Goal: Task Accomplishment & Management: Manage account settings

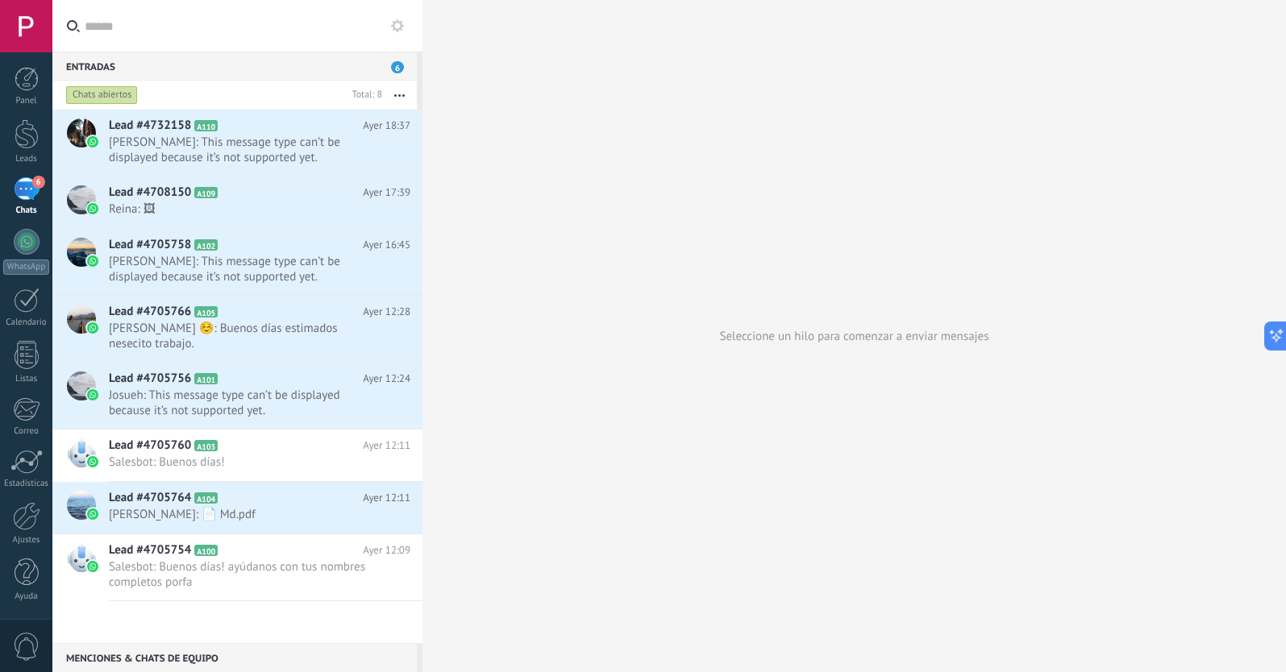
click at [118, 95] on div "Chats abiertos" at bounding box center [102, 94] width 72 height 19
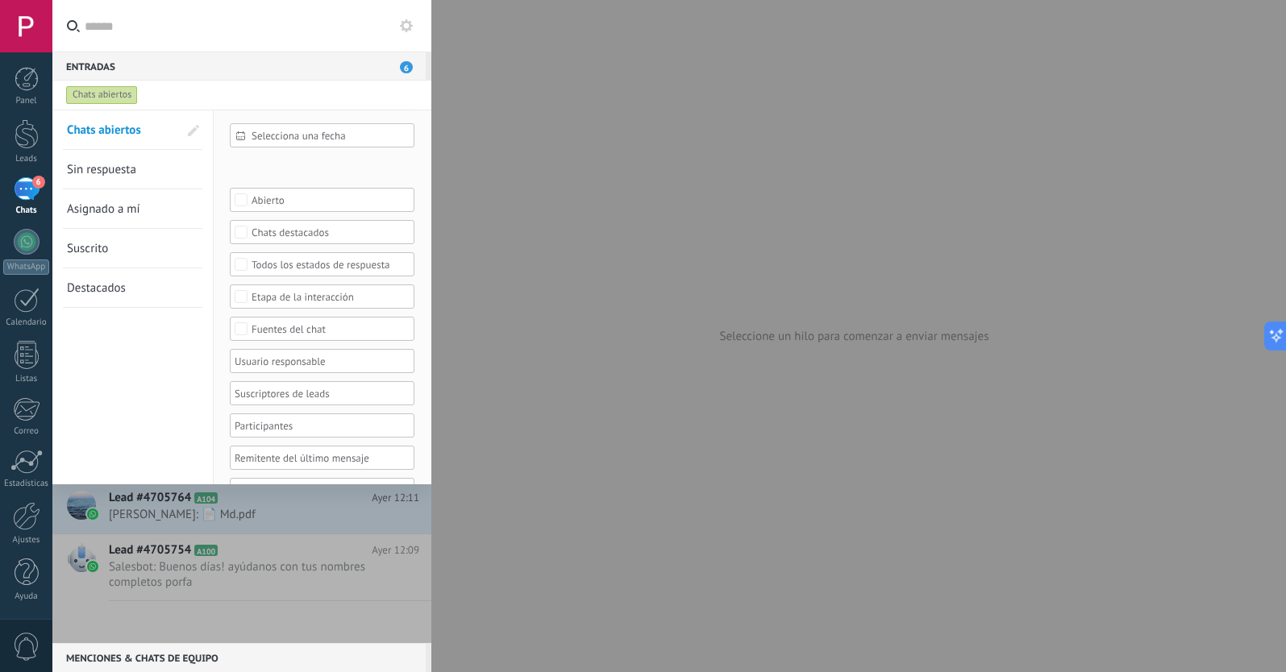
click at [120, 172] on span "Sin respuesta" at bounding box center [101, 169] width 69 height 15
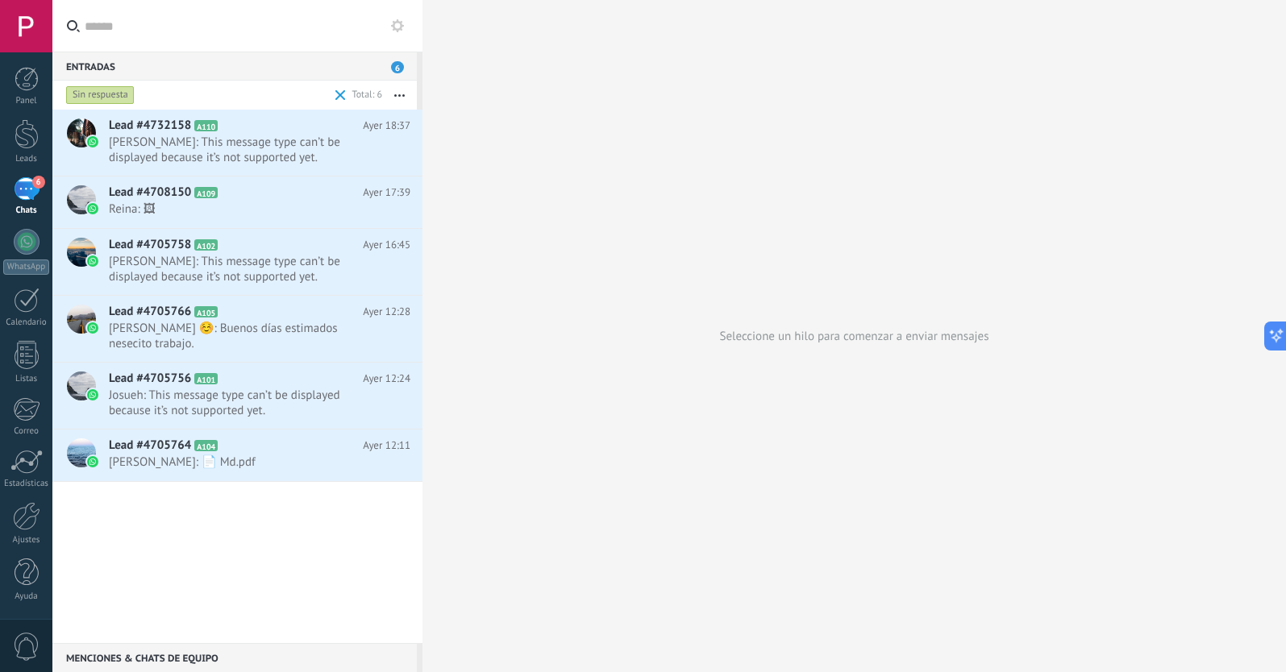
click at [340, 95] on span at bounding box center [340, 95] width 10 height 10
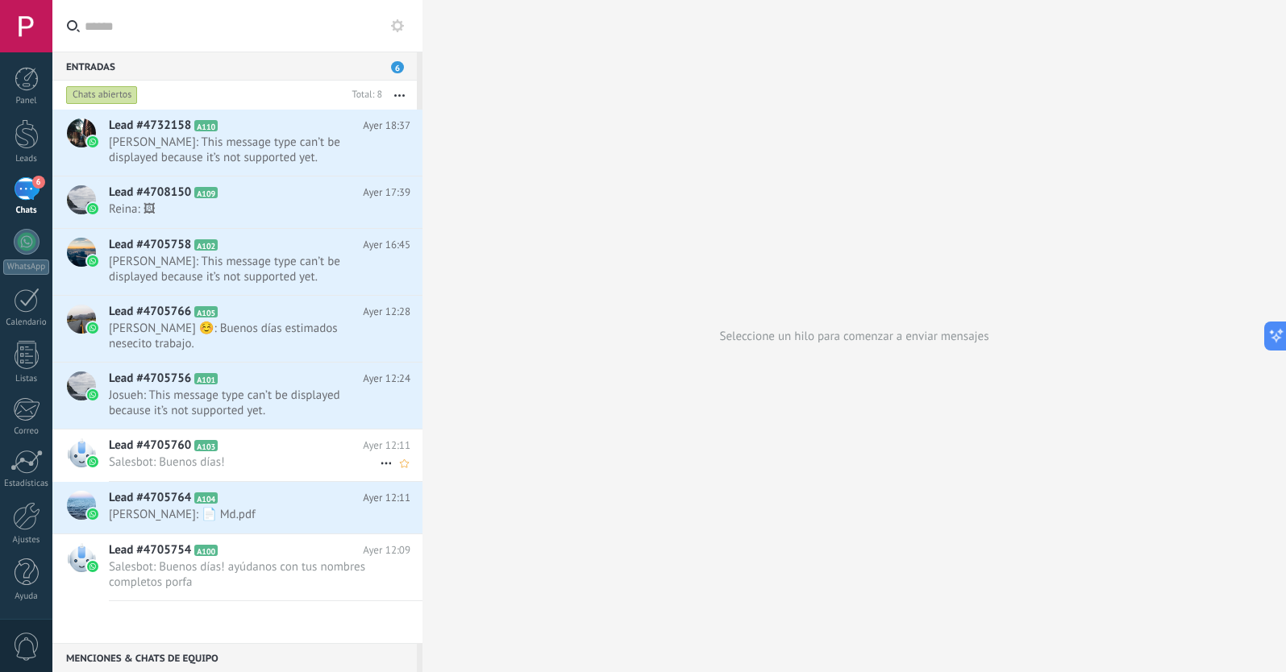
click at [242, 461] on span "Salesbot: Buenos días!" at bounding box center [244, 462] width 271 height 15
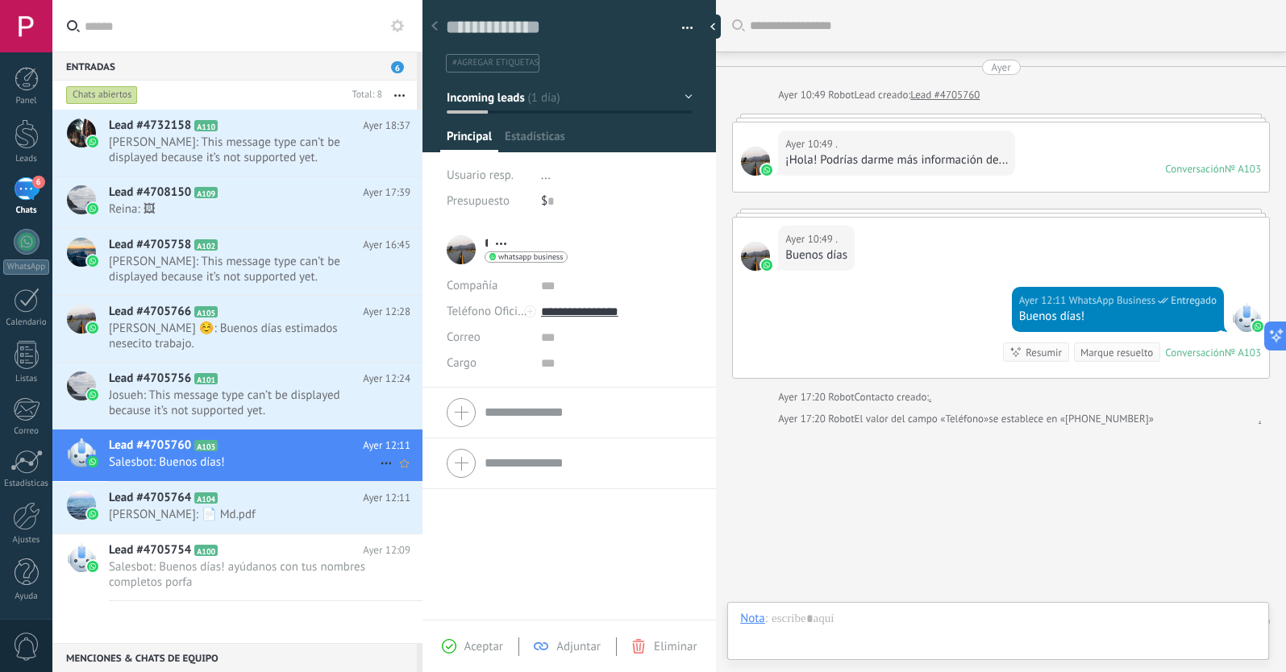
scroll to position [36, 0]
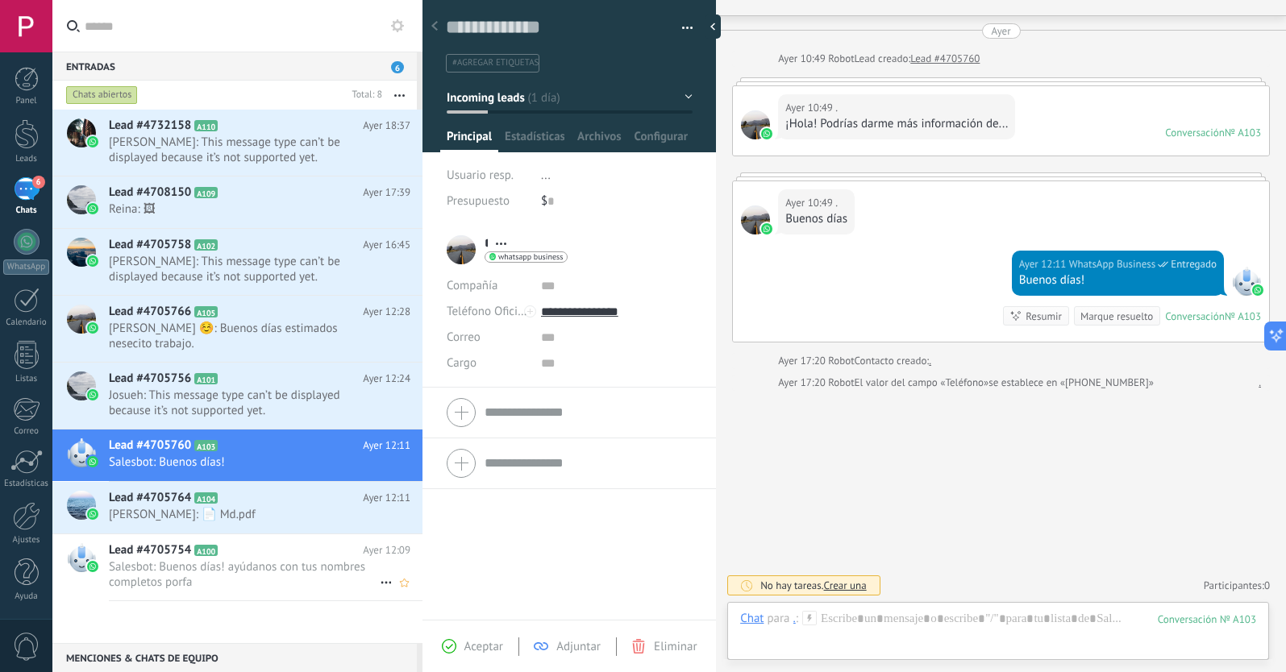
click at [296, 572] on span "Salesbot: Buenos días! ayúdanos con tus nombres completos porfa" at bounding box center [244, 575] width 271 height 31
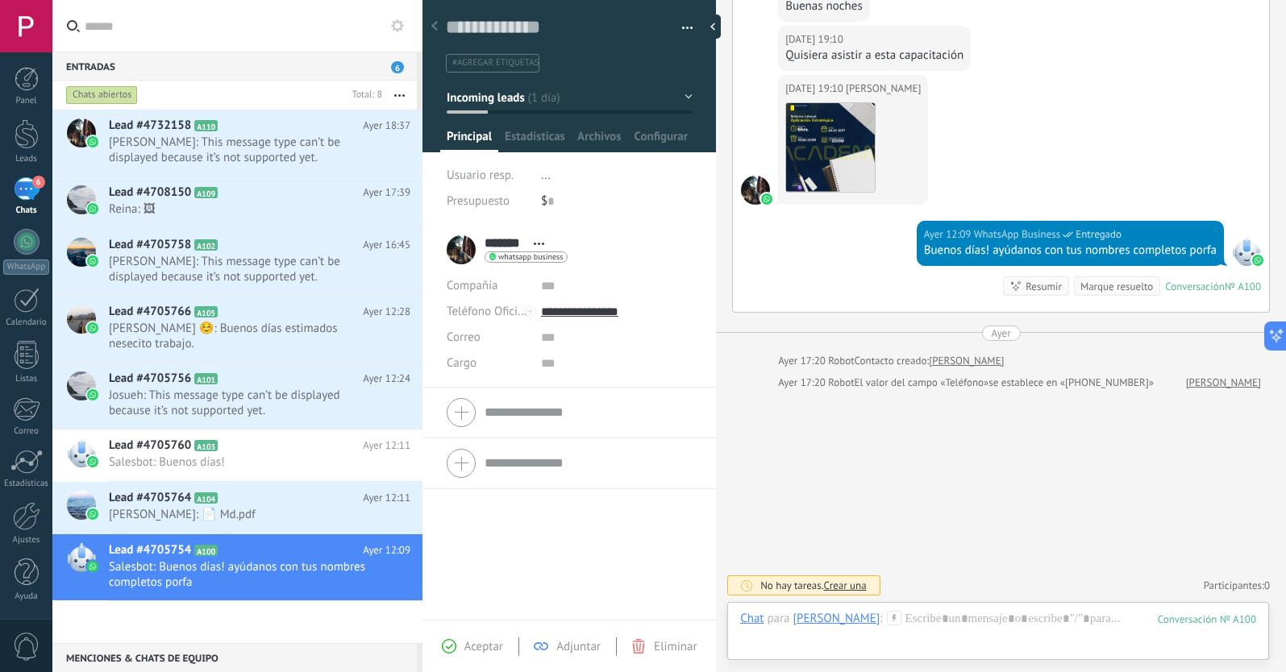
scroll to position [154, 0]
click at [34, 135] on div at bounding box center [27, 134] width 24 height 30
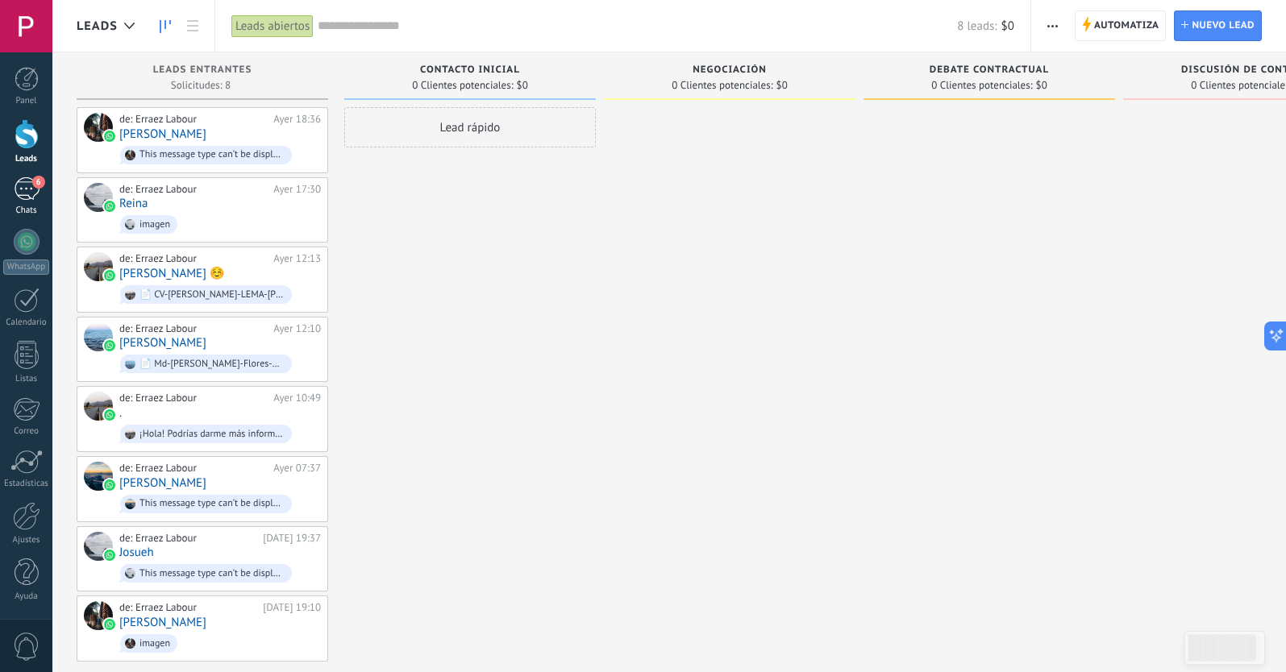
click at [27, 191] on div "6" at bounding box center [27, 188] width 26 height 23
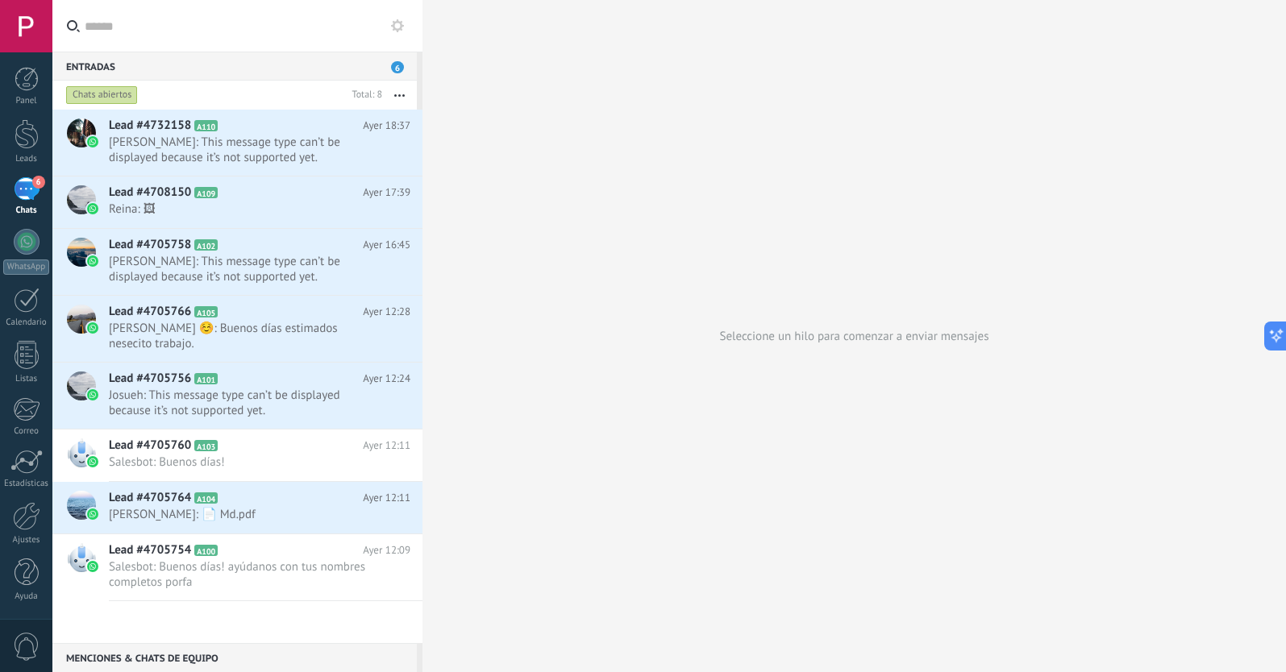
click at [402, 95] on icon "button" at bounding box center [399, 95] width 10 height 2
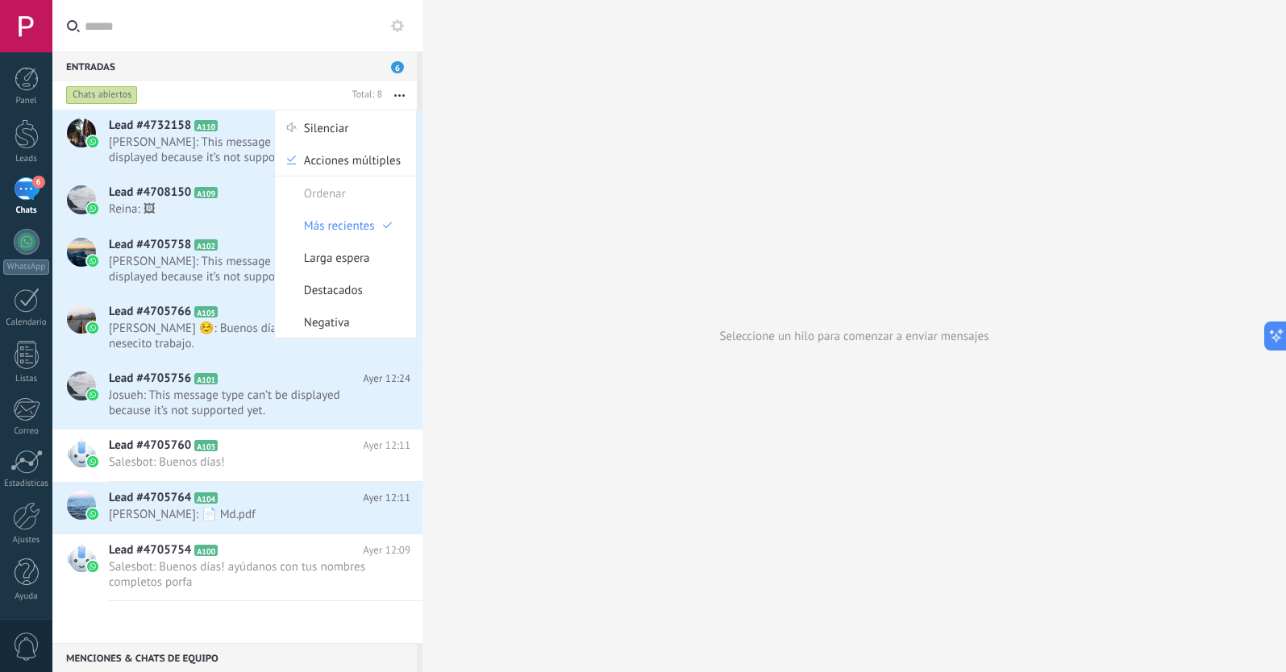
click at [455, 202] on div "Seleccione un hilo para comenzar a enviar mensajes" at bounding box center [854, 336] width 864 height 672
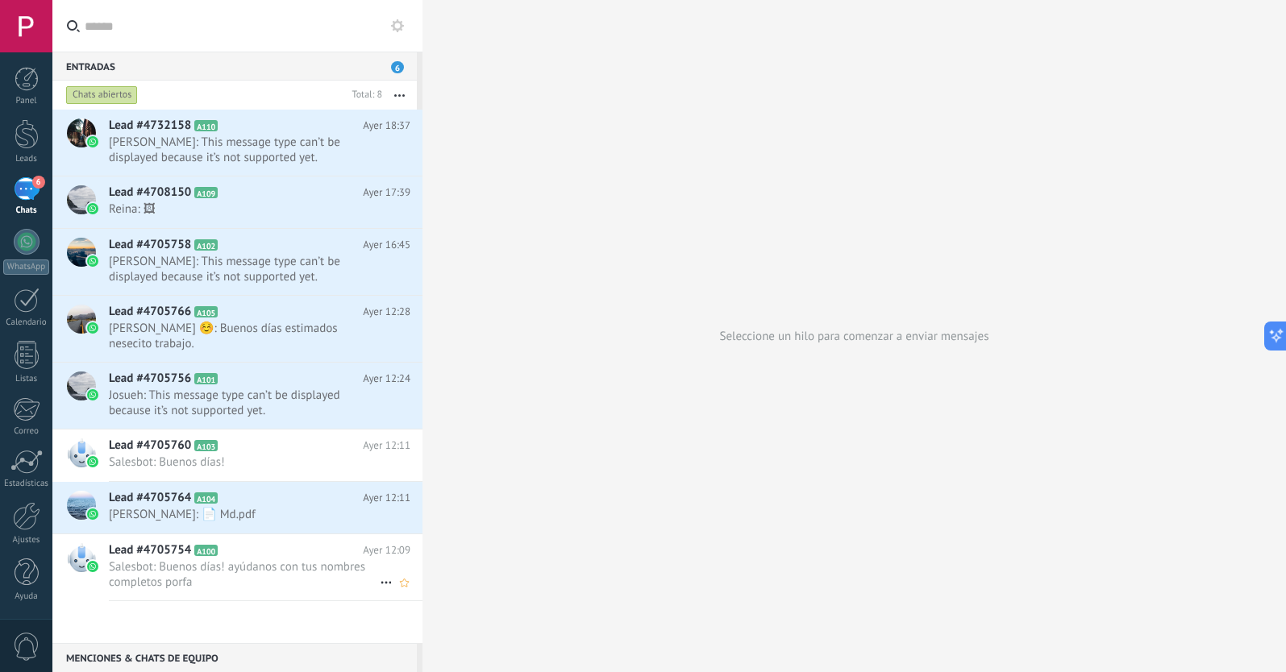
click at [269, 549] on h2 "Lead #4705754 A100" at bounding box center [236, 551] width 254 height 16
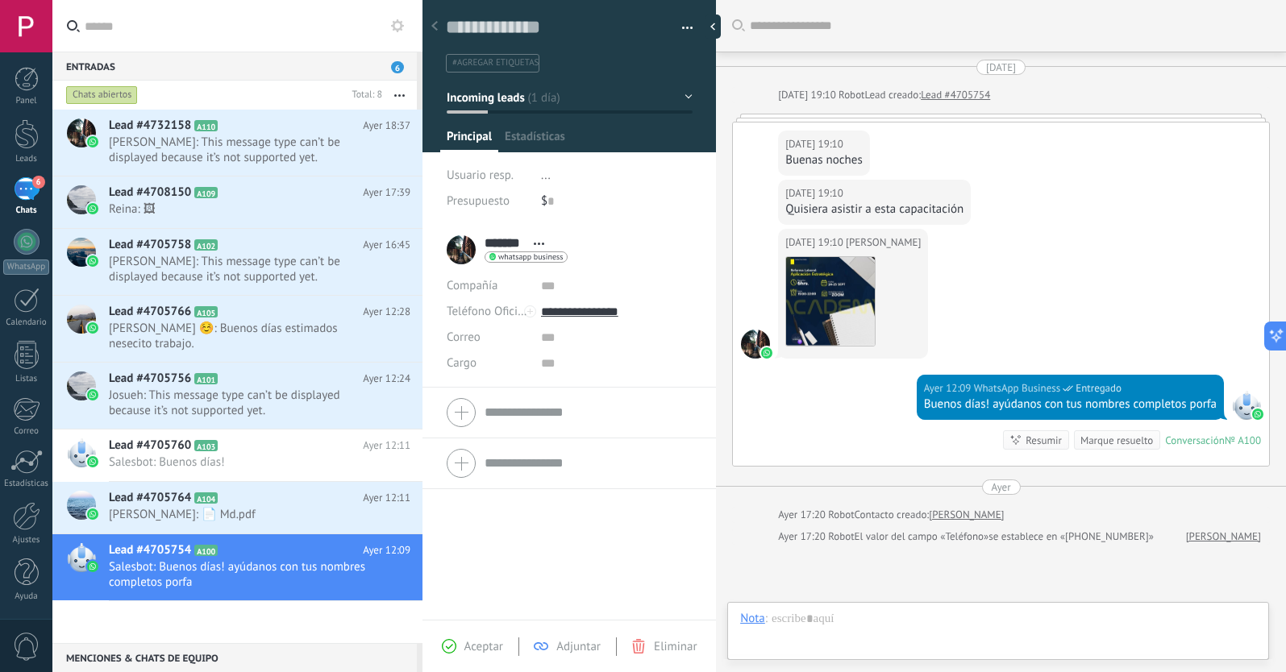
scroll to position [24, 0]
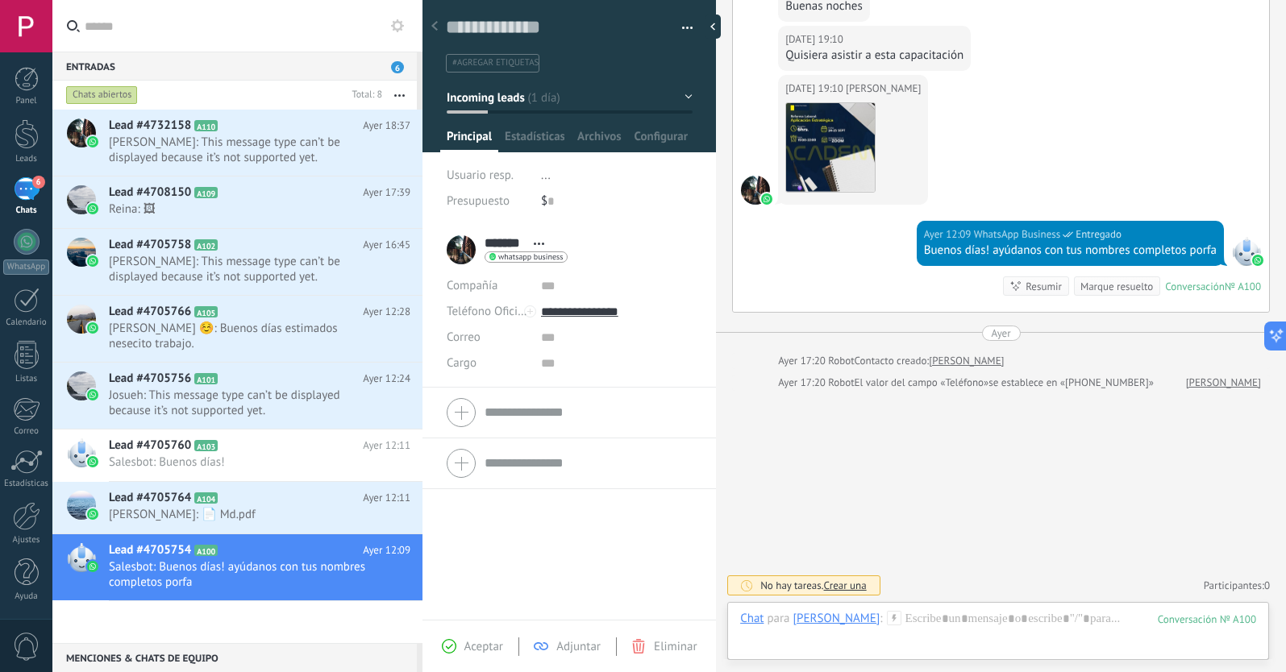
click at [852, 589] on span "Crear una" at bounding box center [845, 586] width 43 height 14
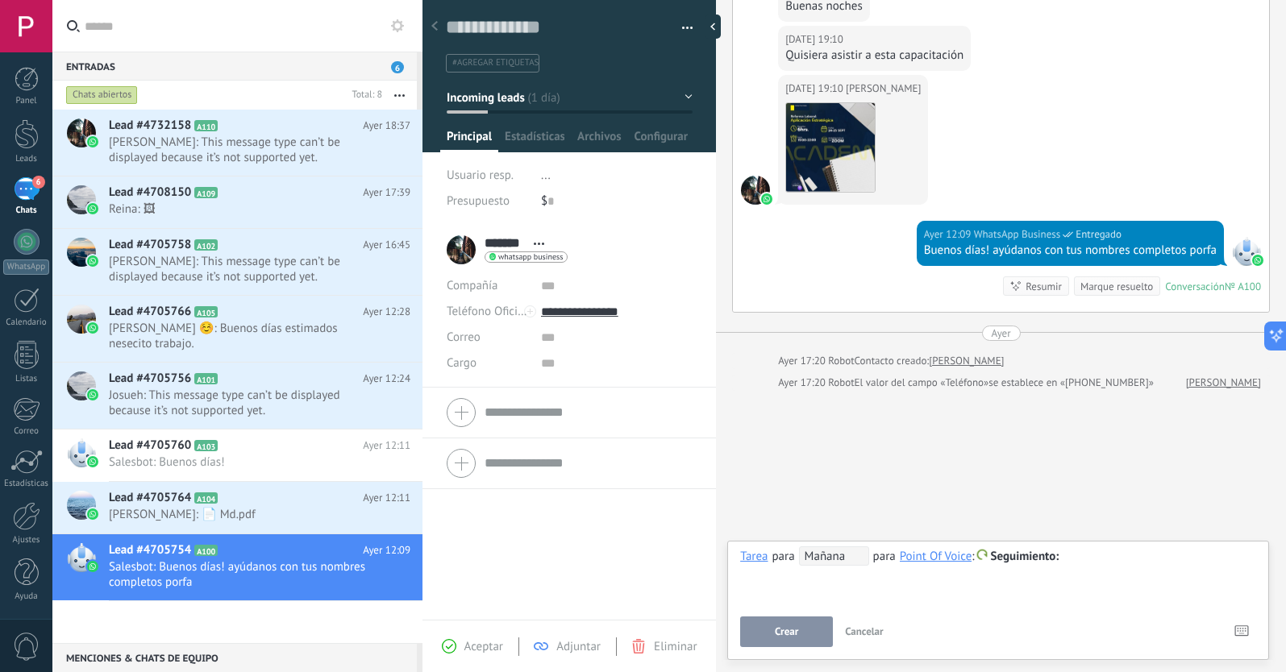
click at [778, 631] on span "Crear" at bounding box center [786, 631] width 23 height 11
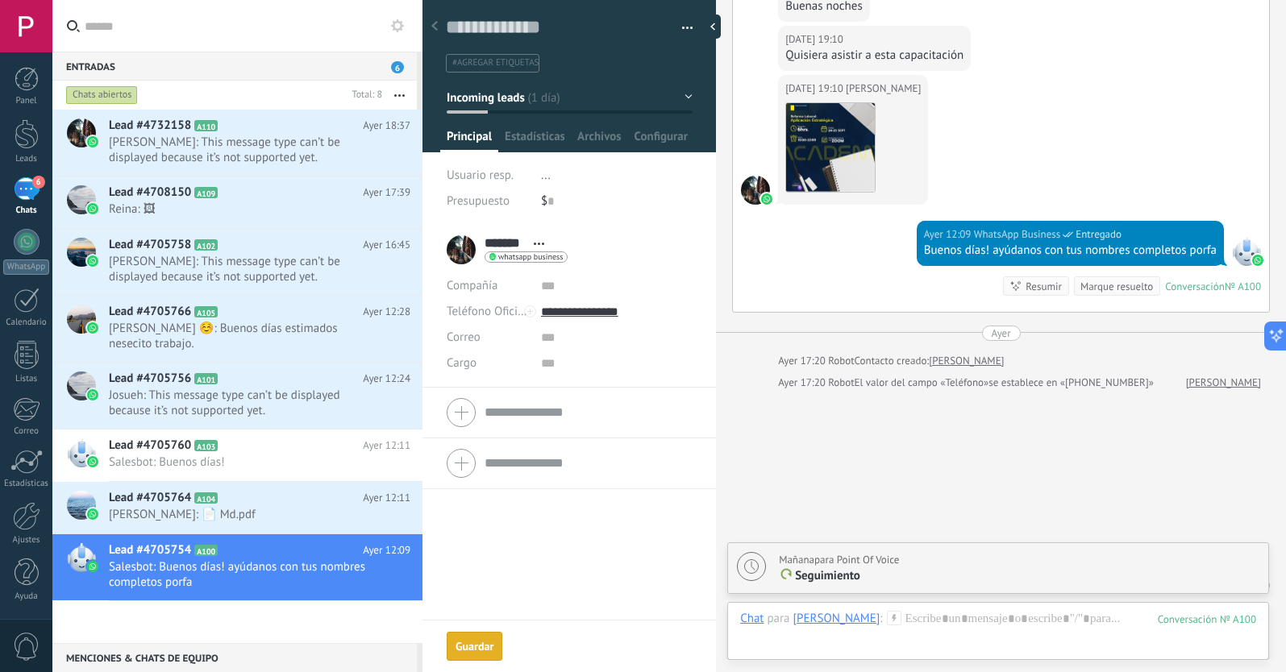
scroll to position [210, 0]
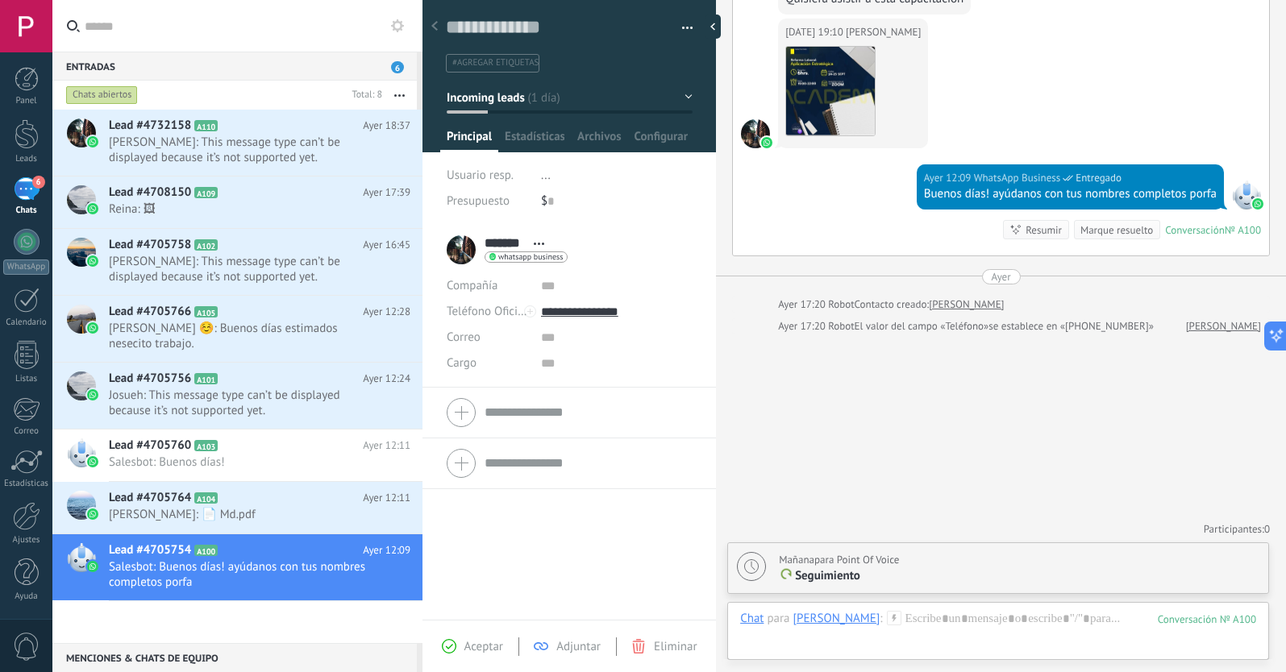
click at [472, 646] on span "Aceptar" at bounding box center [483, 646] width 39 height 15
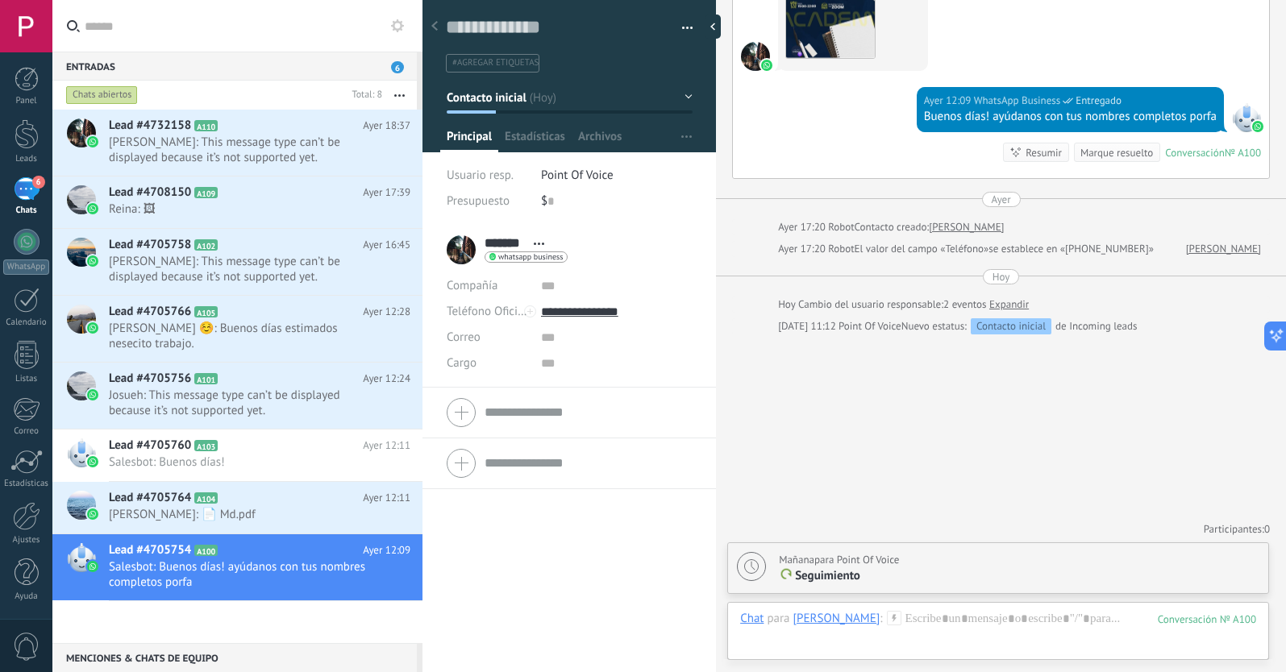
scroll to position [288, 0]
click at [714, 32] on div at bounding box center [717, 27] width 24 height 24
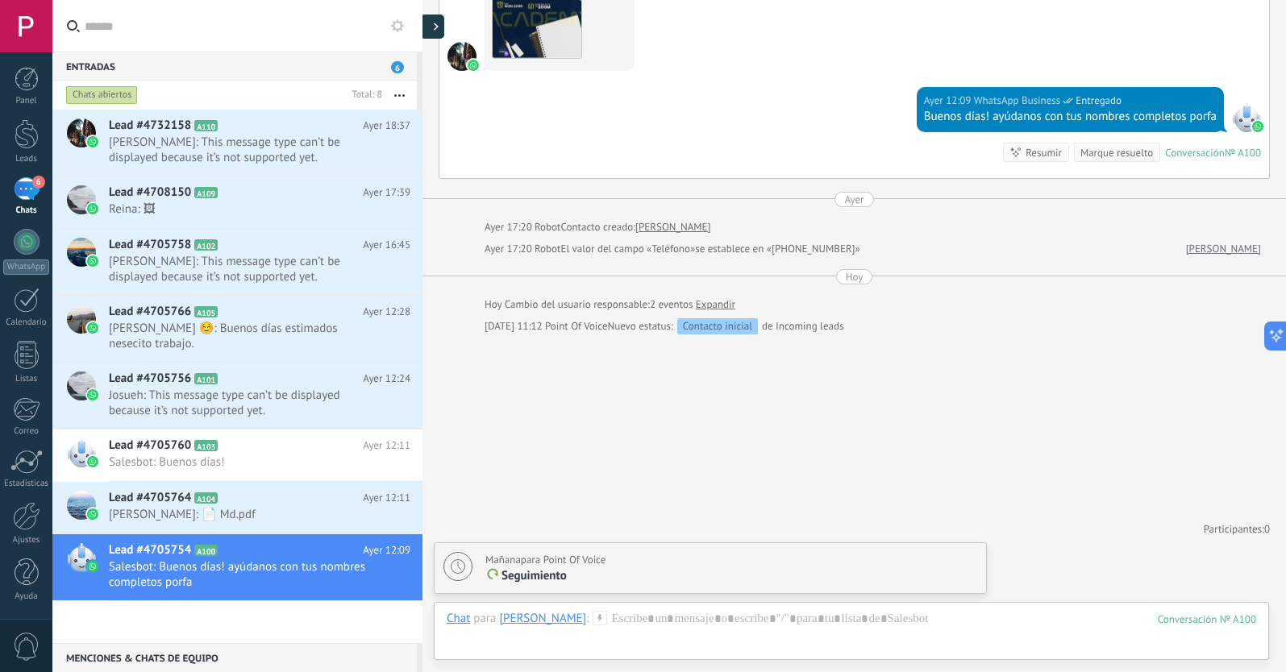
click at [432, 25] on div at bounding box center [432, 27] width 24 height 24
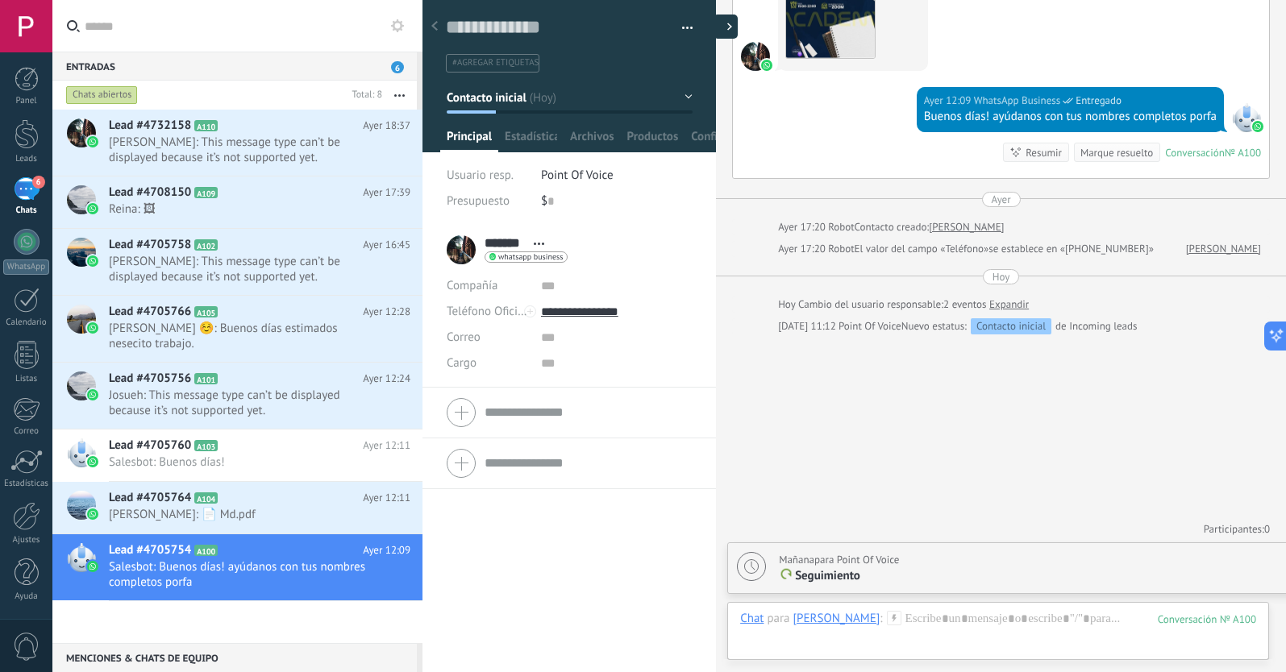
type textarea "**********"
click at [437, 29] on icon at bounding box center [434, 26] width 6 height 10
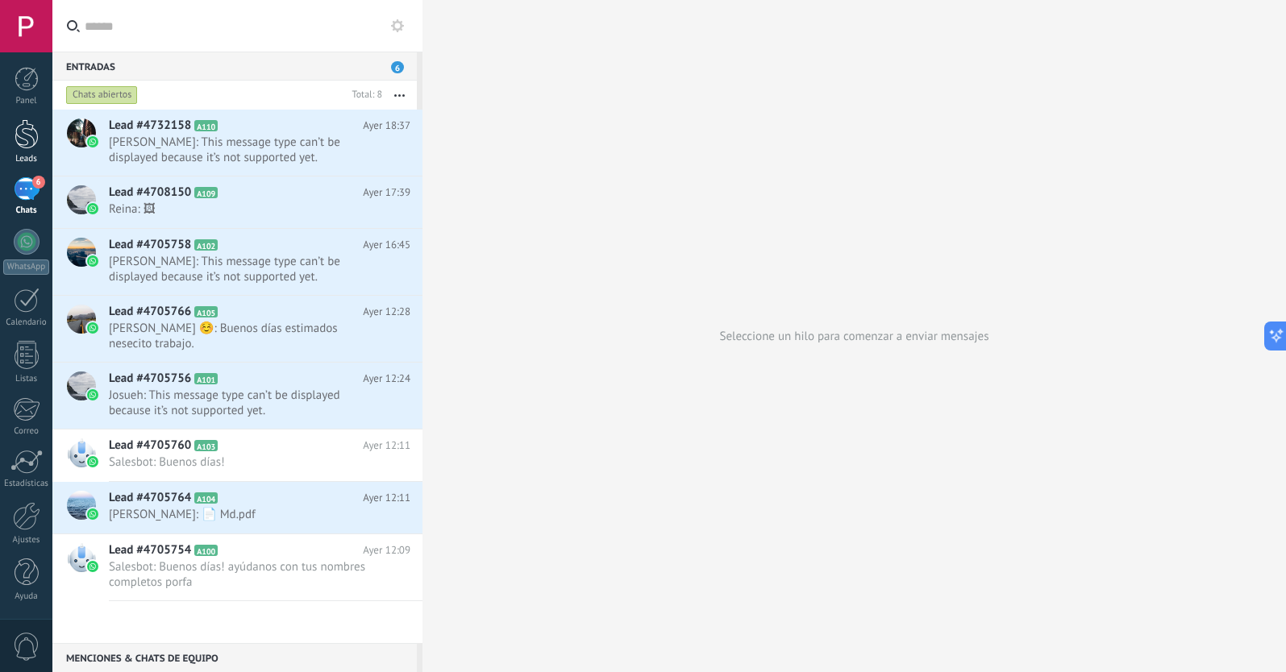
click at [30, 139] on div at bounding box center [27, 134] width 24 height 30
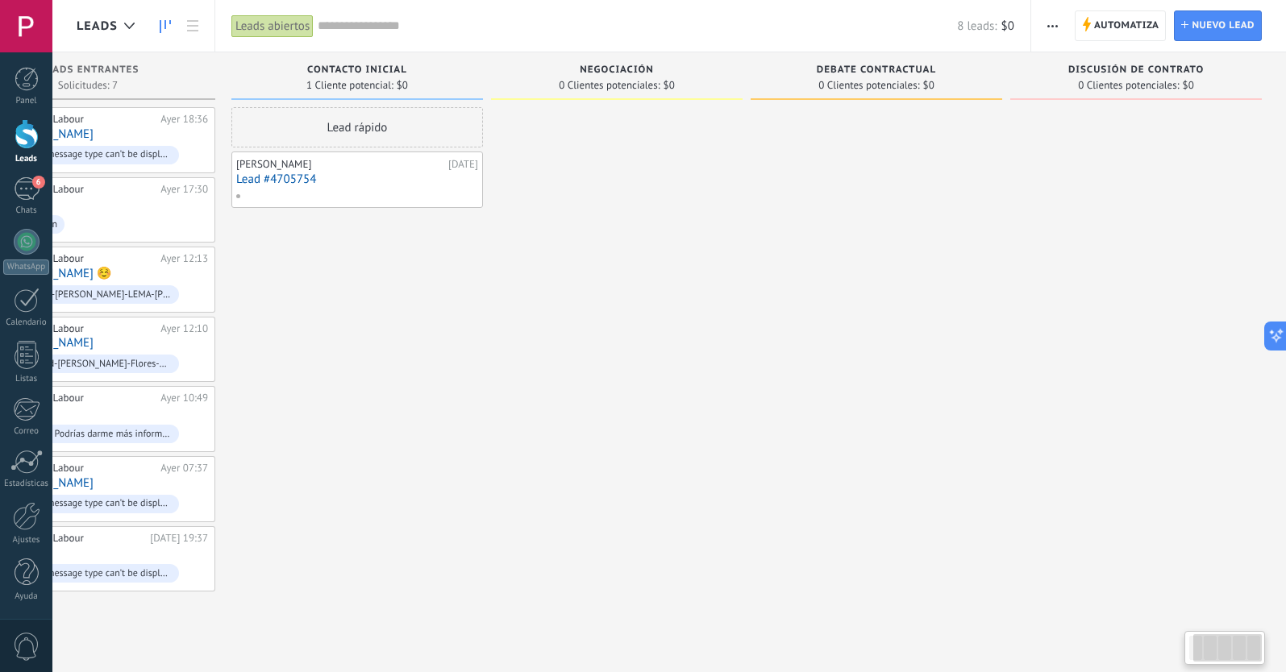
scroll to position [0, 113]
click at [624, 70] on span "Negociación" at bounding box center [617, 70] width 74 height 11
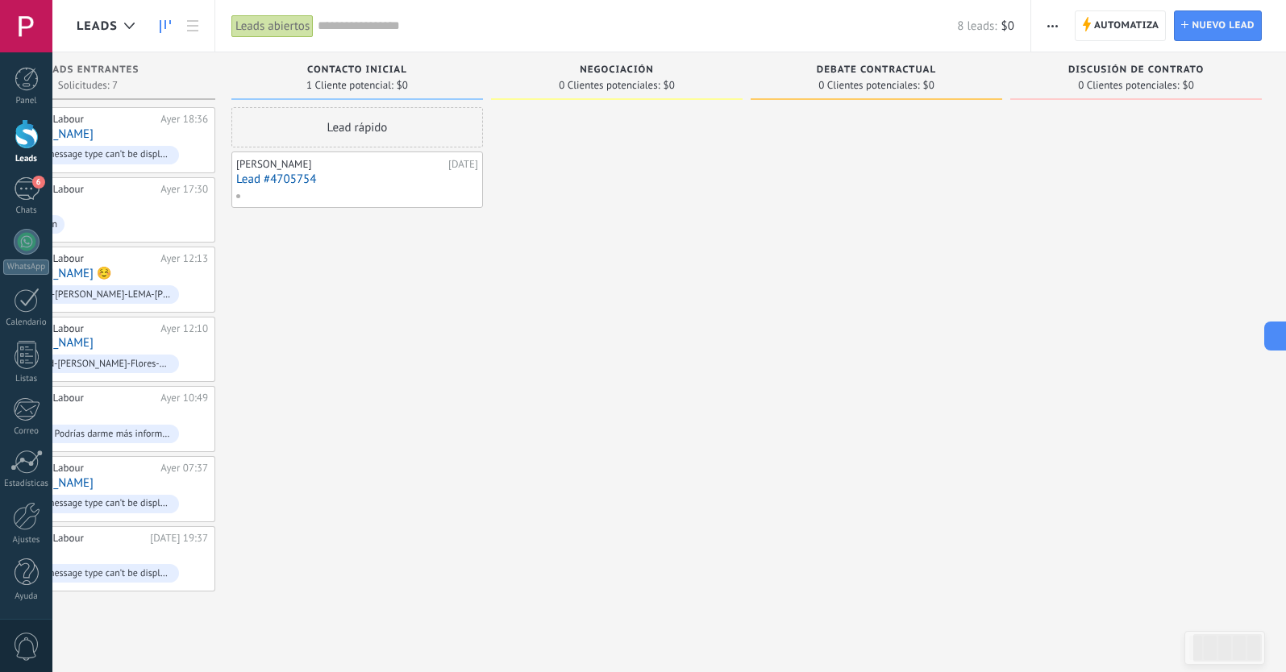
click at [838, 140] on div at bounding box center [877, 349] width 252 height 485
click at [1056, 23] on span "button" at bounding box center [1052, 25] width 10 height 31
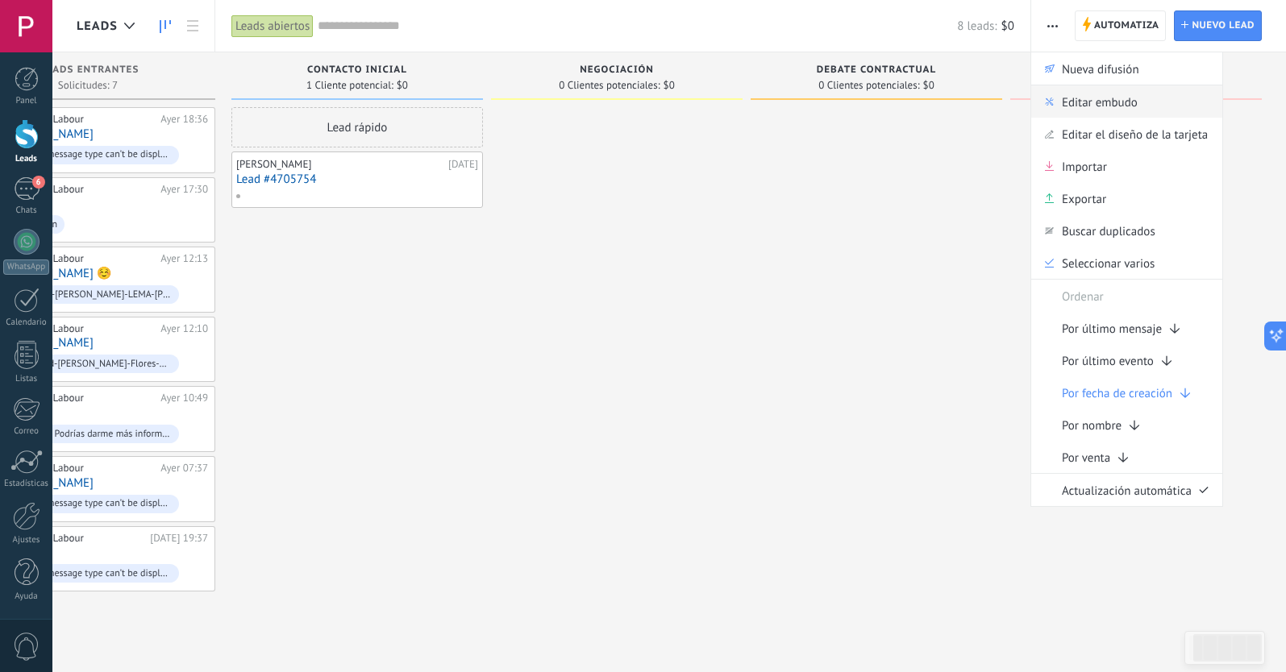
click at [1072, 105] on span "Editar embudo" at bounding box center [1100, 101] width 76 height 32
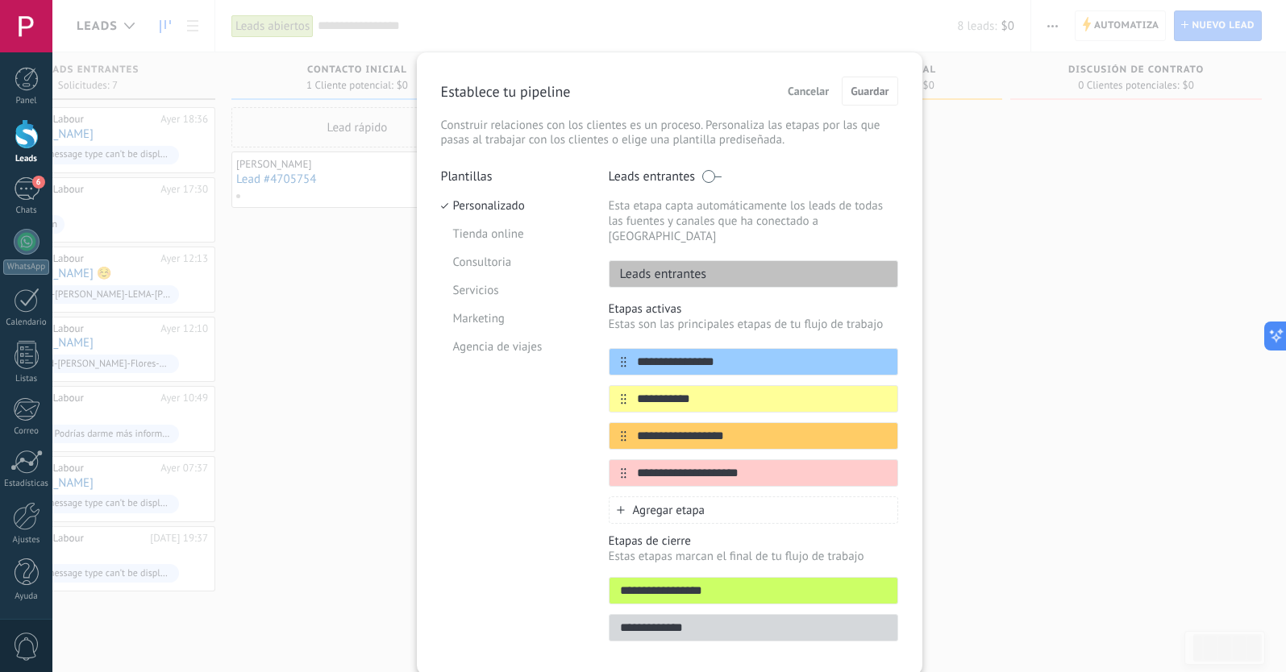
click at [673, 266] on p "Leads entrantes" at bounding box center [659, 274] width 98 height 16
click at [704, 264] on div "Leads entrantes" at bounding box center [753, 273] width 289 height 27
click at [683, 266] on p "Leads entrantes" at bounding box center [659, 274] width 98 height 16
click at [672, 442] on div "**********" at bounding box center [753, 417] width 289 height 139
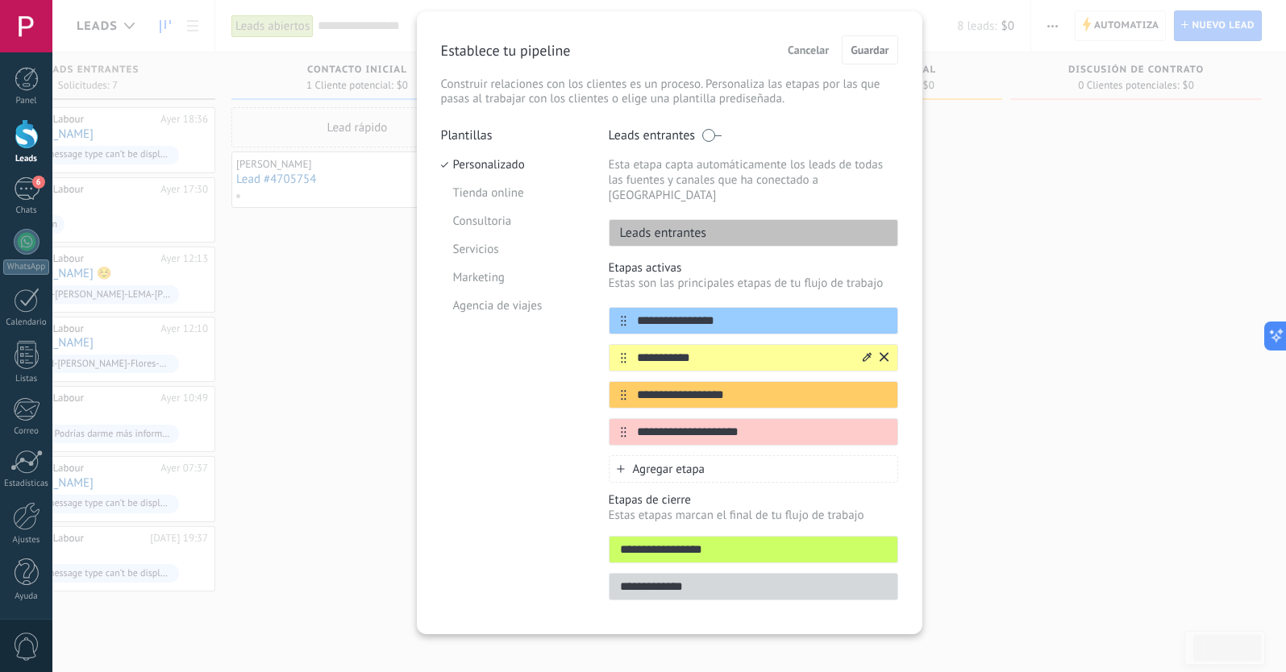
scroll to position [40, 0]
click at [863, 353] on icon at bounding box center [867, 357] width 9 height 9
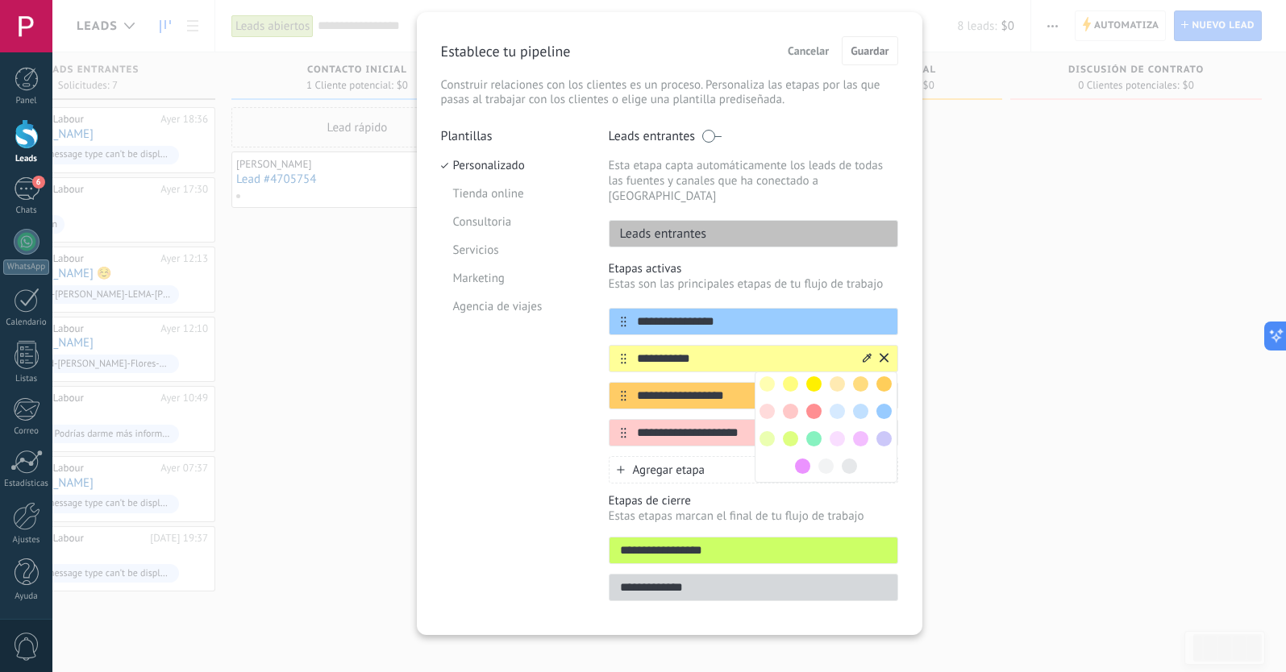
click at [863, 353] on icon at bounding box center [867, 358] width 9 height 10
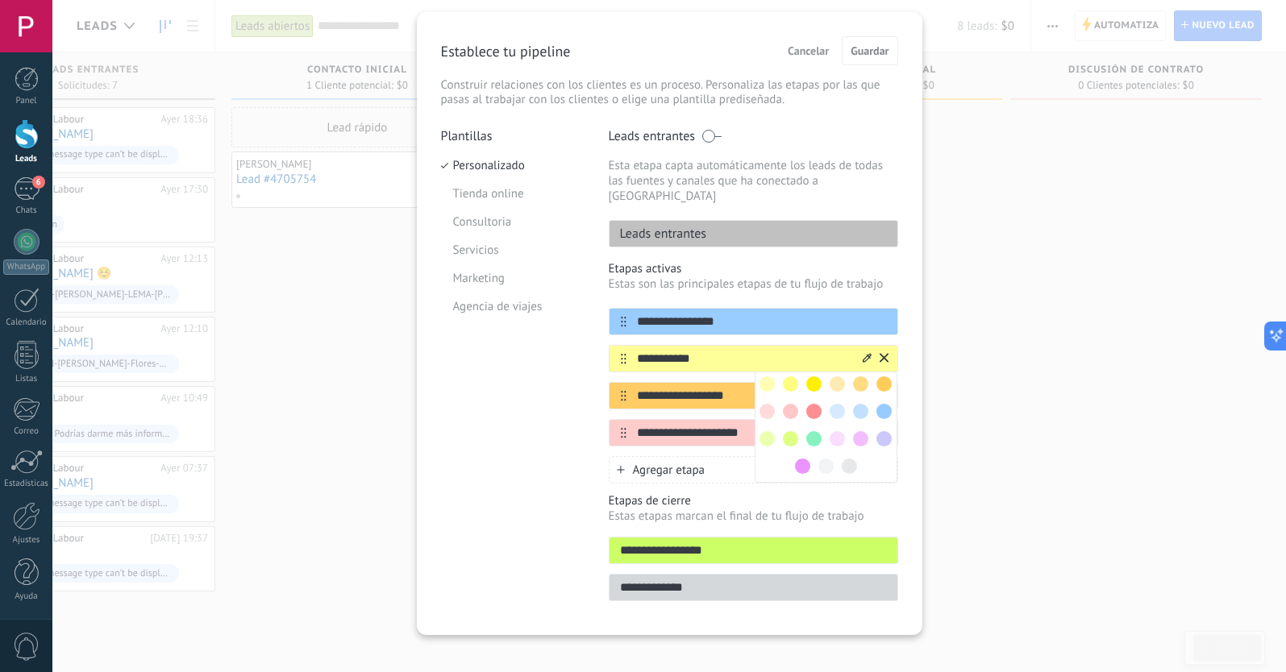
click at [863, 353] on icon at bounding box center [867, 358] width 9 height 10
click at [659, 351] on input "**********" at bounding box center [743, 359] width 234 height 17
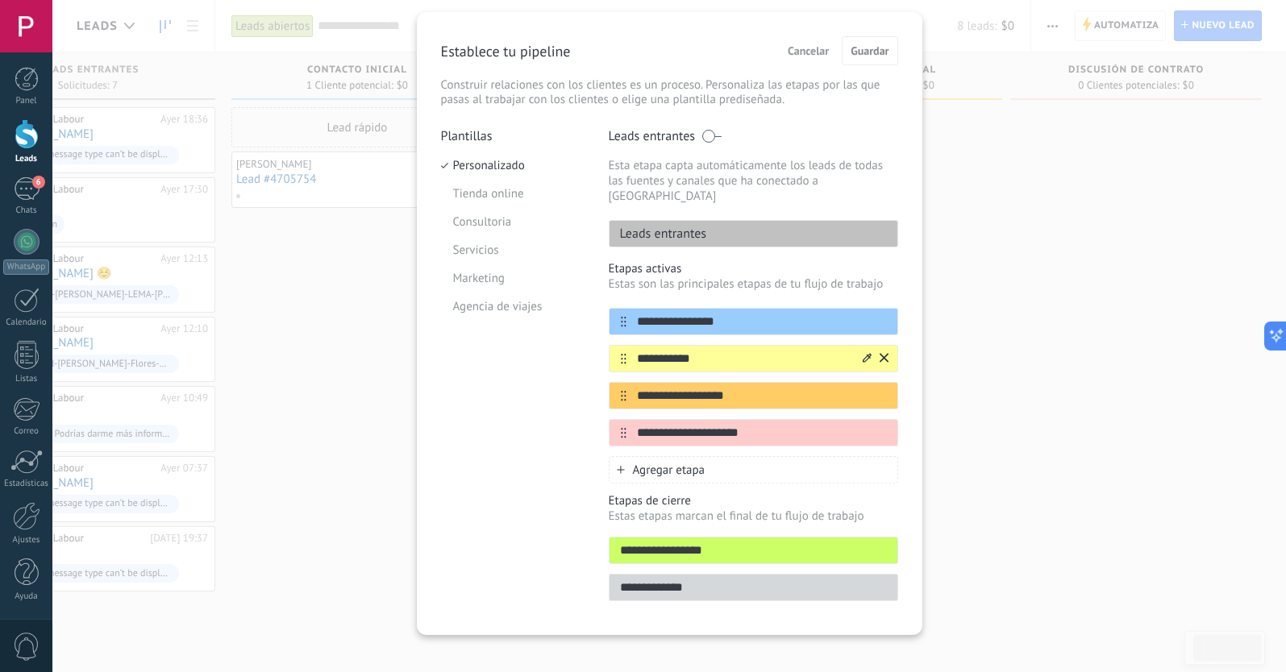
drag, startPoint x: 698, startPoint y: 345, endPoint x: 632, endPoint y: 348, distance: 66.2
click at [632, 351] on input "**********" at bounding box center [743, 359] width 234 height 17
type input "*********"
drag, startPoint x: 734, startPoint y: 382, endPoint x: 635, endPoint y: 383, distance: 99.2
click at [635, 388] on input "**********" at bounding box center [743, 396] width 234 height 17
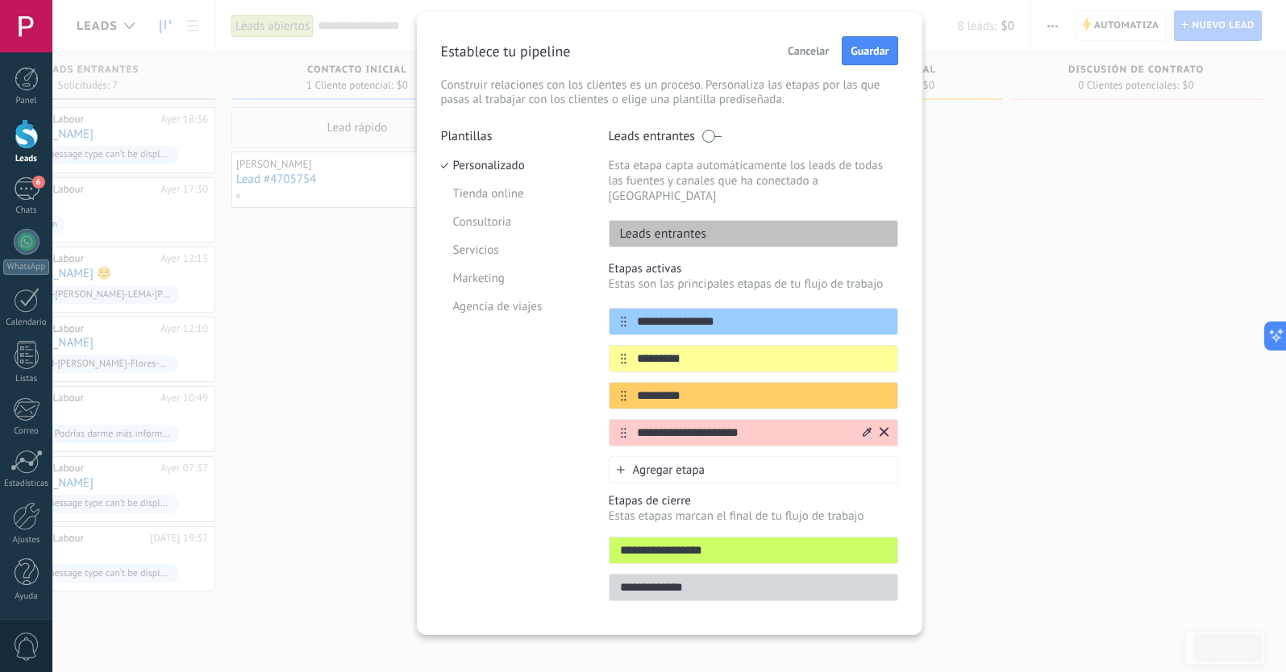
type input "*********"
drag, startPoint x: 747, startPoint y: 418, endPoint x: 628, endPoint y: 418, distance: 118.5
click at [628, 425] on input "**********" at bounding box center [743, 433] width 234 height 17
type input "*"
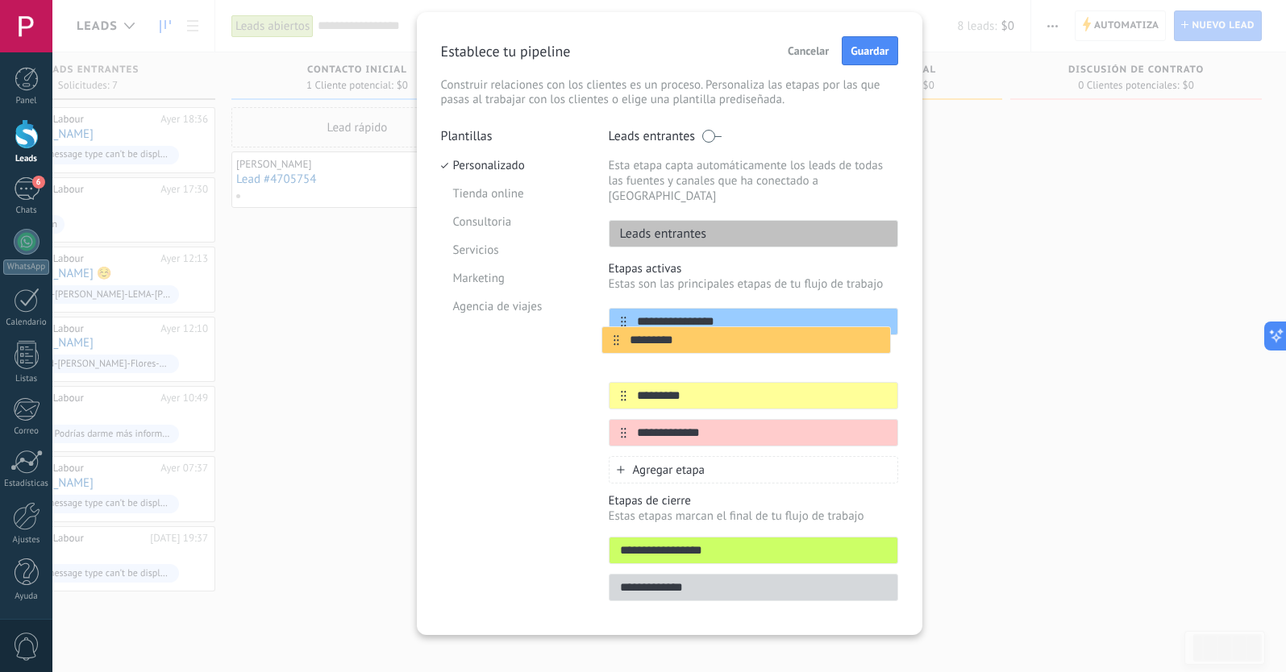
drag, startPoint x: 620, startPoint y: 385, endPoint x: 617, endPoint y: 342, distance: 42.9
click at [617, 342] on div "**********" at bounding box center [753, 377] width 289 height 139
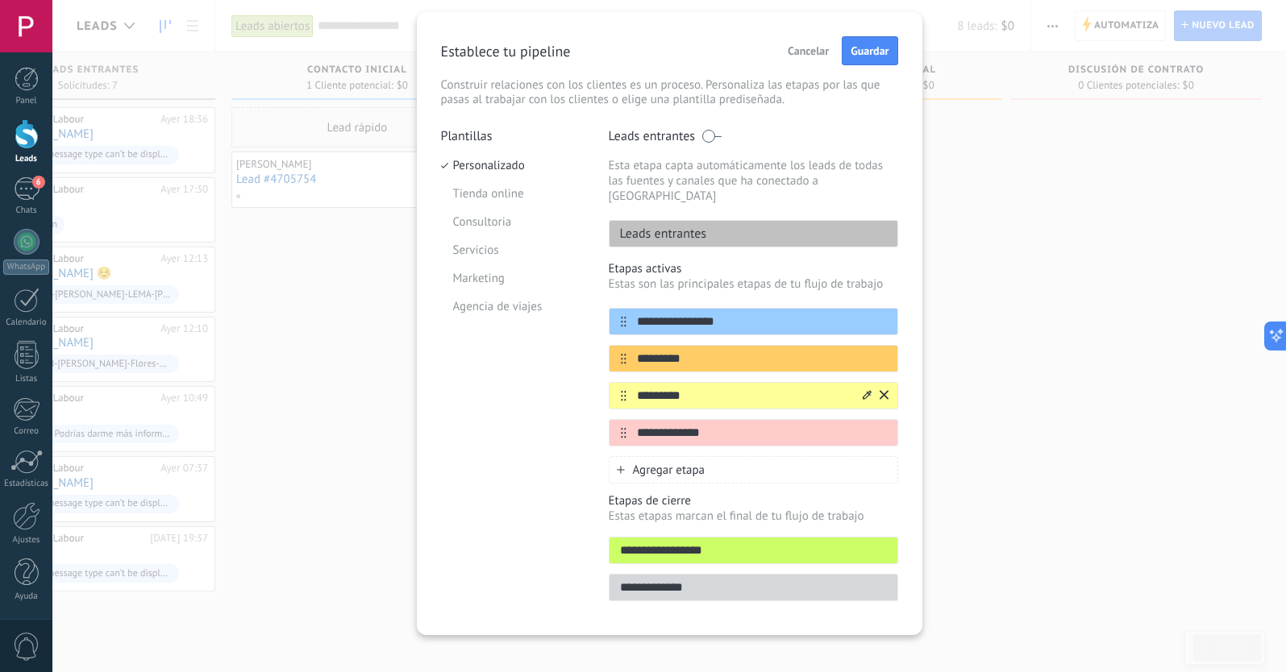
type input "**********"
drag, startPoint x: 685, startPoint y: 382, endPoint x: 635, endPoint y: 376, distance: 50.4
click at [635, 388] on input "*********" at bounding box center [743, 396] width 234 height 17
type input "**********"
click at [881, 427] on icon at bounding box center [884, 431] width 9 height 9
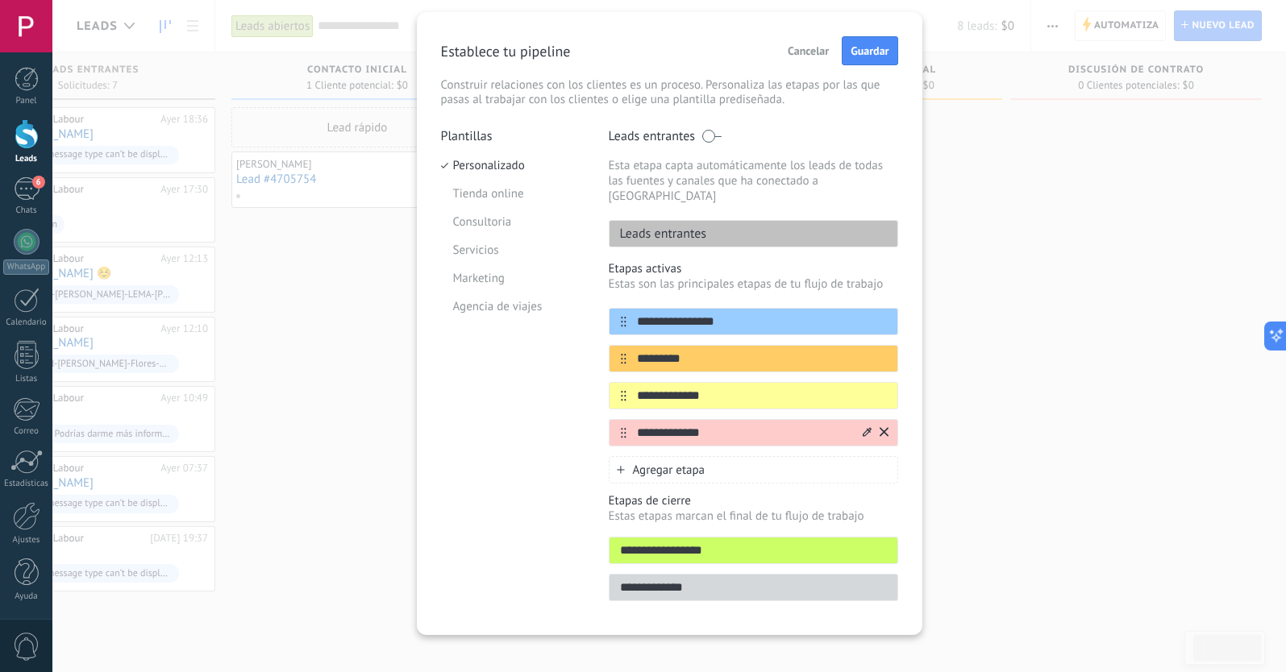
scroll to position [3, 0]
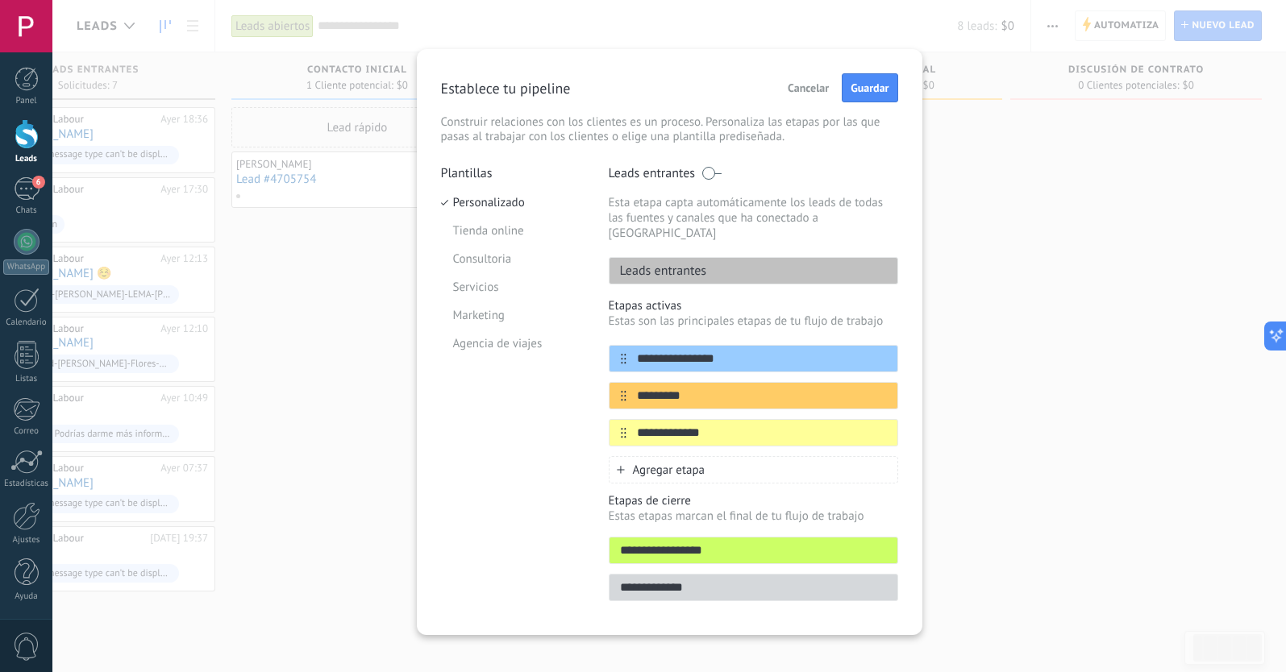
click at [660, 463] on span "Agregar etapa" at bounding box center [669, 470] width 73 height 15
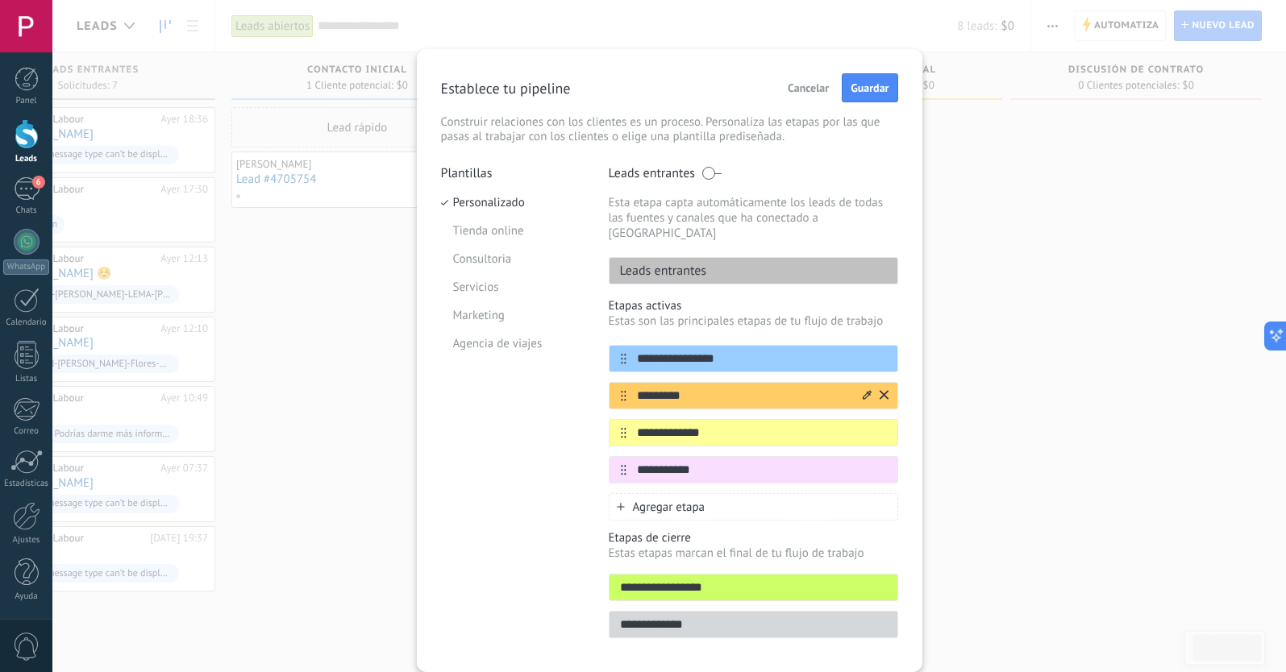
drag, startPoint x: 623, startPoint y: 455, endPoint x: 611, endPoint y: 367, distance: 88.7
click at [611, 367] on div "**********" at bounding box center [753, 414] width 289 height 139
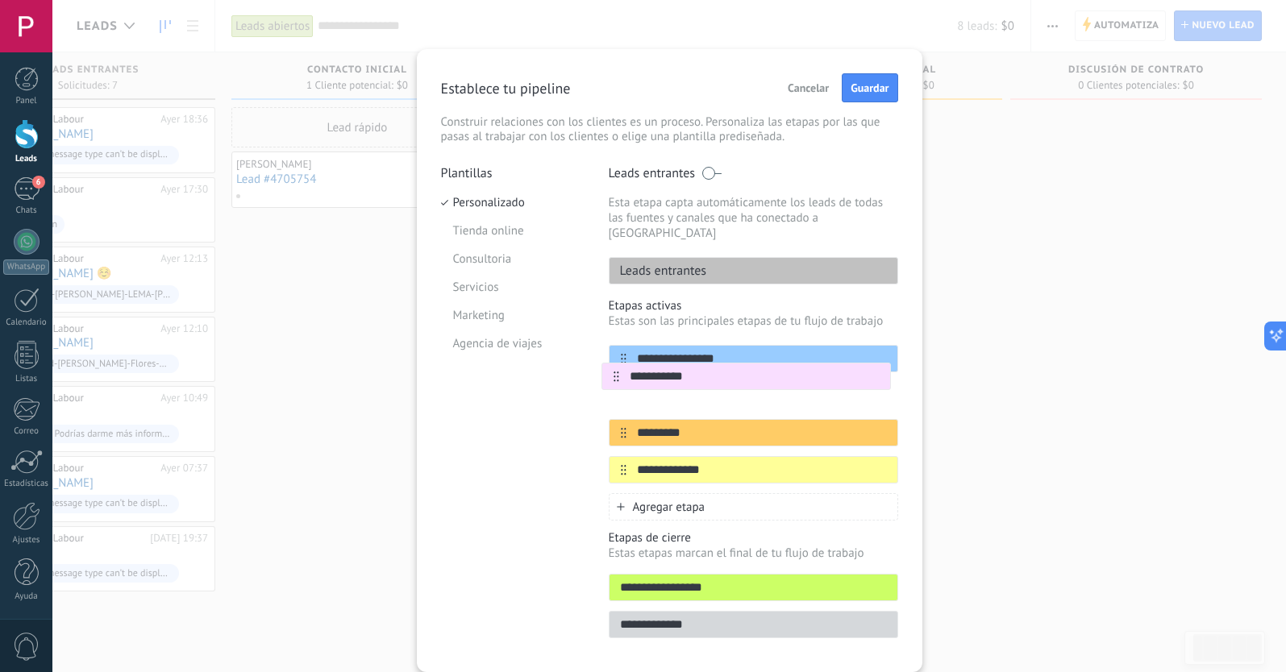
drag, startPoint x: 618, startPoint y: 453, endPoint x: 614, endPoint y: 371, distance: 82.3
click at [614, 371] on div "**********" at bounding box center [753, 414] width 289 height 139
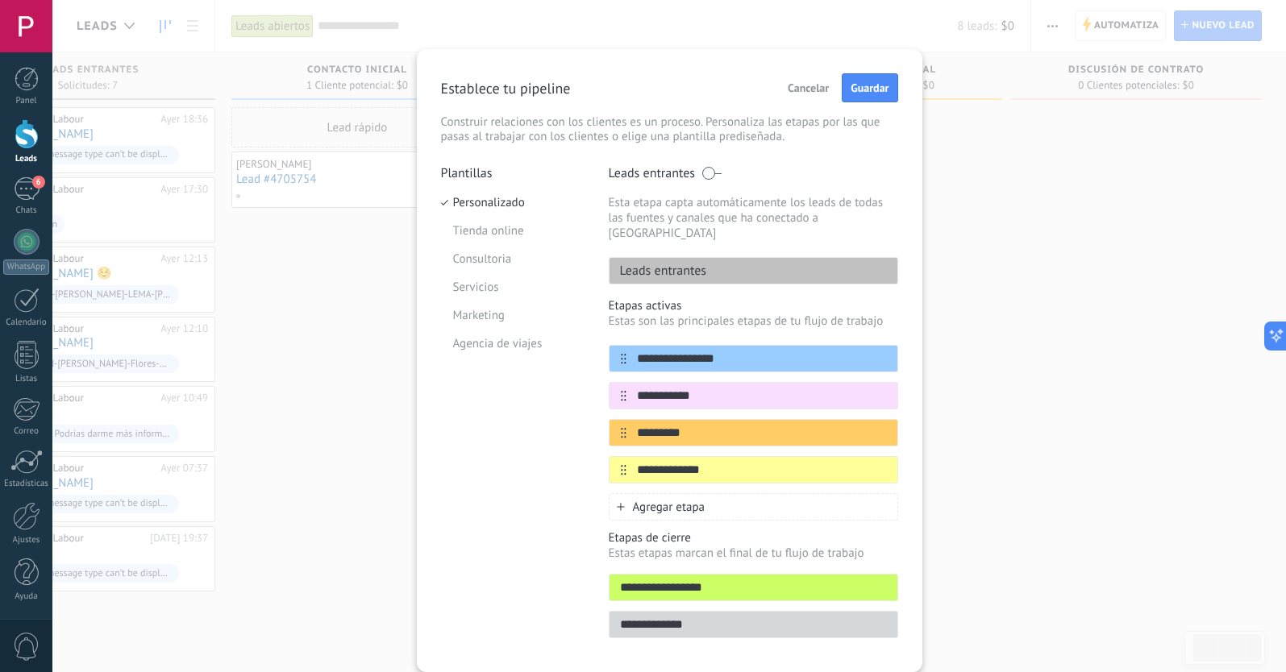
type input "**********"
click at [843, 617] on input "**********" at bounding box center [754, 625] width 288 height 17
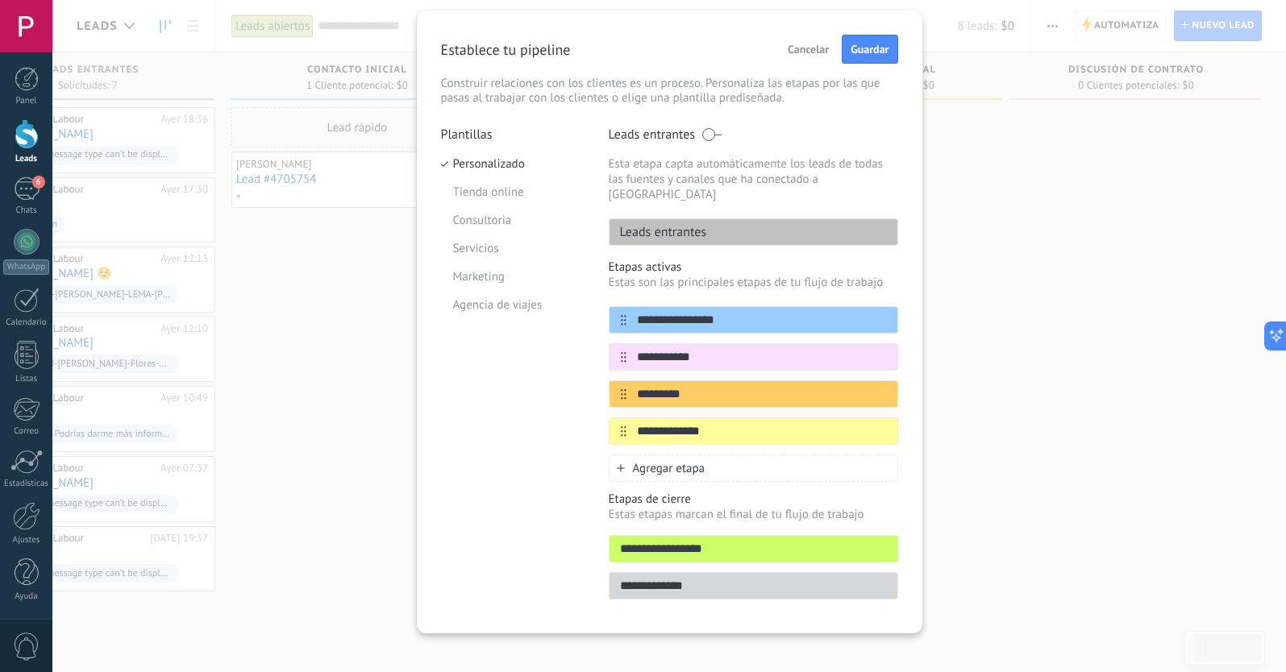
scroll to position [40, 0]
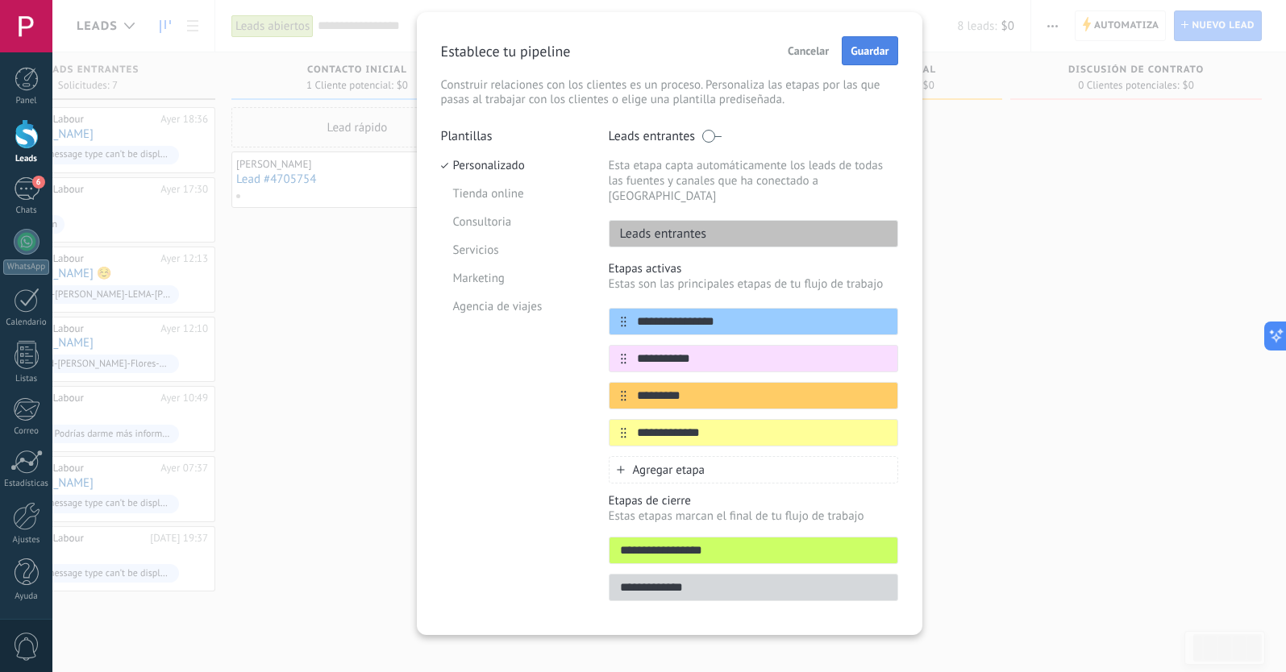
click at [872, 52] on span "Guardar" at bounding box center [870, 50] width 38 height 11
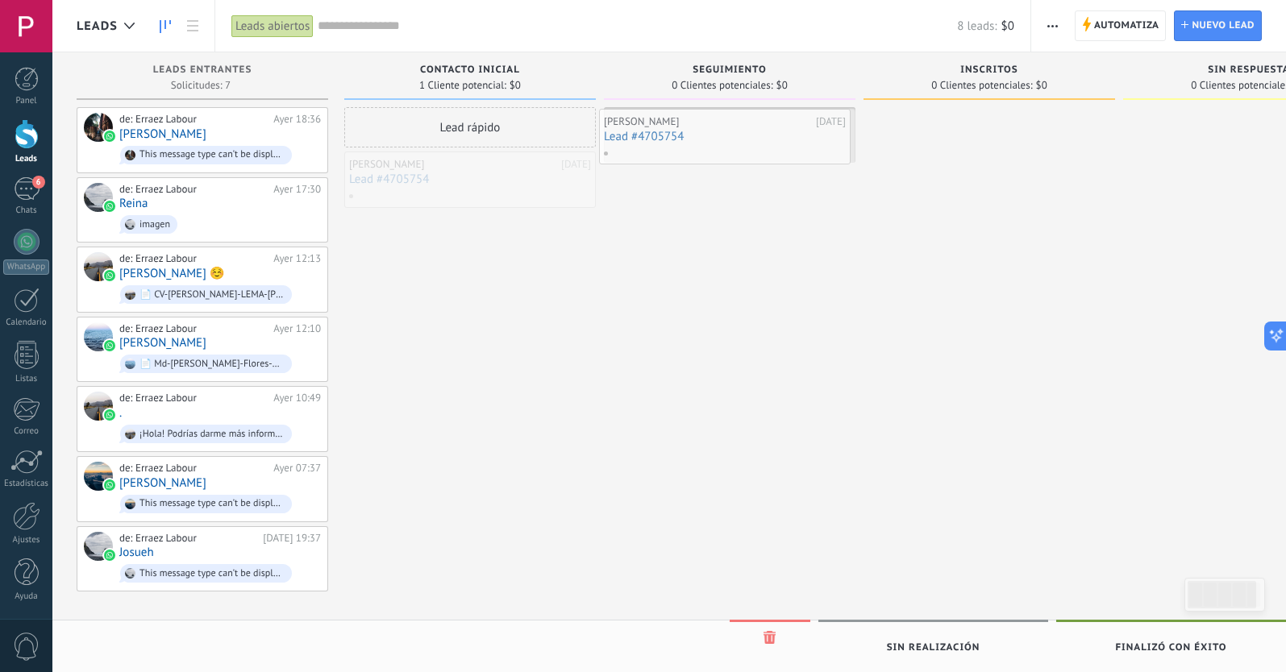
drag, startPoint x: 454, startPoint y: 188, endPoint x: 709, endPoint y: 145, distance: 258.3
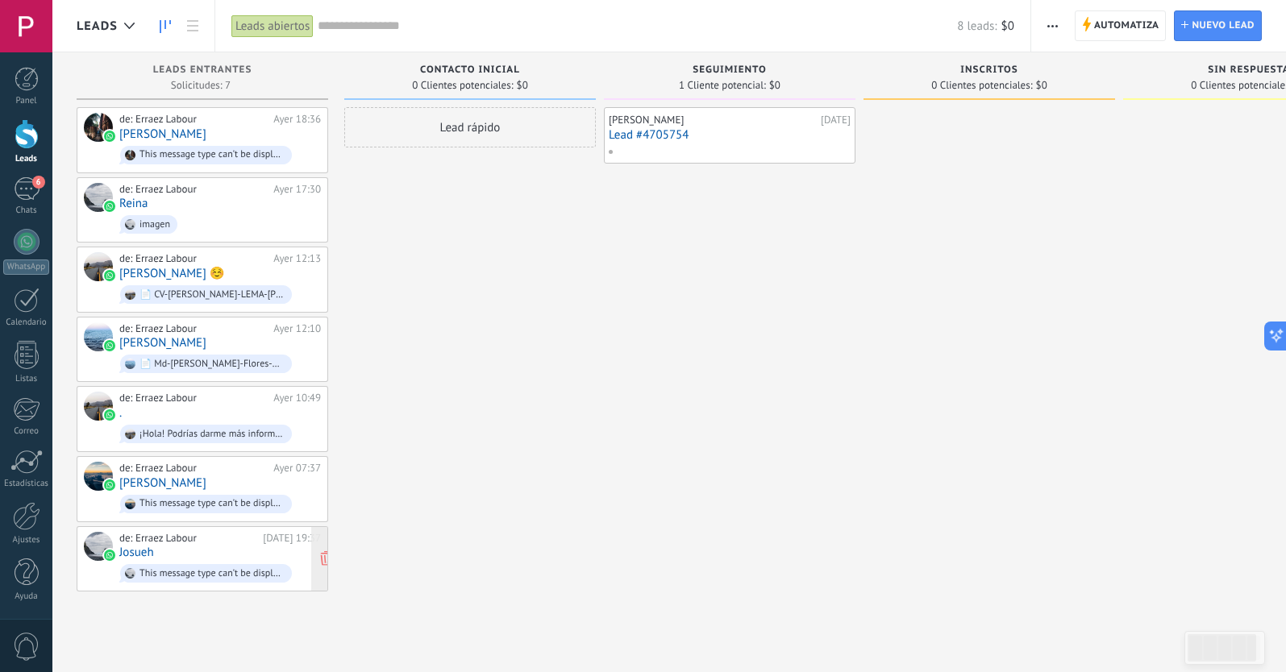
click at [219, 541] on div "de: [PERSON_NAME] Labour [DATE] 19:37 [PERSON_NAME] This message type can’t be …" at bounding box center [220, 559] width 202 height 55
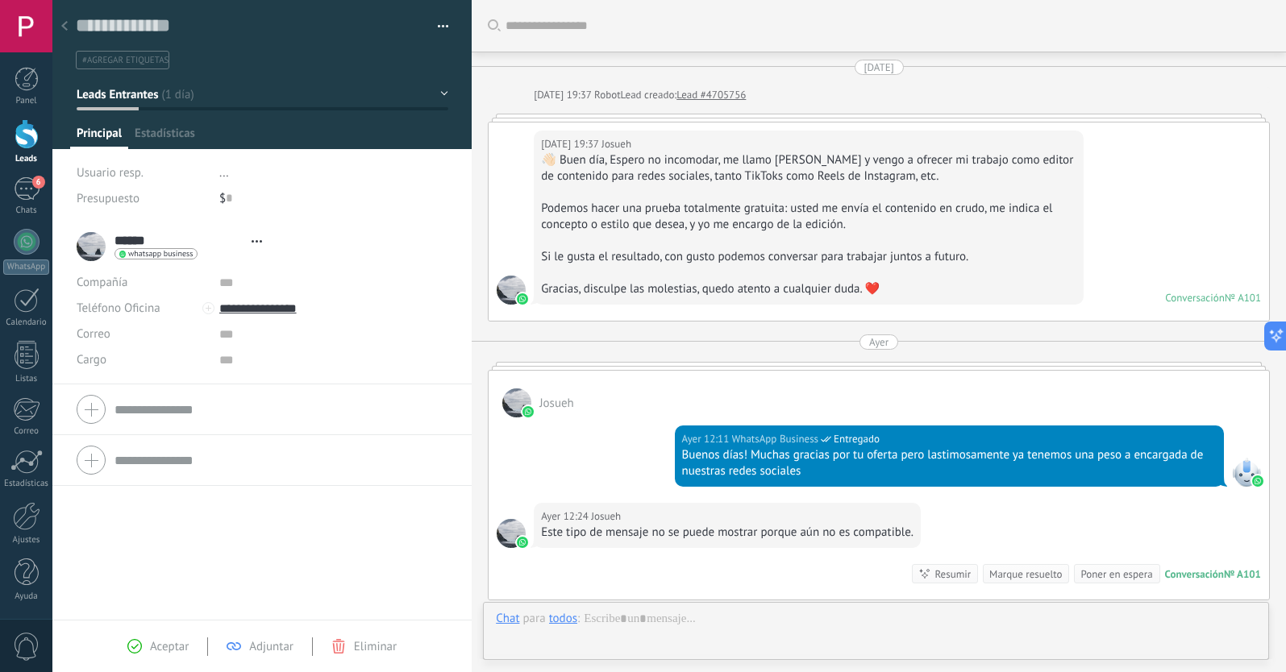
scroll to position [258, 0]
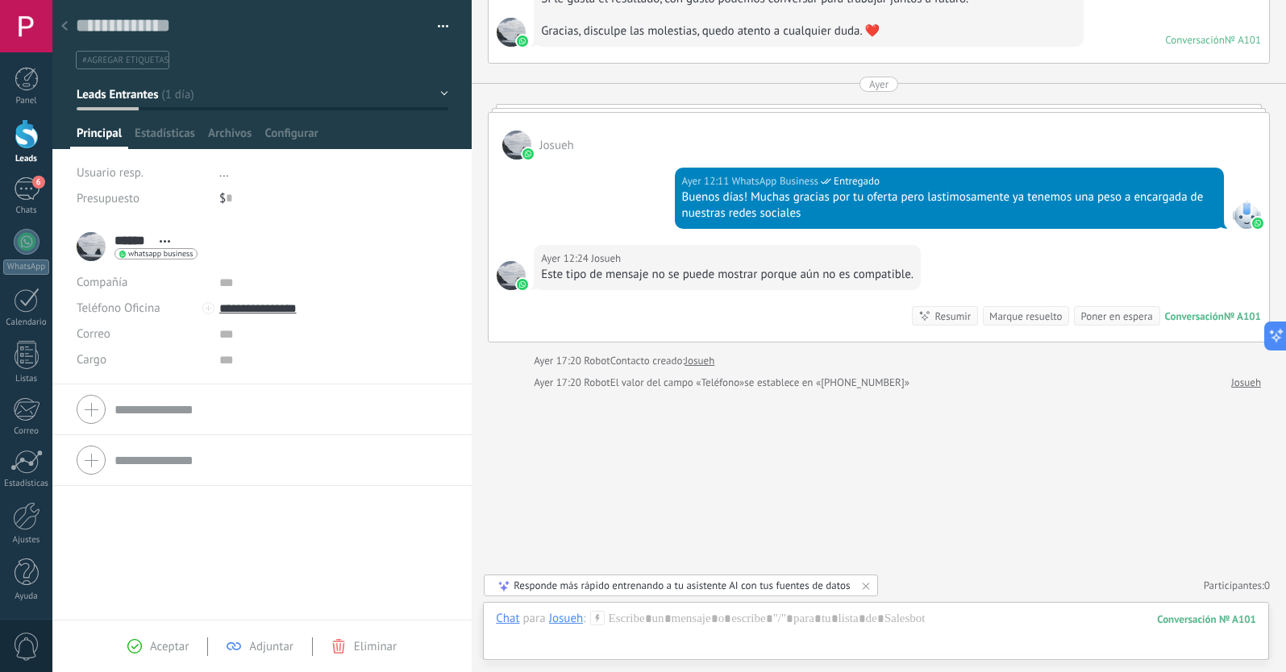
click at [873, 108] on div at bounding box center [879, 108] width 782 height 8
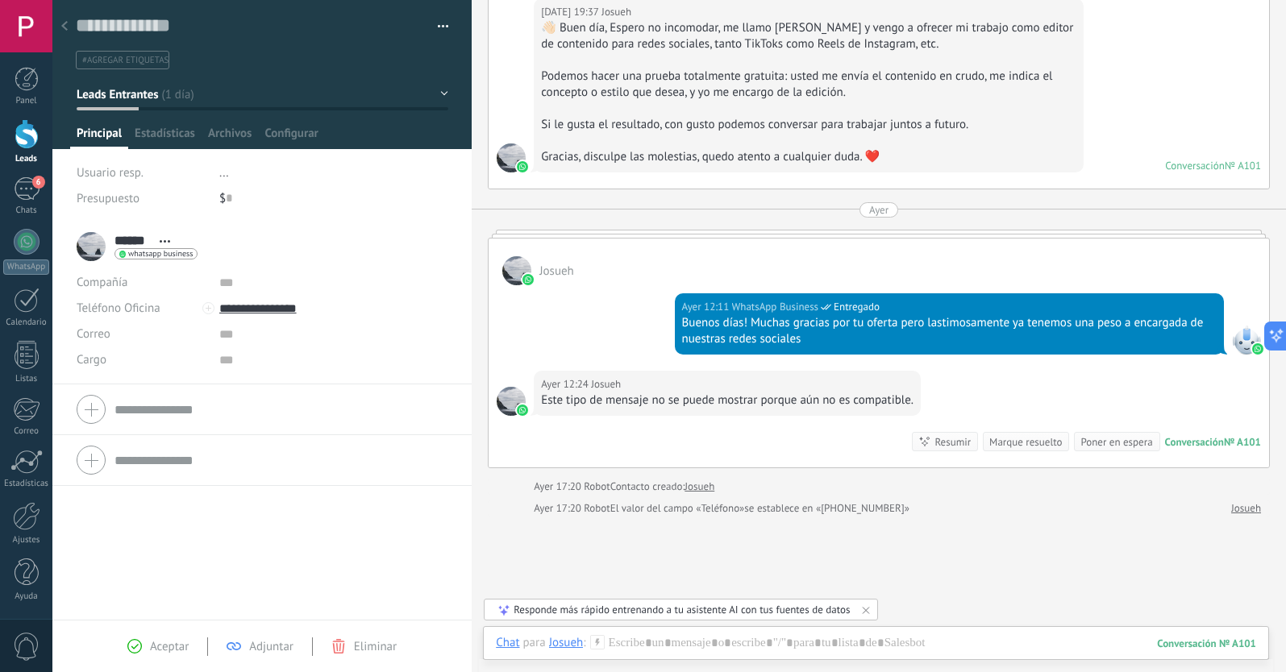
scroll to position [132, 0]
click at [68, 26] on div at bounding box center [64, 26] width 23 height 31
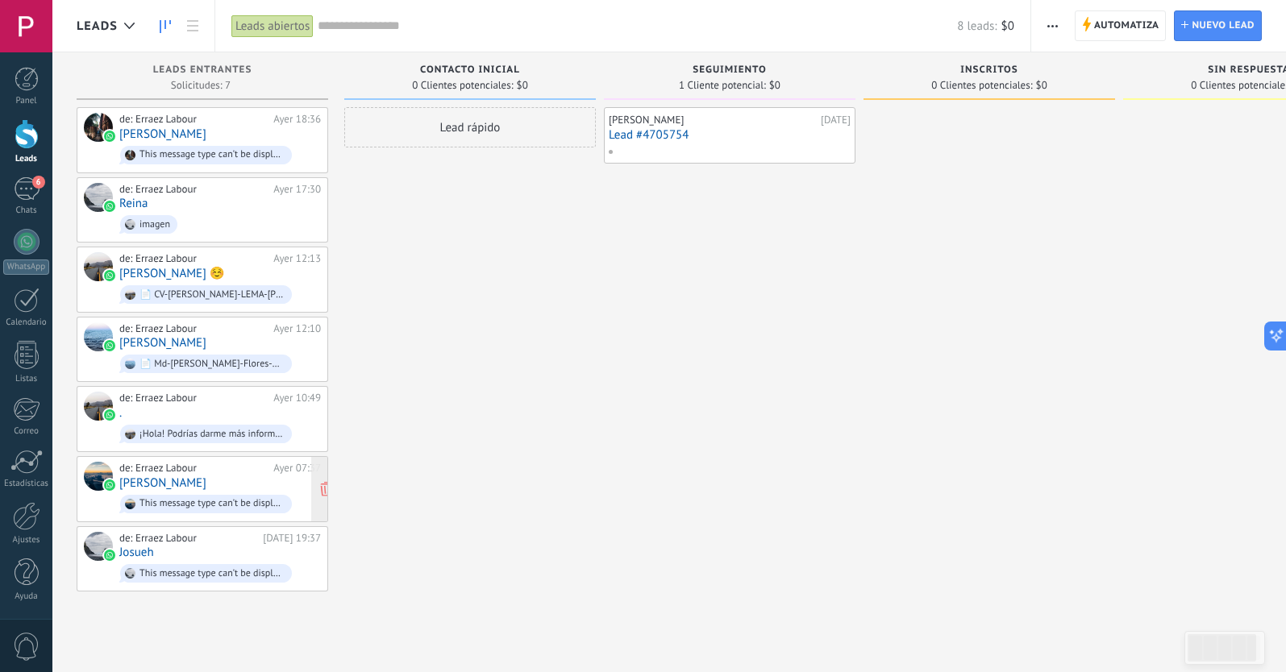
click at [200, 471] on div "de: [PERSON_NAME] Labour [DATE] 07:37 [PERSON_NAME] This message type can’t be …" at bounding box center [220, 489] width 202 height 55
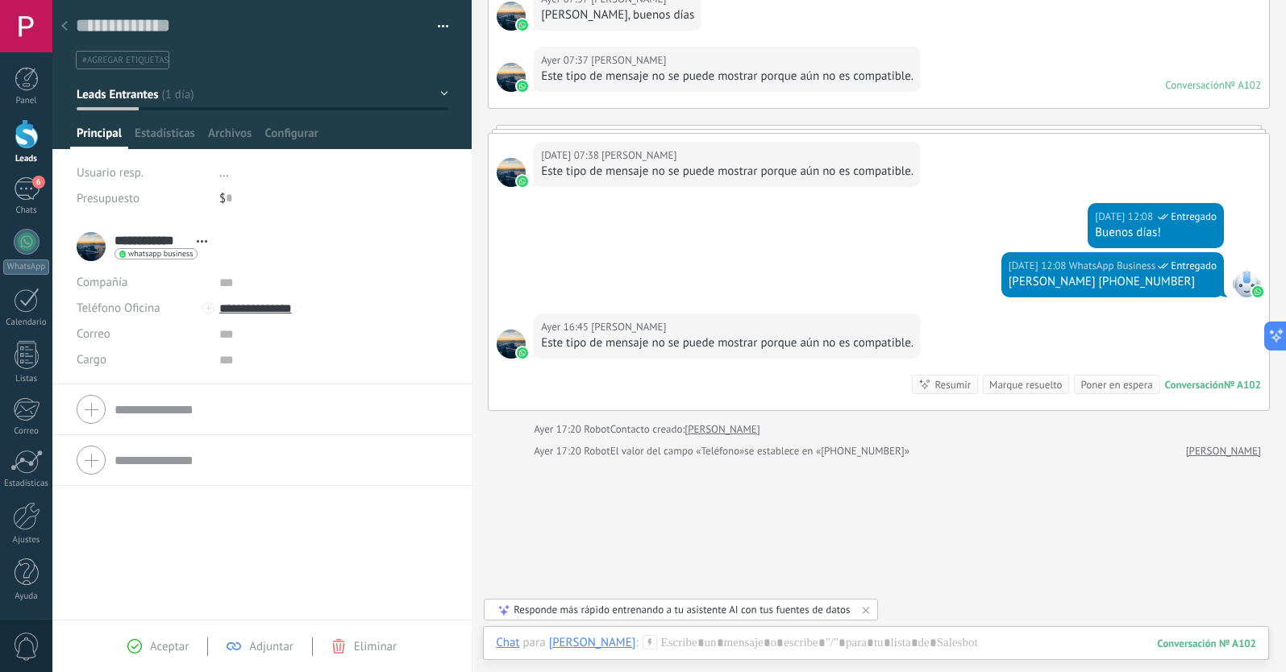
scroll to position [148, 0]
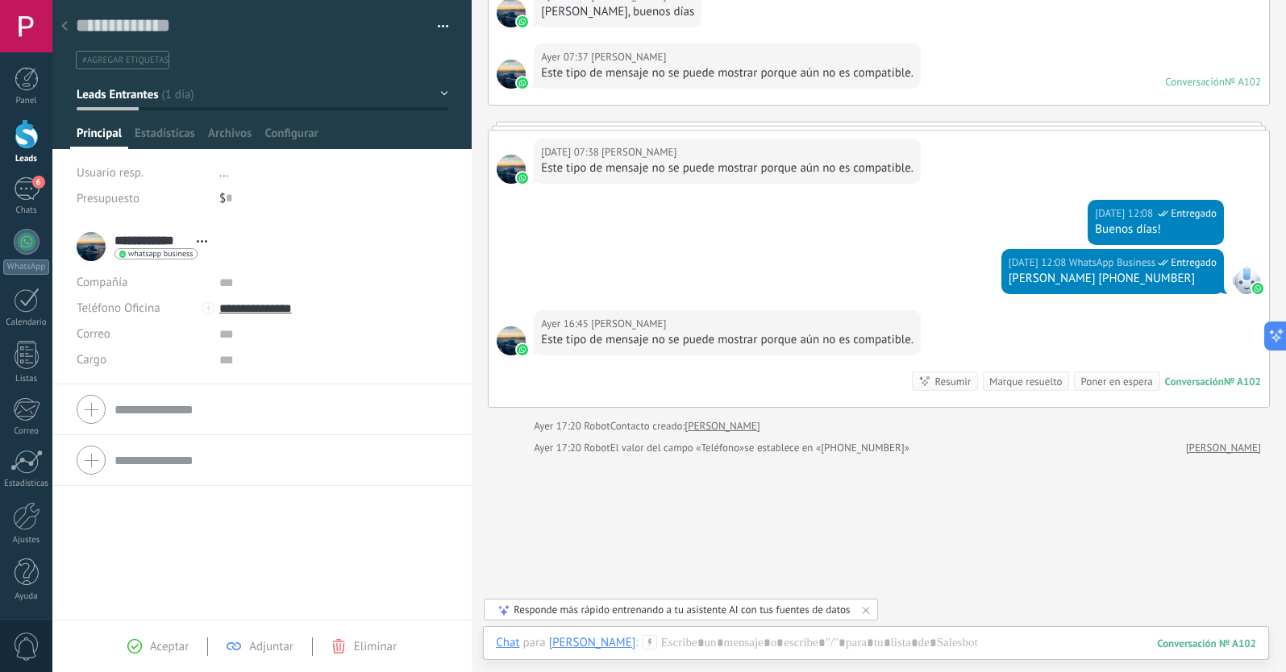
click at [572, 161] on div "Este tipo de mensaje no se puede mostrar porque aún no es compatible." at bounding box center [727, 168] width 372 height 16
click at [580, 120] on div "[DATE][PERSON_NAME][DATE] 07:37 Robot Lead creado: Lead #4705758 [DATE] 07:37 […" at bounding box center [879, 183] width 782 height 545
click at [581, 124] on div at bounding box center [879, 126] width 782 height 8
click at [581, 131] on div "[DATE] 07:38 [PERSON_NAME] Este tipo de mensaje no se puede mostrar porque aún …" at bounding box center [879, 165] width 780 height 69
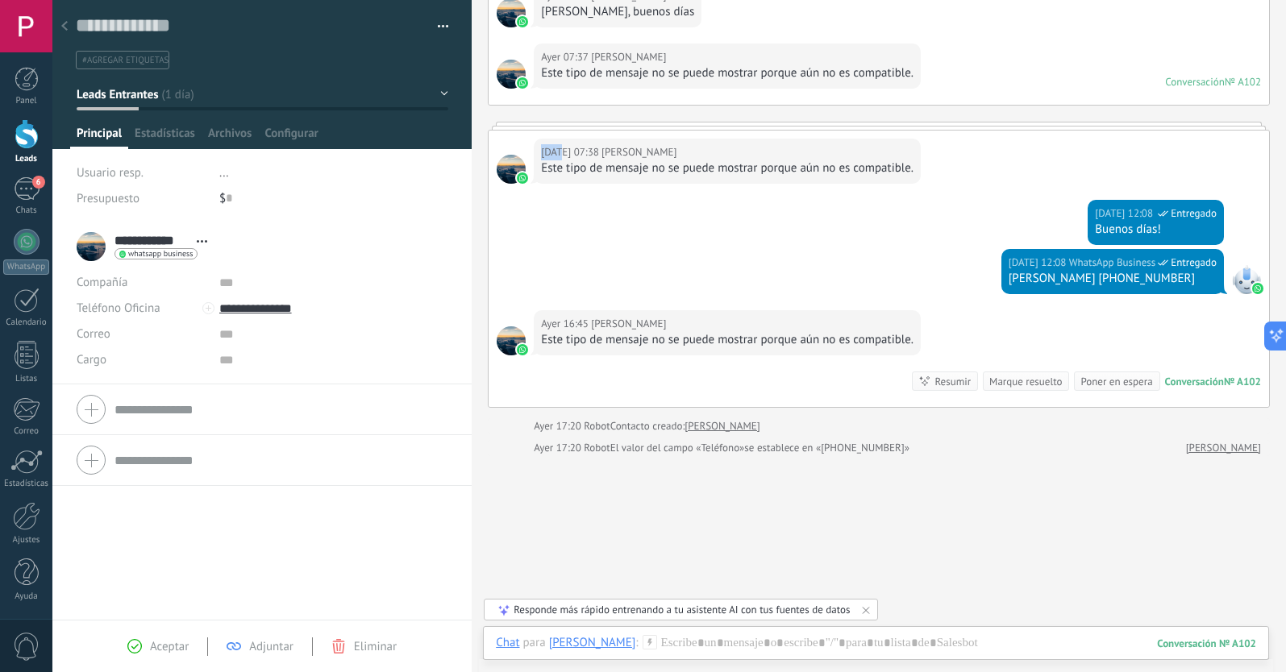
click at [165, 645] on span "Aceptar" at bounding box center [169, 646] width 39 height 15
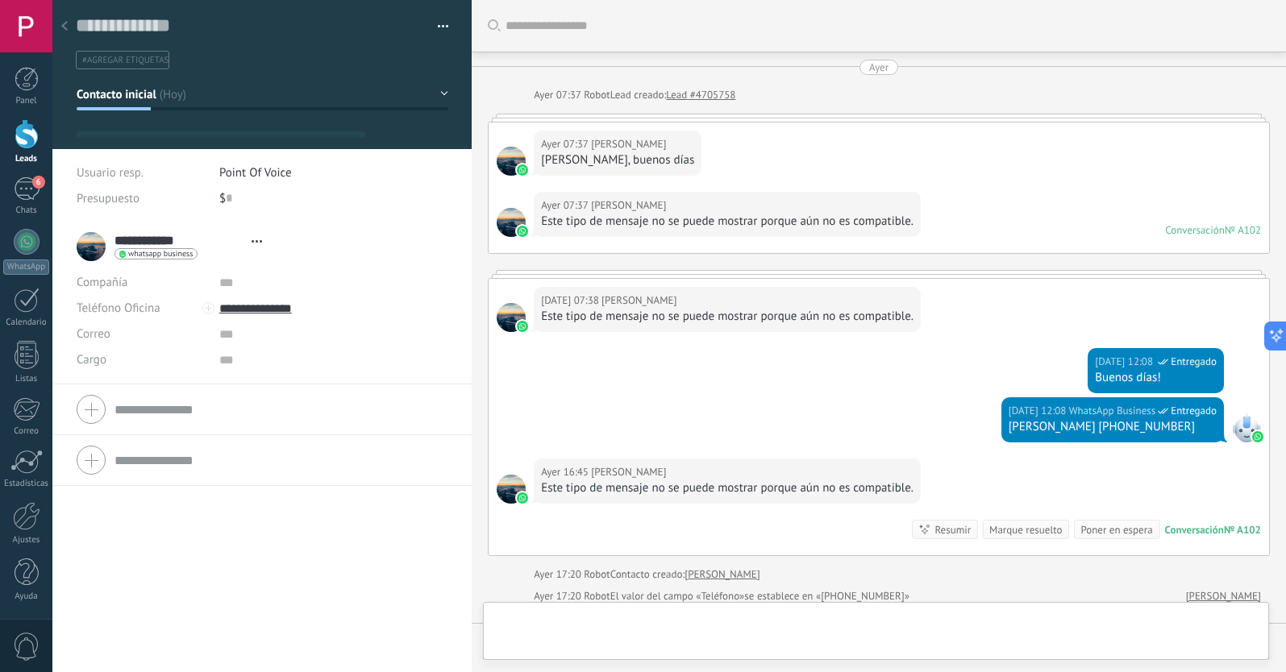
scroll to position [291, 0]
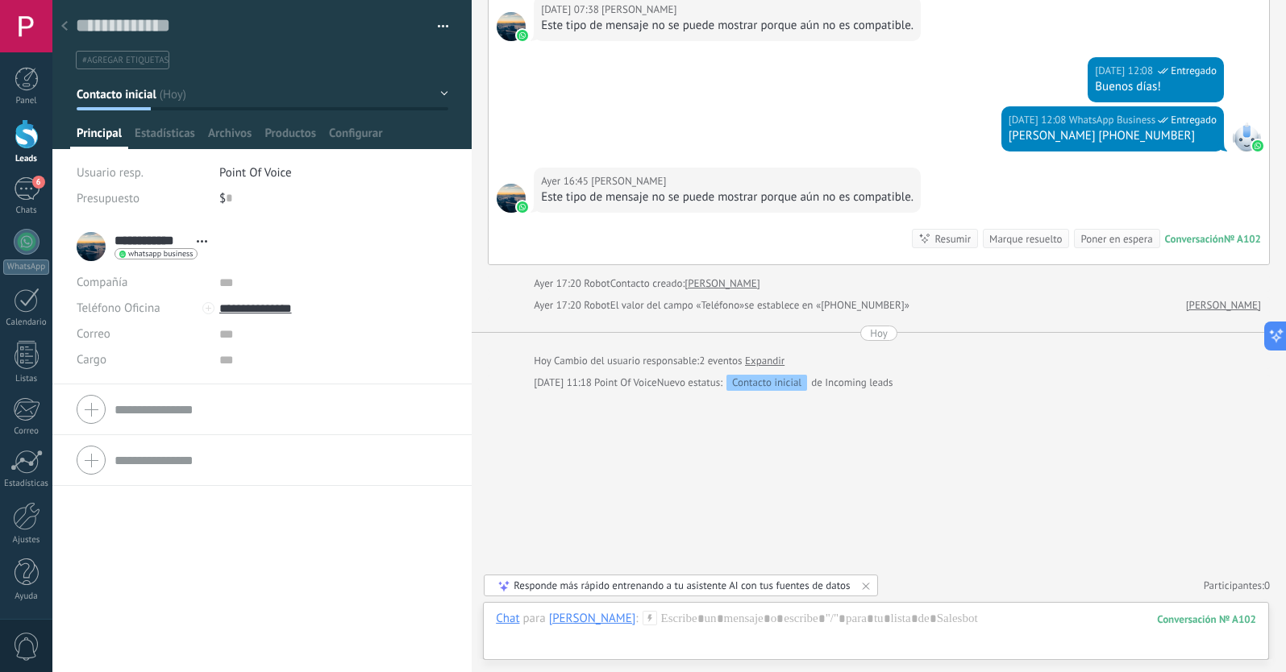
click at [65, 23] on icon at bounding box center [64, 26] width 6 height 10
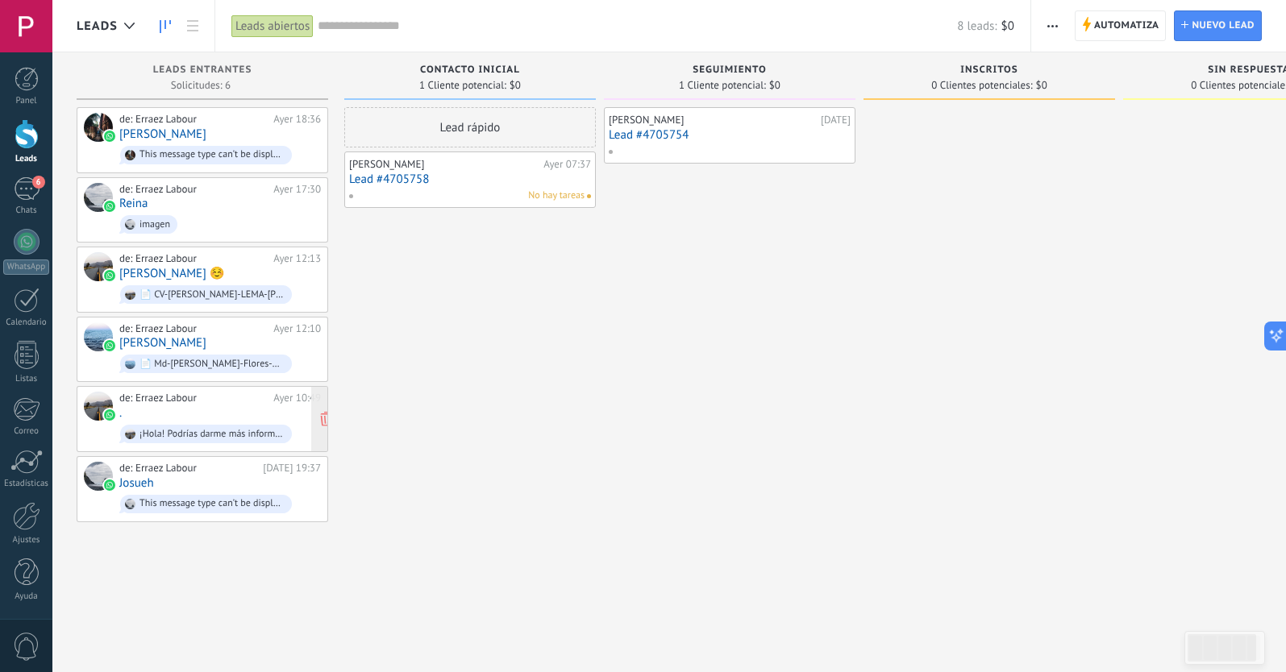
click at [189, 400] on div "de: [PERSON_NAME] Labour [DATE] 10:49 . ¡Hola! Podrías darme más información de…" at bounding box center [220, 419] width 202 height 55
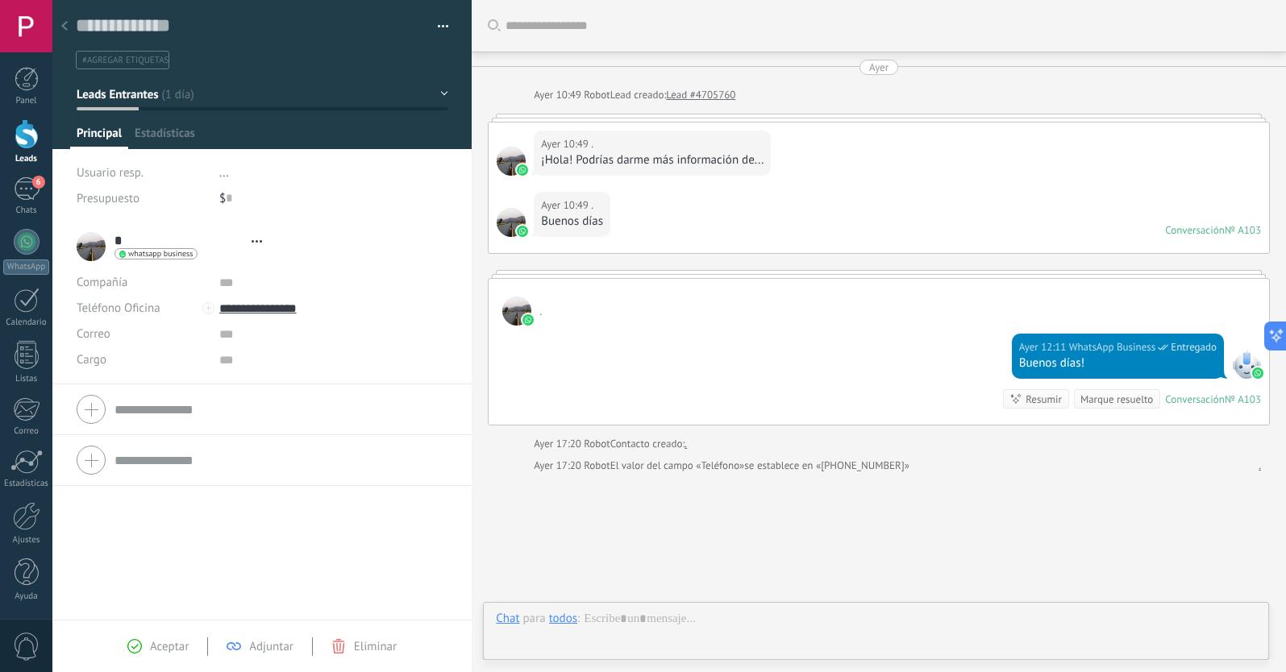
type textarea "**********"
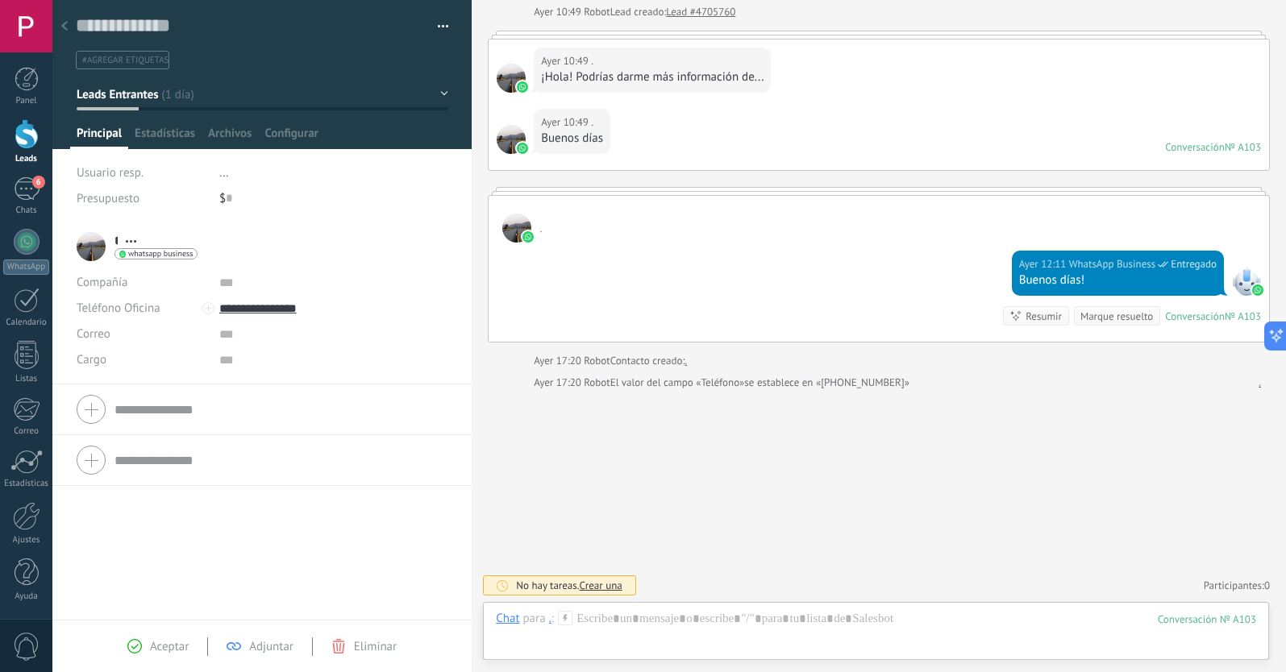
click at [759, 81] on div "¡Hola! Podrías darme más información de..." at bounding box center [652, 77] width 223 height 16
click at [669, 625] on div at bounding box center [876, 635] width 760 height 48
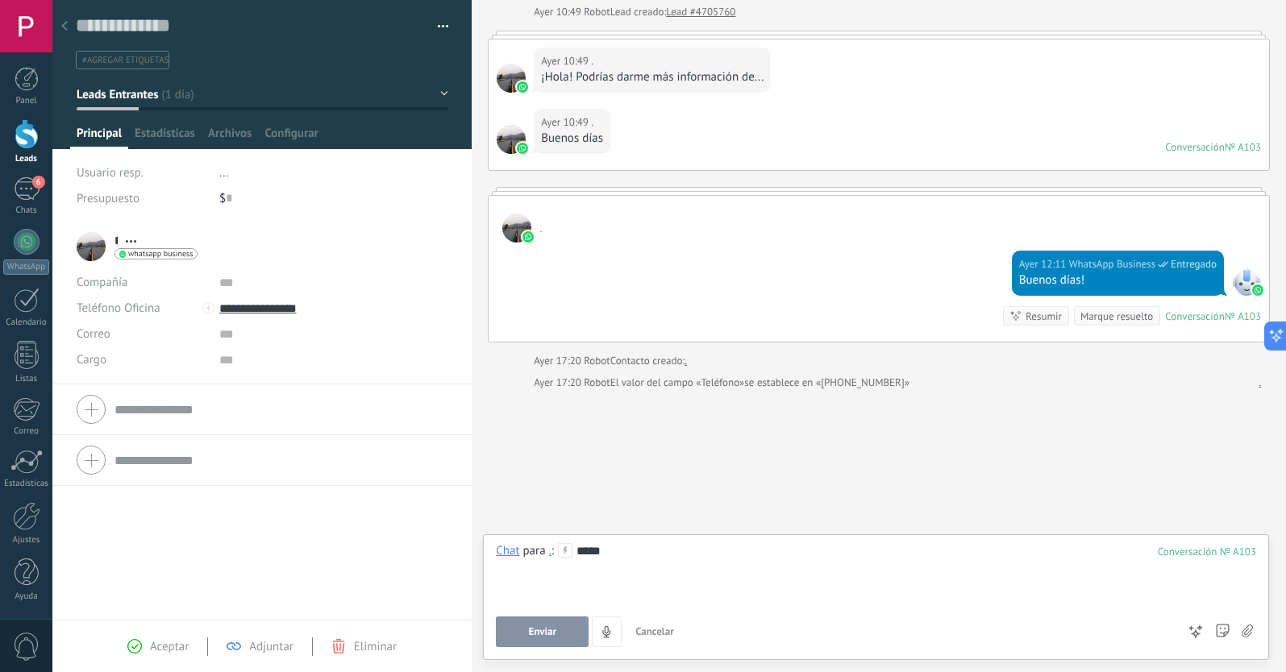
click at [127, 239] on span "Abrir detalle Copie el nombre Desatar Contacto principal" at bounding box center [131, 241] width 27 height 12
click at [99, 252] on div "* . * . Apellido Abrir detalle Copie el nombre Desatar Contacto principal" at bounding box center [137, 247] width 121 height 40
click at [279, 239] on div "* . * . Apellido Abrir detalle Copie el nombre Desatar" at bounding box center [262, 247] width 371 height 40
click at [640, 560] on div "****" at bounding box center [876, 573] width 760 height 61
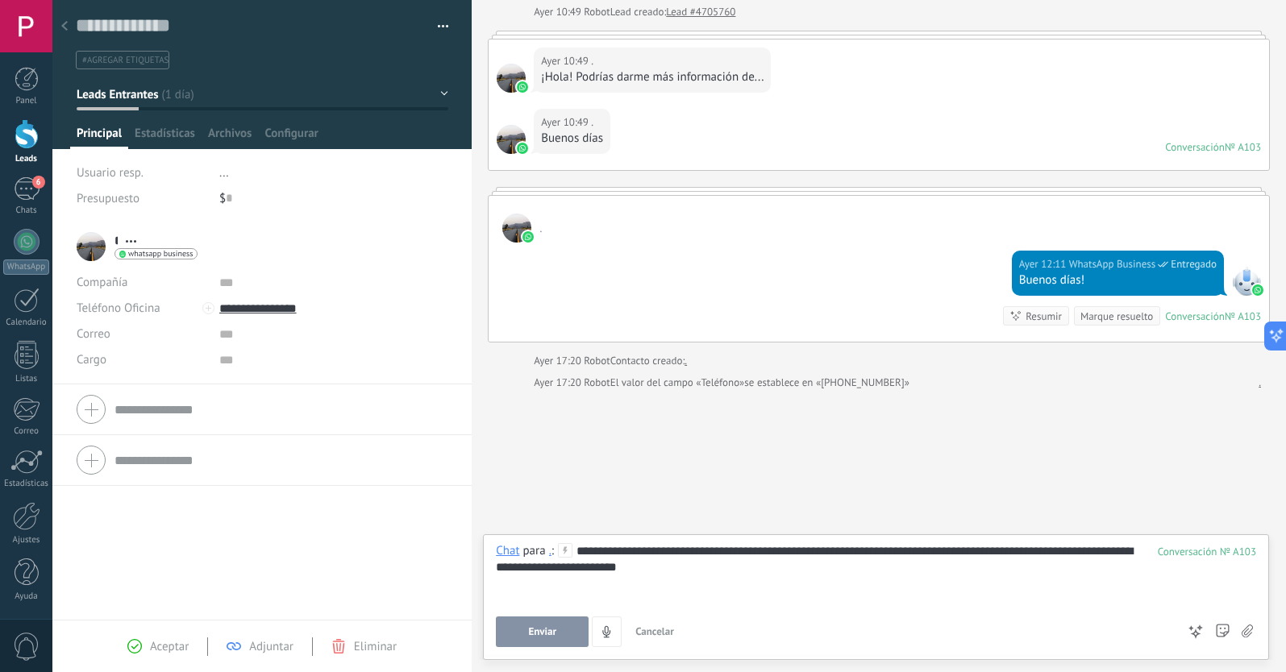
click at [683, 590] on div at bounding box center [876, 584] width 760 height 16
click at [662, 572] on div "**********" at bounding box center [876, 573] width 760 height 61
click at [542, 630] on span "Enviar" at bounding box center [542, 631] width 28 height 11
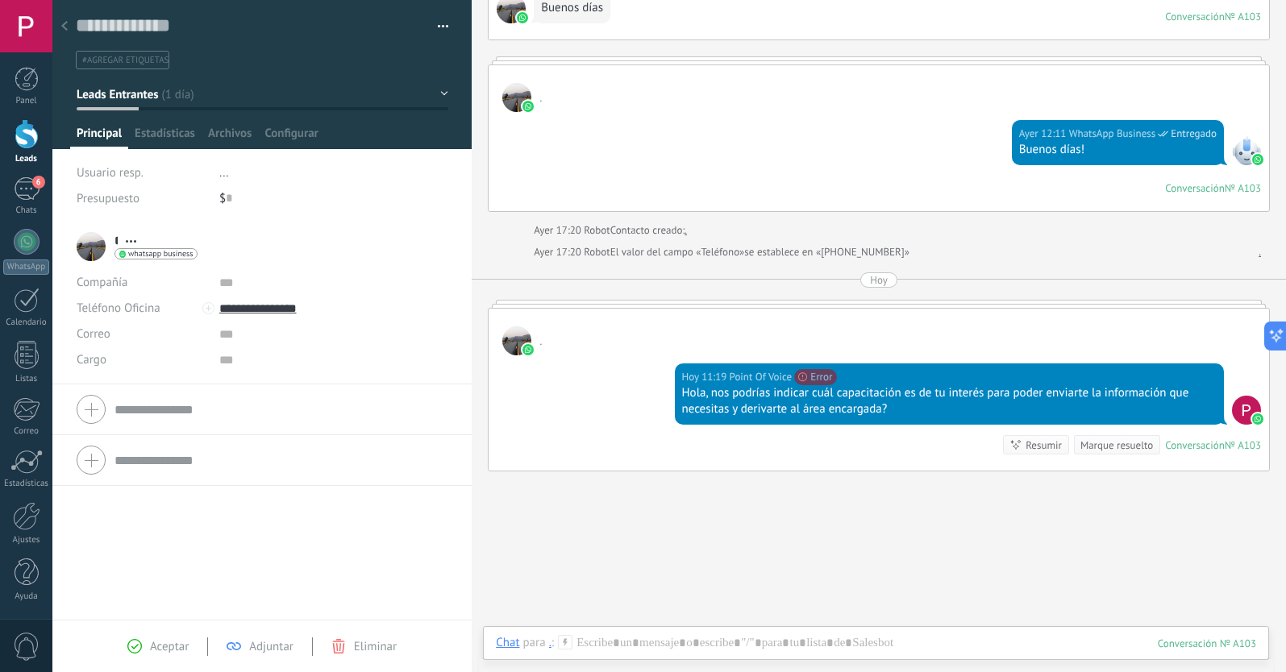
scroll to position [214, 0]
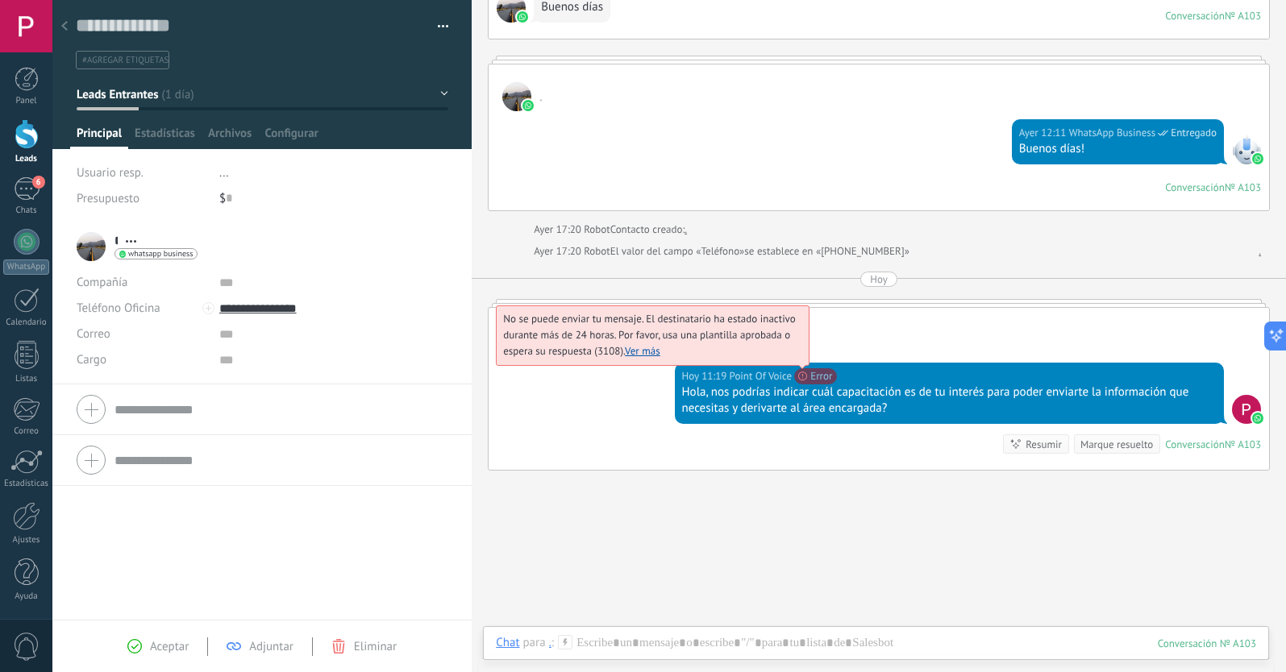
click at [796, 358] on span "No se puede enviar tu mensaje. El destinatario ha estado inactivo durante más d…" at bounding box center [649, 335] width 293 height 46
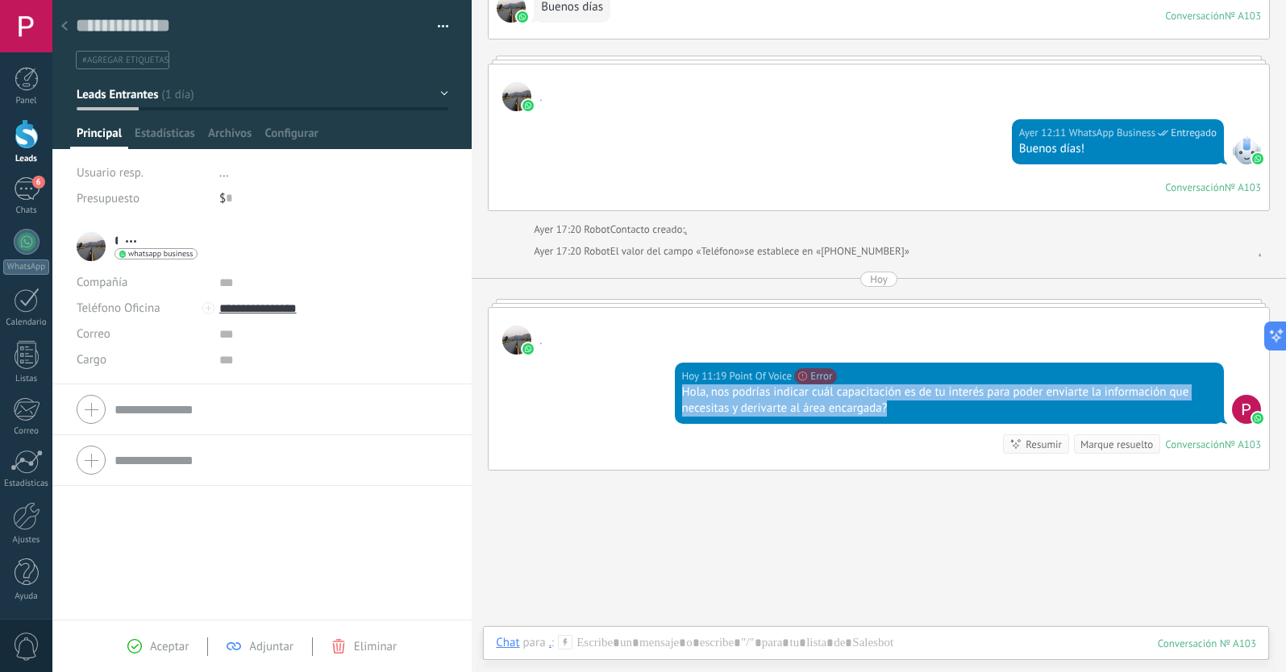
drag, startPoint x: 680, startPoint y: 392, endPoint x: 907, endPoint y: 409, distance: 228.0
click at [907, 409] on div "Hola, nos podrías indicar cuál capacitación es de tu interés para poder enviart…" at bounding box center [949, 401] width 535 height 32
copy div "Hola, nos podrías indicar cuál capacitación es de tu interés para poder enviart…"
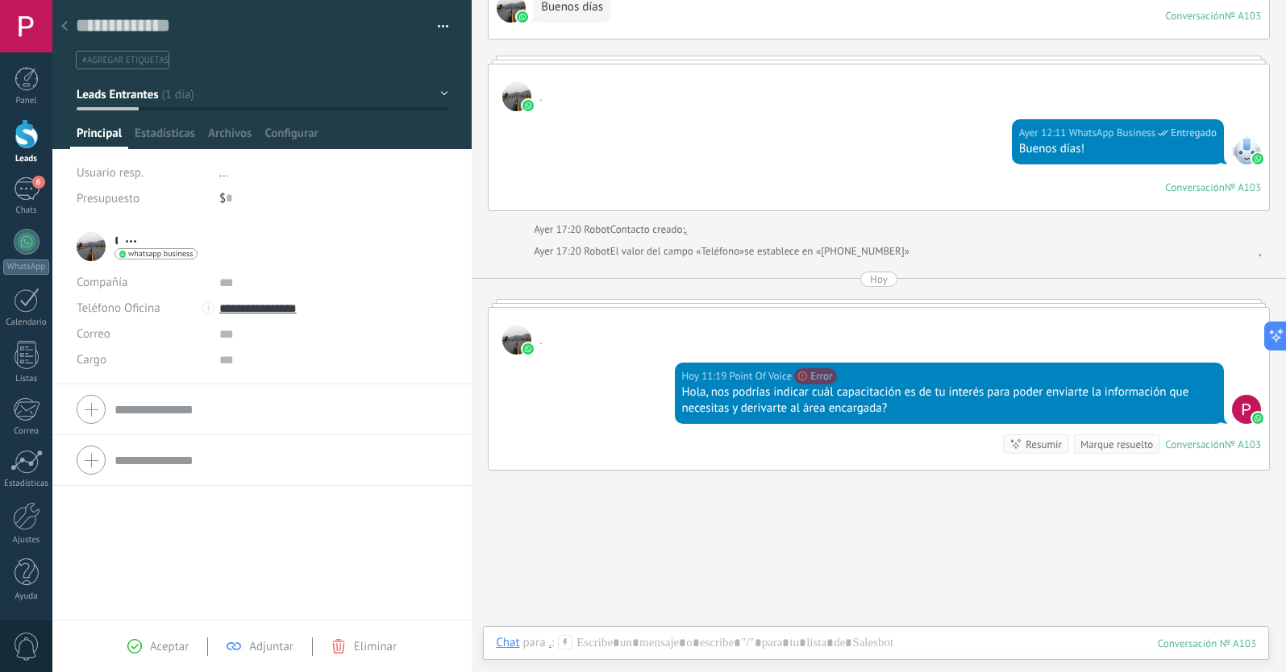
click at [935, 506] on div "Buscar Carga más [DATE][PERSON_NAME][DATE] 10:49 Robot Lead creado: Lead #47057…" at bounding box center [879, 269] width 814 height 967
click at [156, 645] on span "Aceptar" at bounding box center [169, 646] width 39 height 15
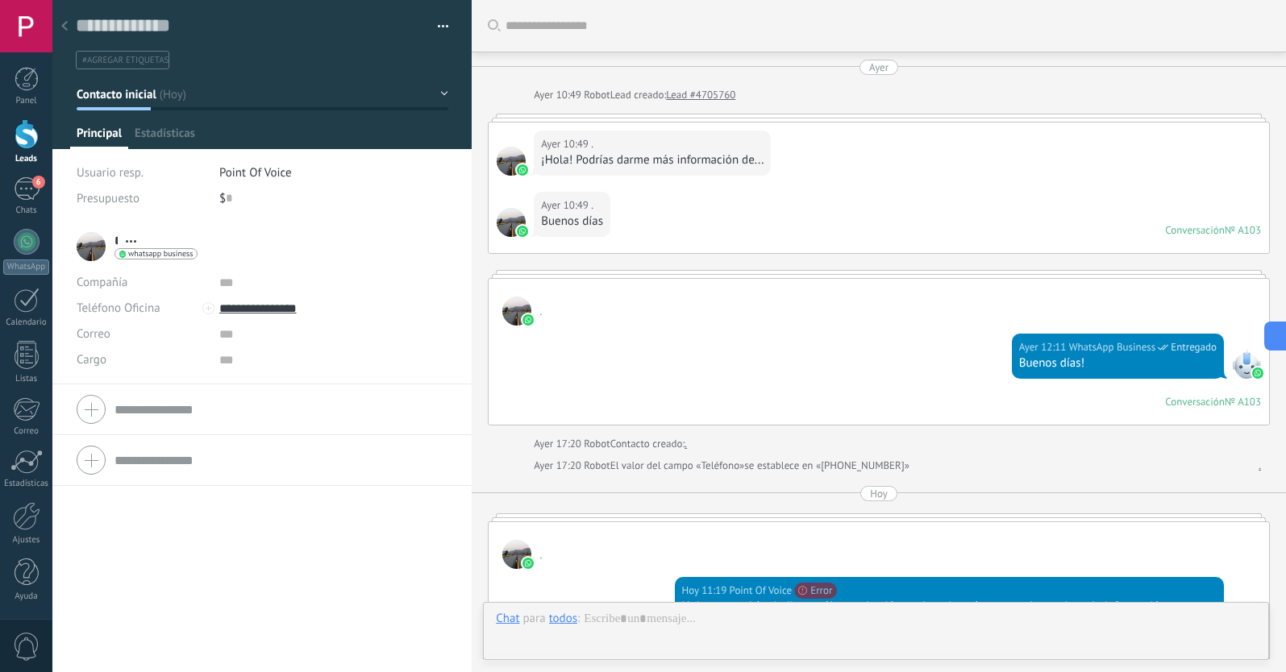
scroll to position [343, 0]
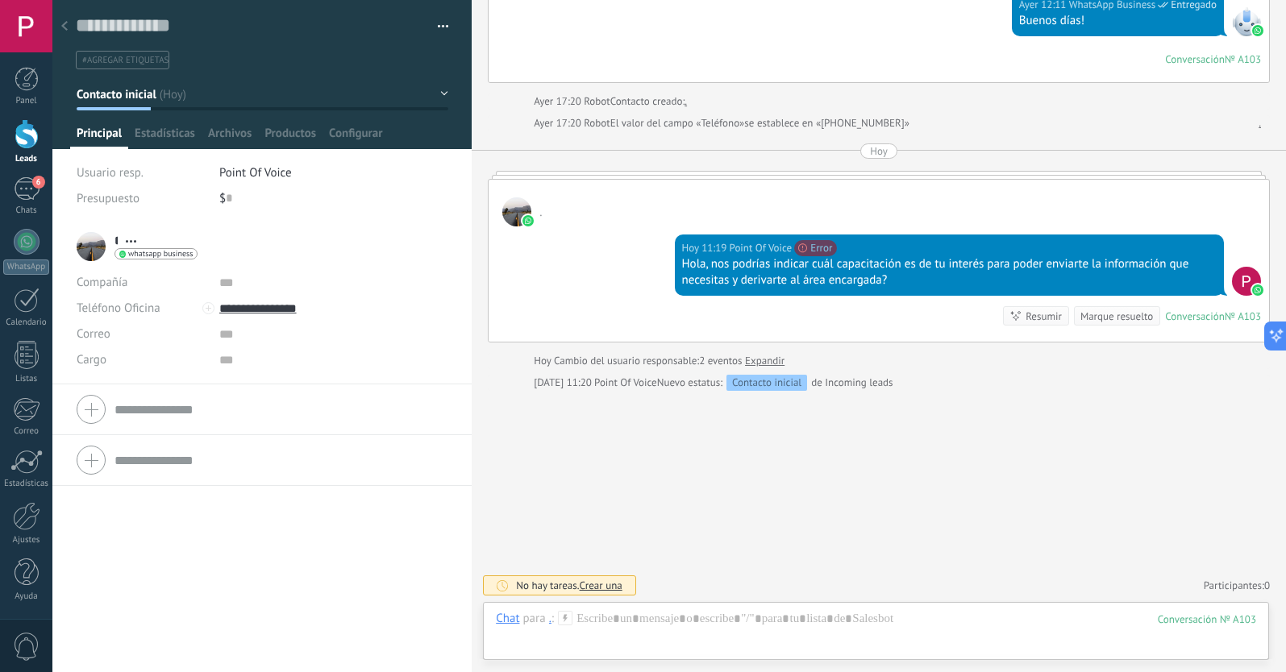
click at [61, 26] on icon at bounding box center [64, 26] width 6 height 10
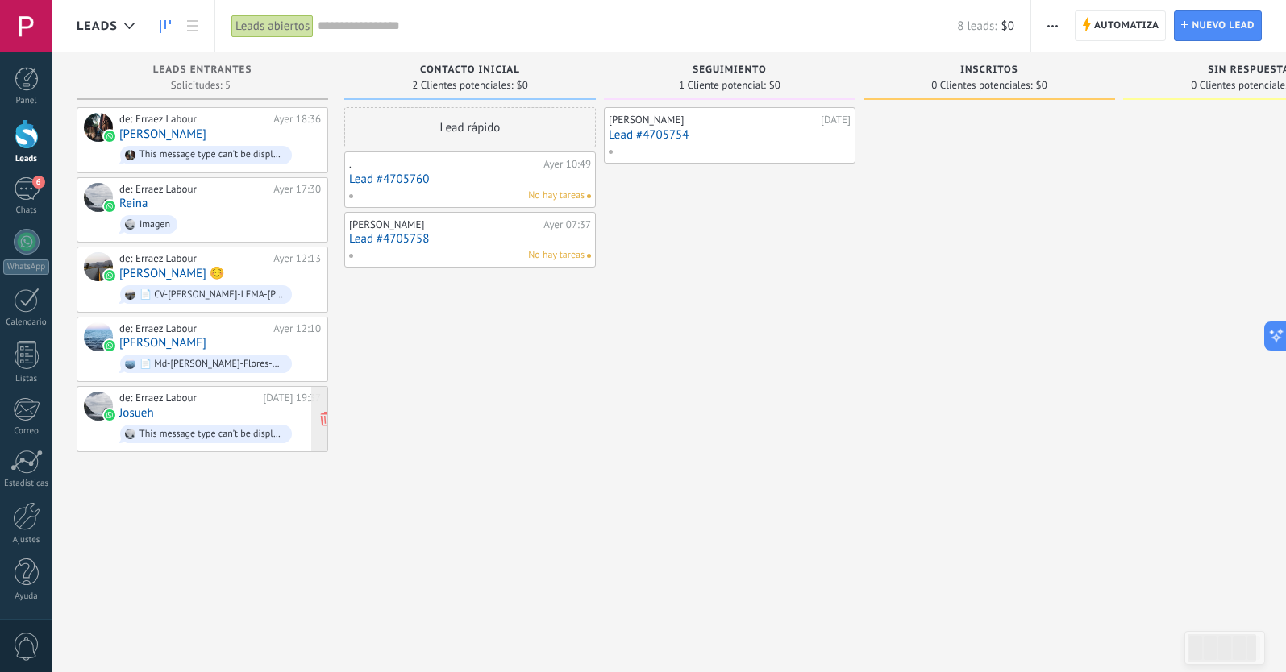
click at [195, 397] on div "de: Erraez Labour" at bounding box center [188, 398] width 138 height 13
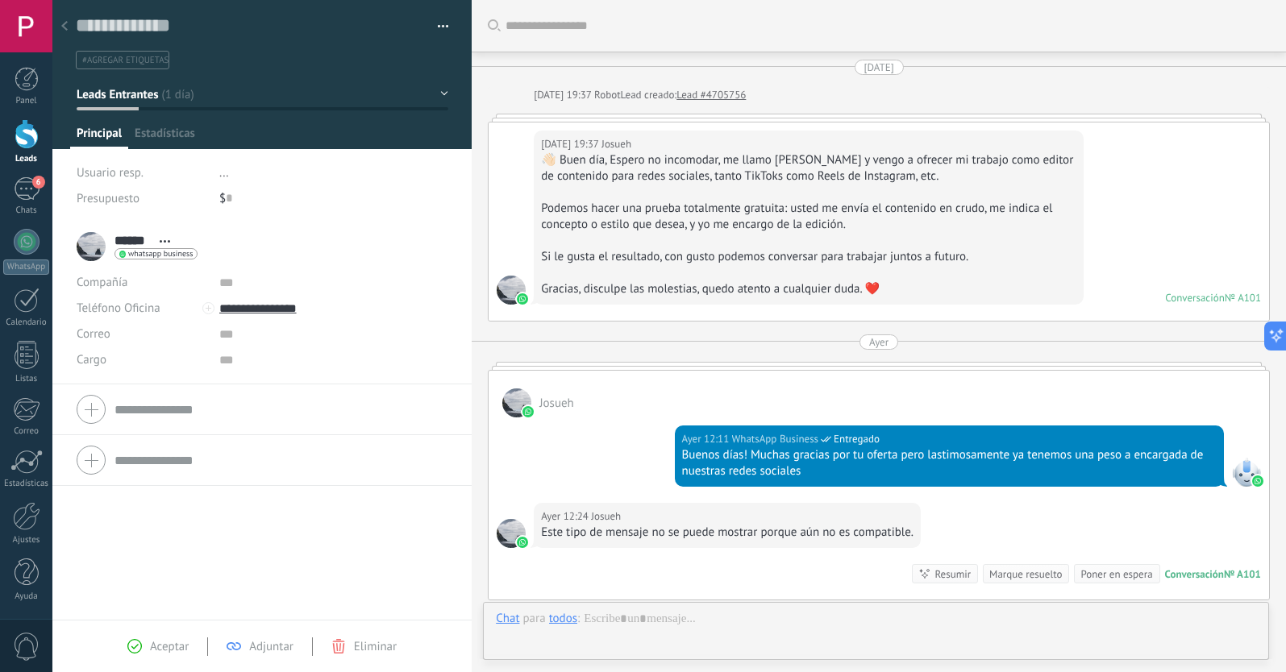
scroll to position [258, 0]
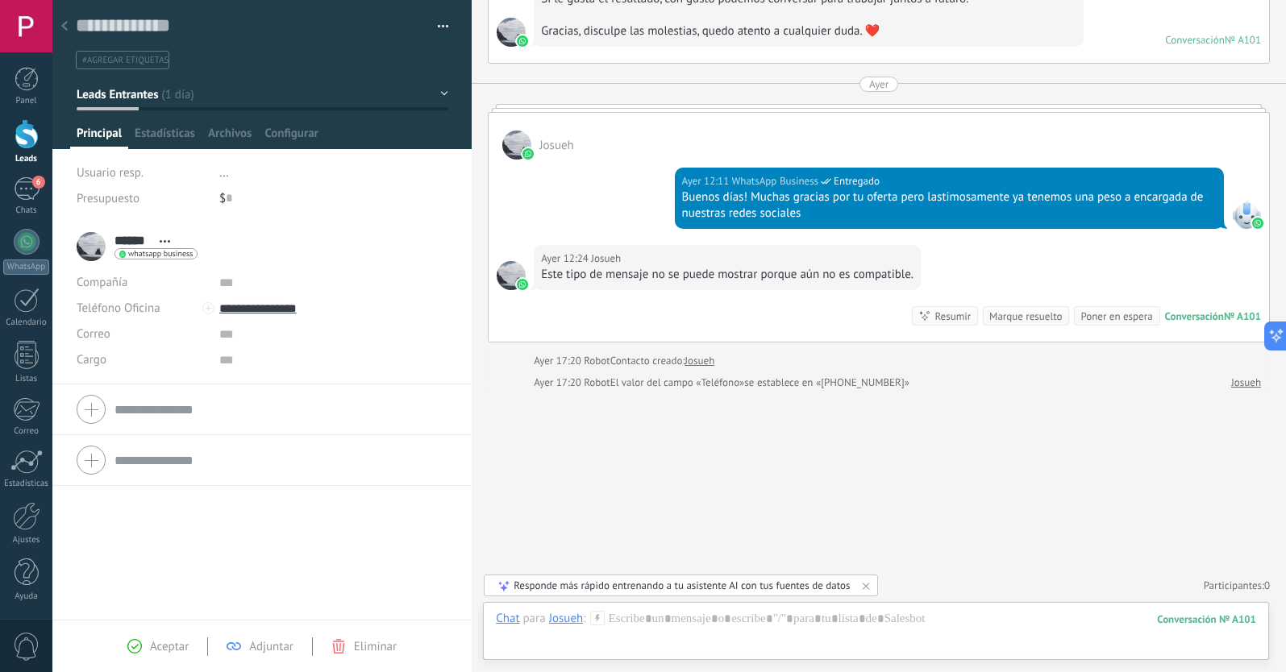
click at [169, 646] on span "Aceptar" at bounding box center [169, 646] width 39 height 15
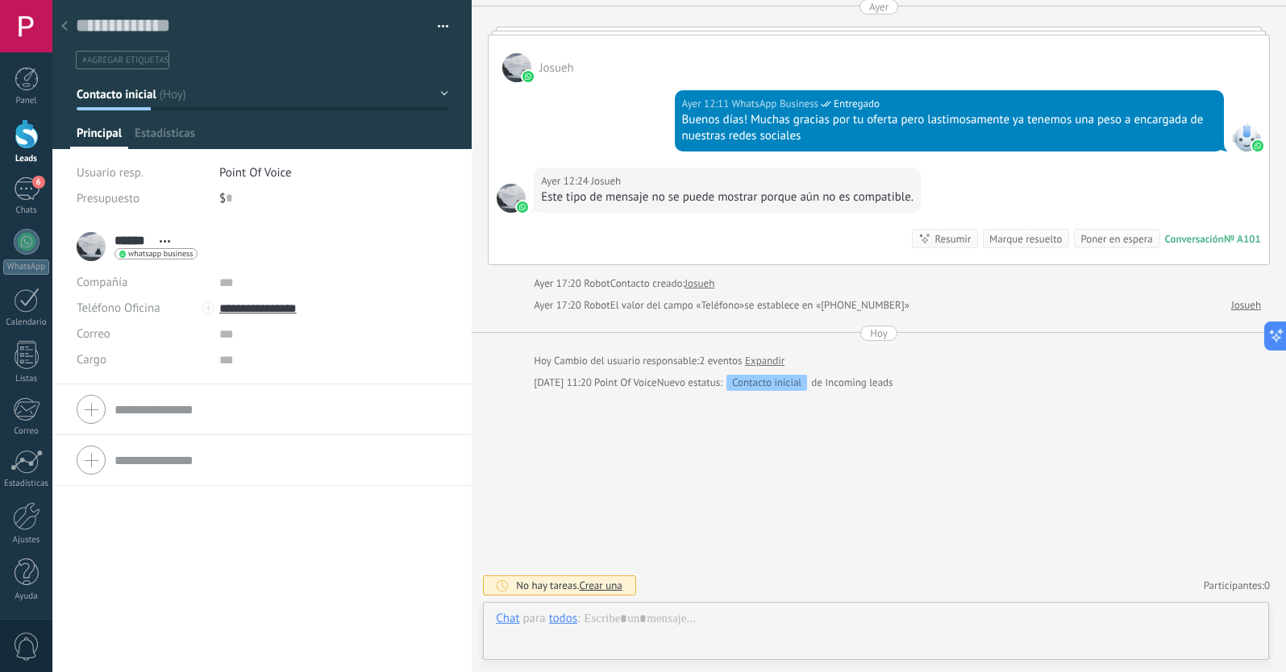
scroll to position [24, 0]
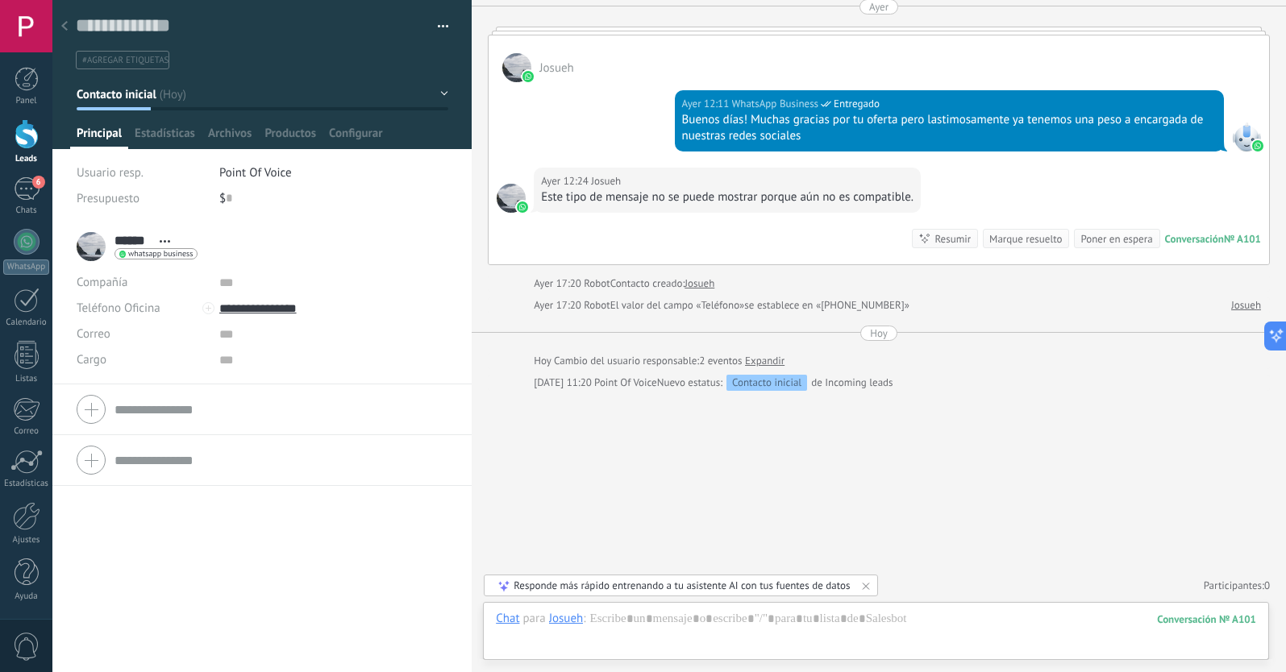
click at [67, 28] on icon at bounding box center [64, 26] width 6 height 10
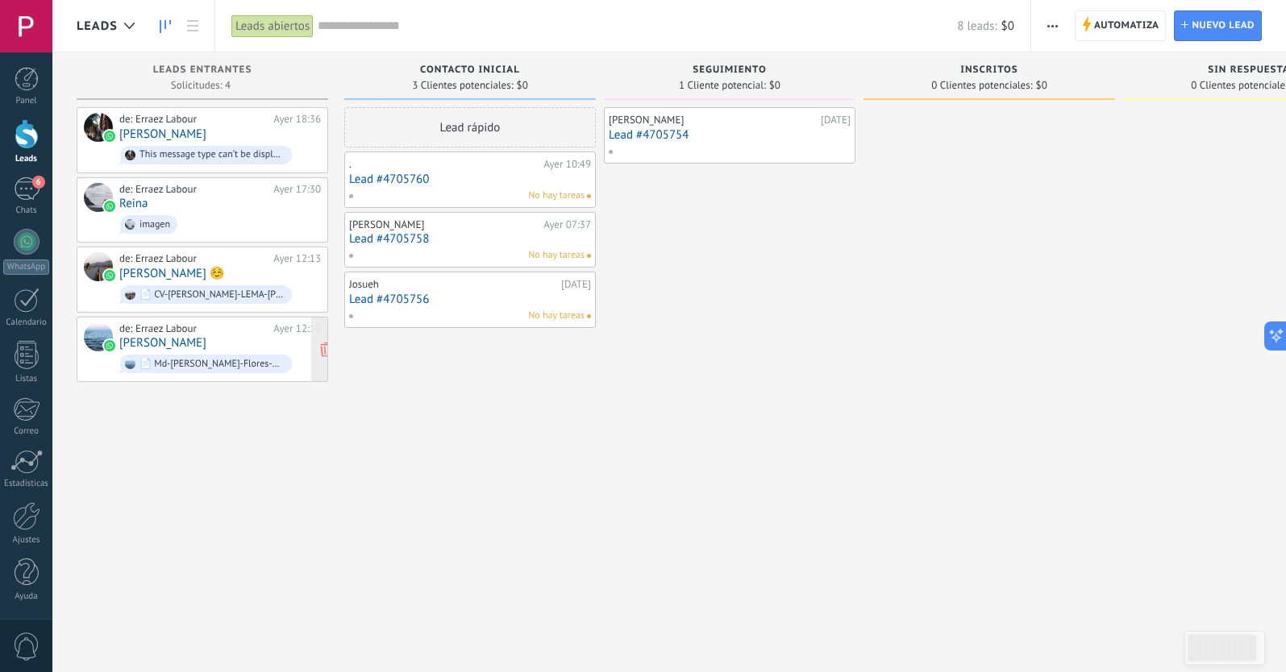
click at [213, 342] on div "de: [PERSON_NAME] Labour [DATE] 12:10 [PERSON_NAME] 📄 Md-[PERSON_NAME]-Flores-H…" at bounding box center [220, 350] width 202 height 55
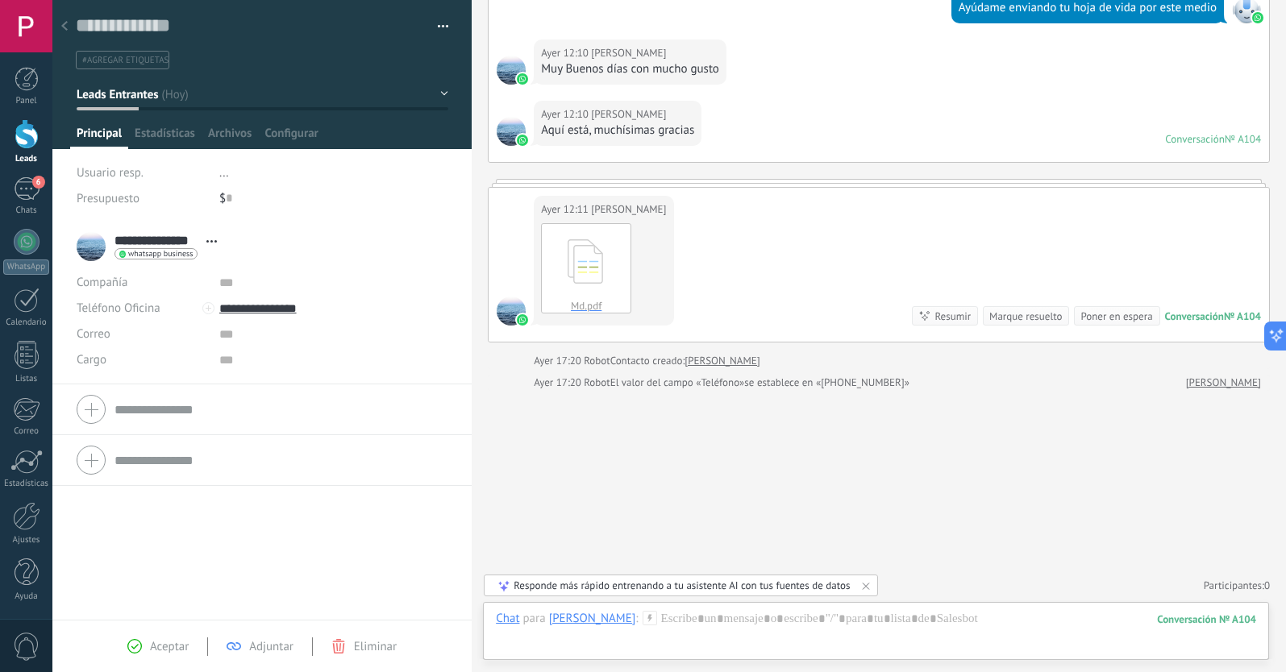
scroll to position [248, 0]
click at [175, 647] on span "Aceptar" at bounding box center [169, 646] width 39 height 15
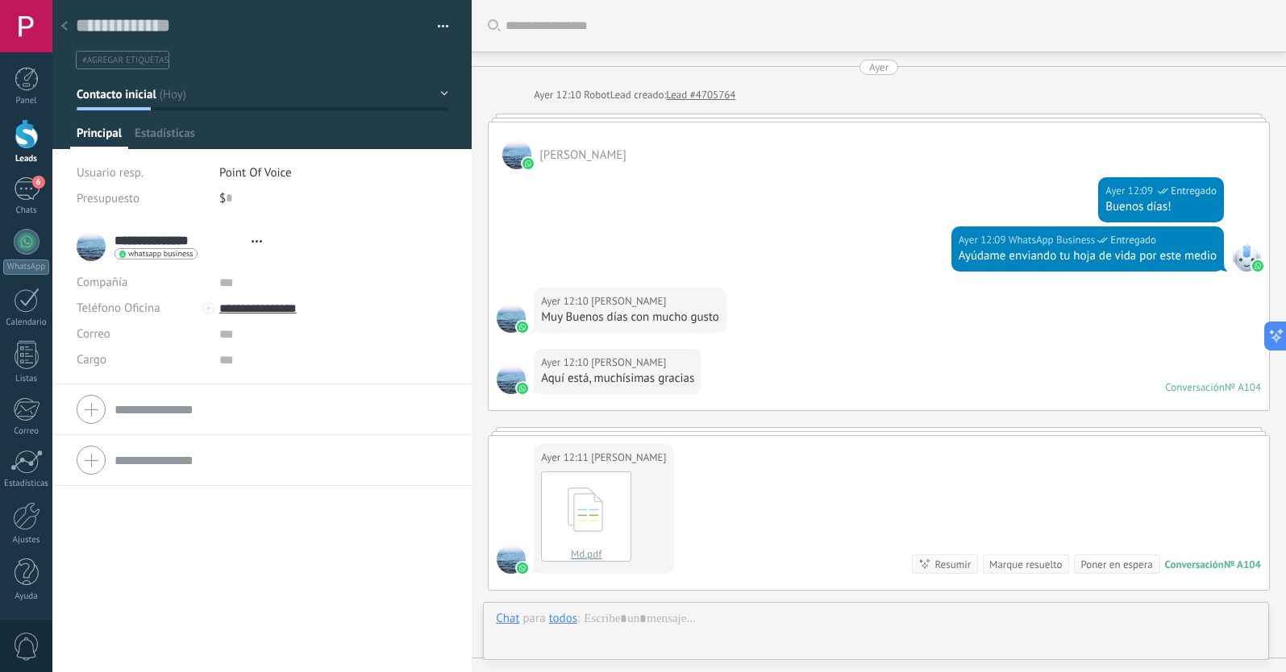
scroll to position [326, 0]
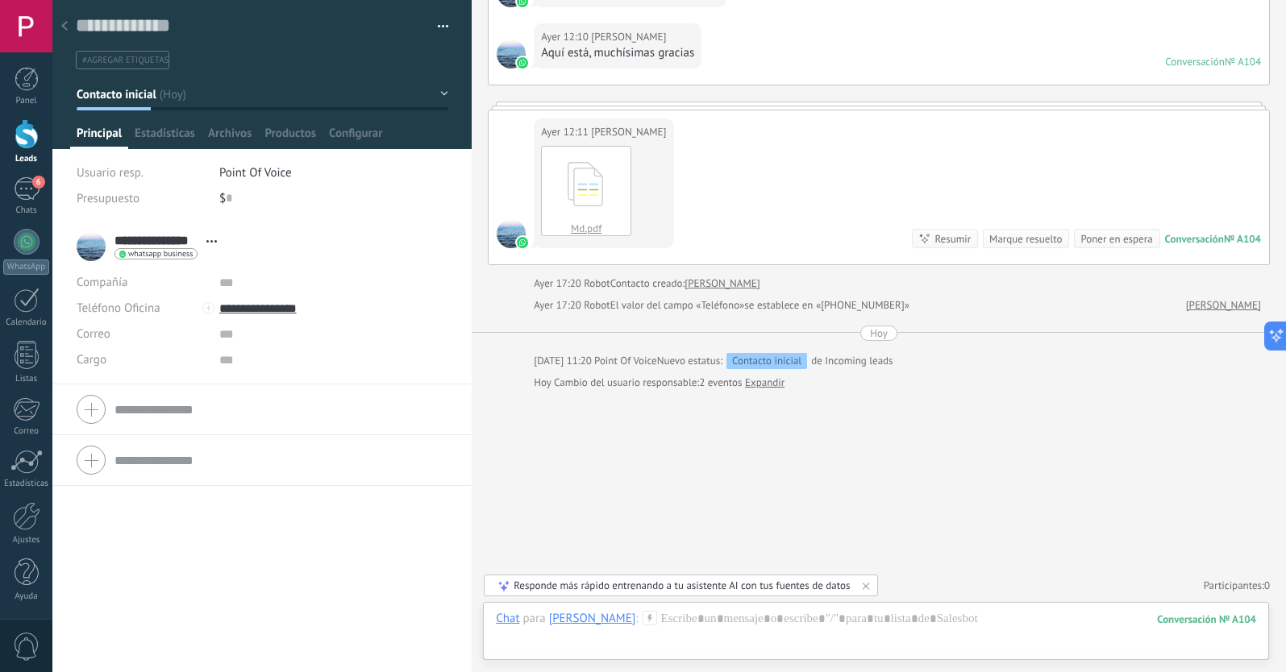
click at [65, 27] on use at bounding box center [64, 26] width 6 height 10
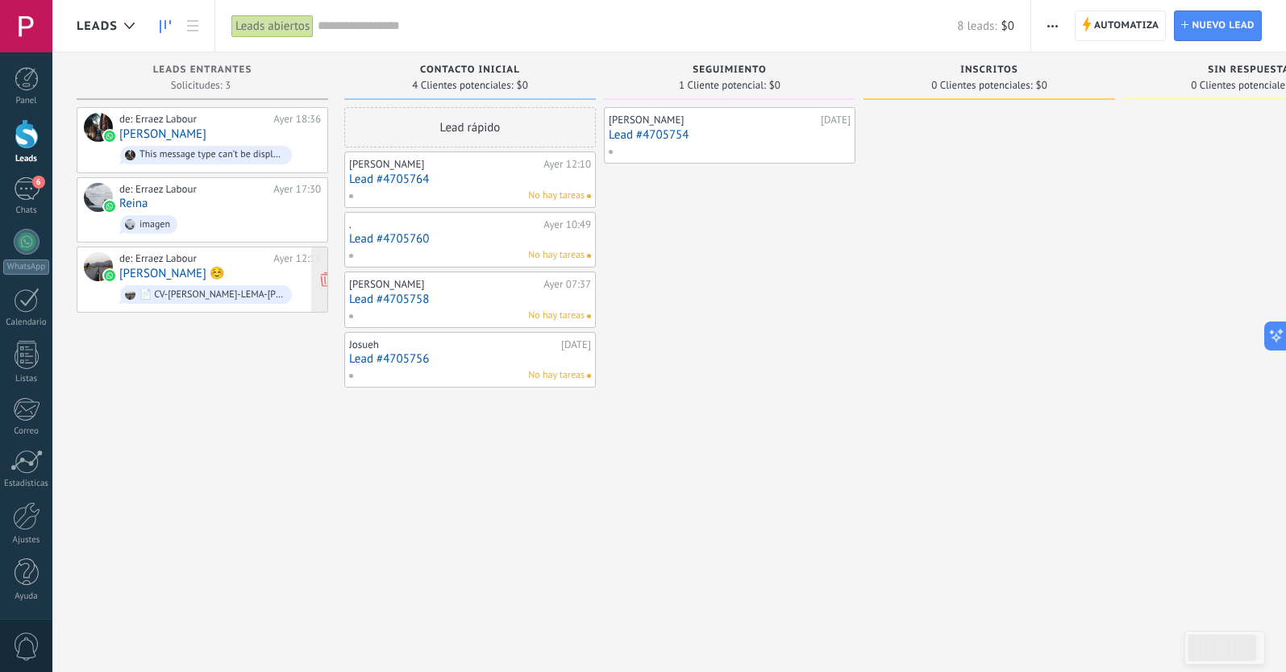
click at [177, 268] on link "[PERSON_NAME] ☺️" at bounding box center [171, 274] width 105 height 14
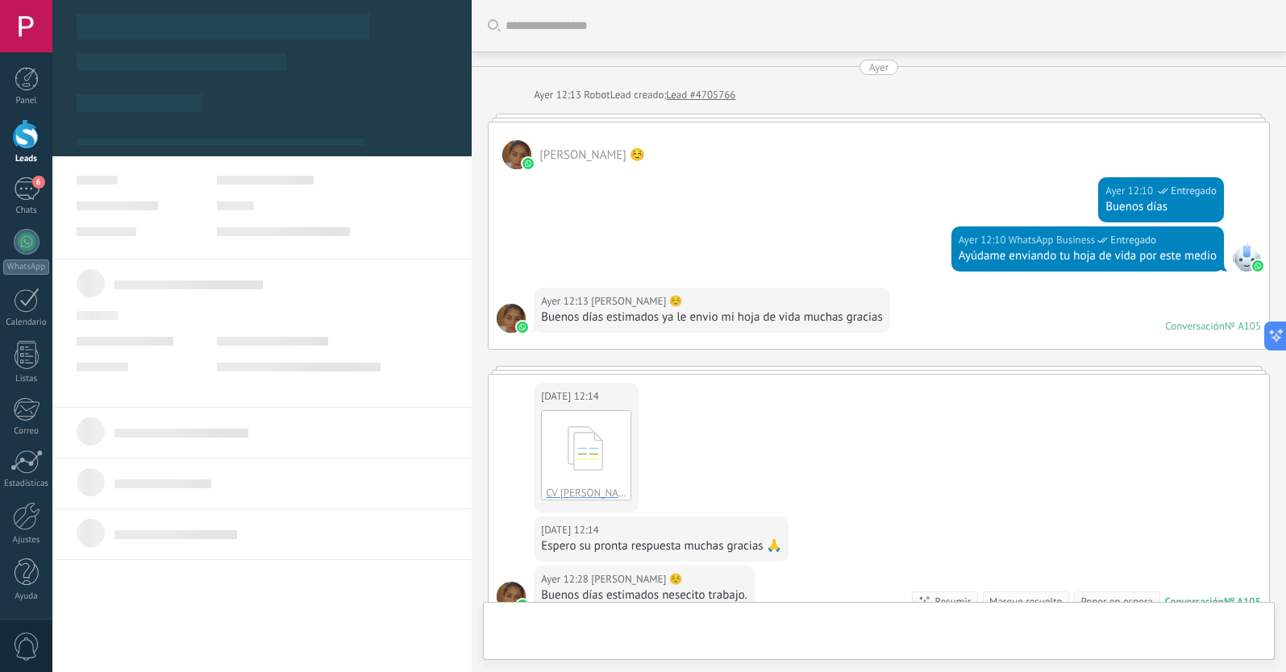
scroll to position [285, 0]
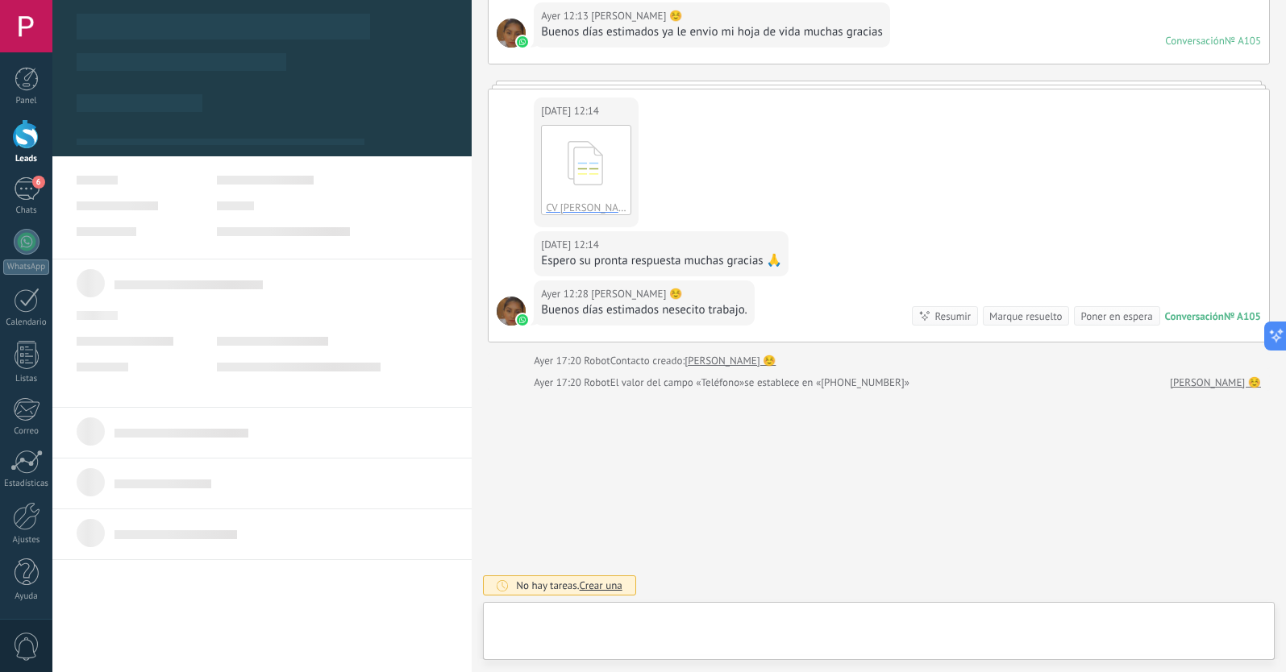
type textarea "**********"
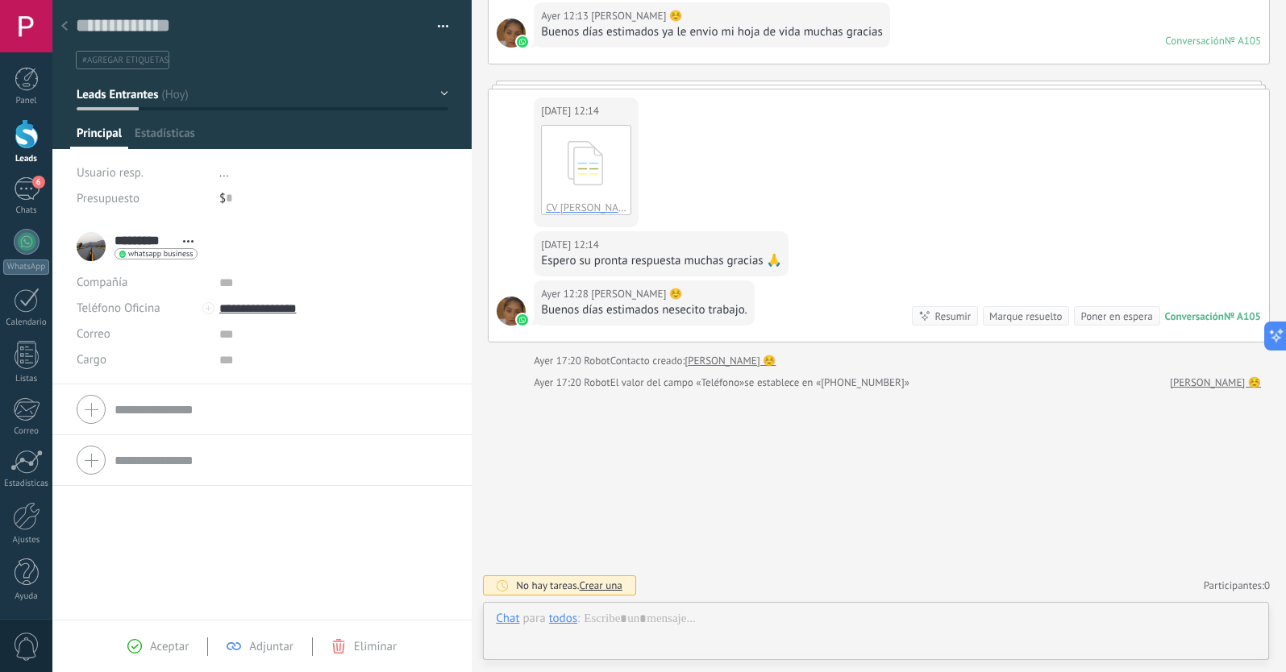
scroll to position [24, 0]
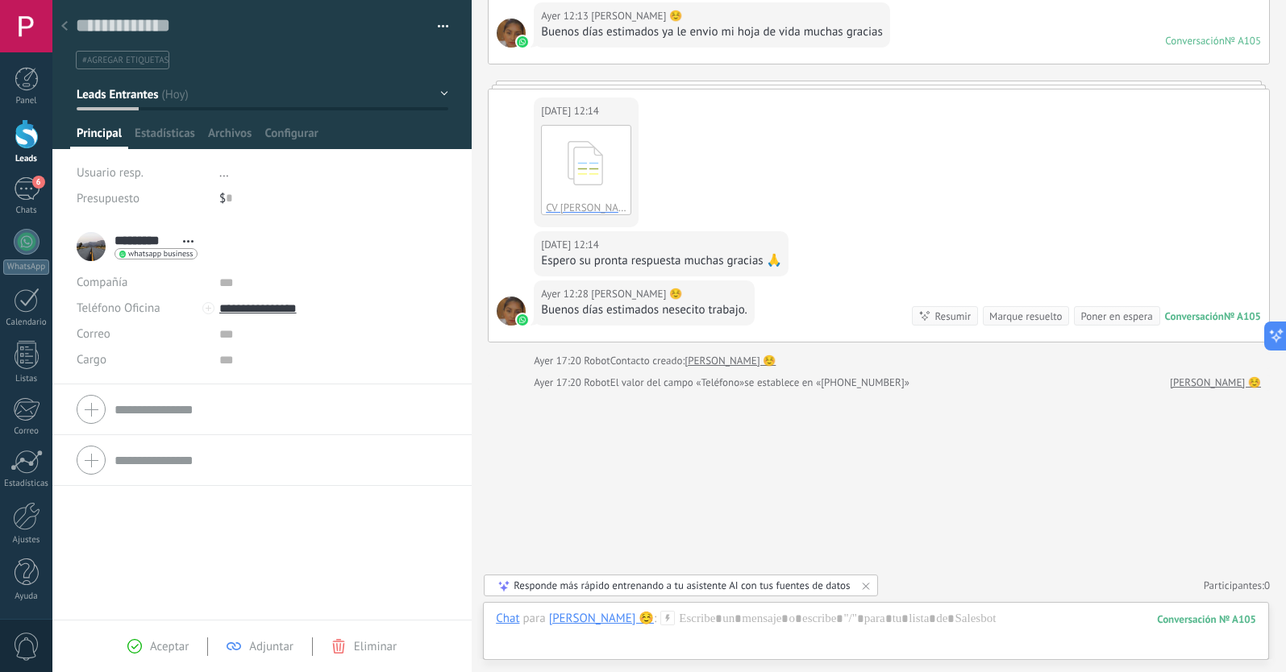
click at [173, 644] on span "Aceptar" at bounding box center [169, 646] width 39 height 15
type input "******"
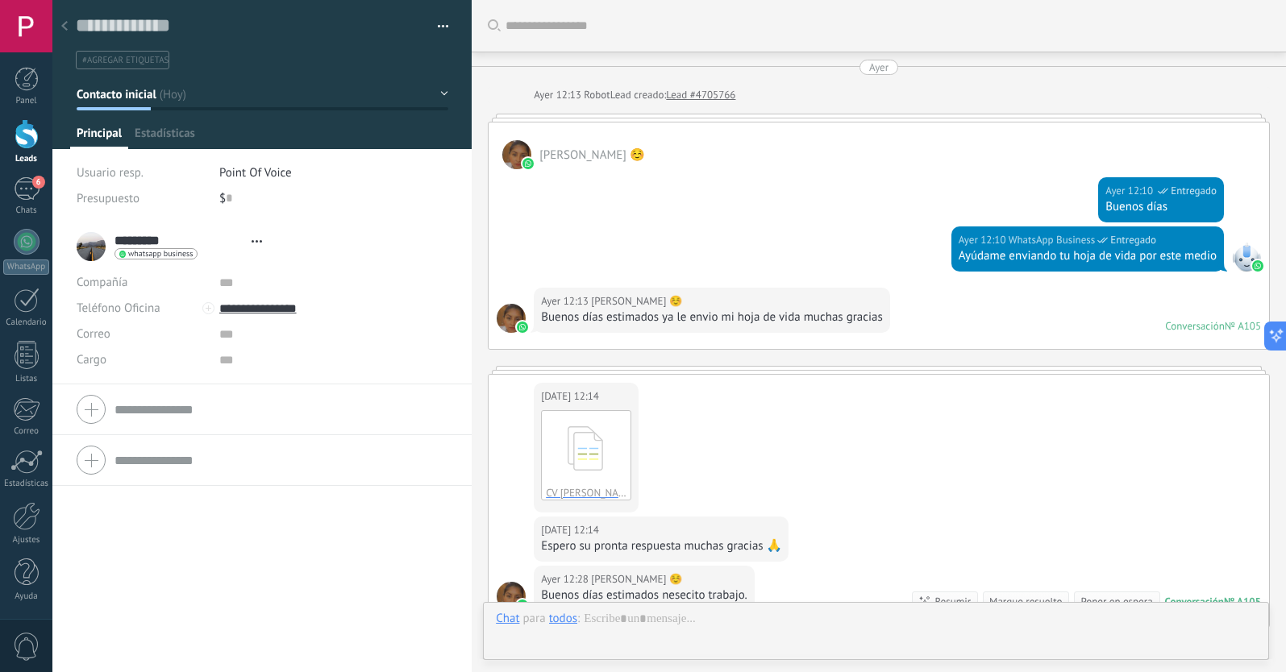
scroll to position [363, 0]
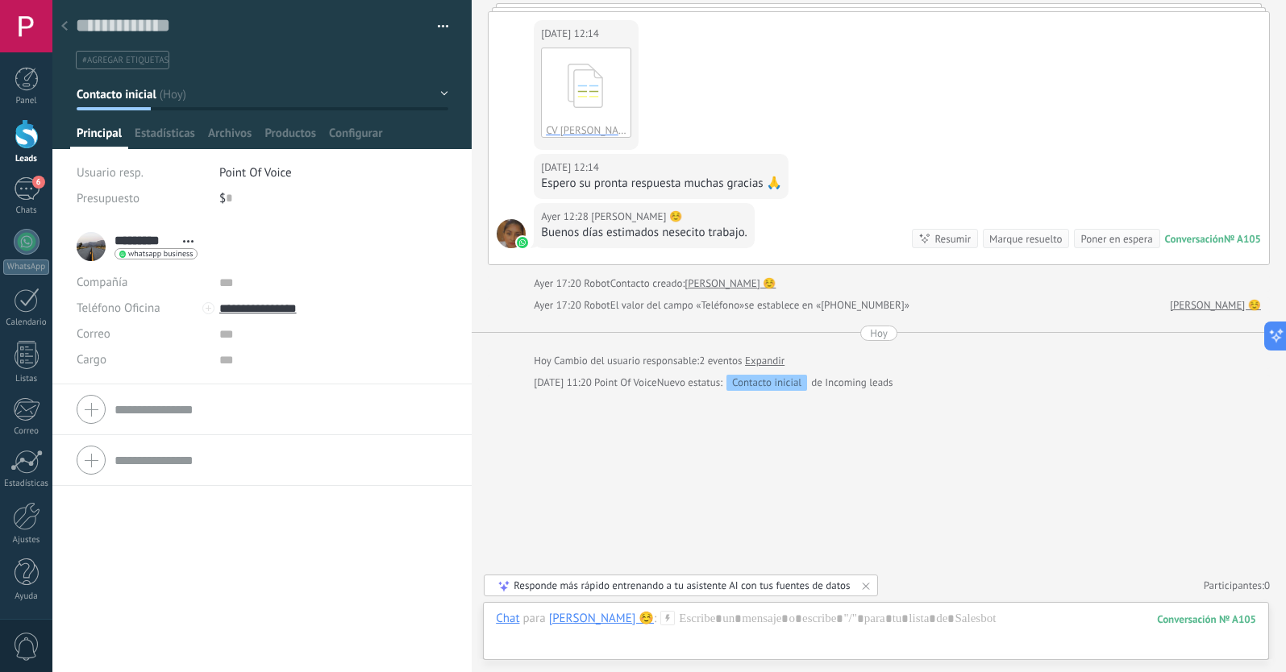
click at [67, 27] on icon at bounding box center [64, 26] width 6 height 10
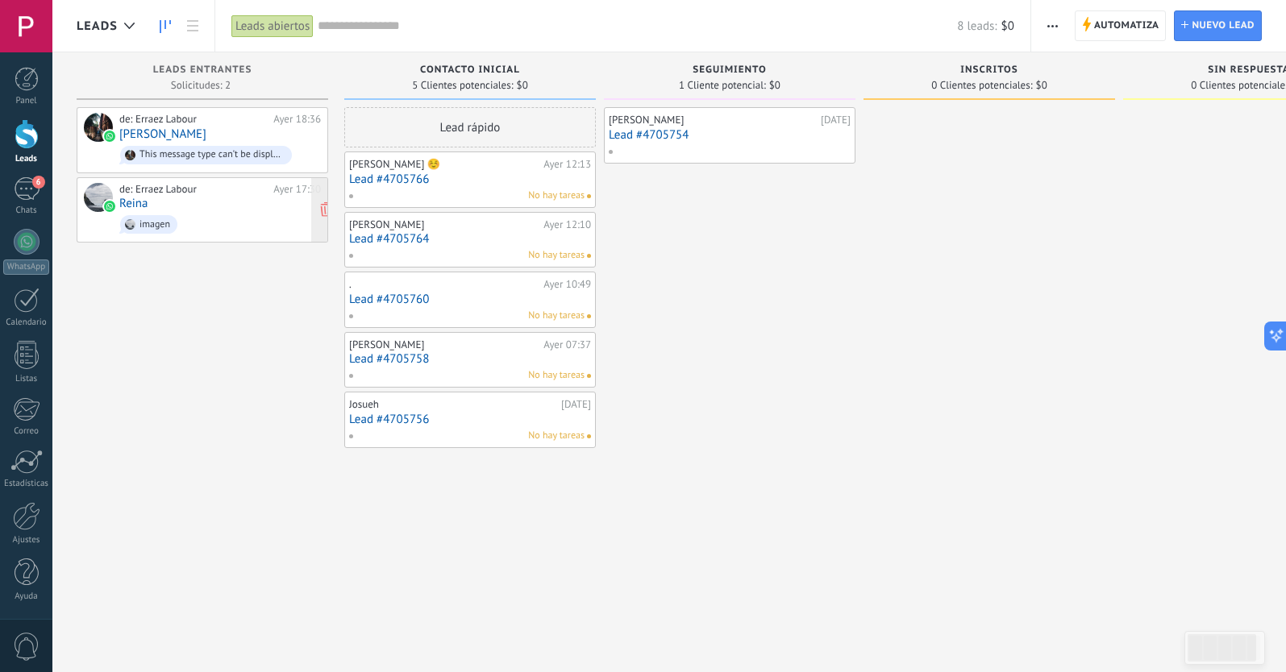
click at [191, 194] on div "de: [PERSON_NAME] Labour [DATE] 17:30 Reina imagen" at bounding box center [220, 210] width 202 height 55
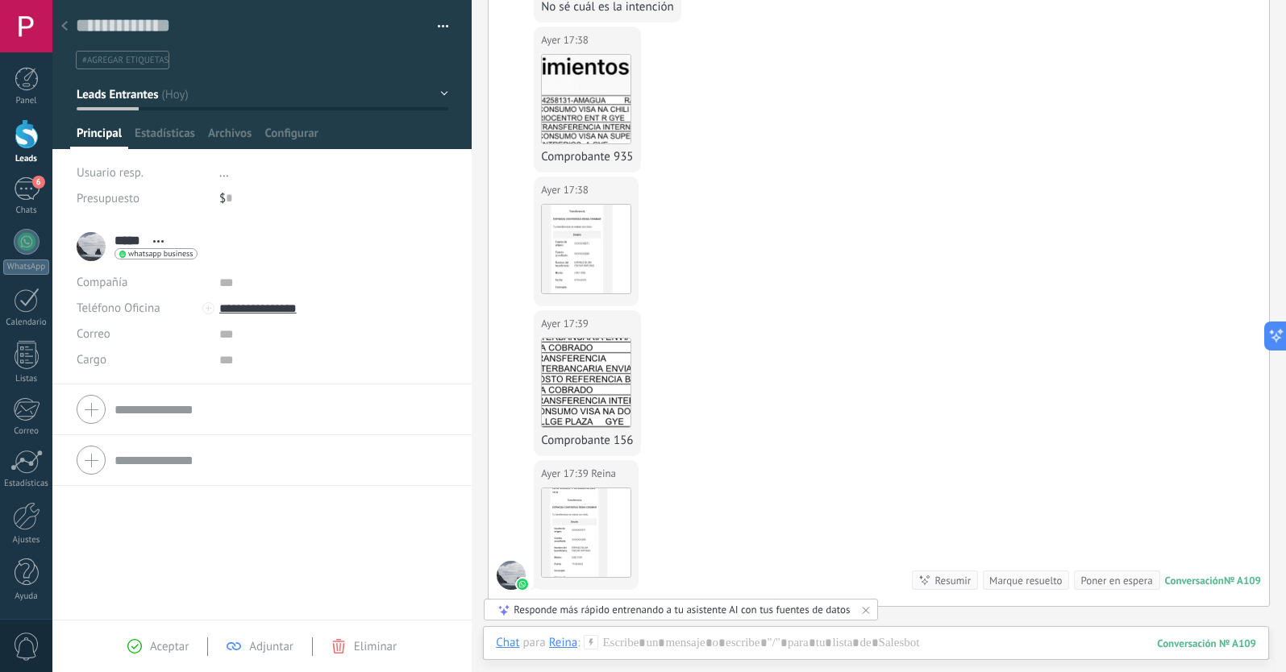
scroll to position [790, 0]
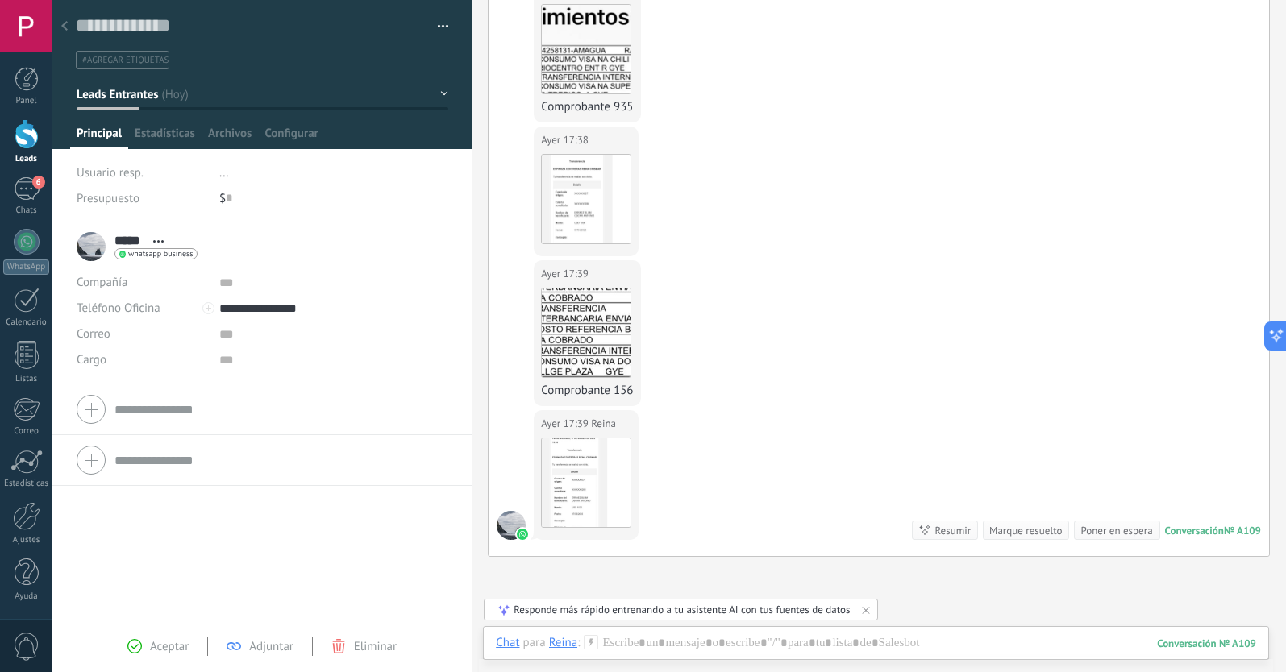
click at [68, 30] on div at bounding box center [64, 26] width 23 height 31
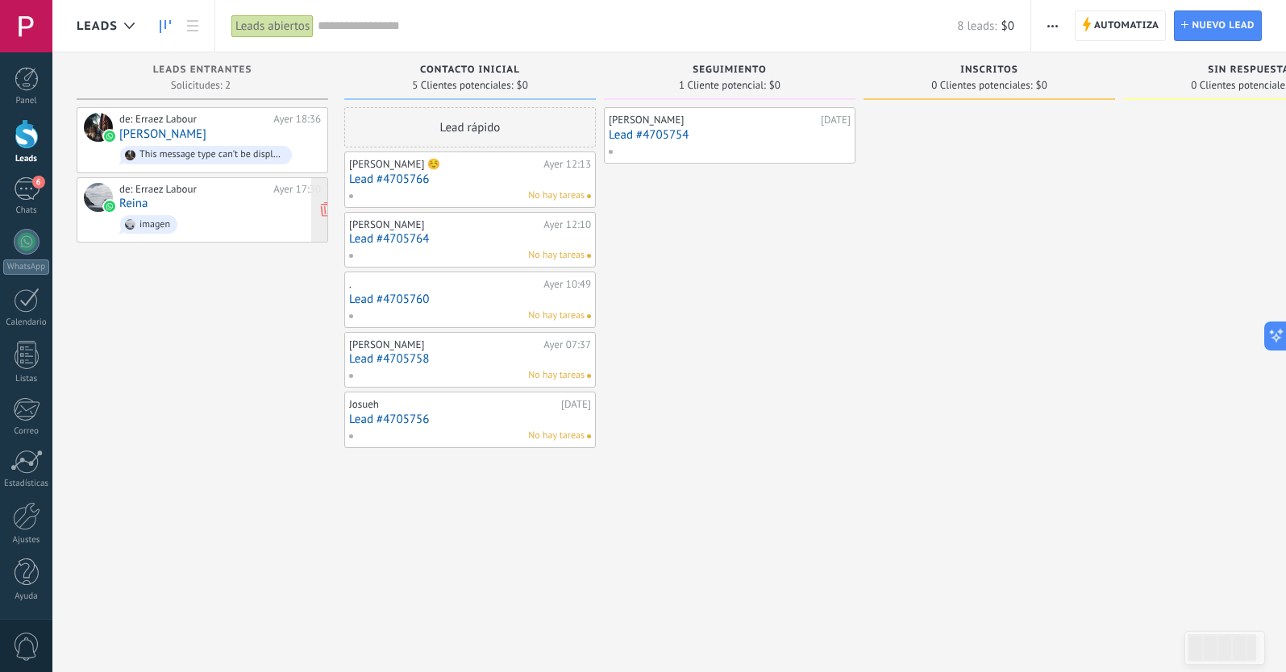
click at [219, 200] on div "de: [PERSON_NAME] Labour [DATE] 17:30 Reina imagen" at bounding box center [220, 210] width 202 height 55
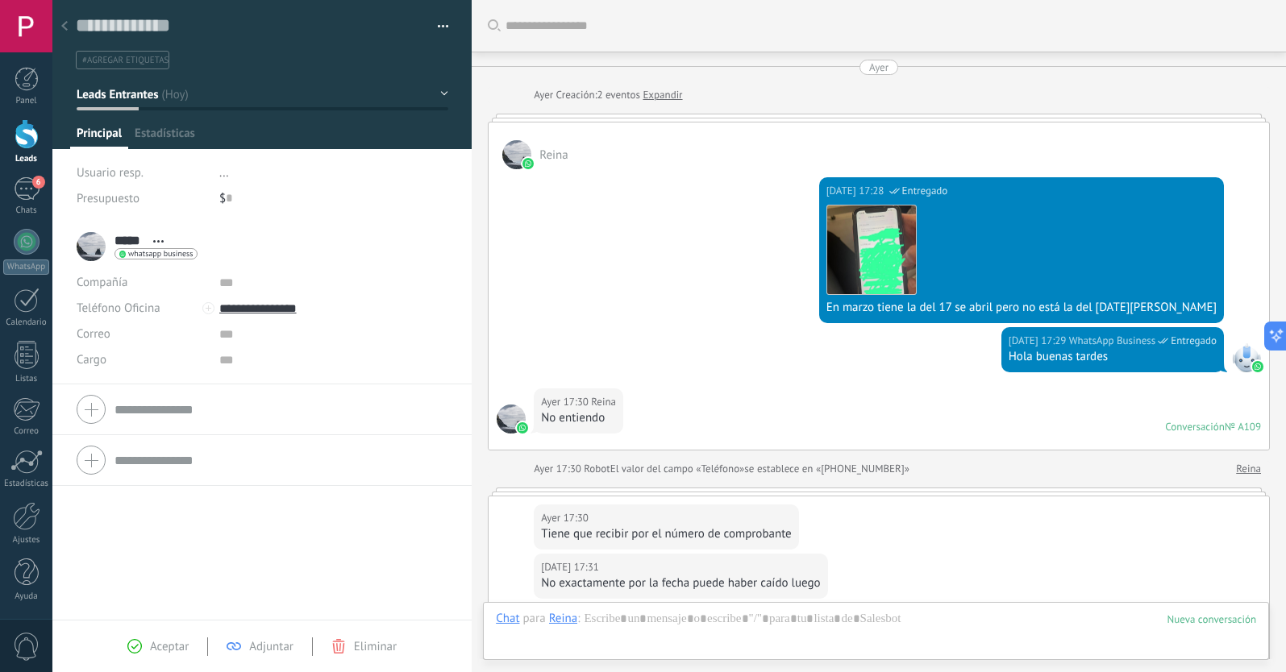
scroll to position [24, 0]
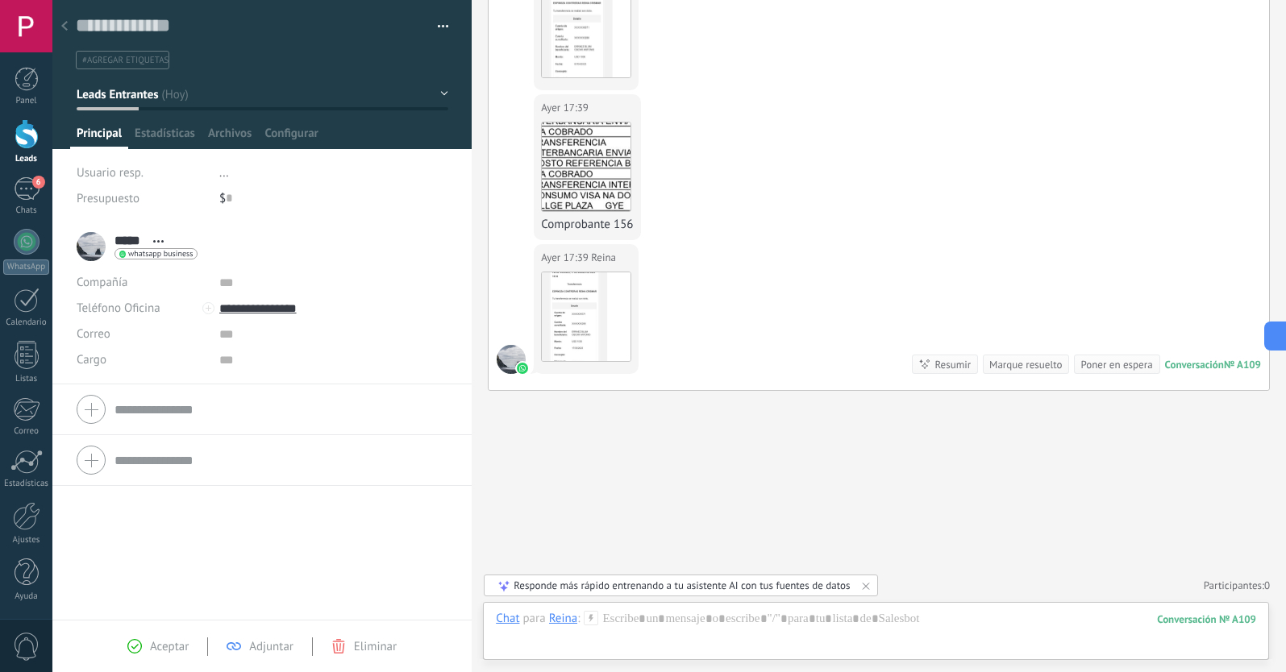
click at [68, 29] on div at bounding box center [64, 26] width 23 height 31
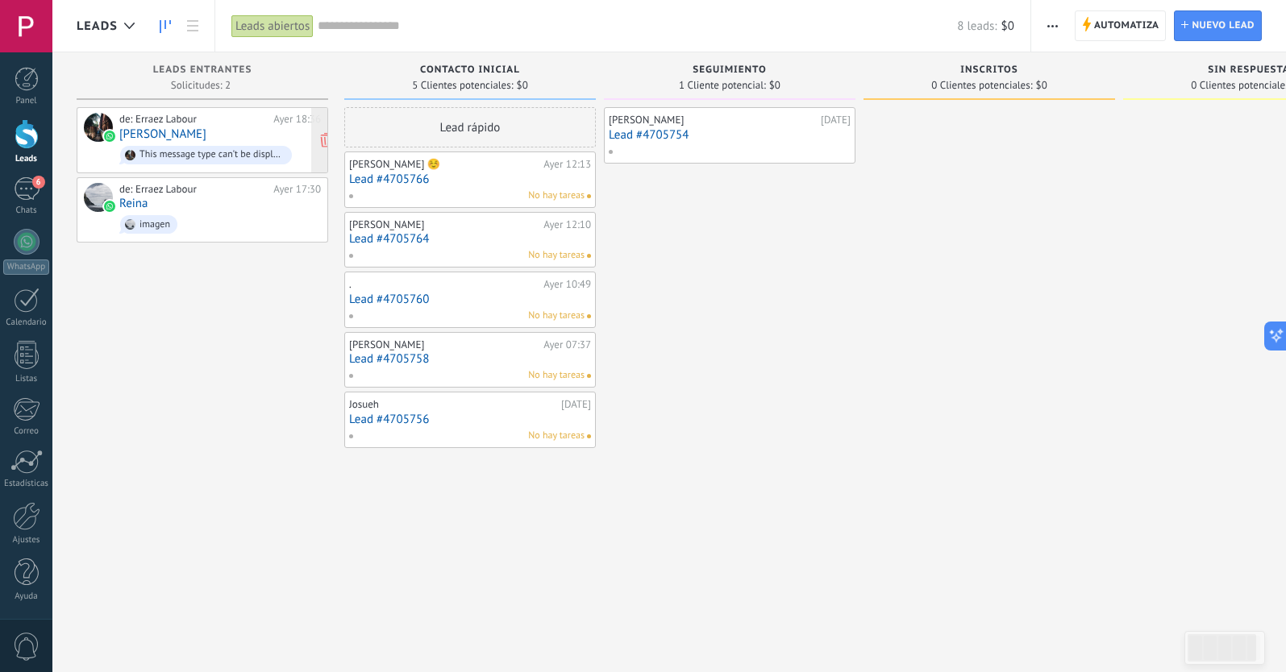
click at [221, 130] on div "de: [PERSON_NAME] Labour [DATE] 18:36 [PERSON_NAME] This message type can’t be …" at bounding box center [220, 140] width 202 height 55
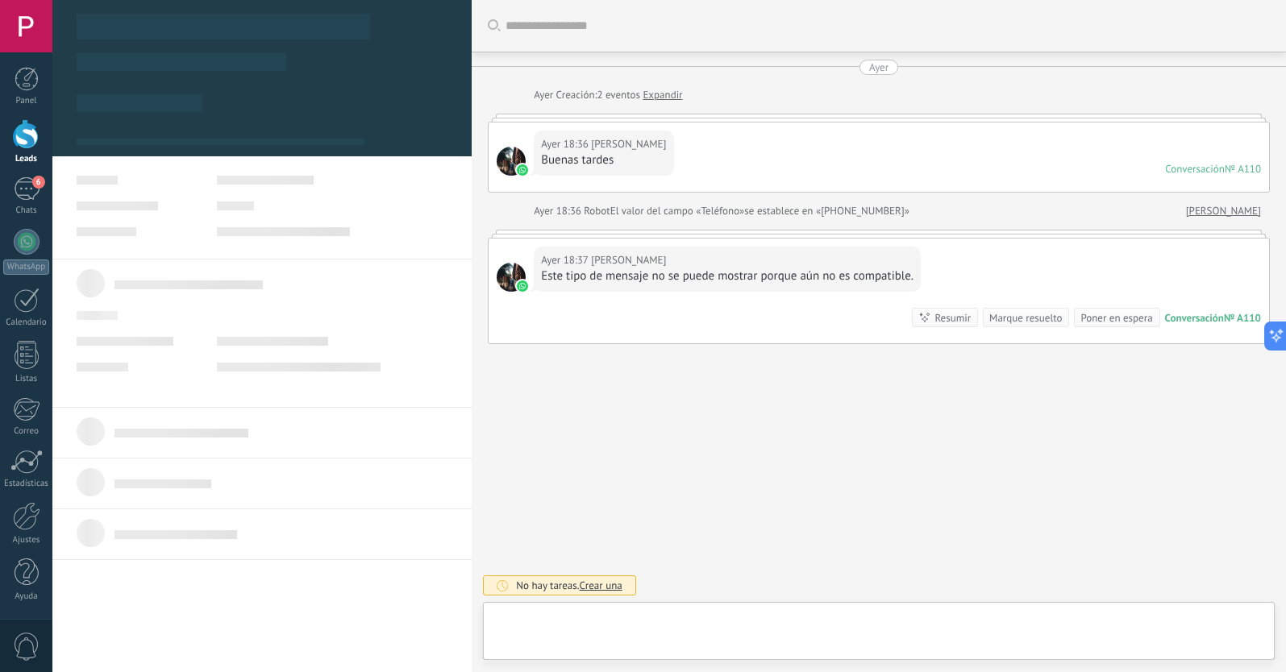
type textarea "**********"
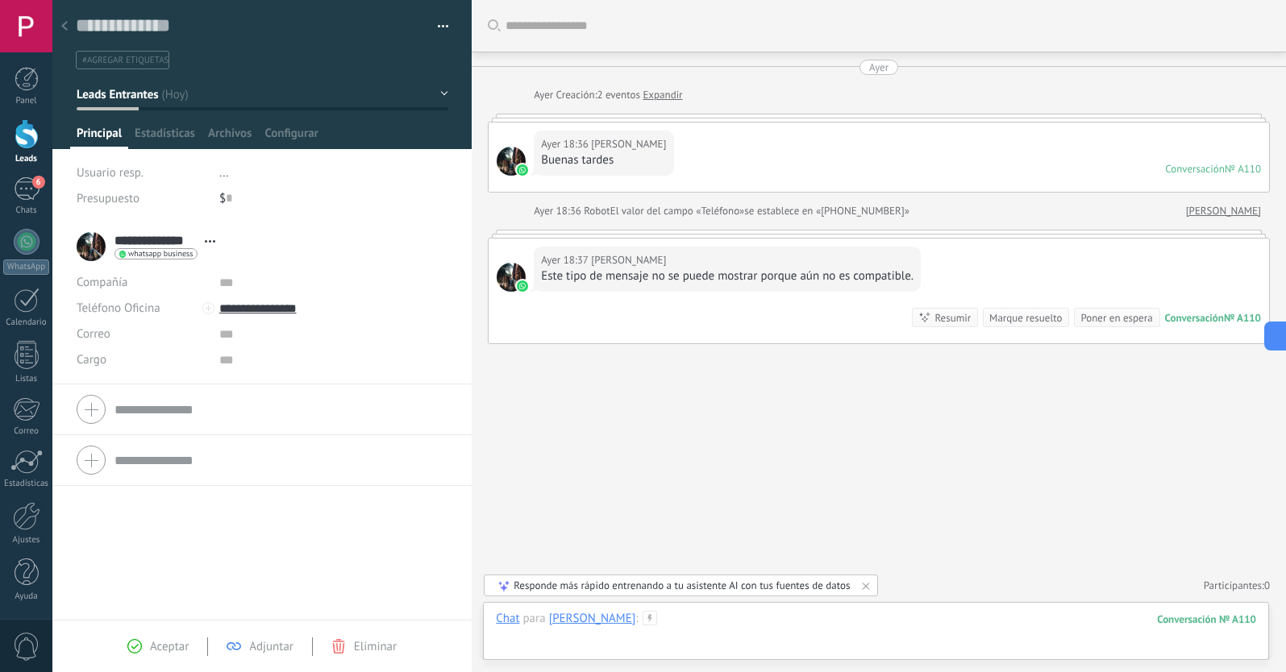
click at [704, 628] on div at bounding box center [876, 635] width 760 height 48
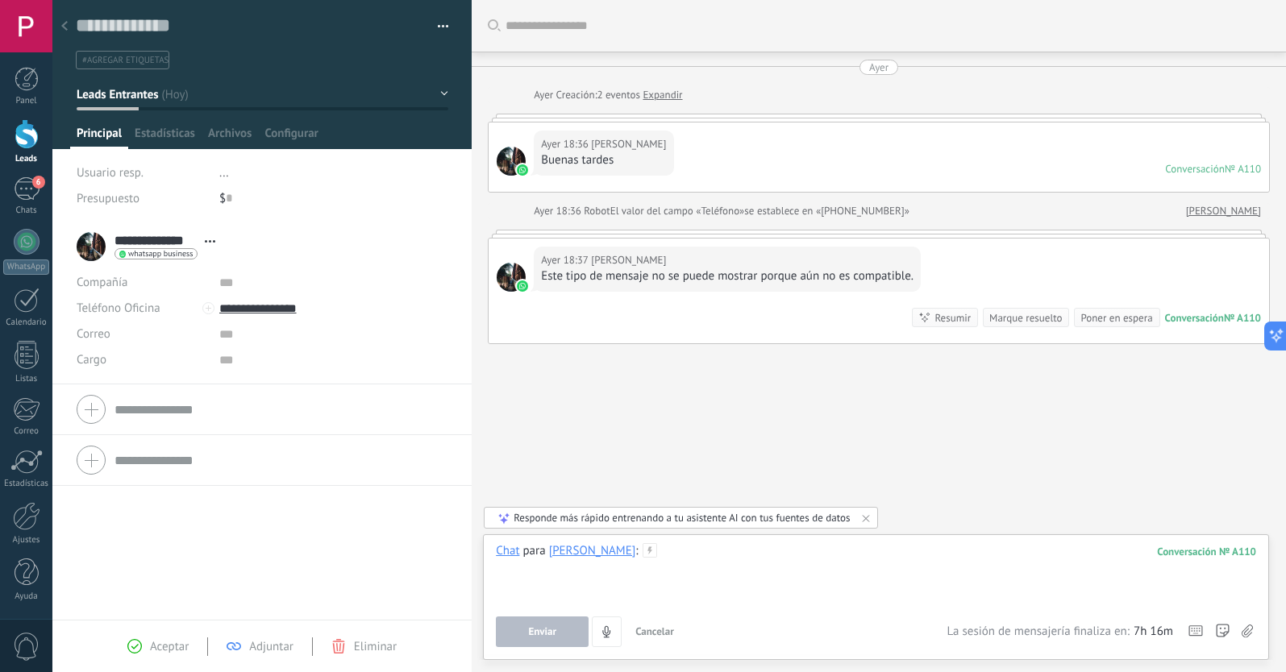
paste div
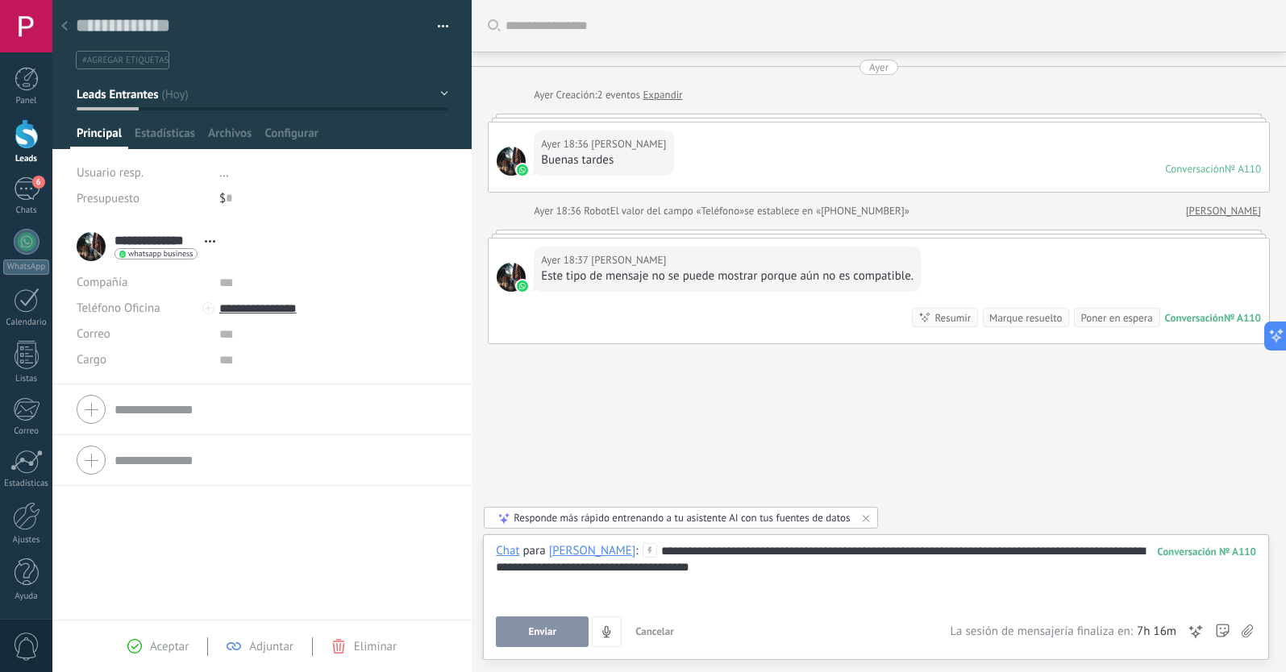
click at [528, 636] on button "Enviar" at bounding box center [542, 632] width 93 height 31
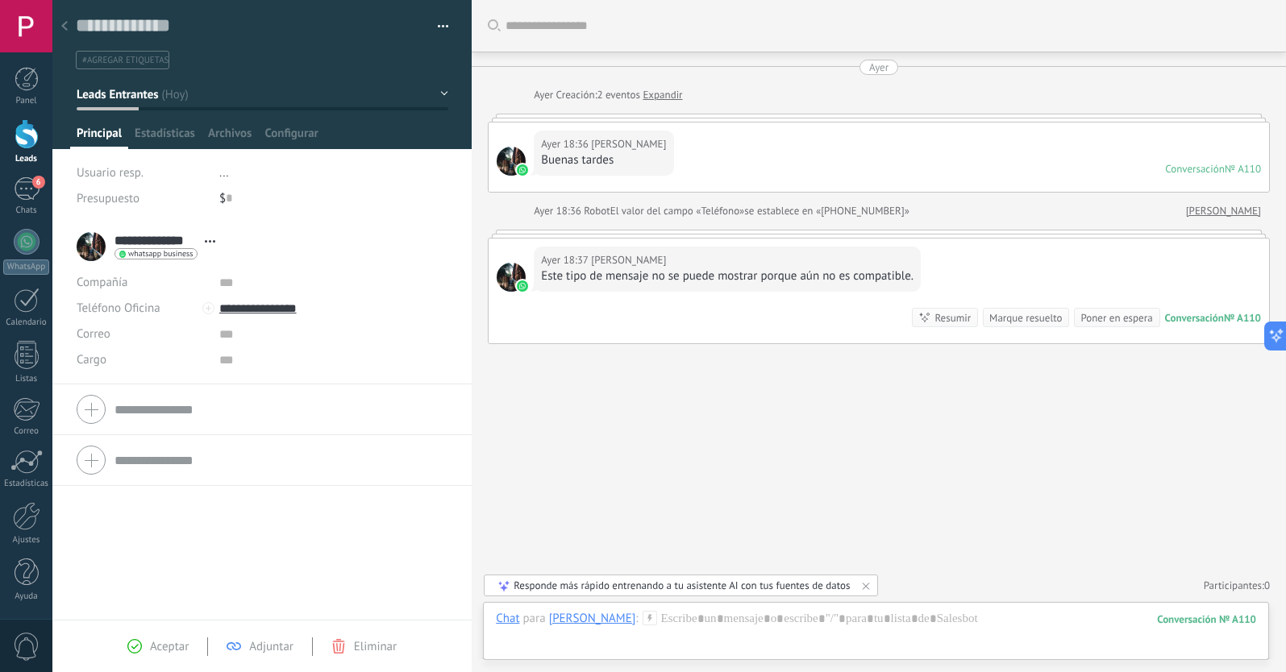
scroll to position [130, 0]
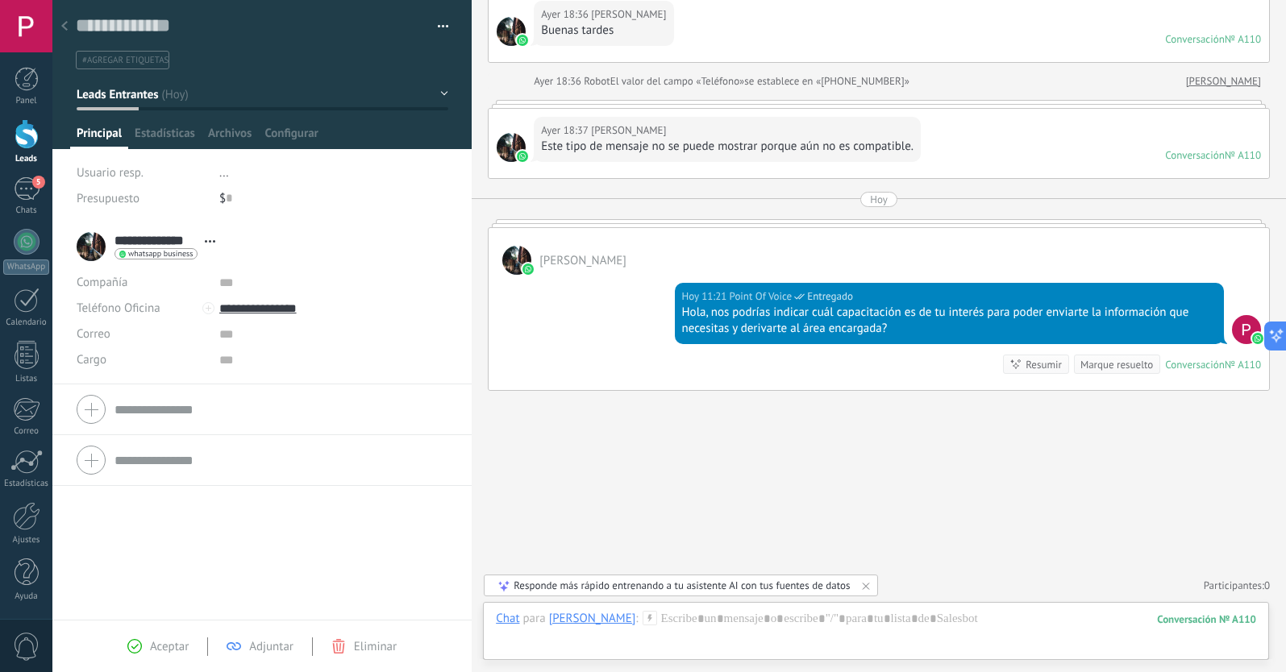
click at [70, 27] on div at bounding box center [64, 26] width 23 height 31
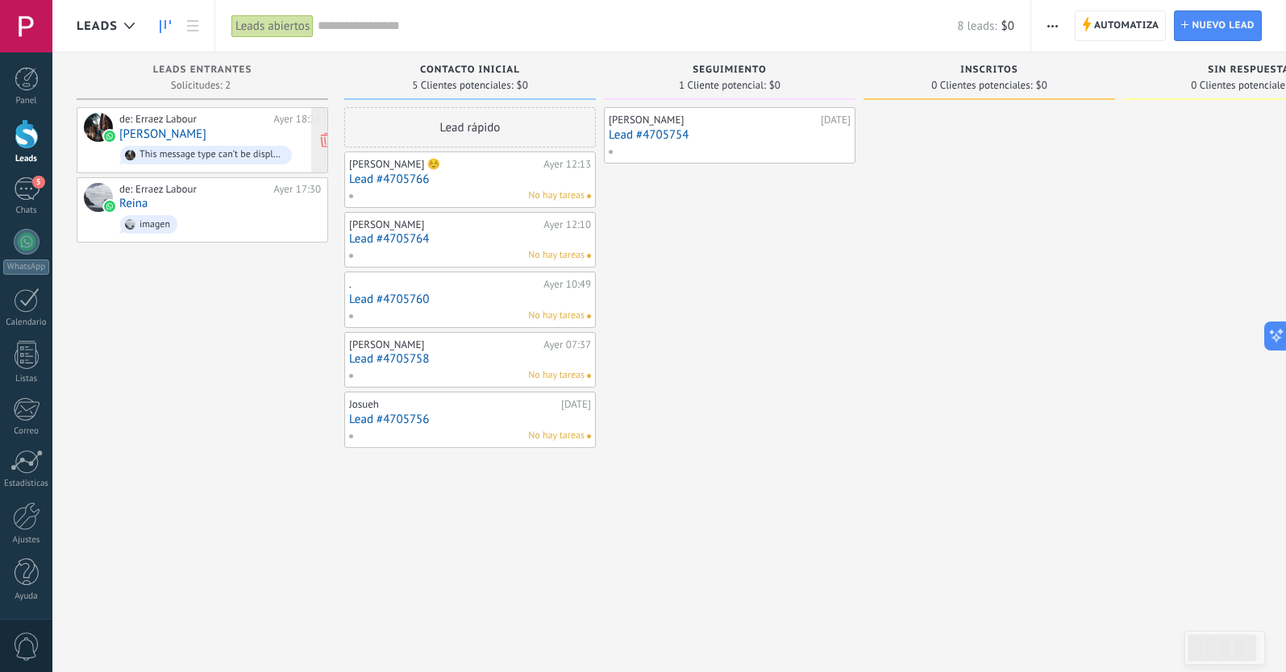
click at [218, 127] on div "de: [PERSON_NAME] Labour [DATE] 18:36 [PERSON_NAME] This message type can’t be …" at bounding box center [220, 140] width 202 height 55
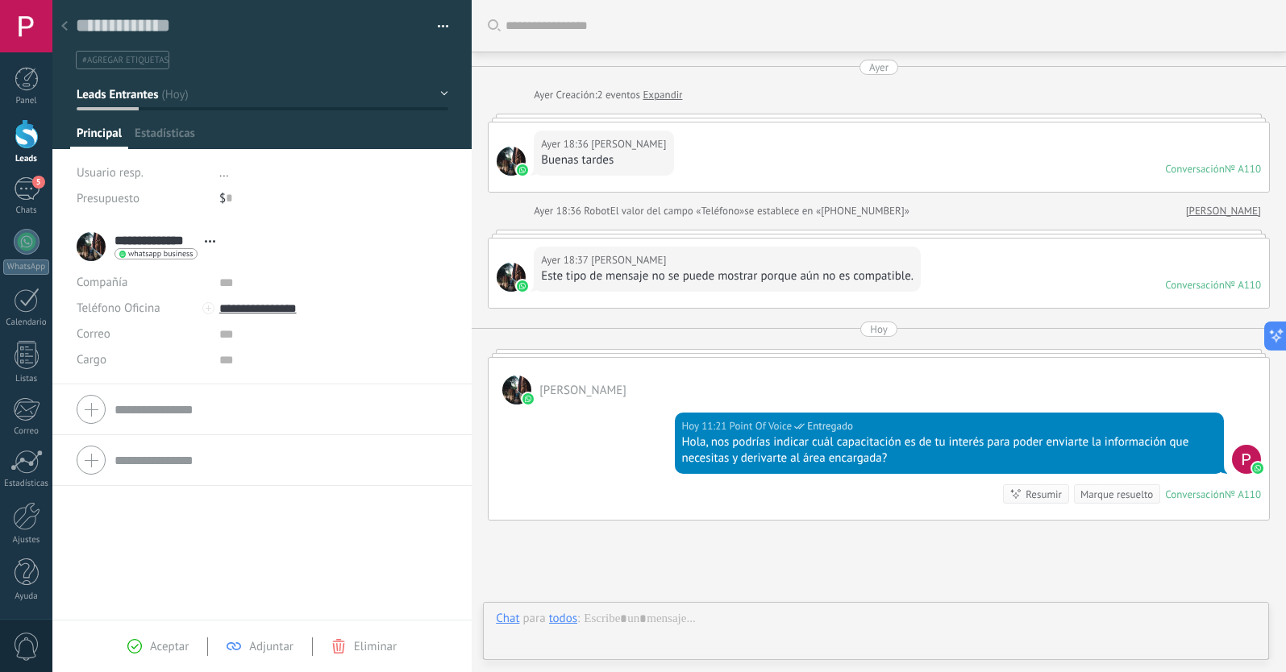
scroll to position [130, 0]
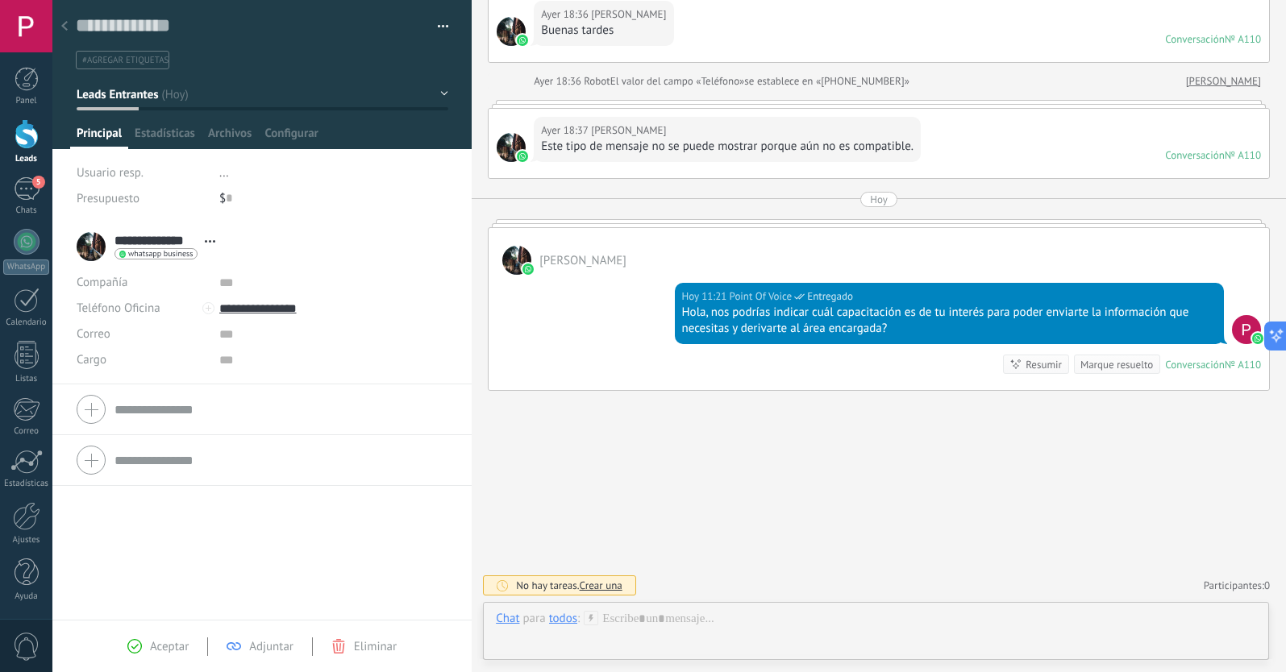
click at [151, 645] on span "Aceptar" at bounding box center [169, 646] width 39 height 15
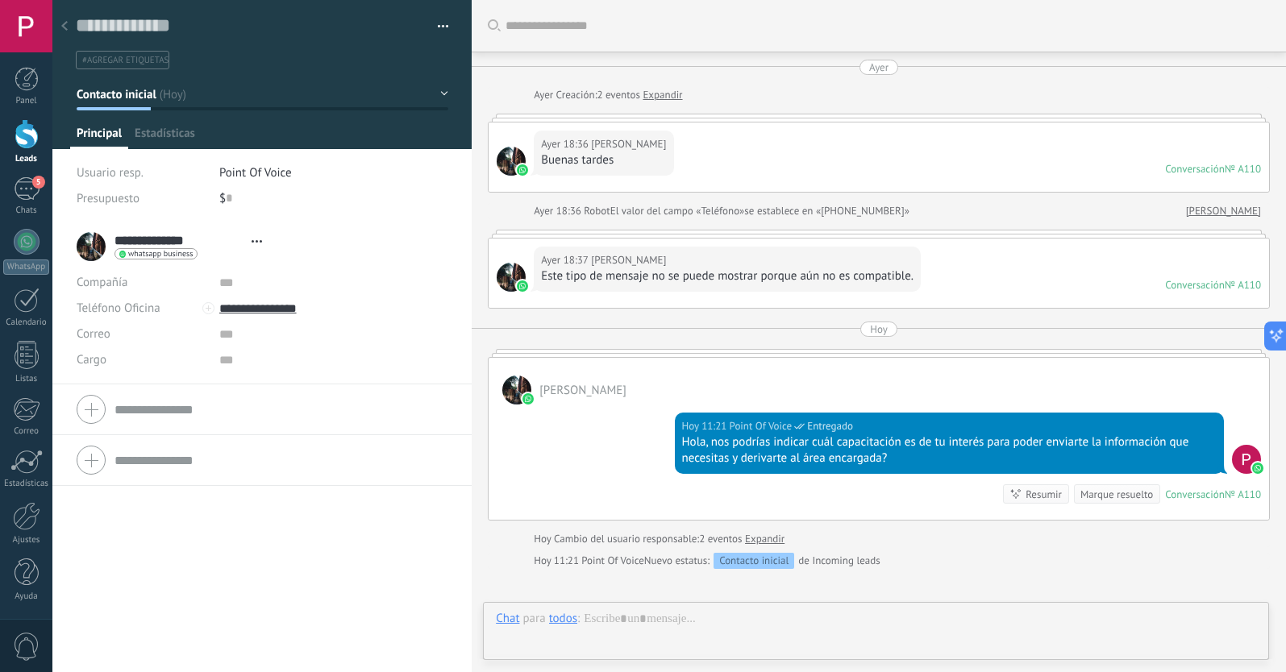
type textarea "**********"
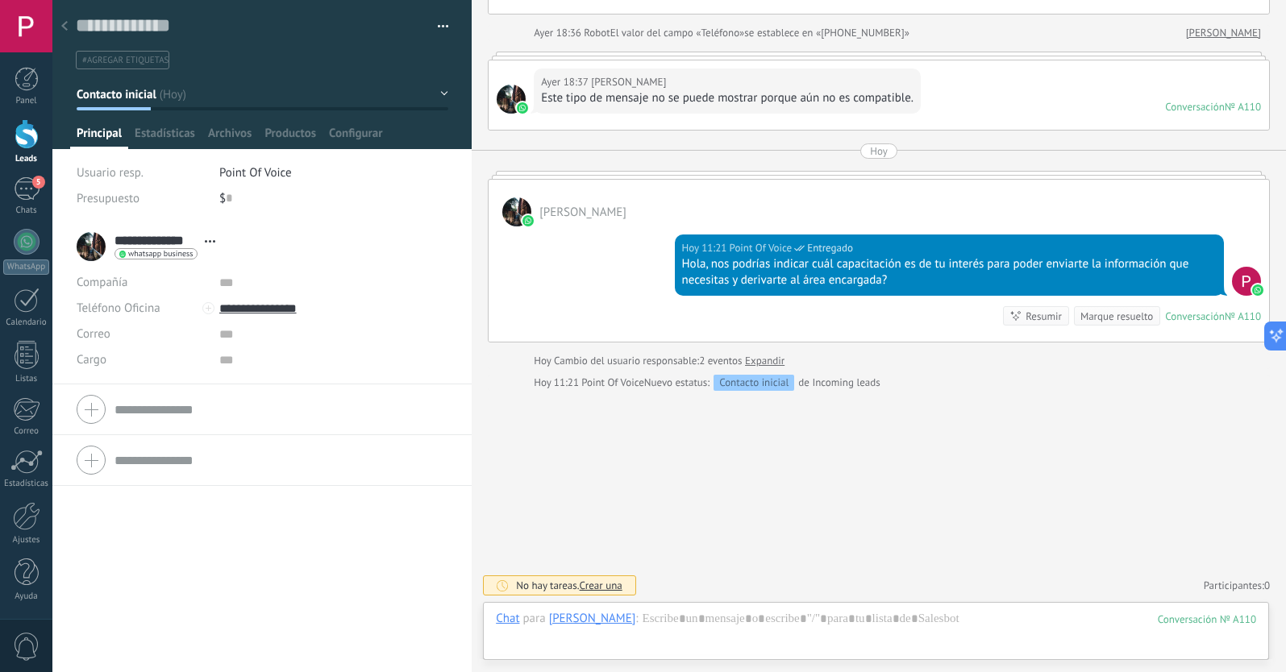
click at [66, 26] on icon at bounding box center [64, 26] width 6 height 10
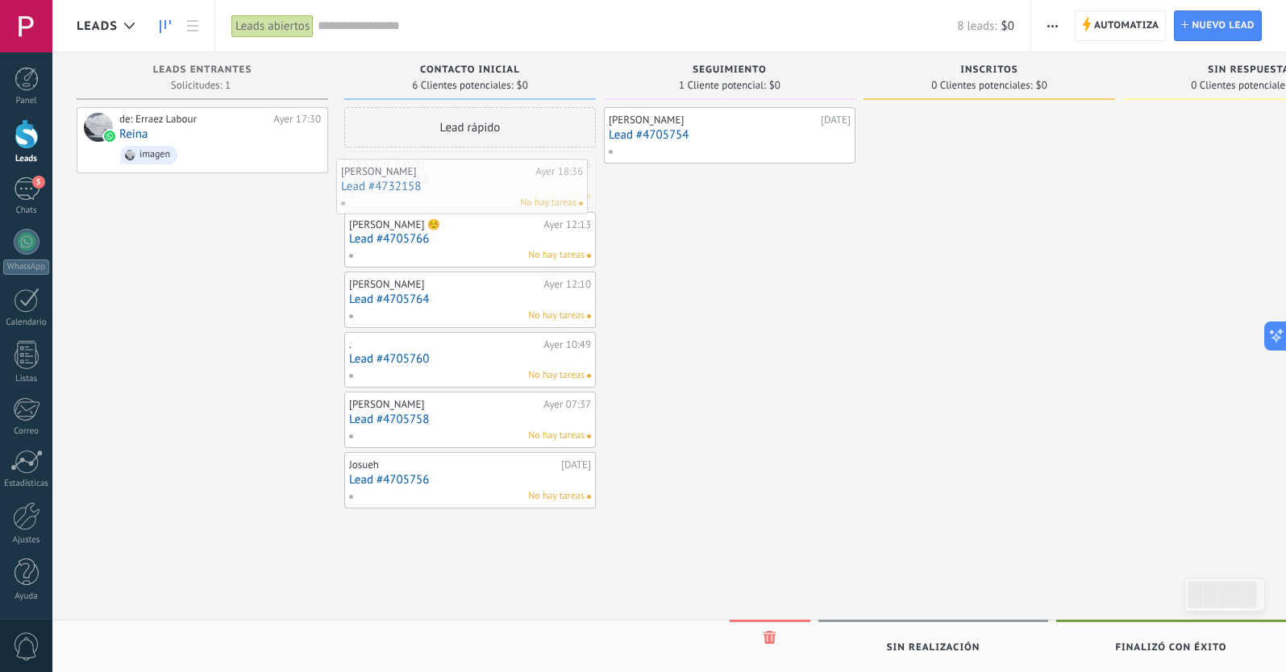
drag, startPoint x: 446, startPoint y: 180, endPoint x: 440, endPoint y: 186, distance: 8.6
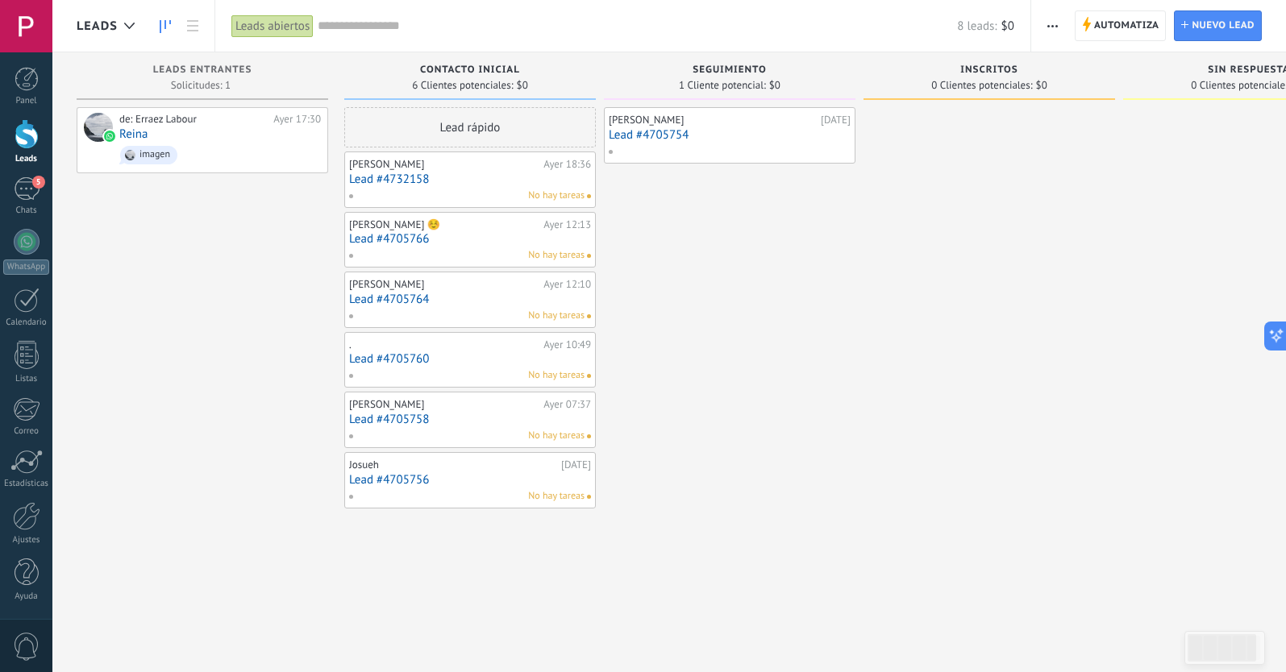
click at [1045, 31] on button "button" at bounding box center [1052, 25] width 23 height 31
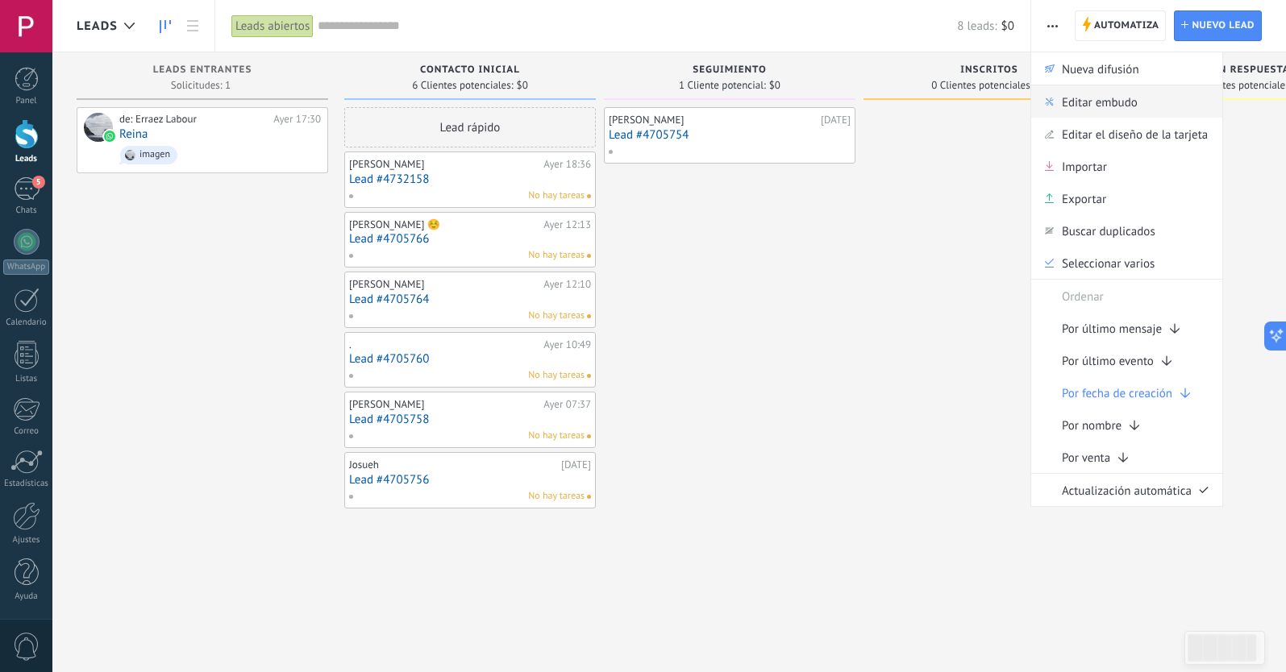
click at [1067, 101] on span "Editar embudo" at bounding box center [1100, 101] width 76 height 32
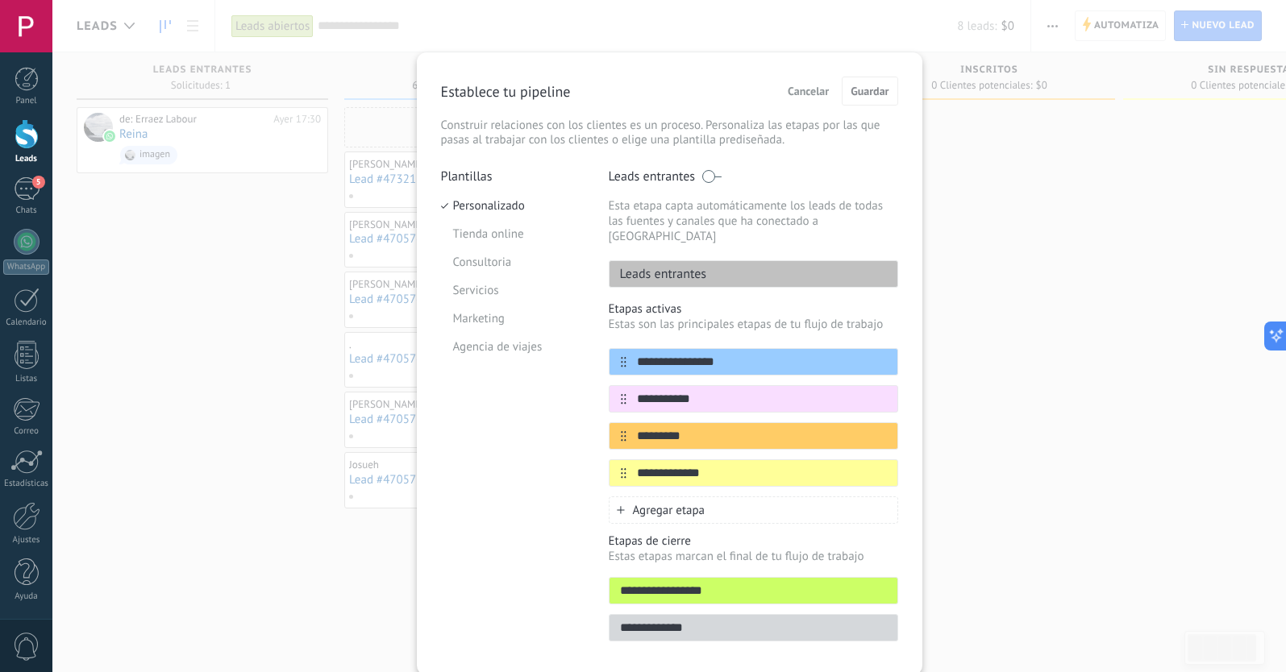
click at [693, 503] on span "Agregar etapa" at bounding box center [669, 510] width 73 height 15
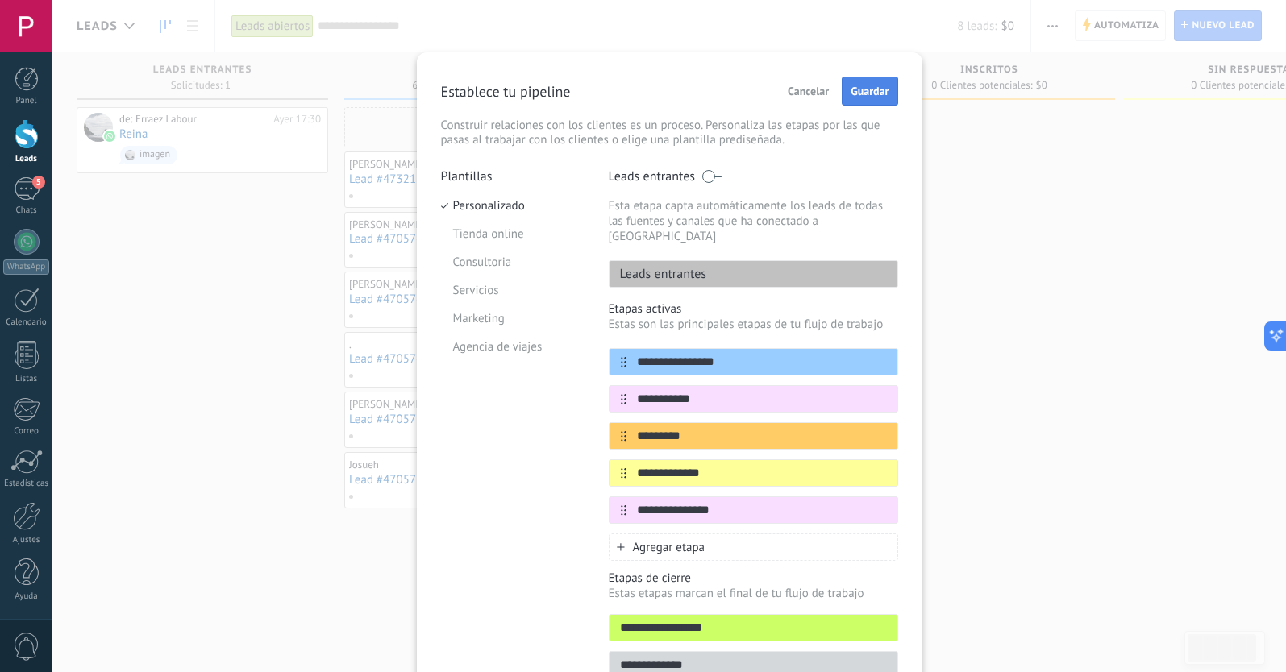
type input "**********"
click at [864, 101] on button "Guardar" at bounding box center [870, 91] width 56 height 29
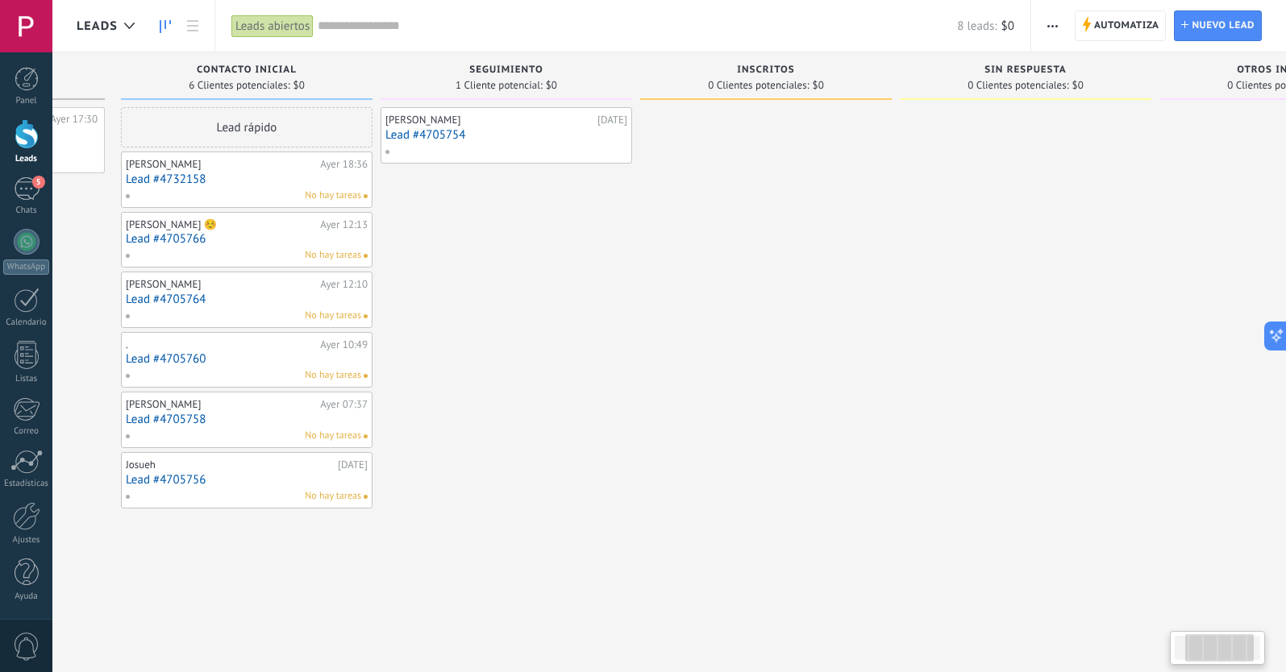
scroll to position [0, 241]
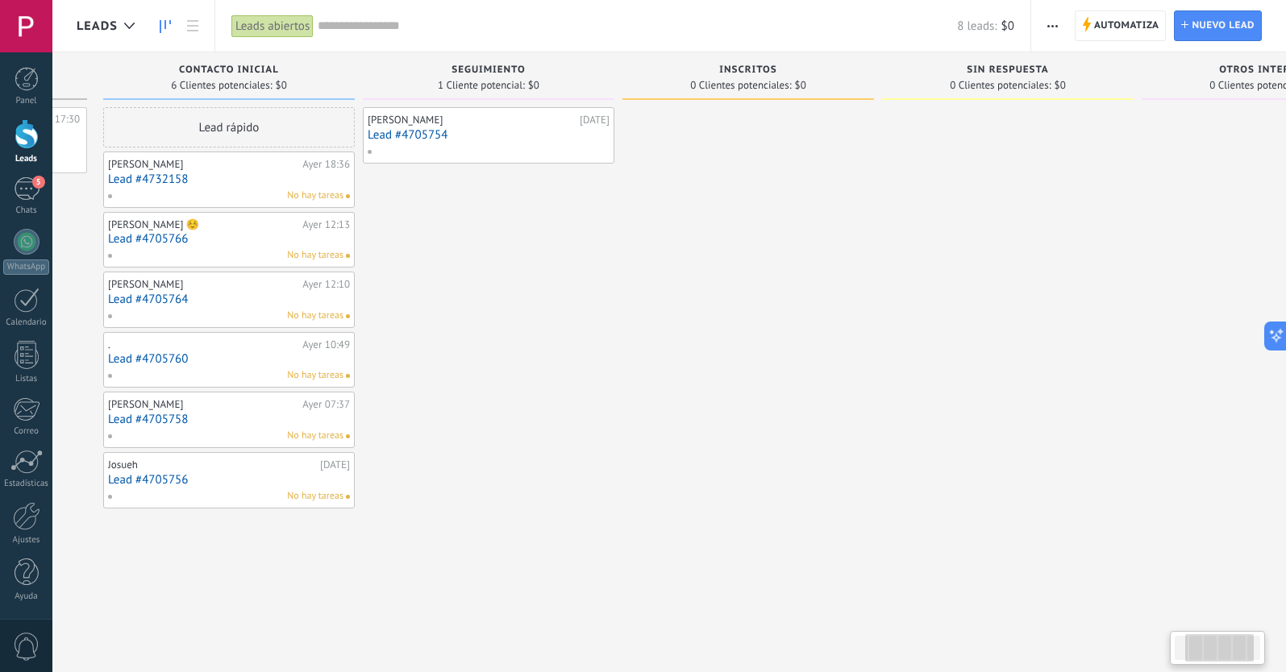
drag, startPoint x: 335, startPoint y: 560, endPoint x: 264, endPoint y: 236, distance: 332.0
click at [264, 236] on div "Lead rápido [PERSON_NAME][DATE] 18:36 Lead #4732158 No hay tareas [PERSON_NAME]…" at bounding box center [229, 338] width 252 height 462
click at [226, 198] on div "No hay tareas" at bounding box center [225, 196] width 236 height 15
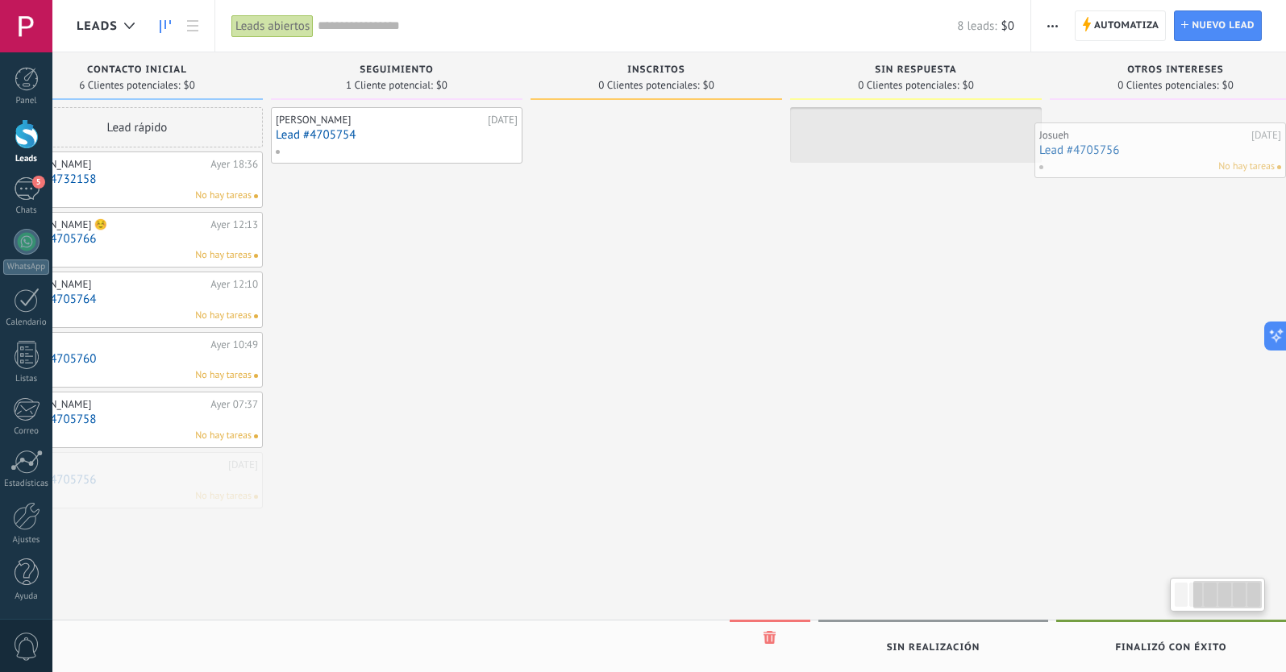
scroll to position [0, 372]
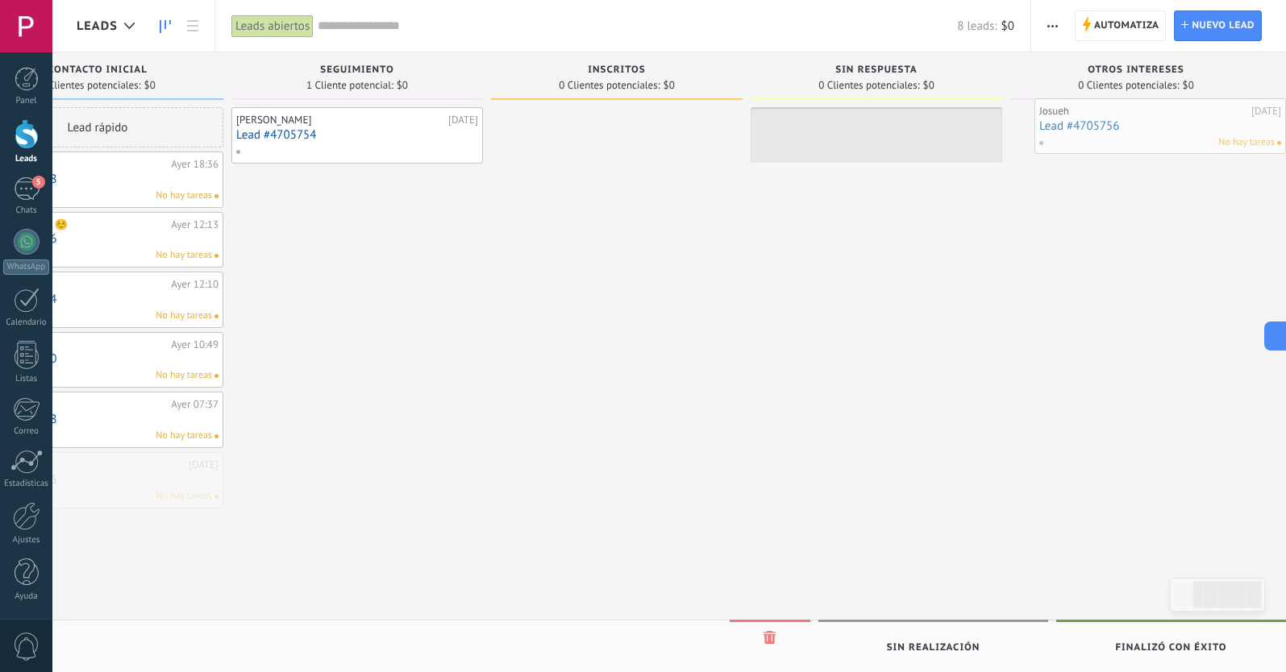
drag, startPoint x: 206, startPoint y: 474, endPoint x: 1149, endPoint y: 123, distance: 1006.0
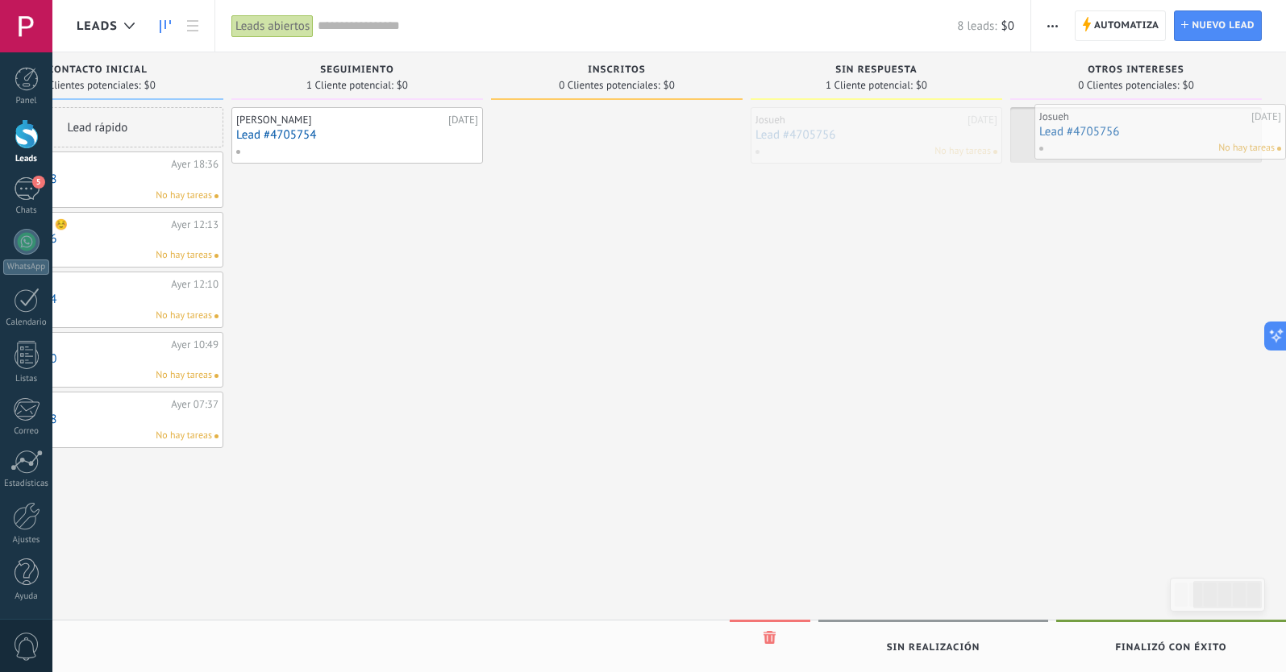
drag, startPoint x: 801, startPoint y: 135, endPoint x: 1087, endPoint y: 134, distance: 286.2
drag, startPoint x: 106, startPoint y: 422, endPoint x: 1160, endPoint y: 198, distance: 1078.3
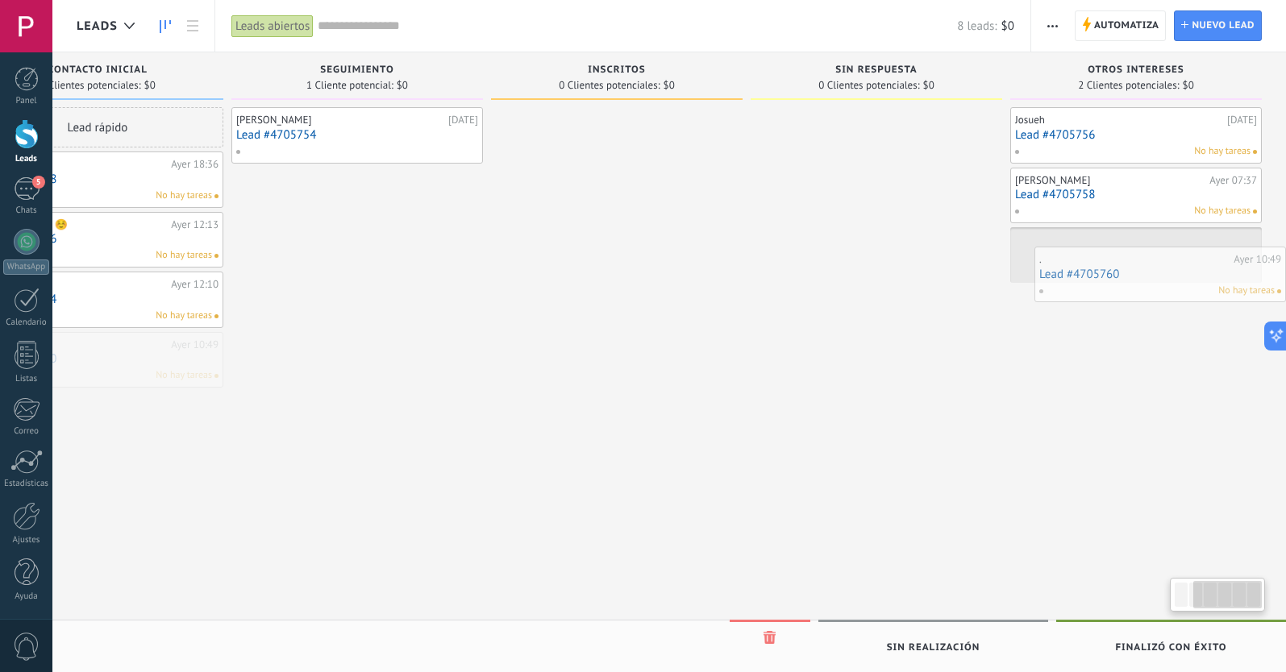
drag, startPoint x: 125, startPoint y: 362, endPoint x: 1195, endPoint y: 267, distance: 1074.1
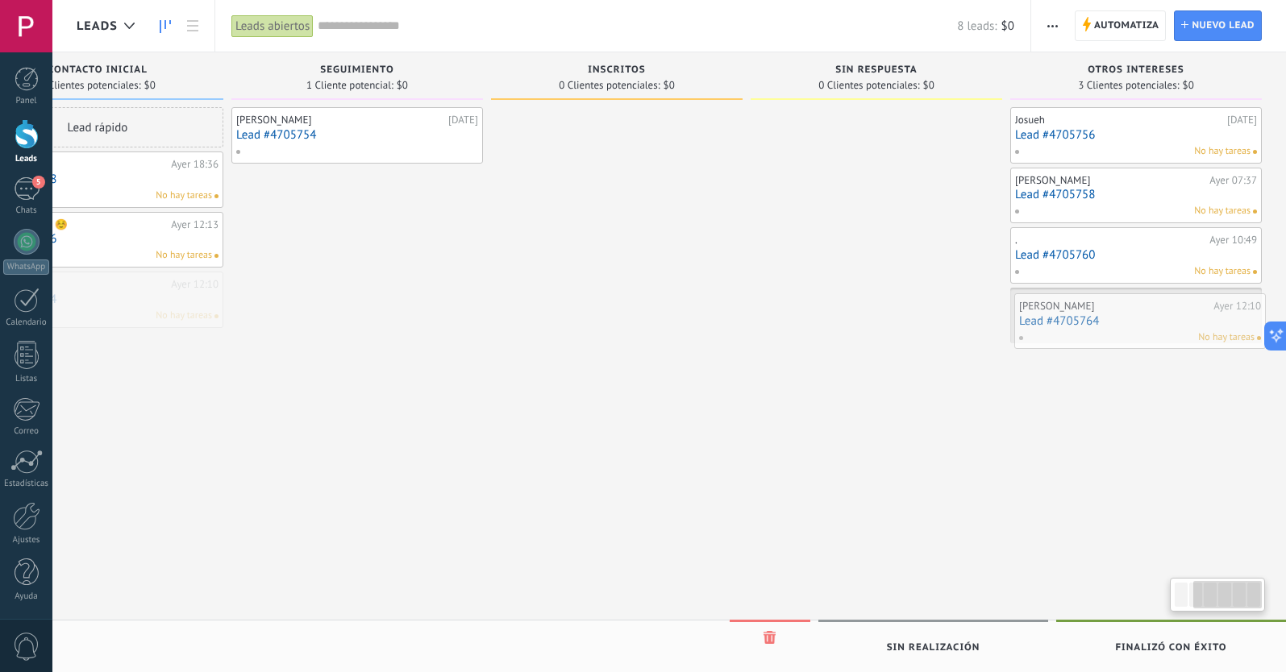
drag, startPoint x: 107, startPoint y: 306, endPoint x: 1150, endPoint y: 329, distance: 1042.8
drag, startPoint x: 112, startPoint y: 239, endPoint x: 1172, endPoint y: 380, distance: 1068.8
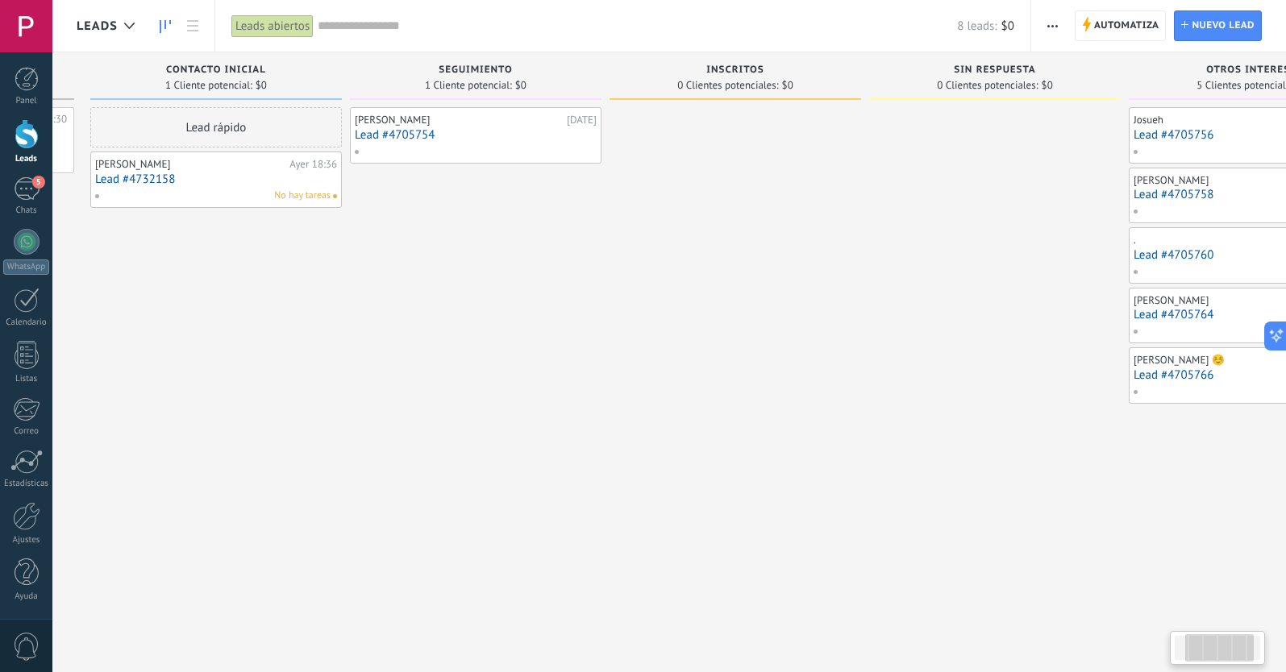
scroll to position [0, 224]
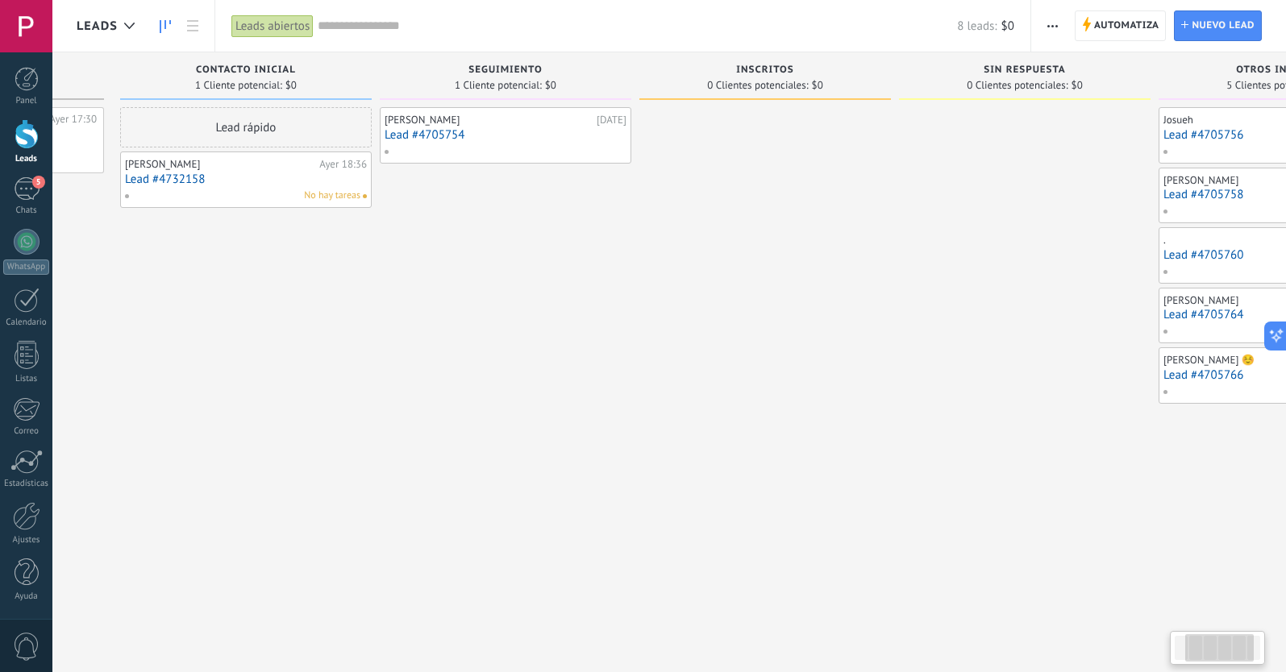
click at [213, 173] on link "Lead #4732158" at bounding box center [246, 180] width 242 height 14
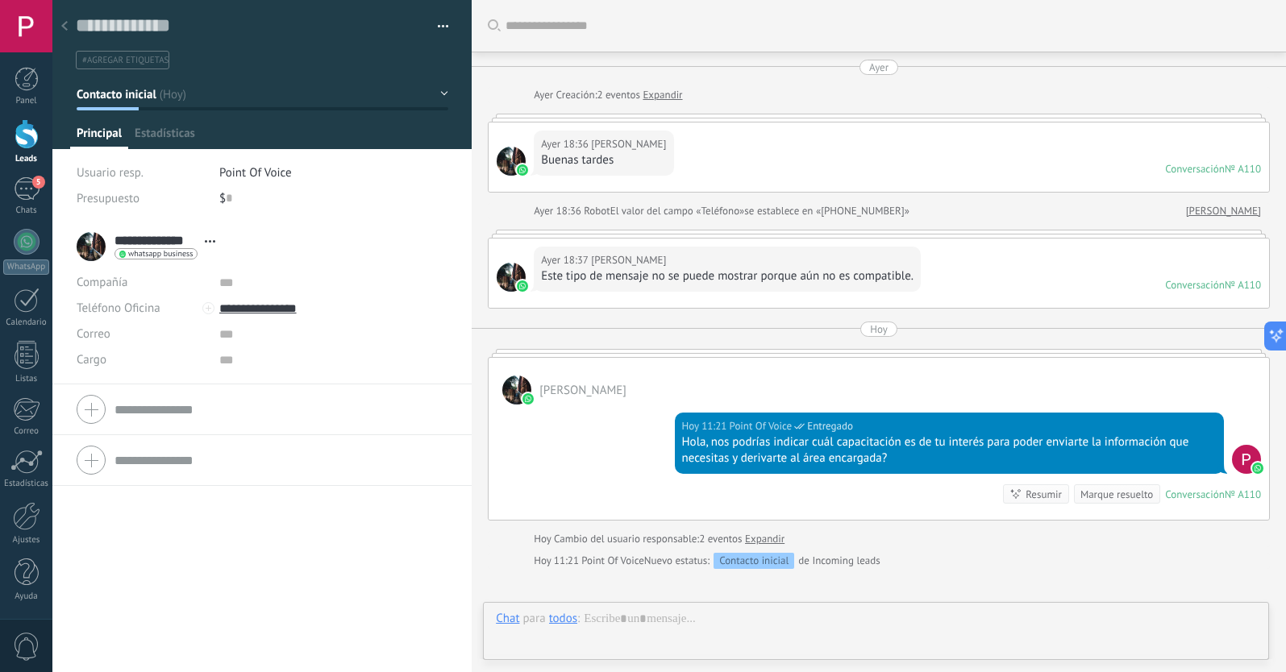
scroll to position [178, 0]
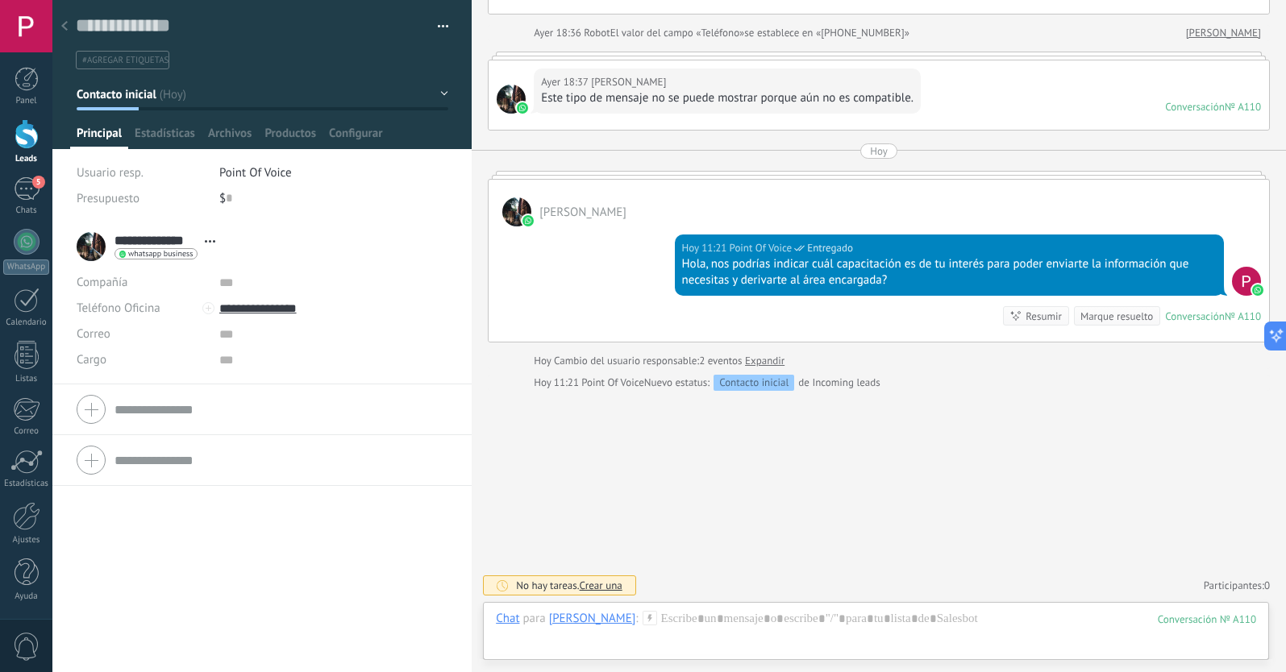
click at [64, 19] on div at bounding box center [64, 26] width 23 height 31
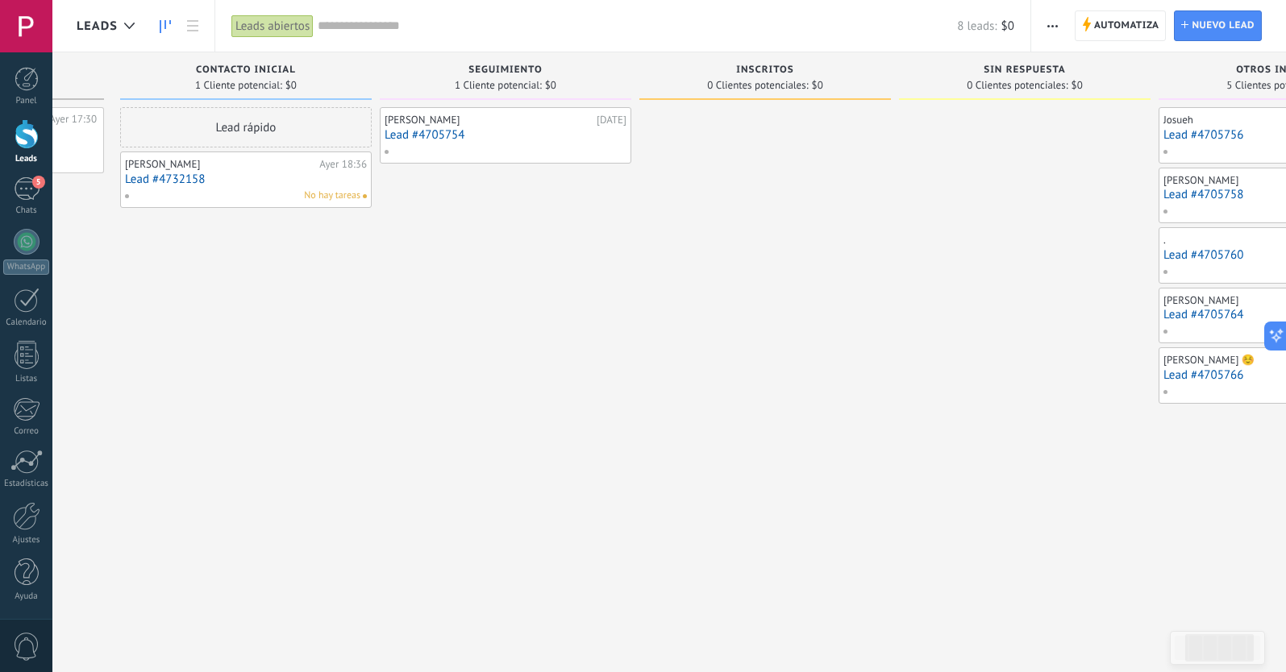
click at [1256, 381] on div "[PERSON_NAME] ☺️ [DATE] 12:13 Lead #4705766 No hay tareas" at bounding box center [1284, 375] width 242 height 47
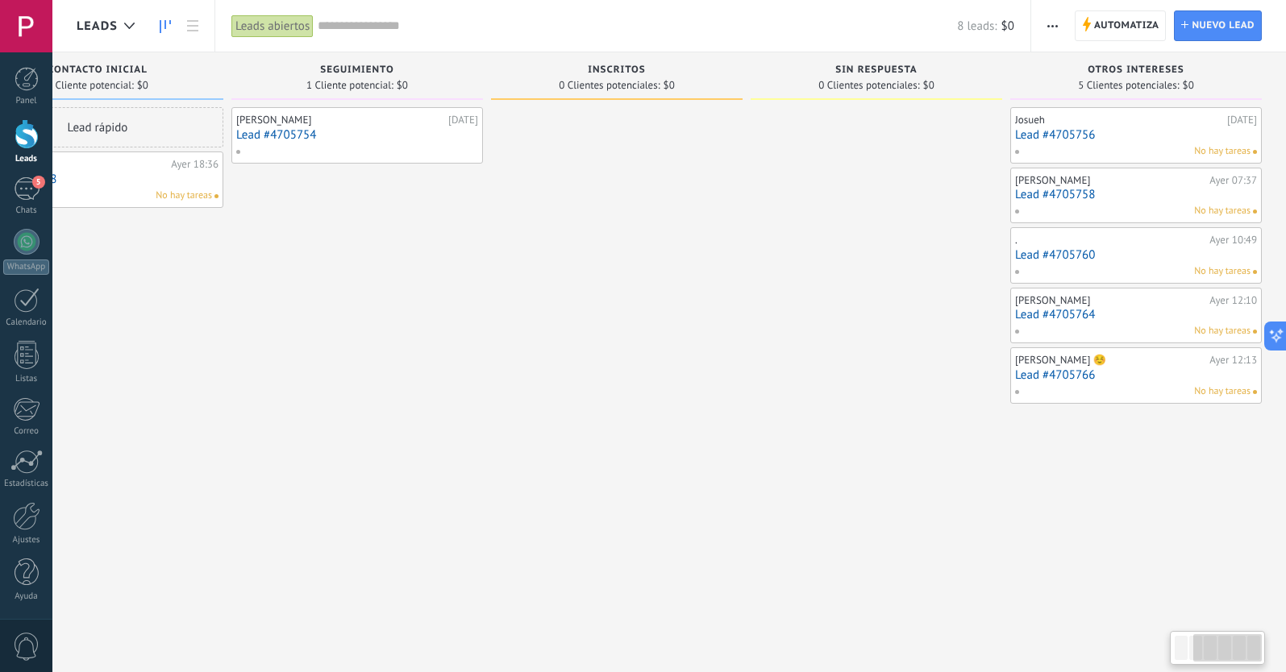
click at [1125, 365] on div "[PERSON_NAME] ☺️ [DATE] 12:13 Lead #4705766 No hay tareas" at bounding box center [1136, 375] width 242 height 47
click at [1061, 370] on link "Lead #4705766" at bounding box center [1136, 375] width 242 height 14
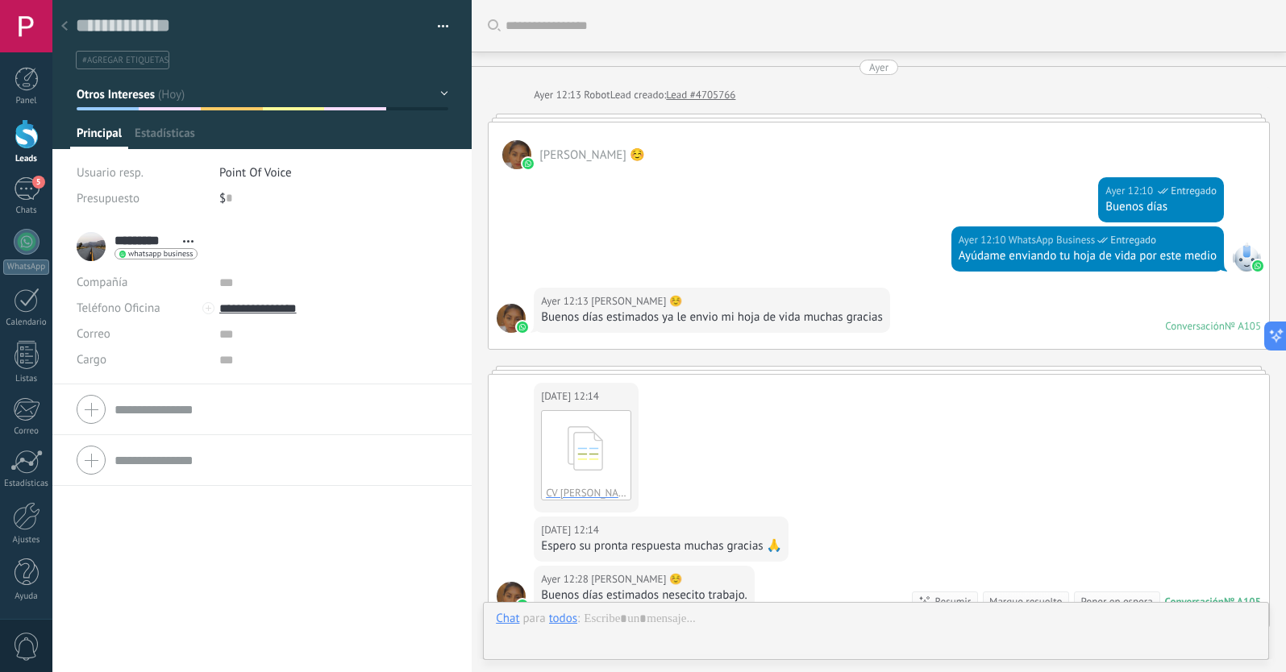
scroll to position [385, 0]
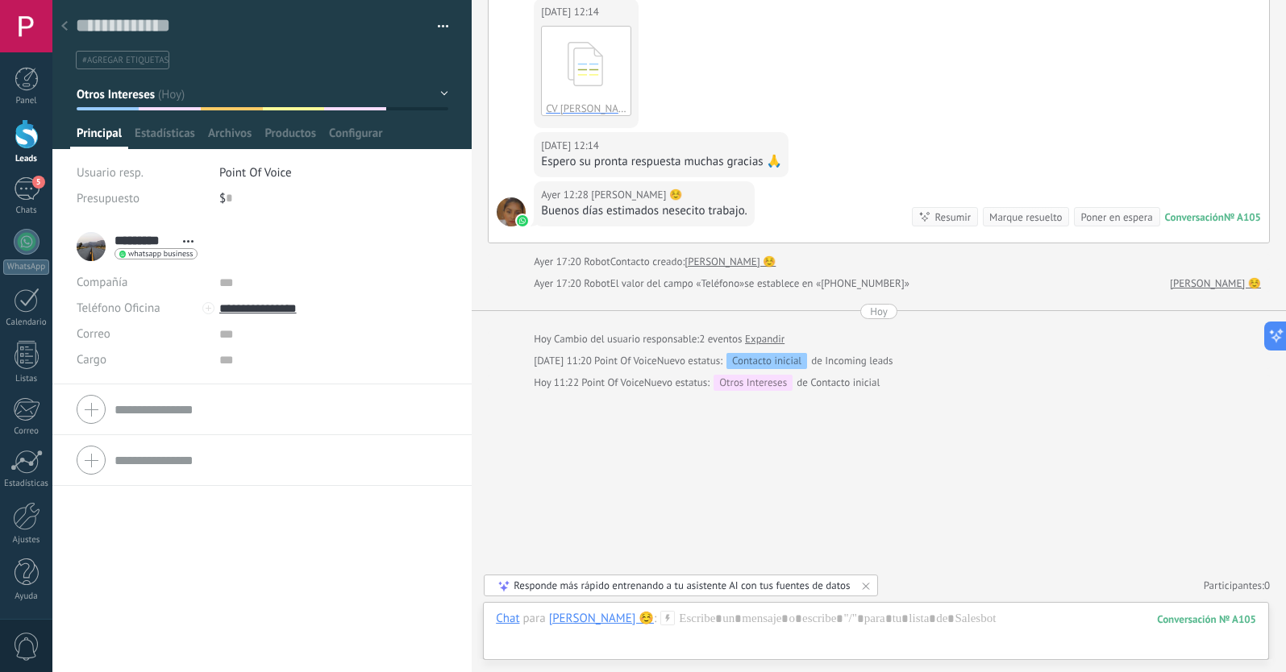
click at [66, 27] on icon at bounding box center [64, 26] width 6 height 10
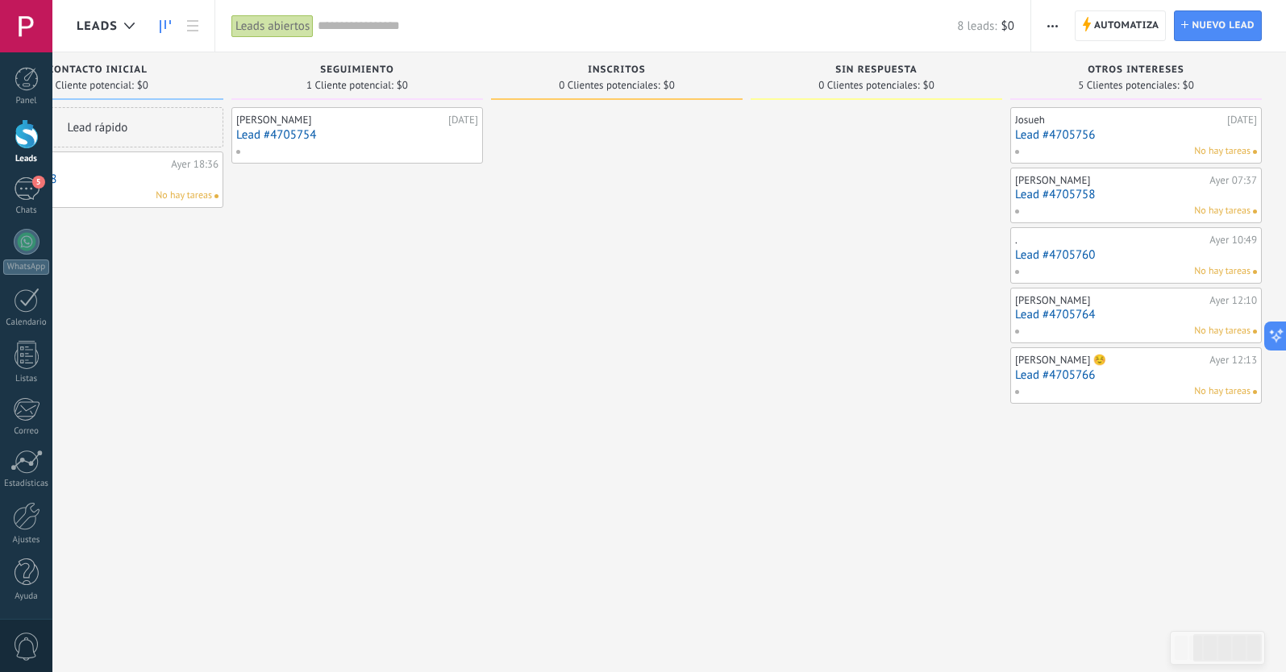
click at [1120, 318] on link "Lead #4705764" at bounding box center [1136, 315] width 242 height 14
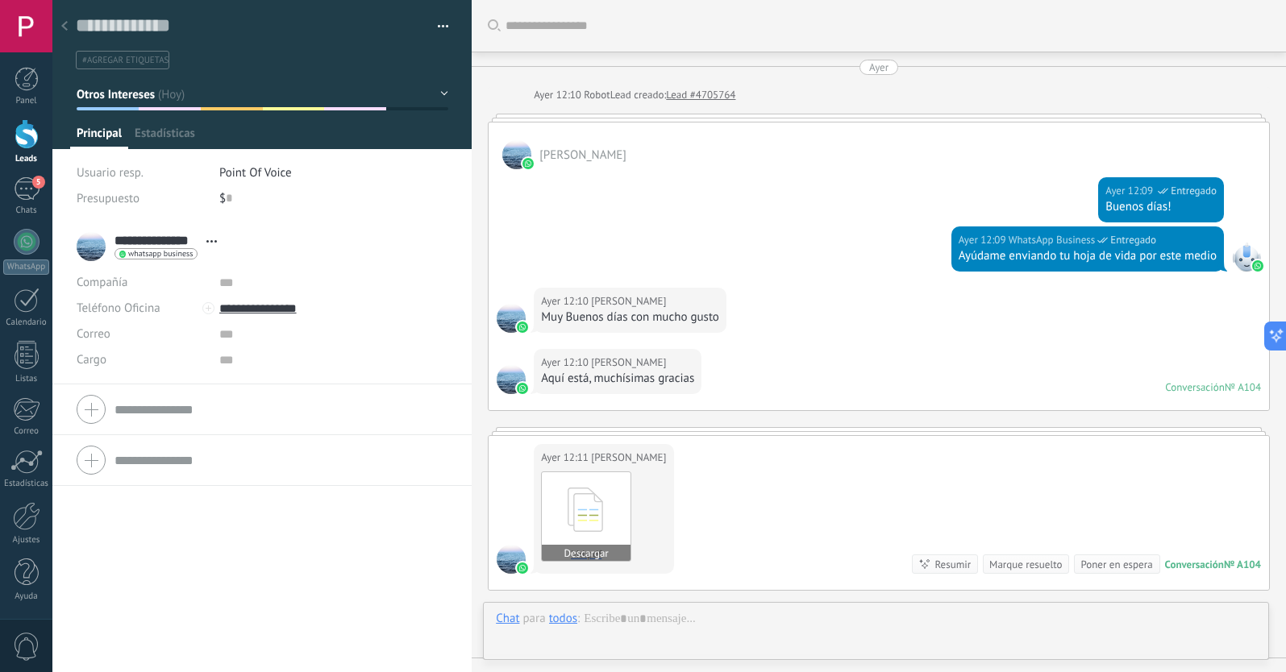
scroll to position [24, 0]
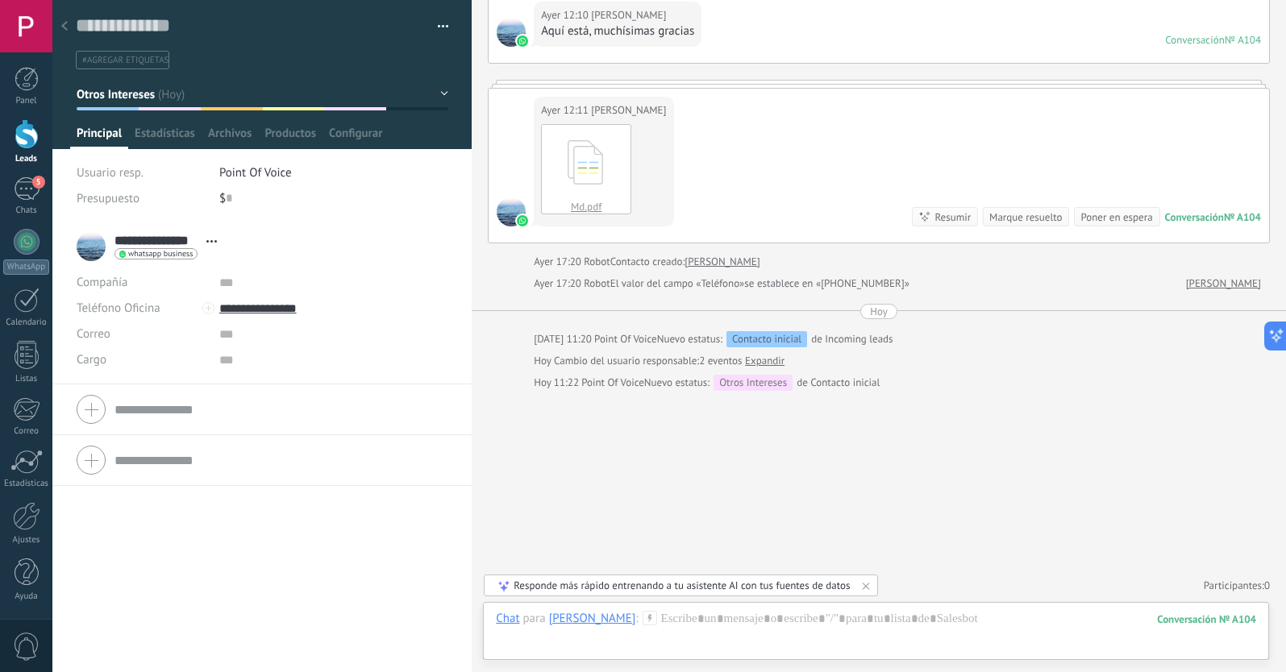
click at [61, 24] on icon at bounding box center [64, 26] width 6 height 10
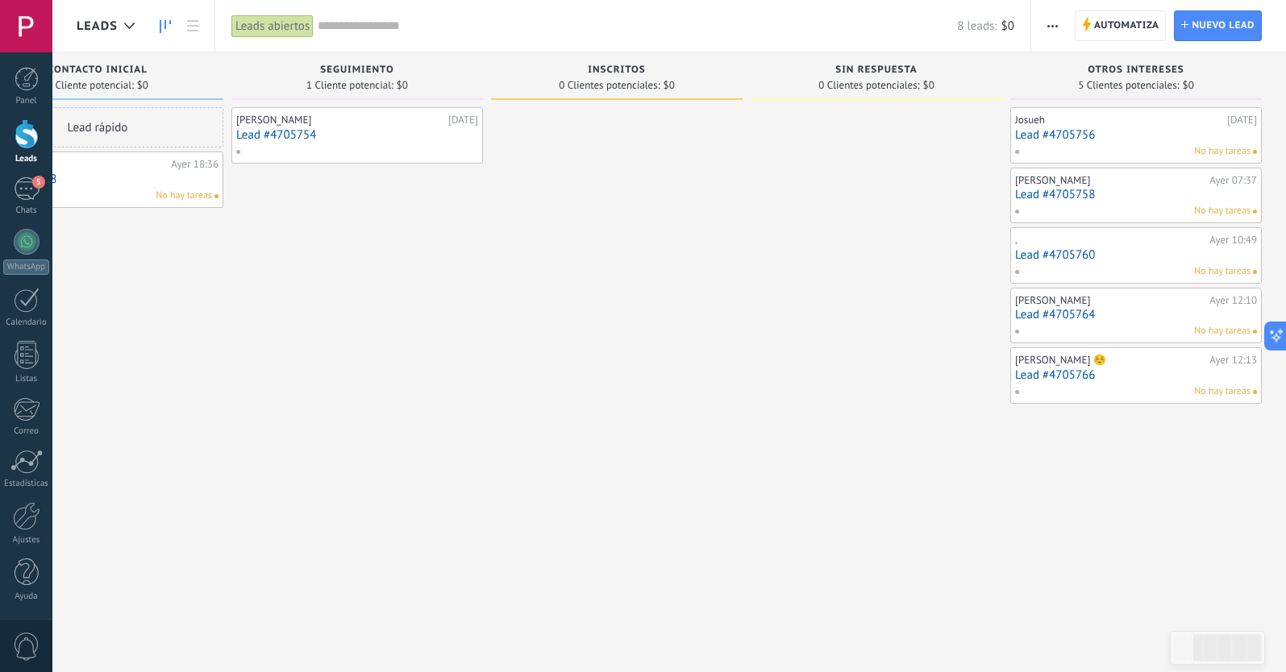
click at [1134, 185] on div "[PERSON_NAME]" at bounding box center [1110, 180] width 190 height 13
click at [1052, 194] on link "Lead #4705758" at bounding box center [1136, 195] width 242 height 14
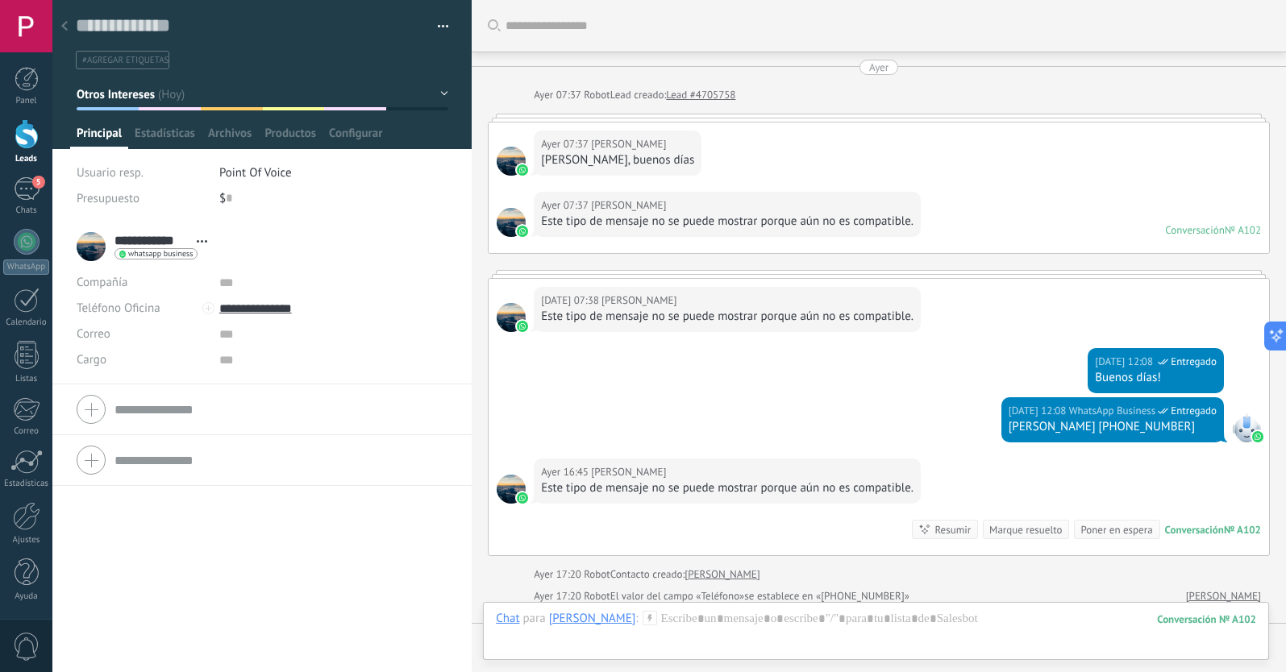
scroll to position [313, 0]
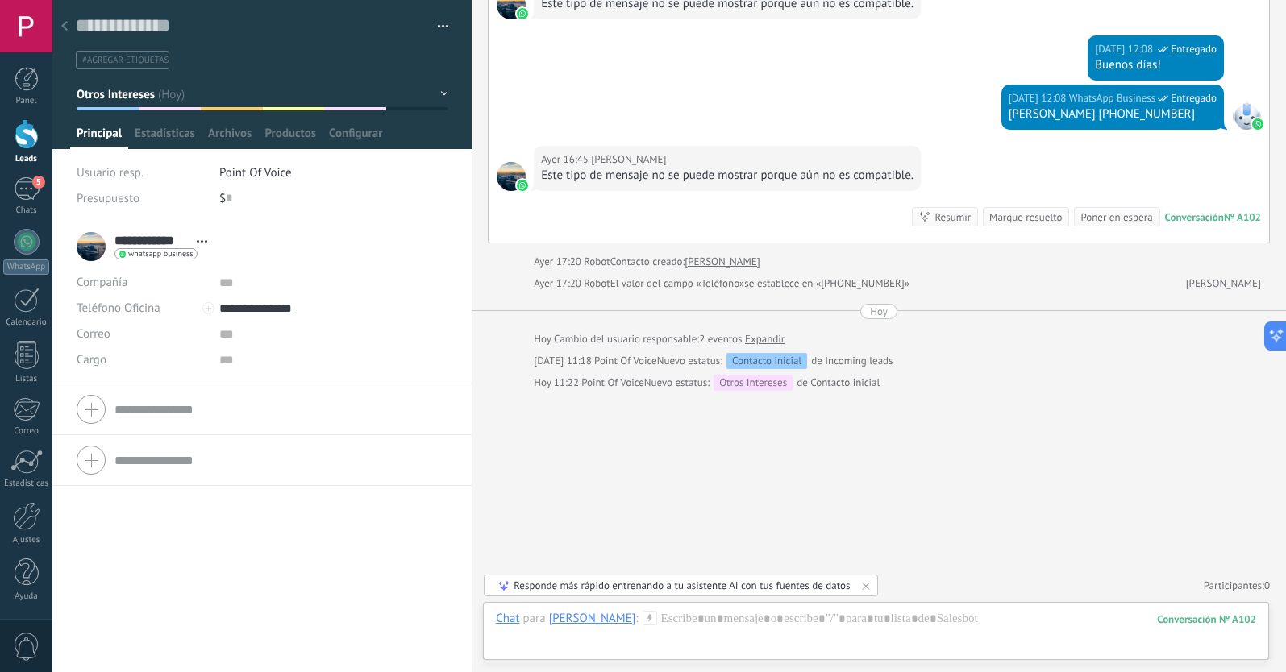
click at [437, 95] on button "Otros Intereses" at bounding box center [263, 94] width 372 height 29
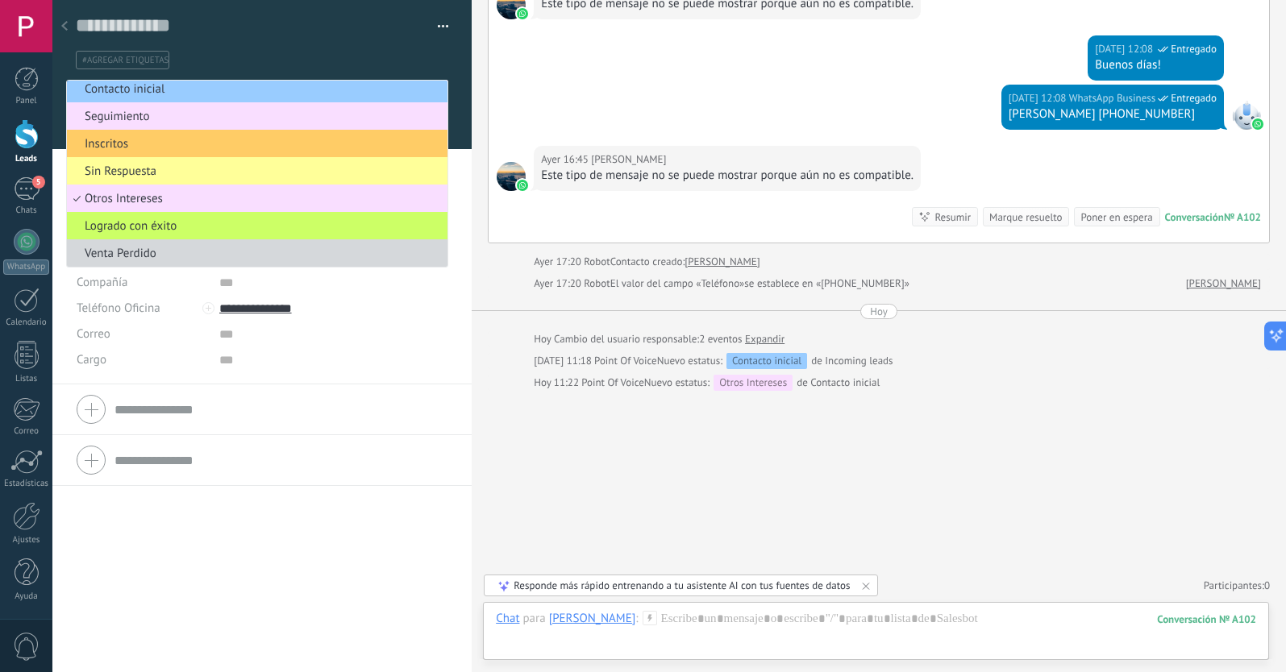
click at [489, 319] on div "[DATE][PERSON_NAME][DATE] 07:37 Robot Lead creado: Lead #4705758 [DATE] 07:37 […" at bounding box center [879, 69] width 782 height 644
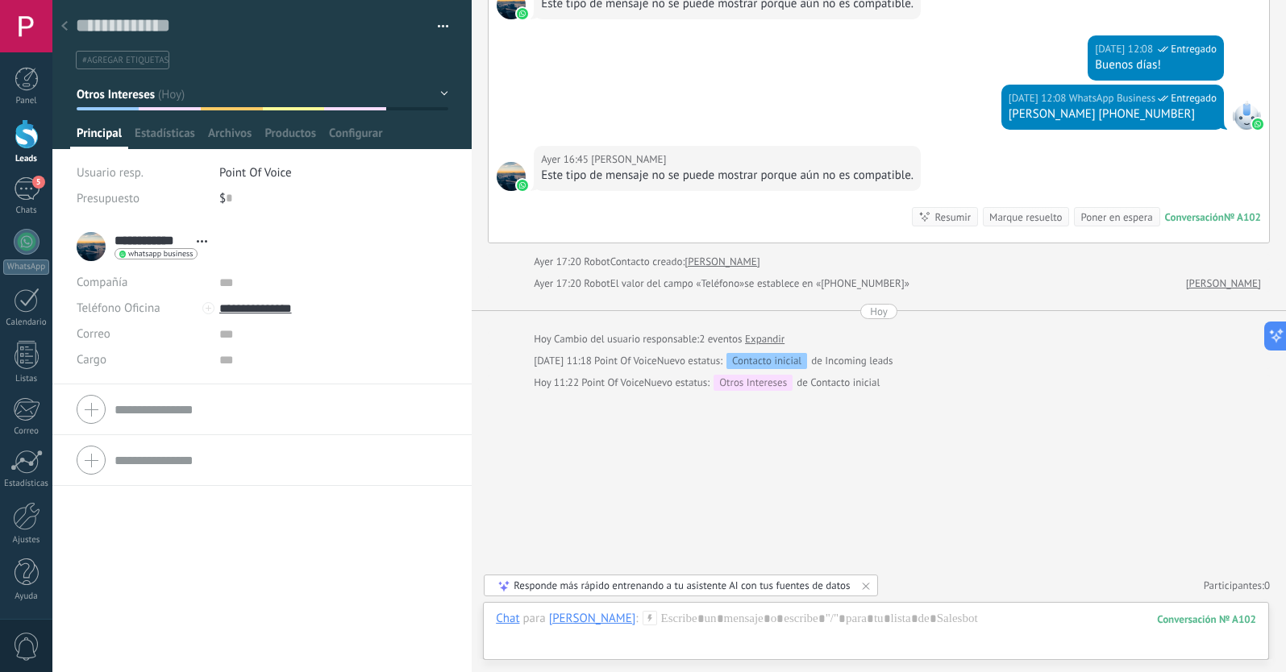
click at [442, 91] on button "Otros Intereses" at bounding box center [263, 94] width 372 height 29
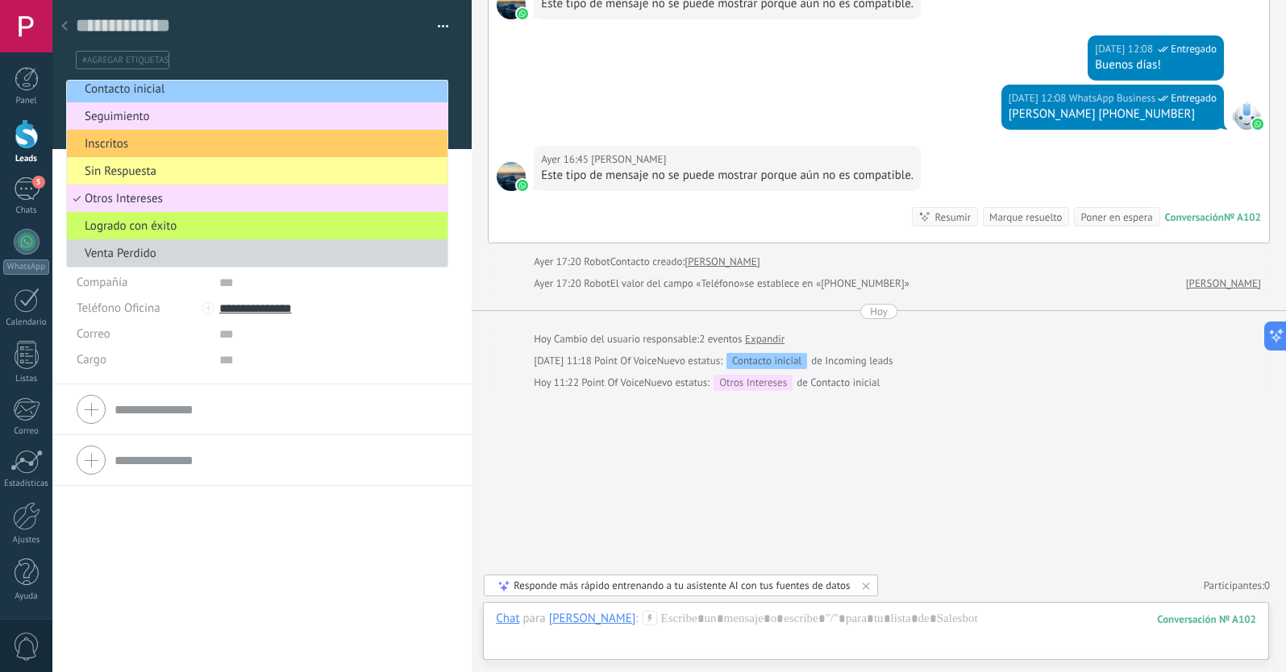
click at [512, 89] on div "[DATE] 12:08 WhatsApp Business Entregado [PERSON_NAME] [PHONE_NUMBER]" at bounding box center [879, 115] width 780 height 61
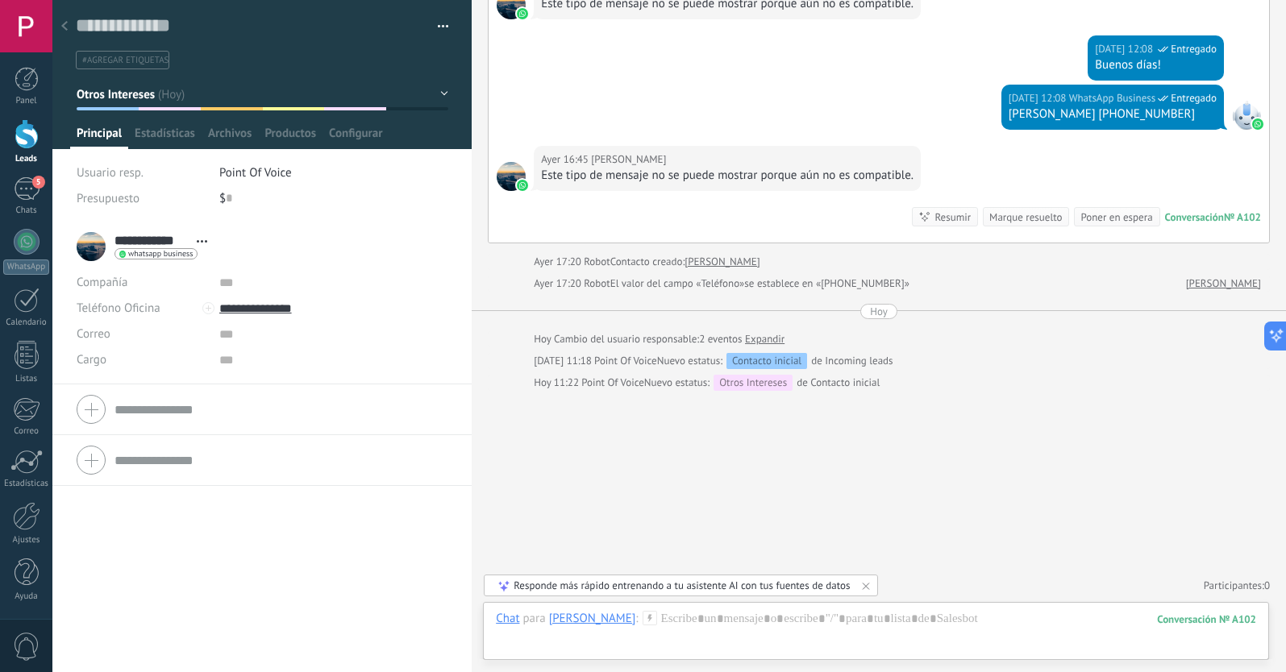
click at [65, 27] on icon at bounding box center [64, 26] width 6 height 10
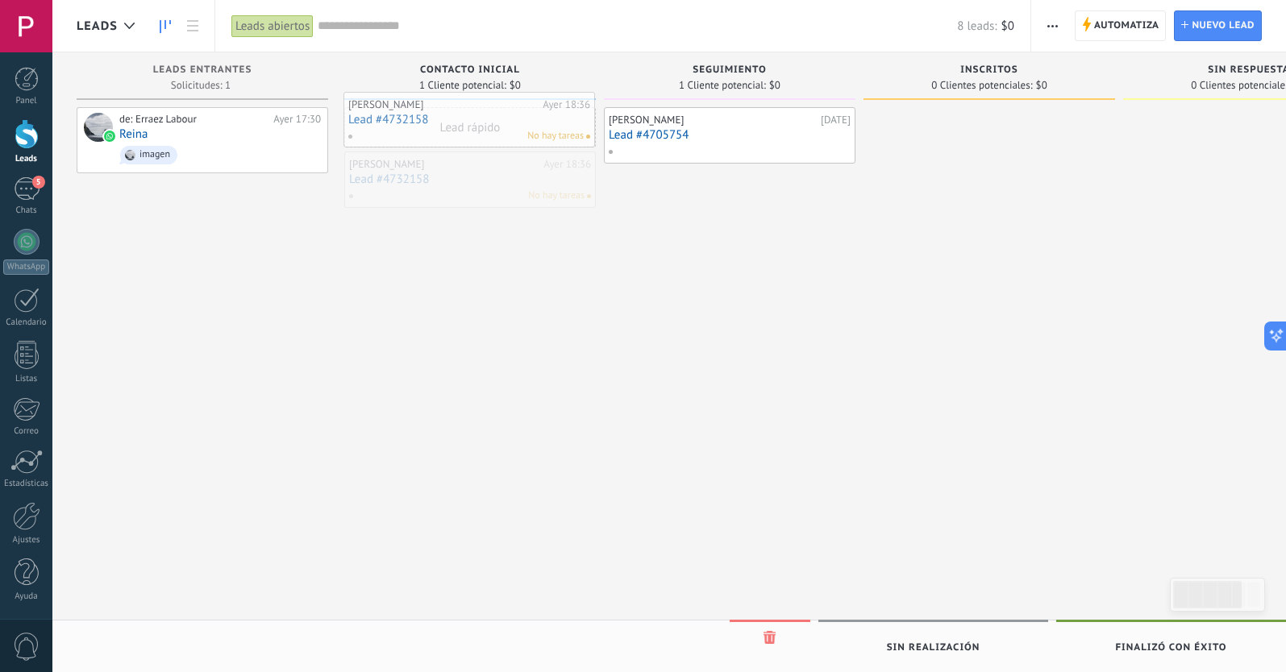
drag, startPoint x: 465, startPoint y: 180, endPoint x: 464, endPoint y: 121, distance: 58.9
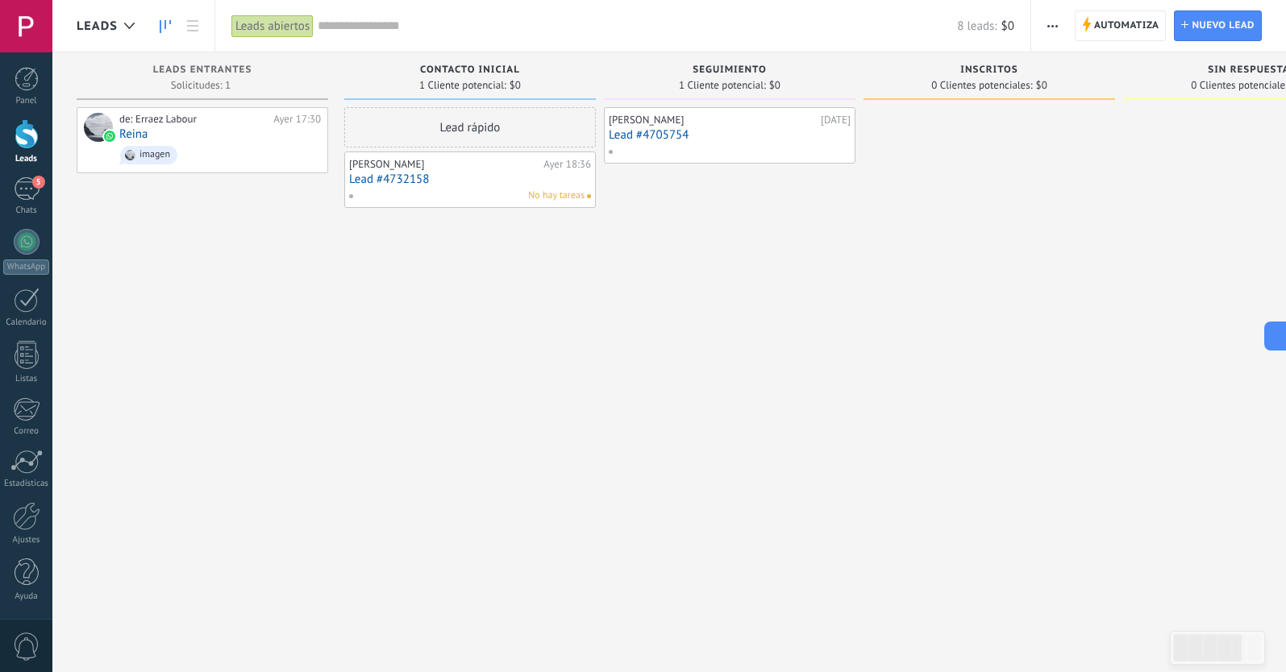
click at [539, 272] on div "Lead rápido [PERSON_NAME][DATE] 18:36 Lead #4732158 No hay tareas" at bounding box center [470, 338] width 252 height 462
click at [740, 259] on div "[PERSON_NAME] [DATE] Lead #4705754" at bounding box center [730, 338] width 252 height 462
click at [206, 137] on div "de: [PERSON_NAME] Labour [DATE] 17:30 Reina imagen" at bounding box center [220, 140] width 202 height 55
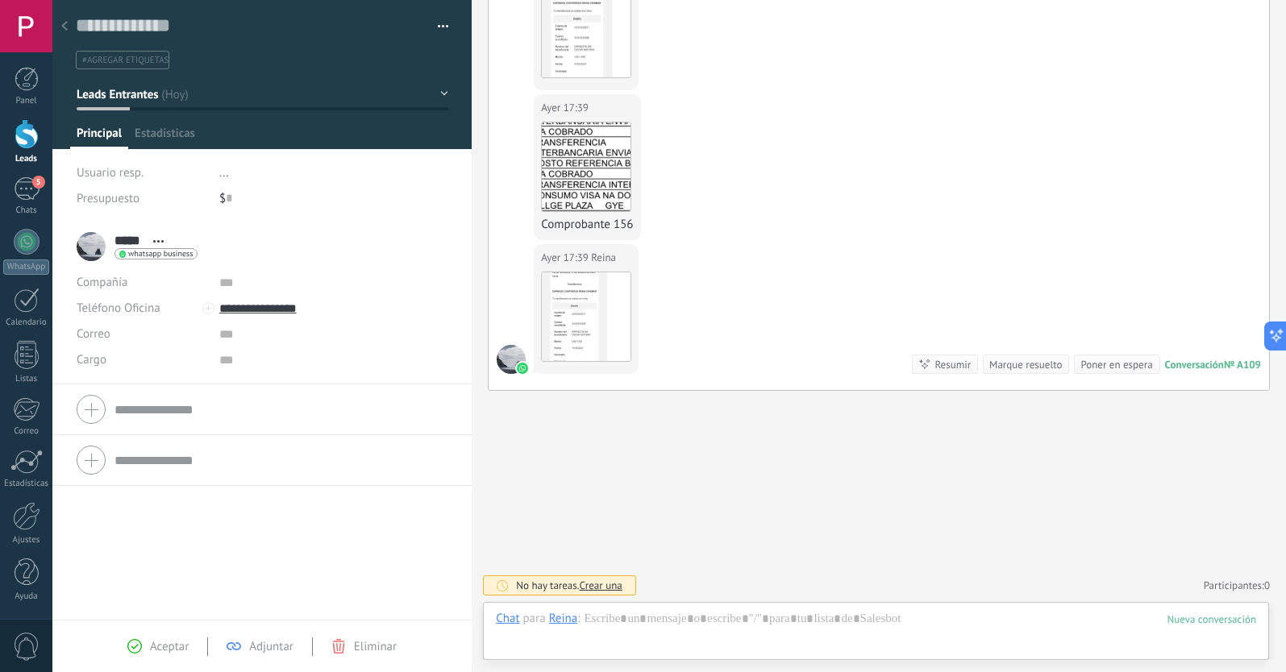
scroll to position [24, 0]
click at [167, 649] on span "Aceptar" at bounding box center [169, 646] width 39 height 15
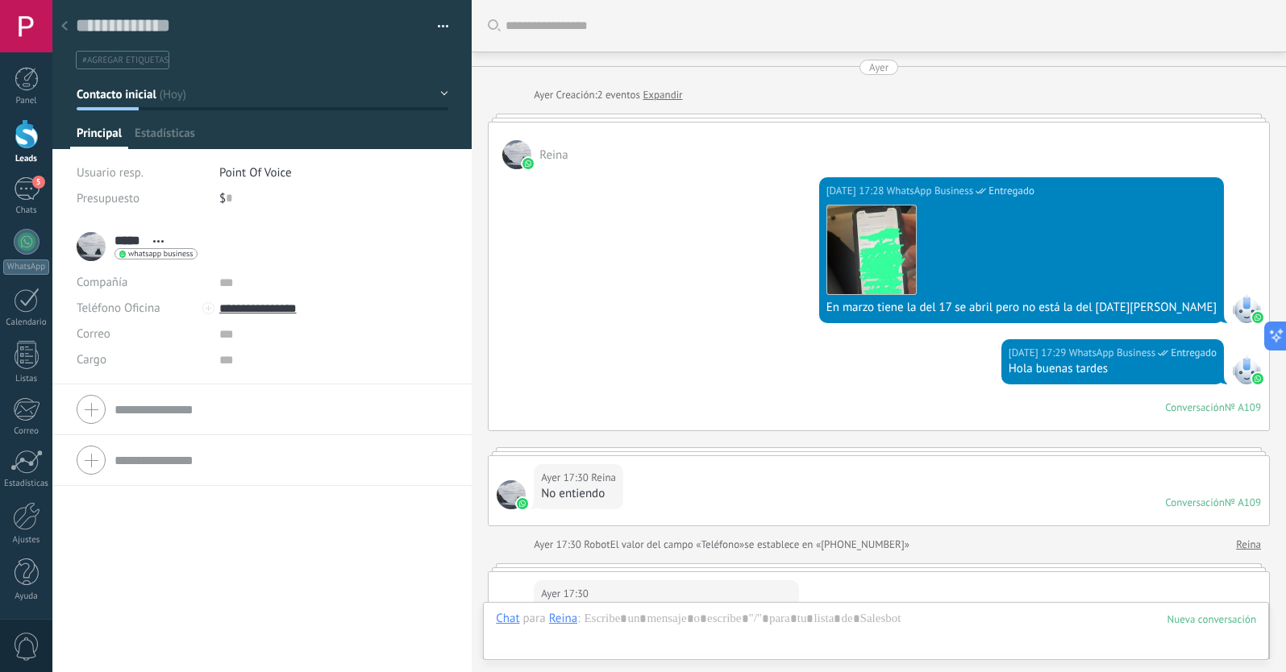
scroll to position [24, 0]
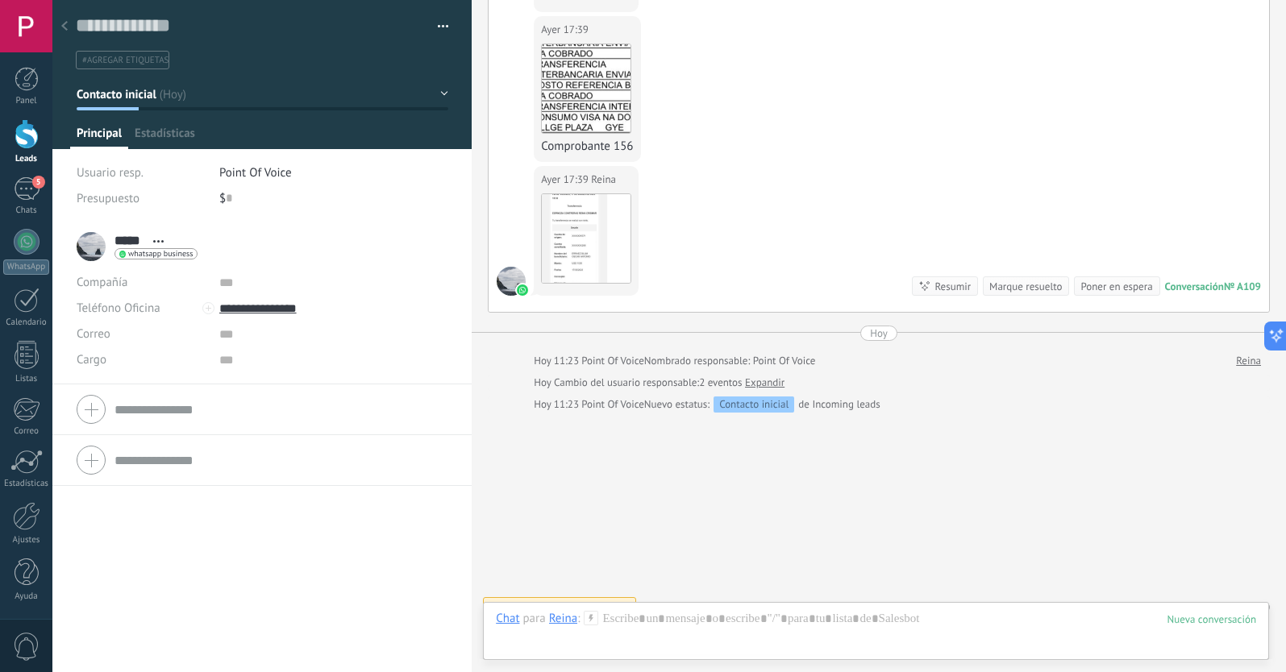
click at [67, 27] on icon at bounding box center [64, 26] width 6 height 10
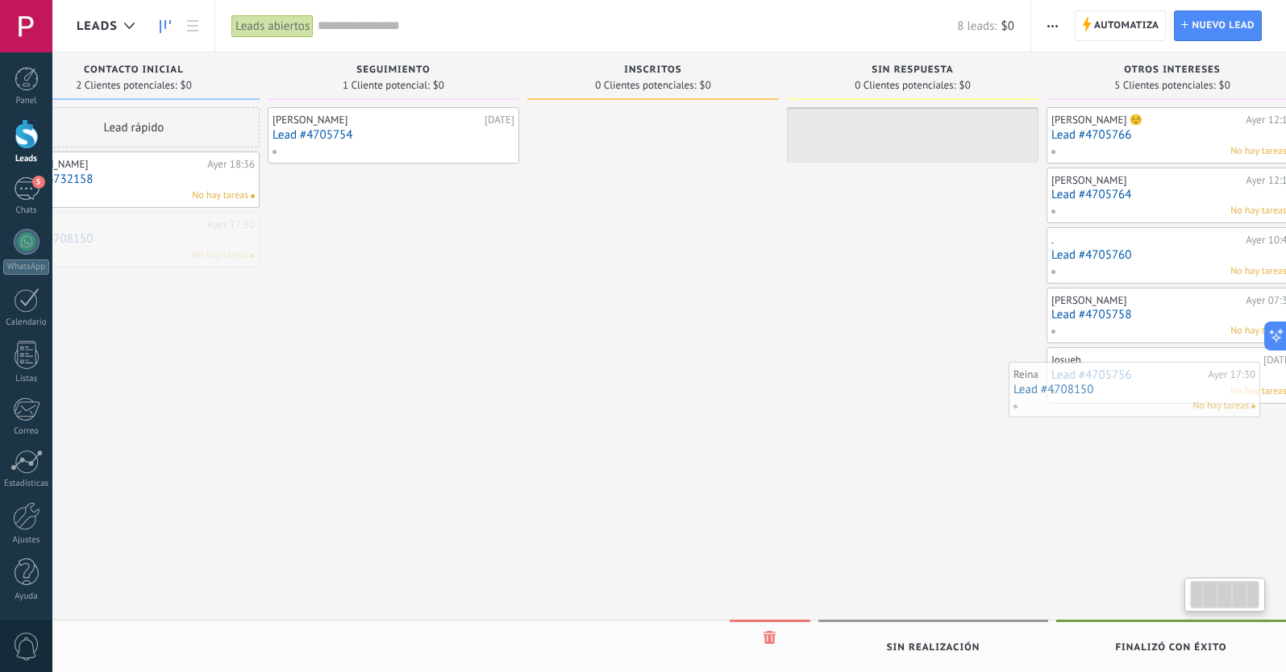
scroll to position [0, 105]
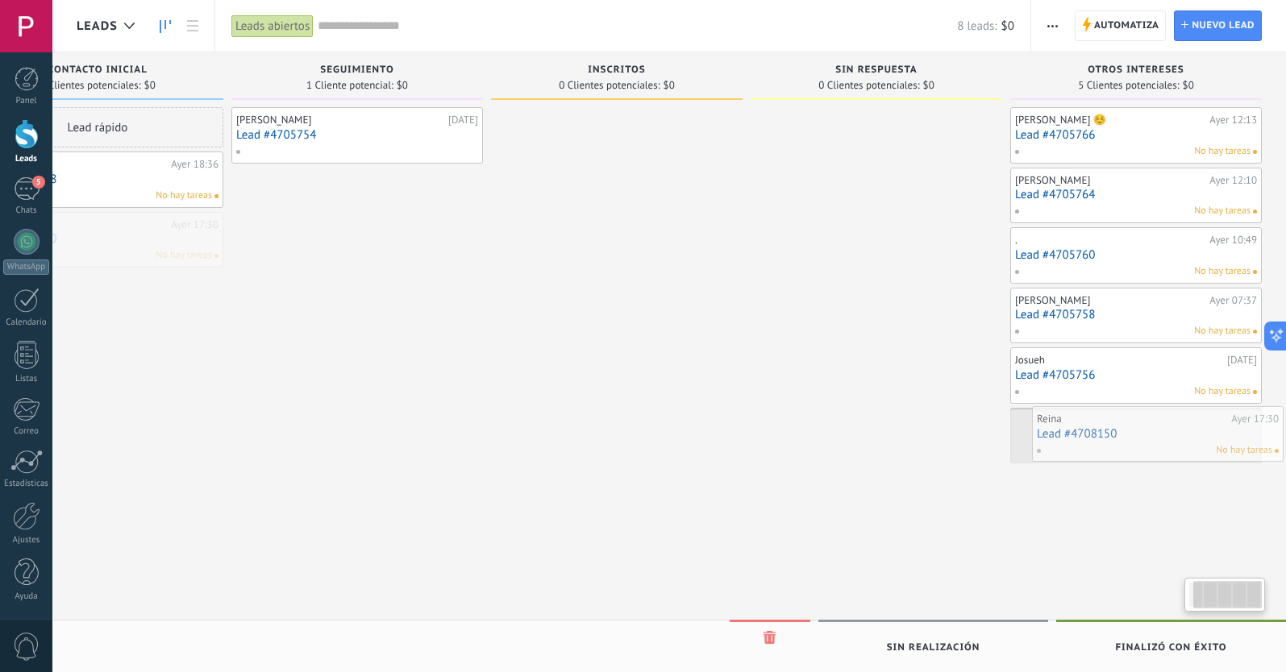
drag, startPoint x: 178, startPoint y: 232, endPoint x: 1130, endPoint y: 427, distance: 971.0
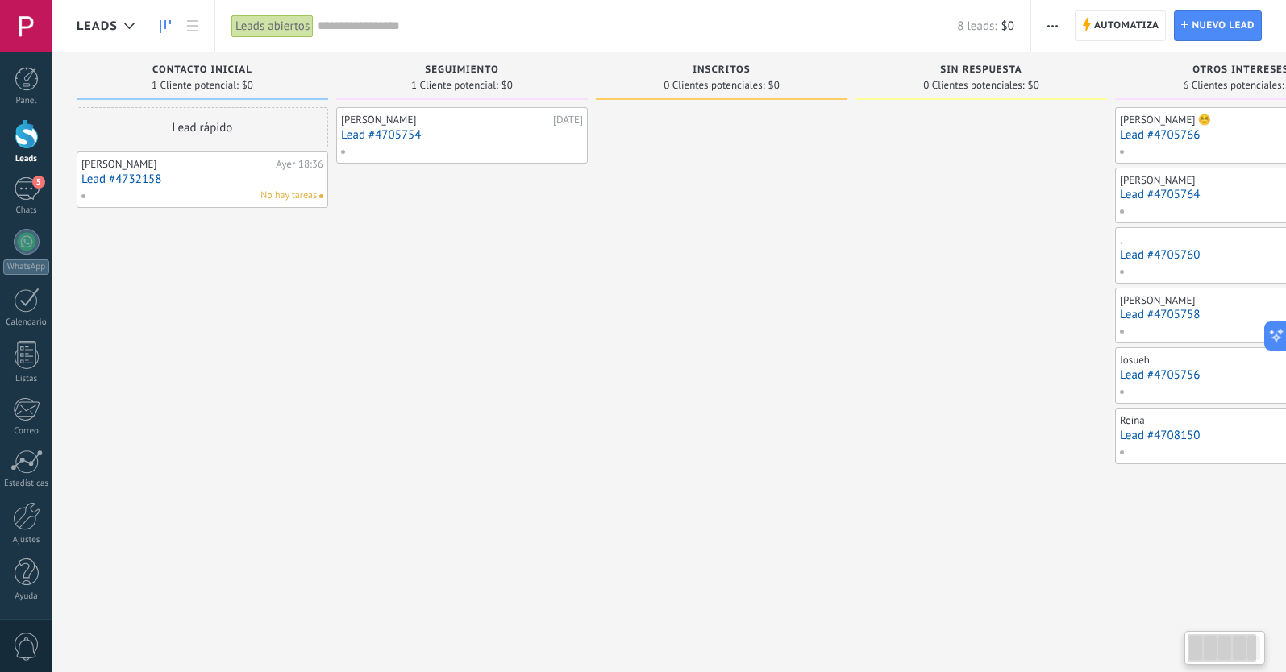
scroll to position [0, 0]
click at [26, 182] on div "5" at bounding box center [27, 188] width 26 height 23
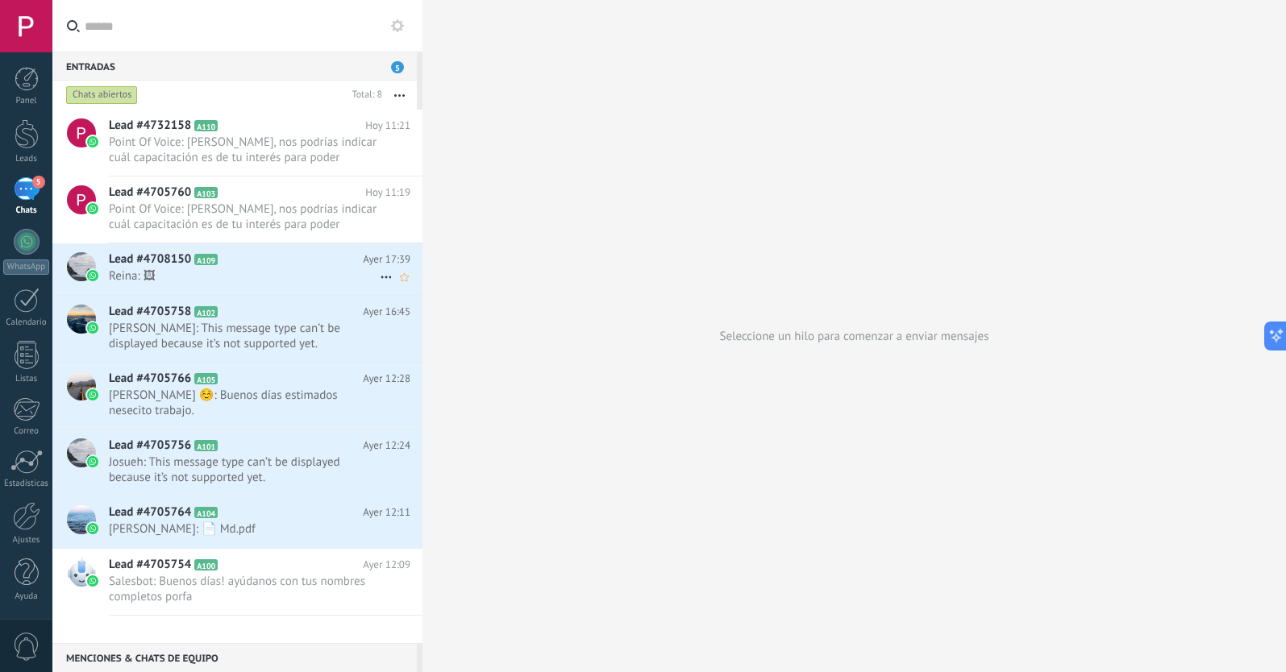
click at [242, 276] on span "Reina: 🖼" at bounding box center [244, 275] width 271 height 15
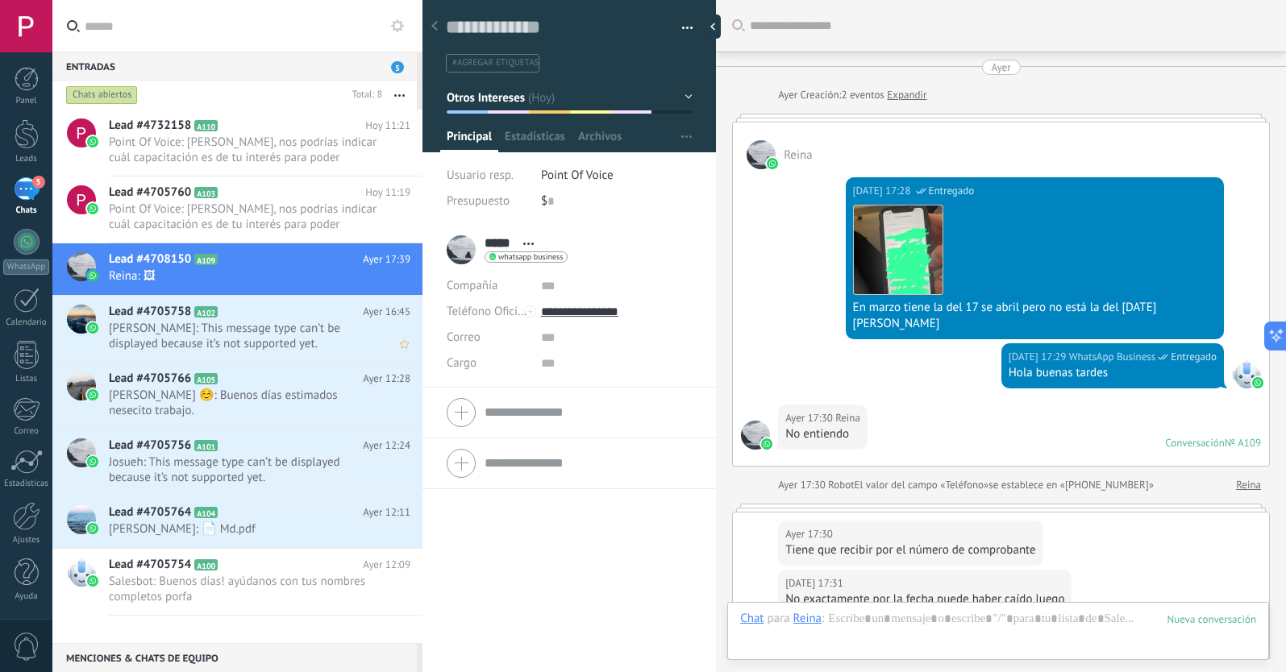
scroll to position [1072, 0]
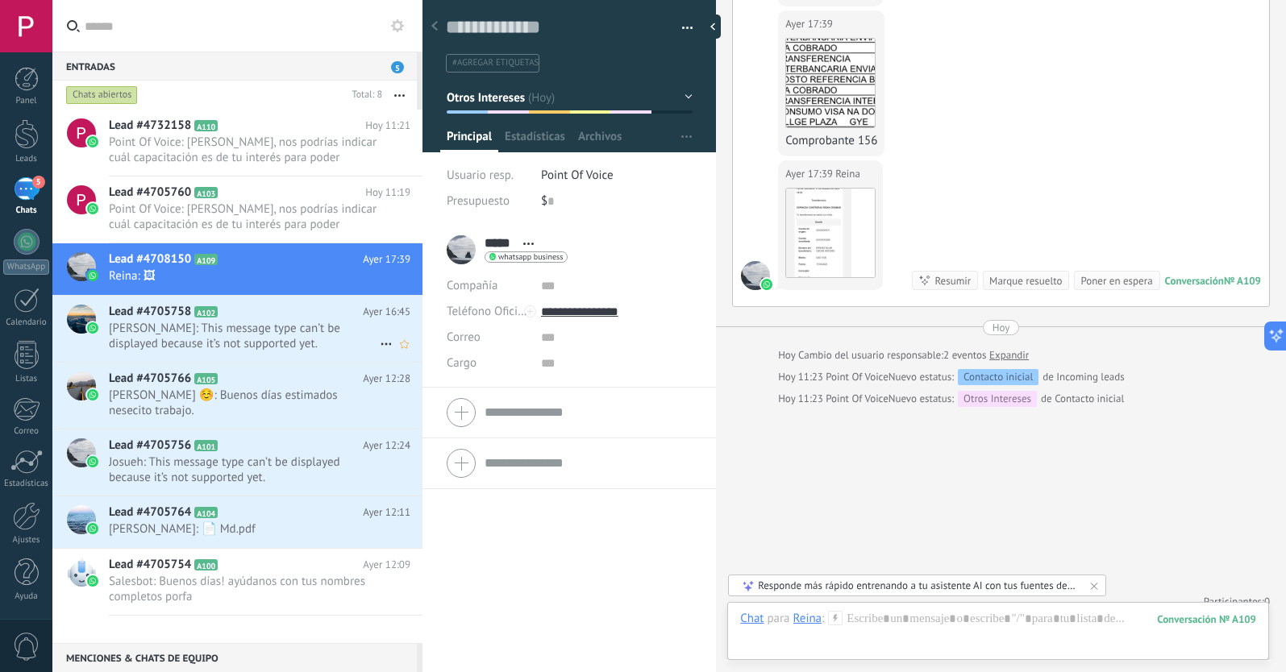
click at [277, 322] on span "[PERSON_NAME]: This message type can’t be displayed because it’s not supported …" at bounding box center [244, 336] width 271 height 31
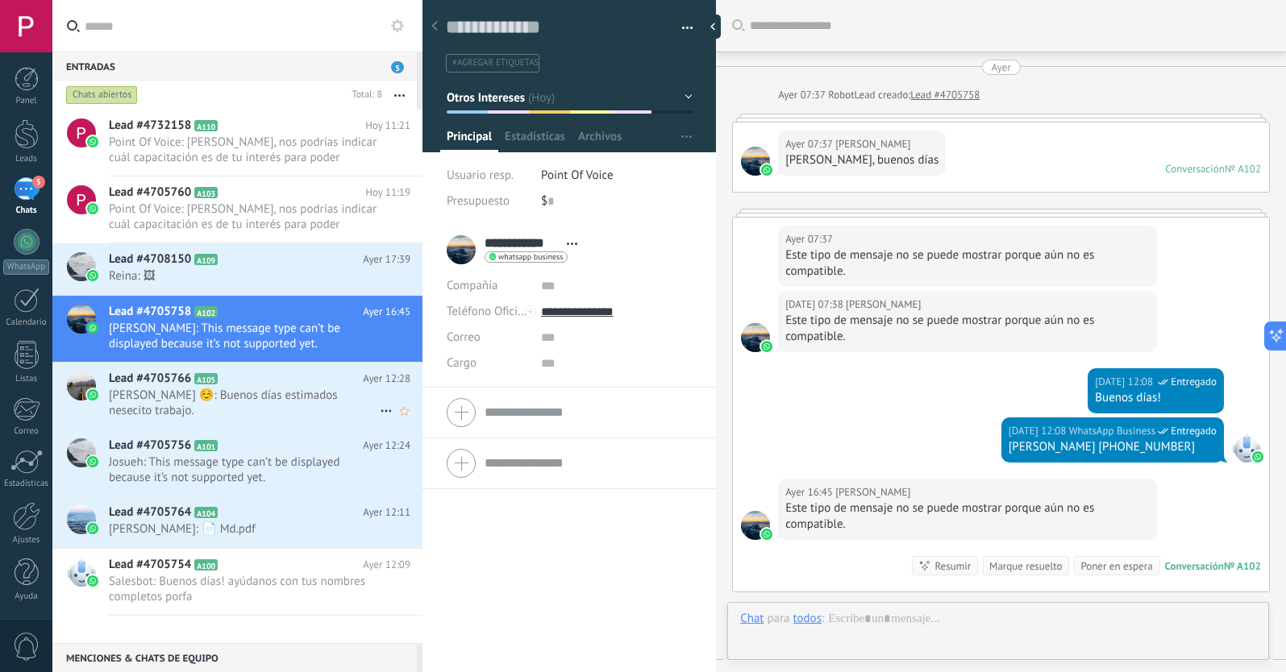
scroll to position [349, 0]
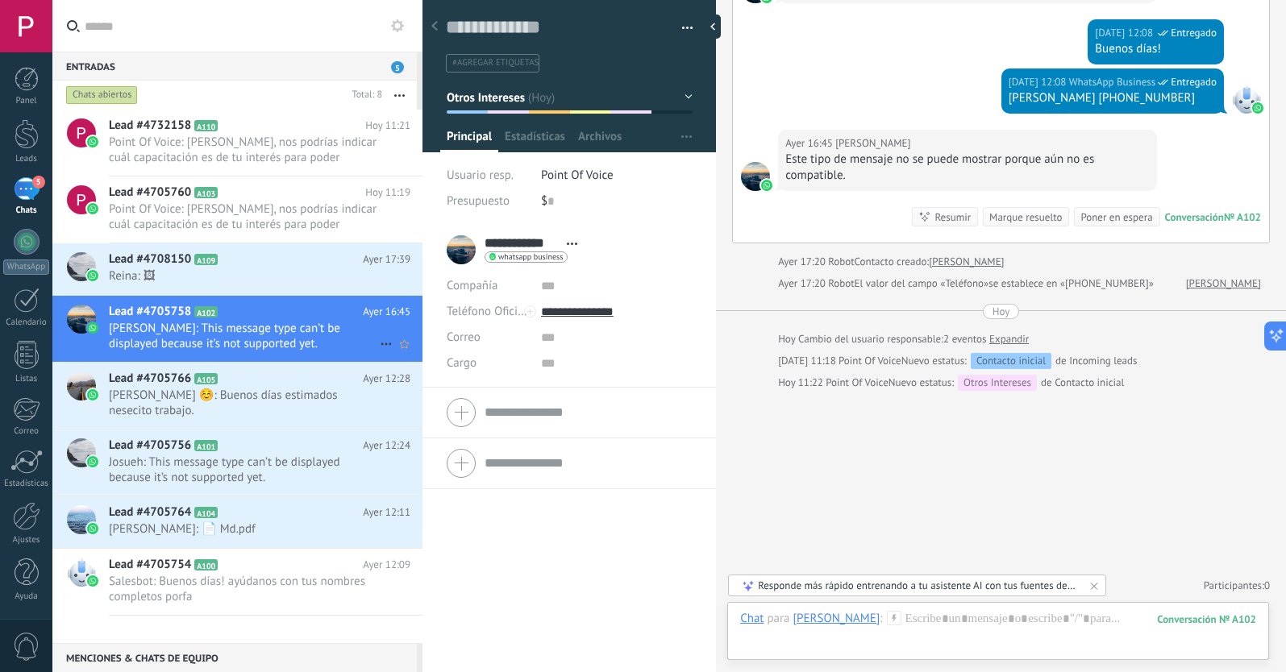
click at [381, 342] on icon at bounding box center [386, 344] width 19 height 19
click at [327, 266] on div at bounding box center [643, 336] width 1286 height 672
click at [337, 269] on span "Reina: 🖼" at bounding box center [244, 275] width 271 height 15
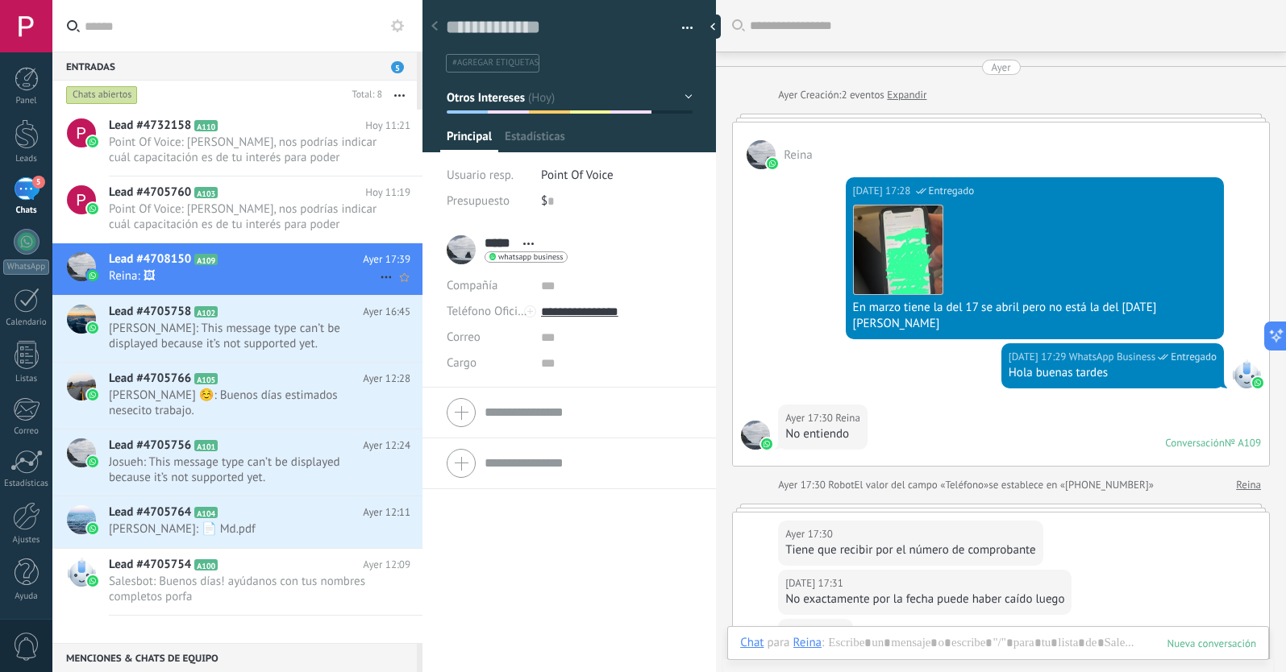
scroll to position [24, 0]
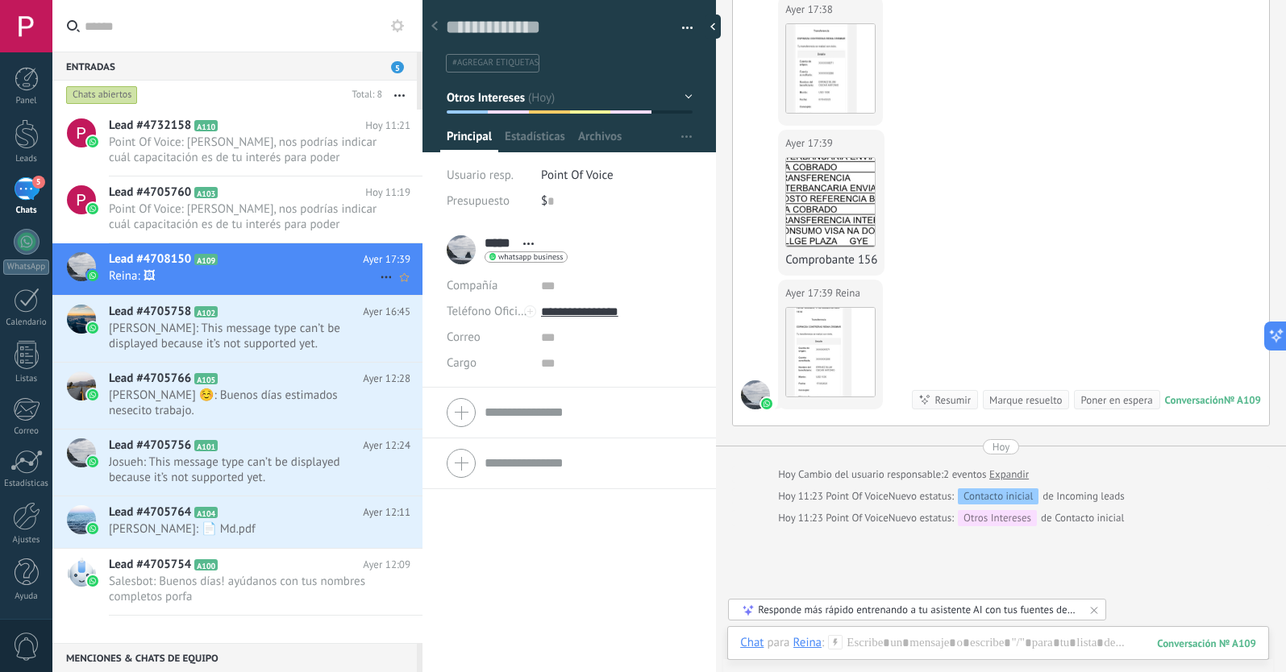
click at [377, 275] on icon at bounding box center [386, 277] width 19 height 19
click at [417, 289] on span "[PERSON_NAME] respondió" at bounding box center [473, 285] width 141 height 32
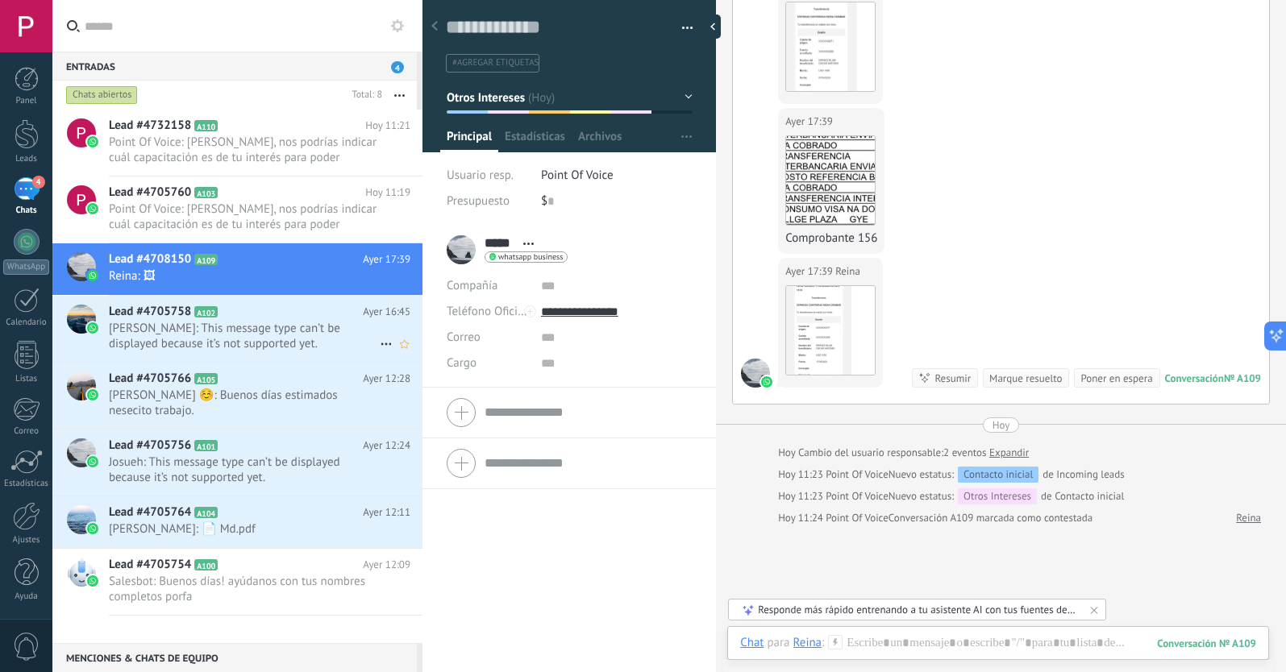
click at [289, 319] on h2 "Lead #4705758 A102" at bounding box center [236, 312] width 254 height 16
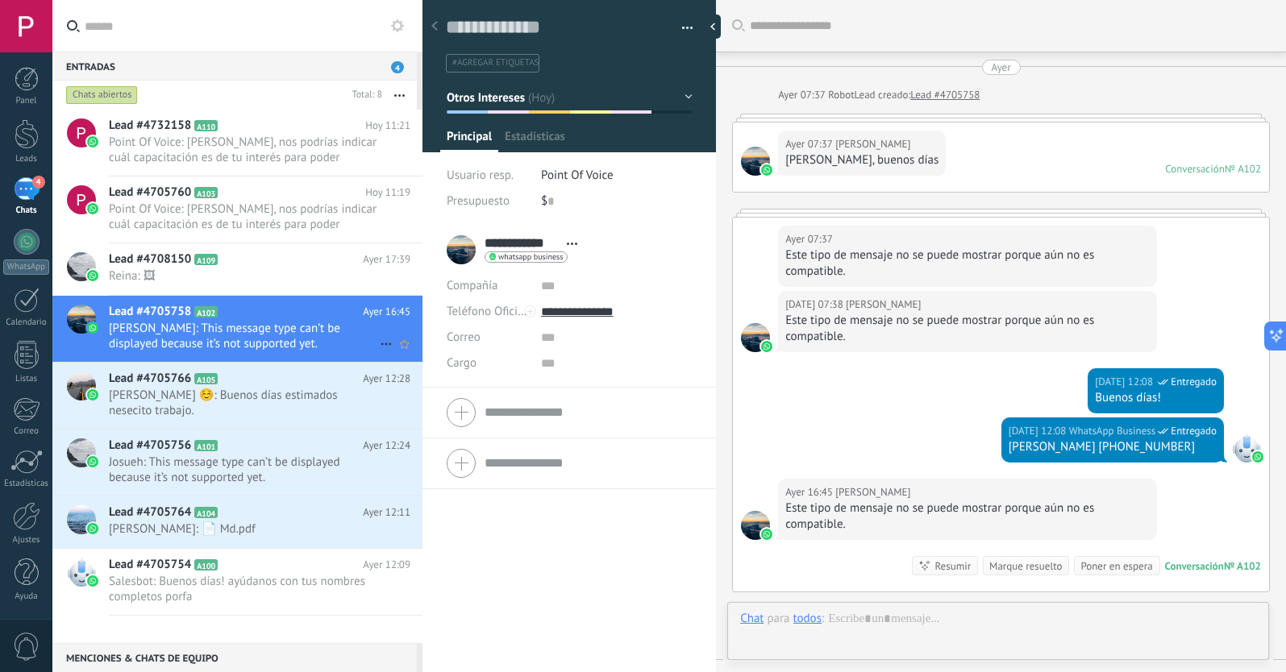
scroll to position [349, 0]
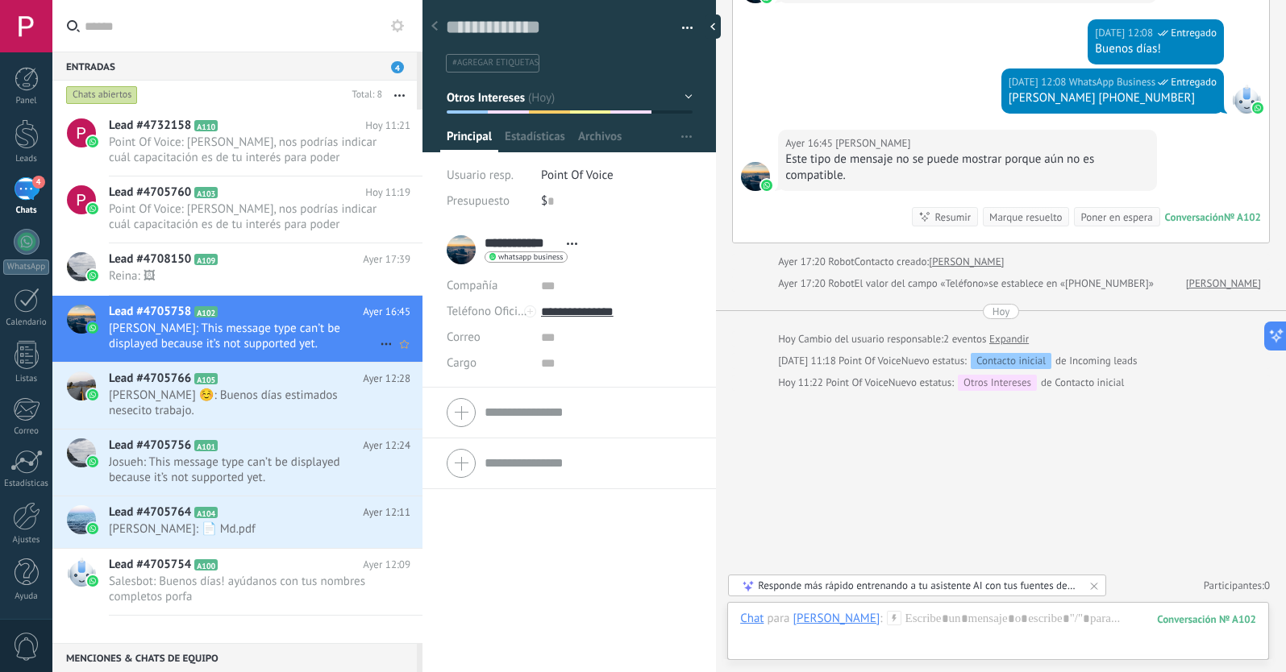
click at [381, 344] on use at bounding box center [386, 344] width 10 height 2
click at [406, 350] on span "[PERSON_NAME] respondió" at bounding box center [473, 352] width 141 height 32
click at [380, 409] on icon at bounding box center [386, 411] width 19 height 19
click at [322, 404] on div at bounding box center [643, 336] width 1286 height 672
click at [315, 389] on span "[PERSON_NAME] ☺️: Buenos días estimados nesecito trabajo." at bounding box center [244, 403] width 271 height 31
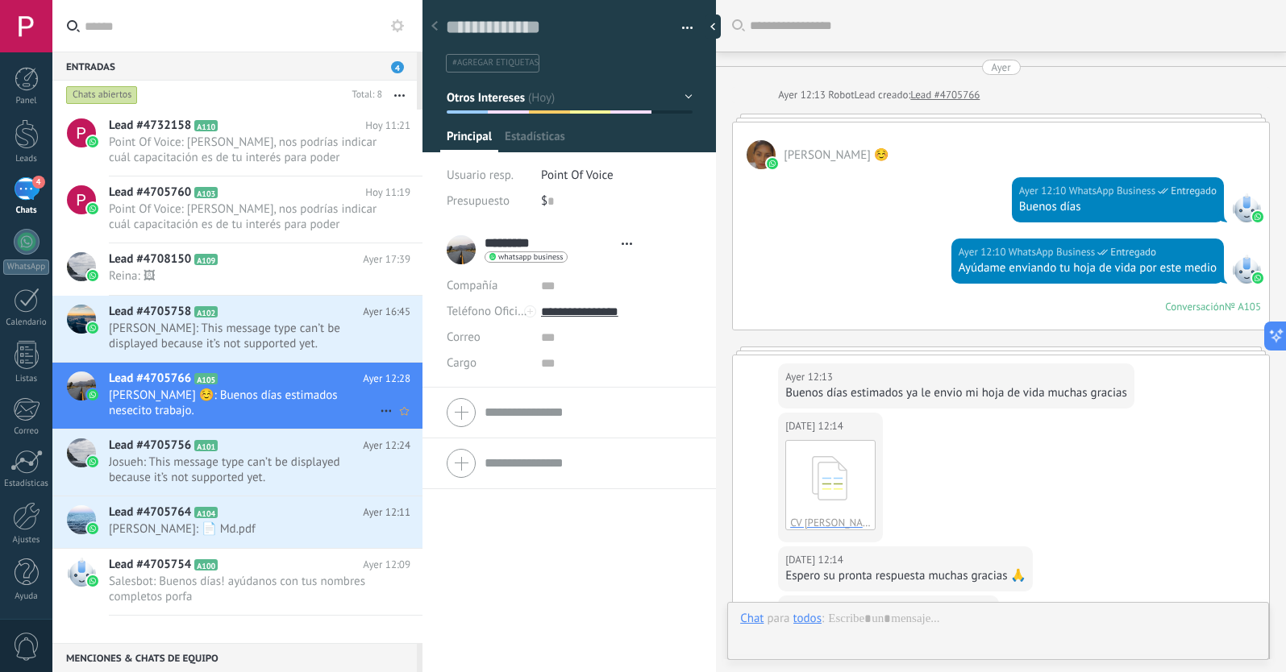
type textarea "**********"
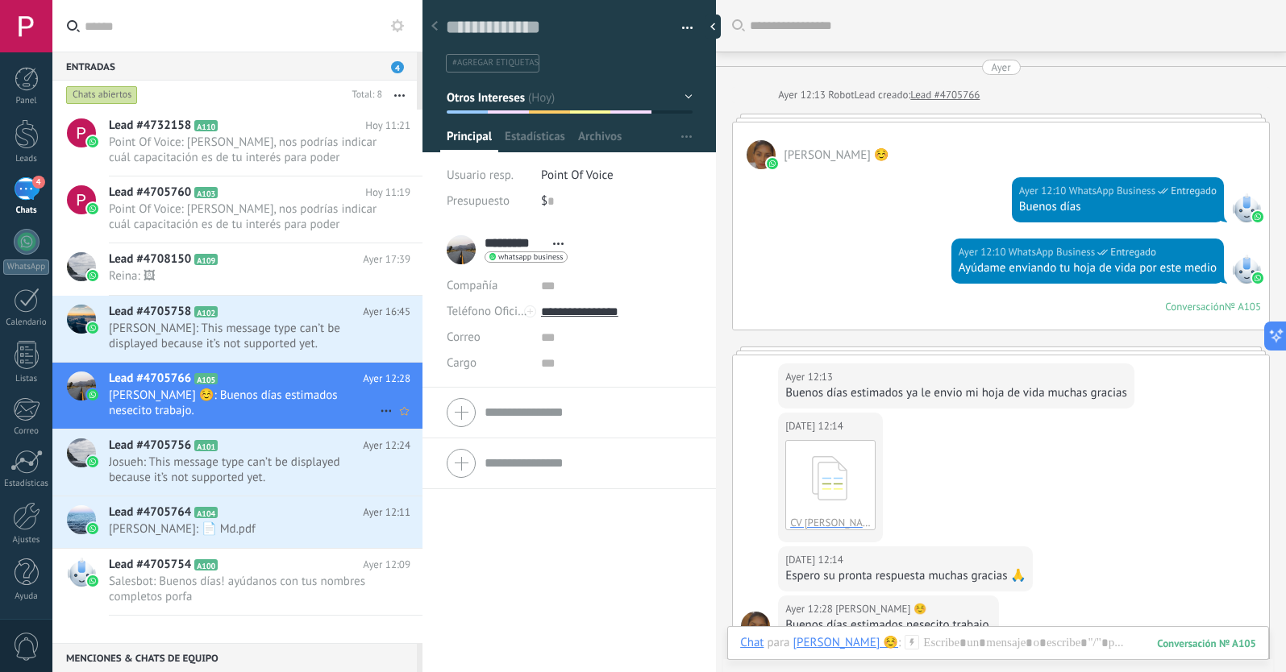
scroll to position [308, 0]
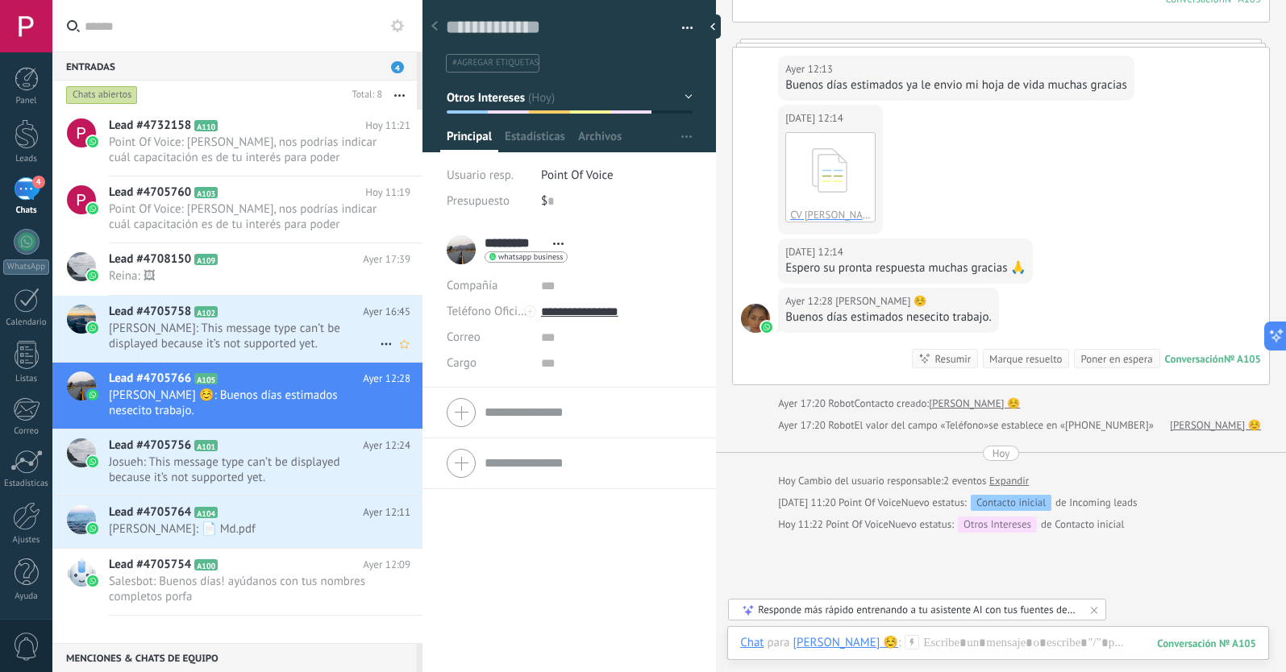
click at [381, 343] on use at bounding box center [386, 344] width 10 height 2
click at [416, 357] on span "[PERSON_NAME] respondió" at bounding box center [473, 352] width 141 height 32
type input "******"
click at [331, 325] on span "[PERSON_NAME]: This message type can’t be displayed because it’s not supported …" at bounding box center [244, 336] width 271 height 31
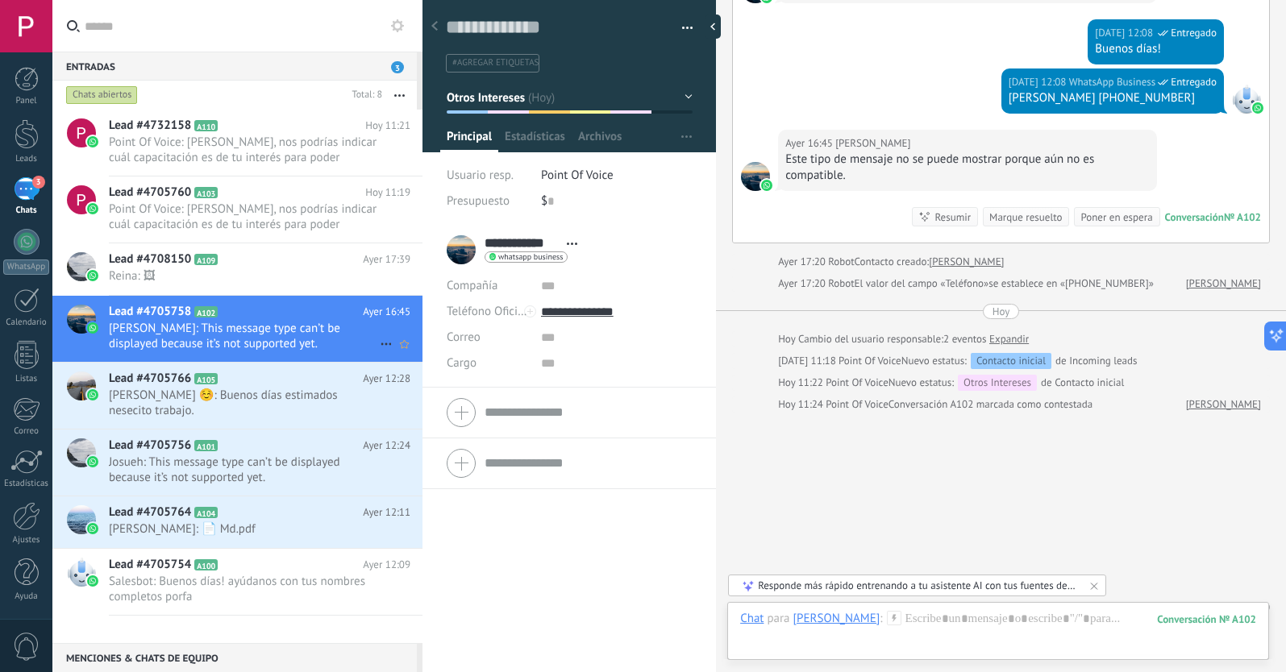
scroll to position [371, 0]
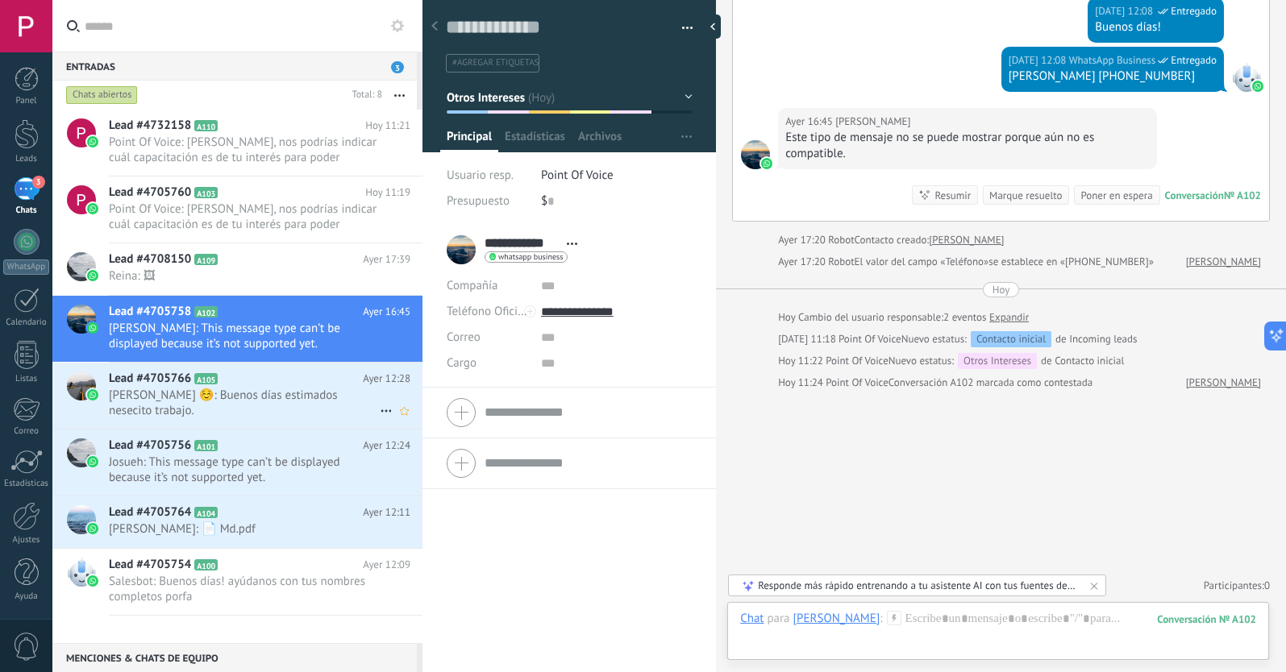
click at [297, 384] on h2 "Lead #4705766 A105" at bounding box center [236, 379] width 254 height 16
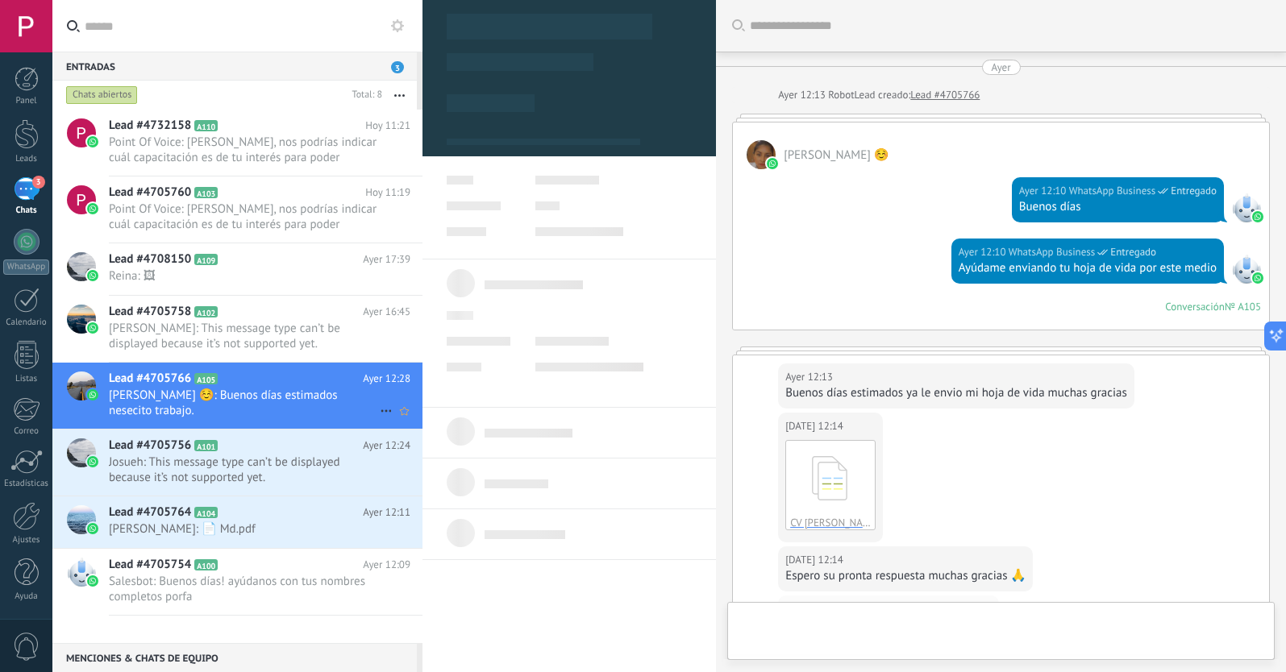
scroll to position [450, 0]
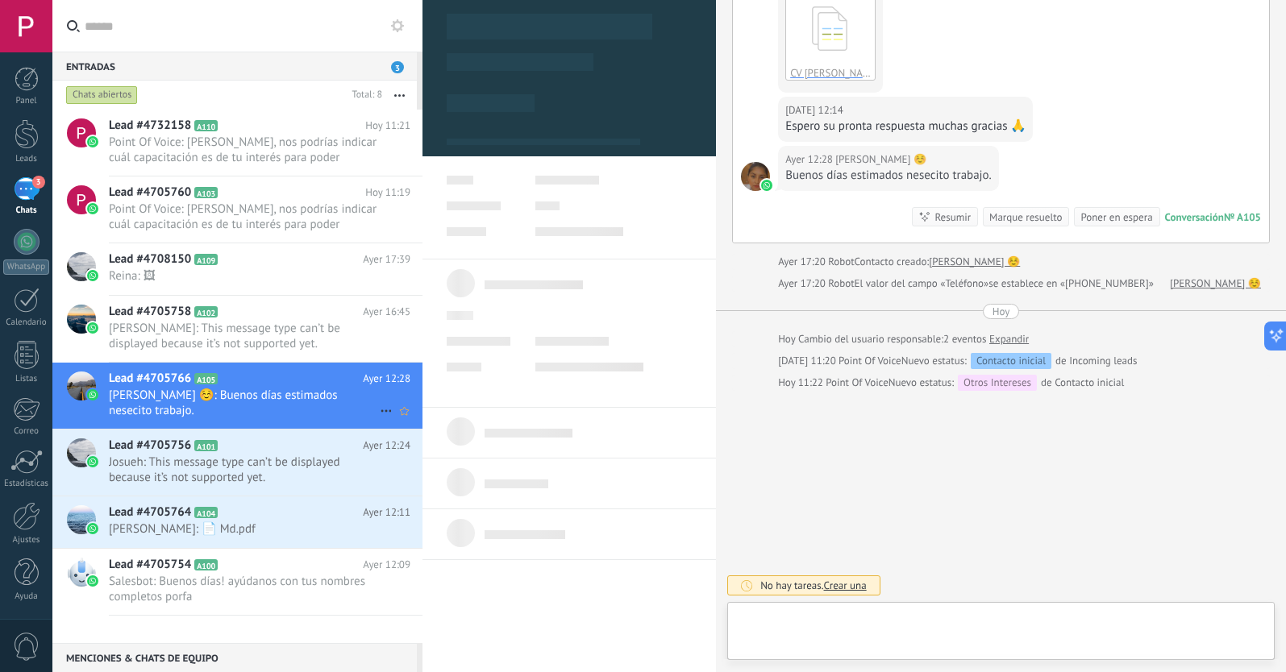
type textarea "**********"
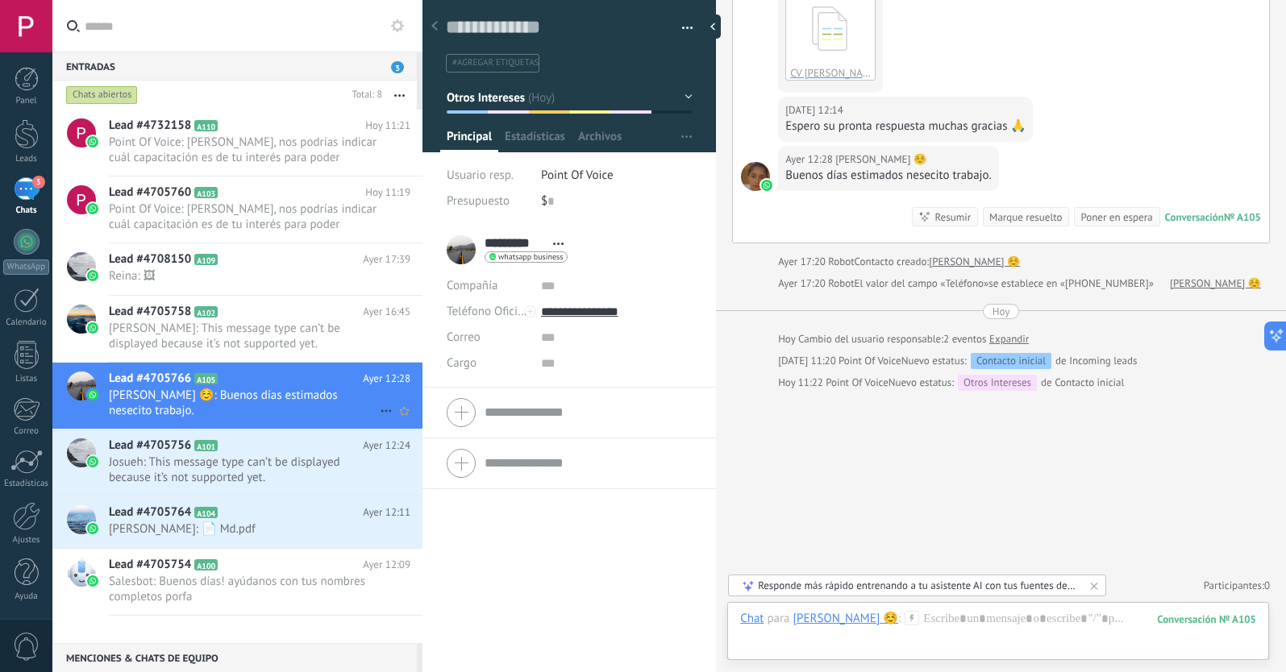
click at [378, 410] on icon at bounding box center [386, 411] width 19 height 19
click at [403, 424] on span "[PERSON_NAME] respondió" at bounding box center [473, 419] width 141 height 32
type input "******"
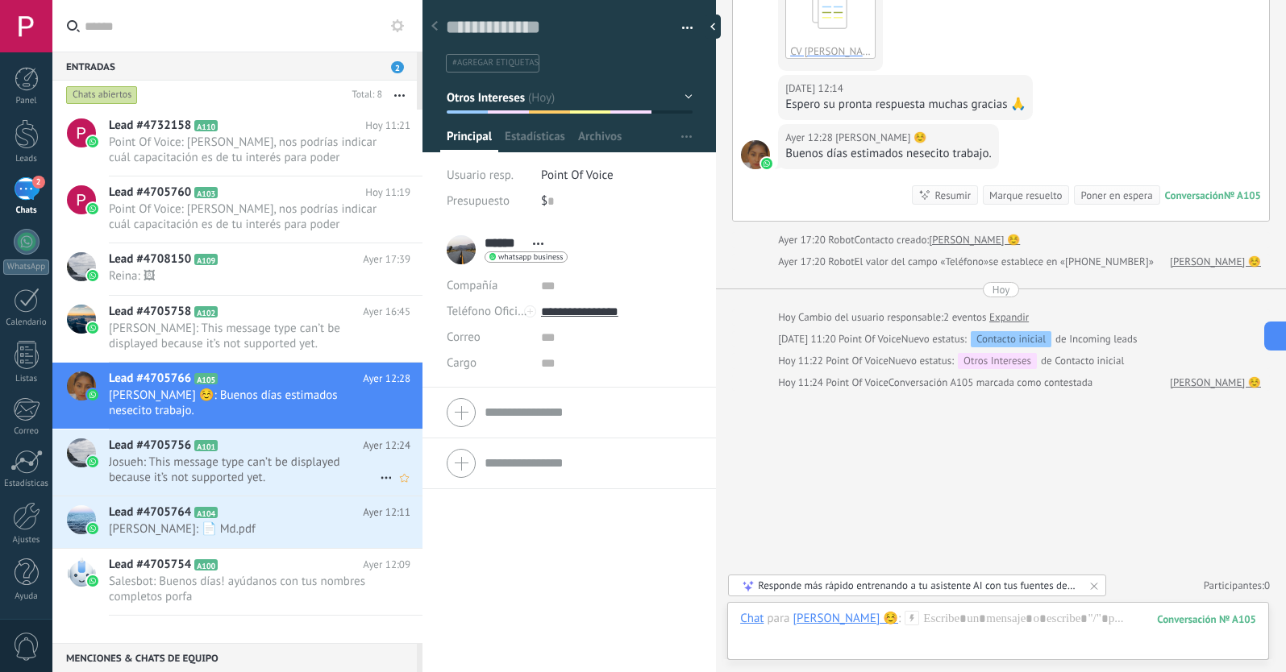
click at [308, 450] on h2 "Lead #4705756 A101" at bounding box center [236, 446] width 254 height 16
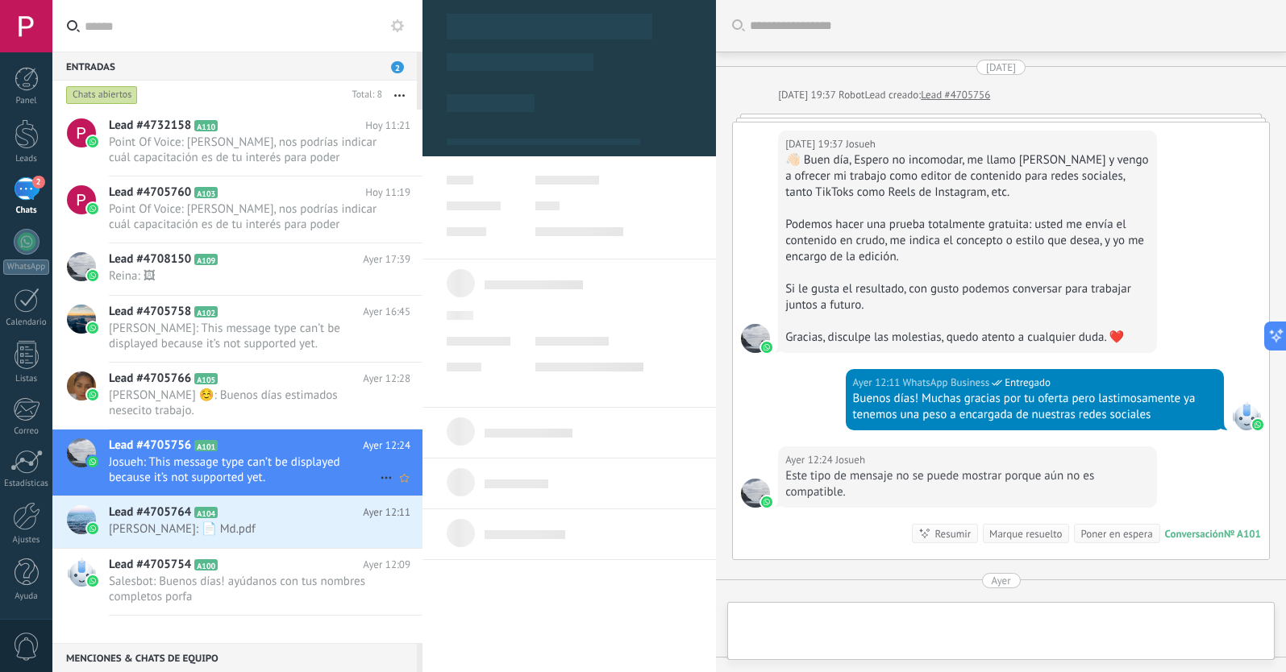
scroll to position [24, 0]
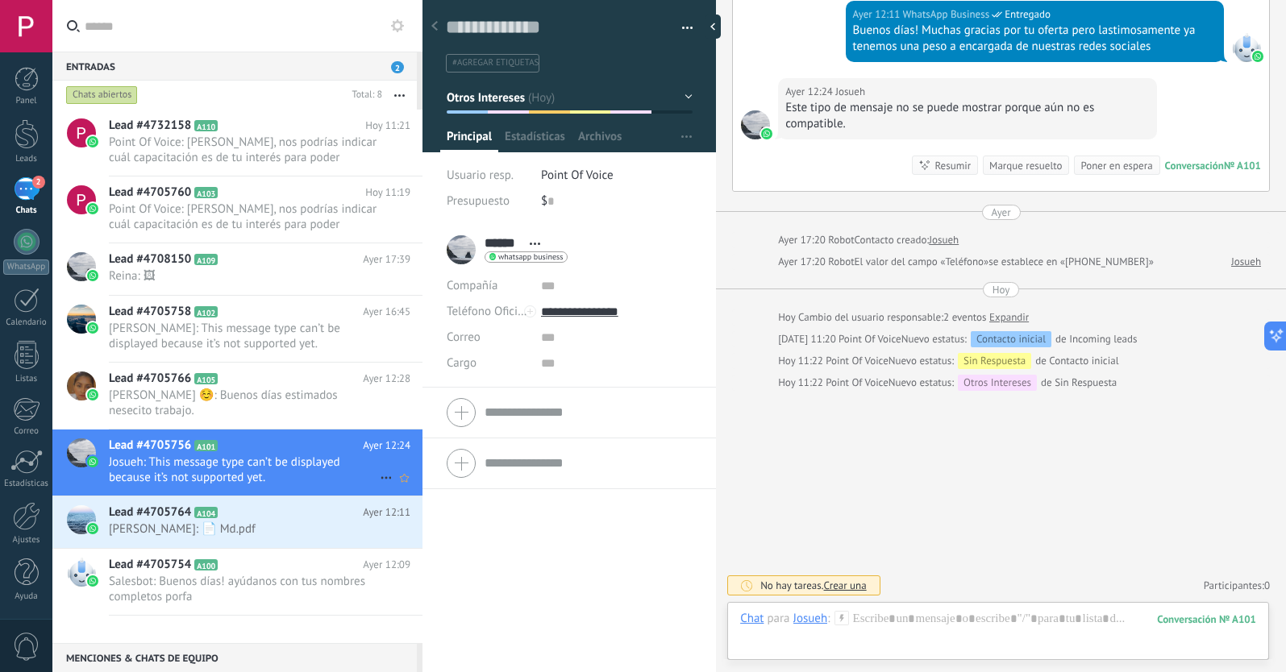
click at [384, 478] on use at bounding box center [386, 478] width 10 height 2
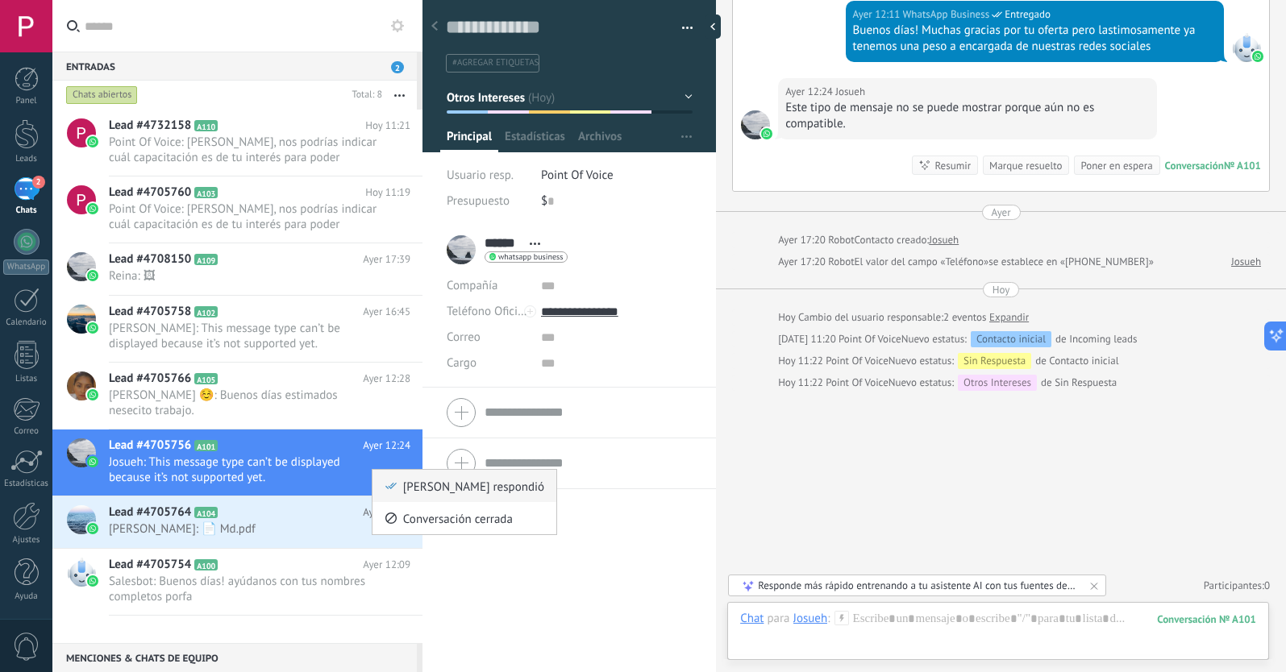
click at [399, 490] on div "[PERSON_NAME] respondió" at bounding box center [465, 486] width 160 height 32
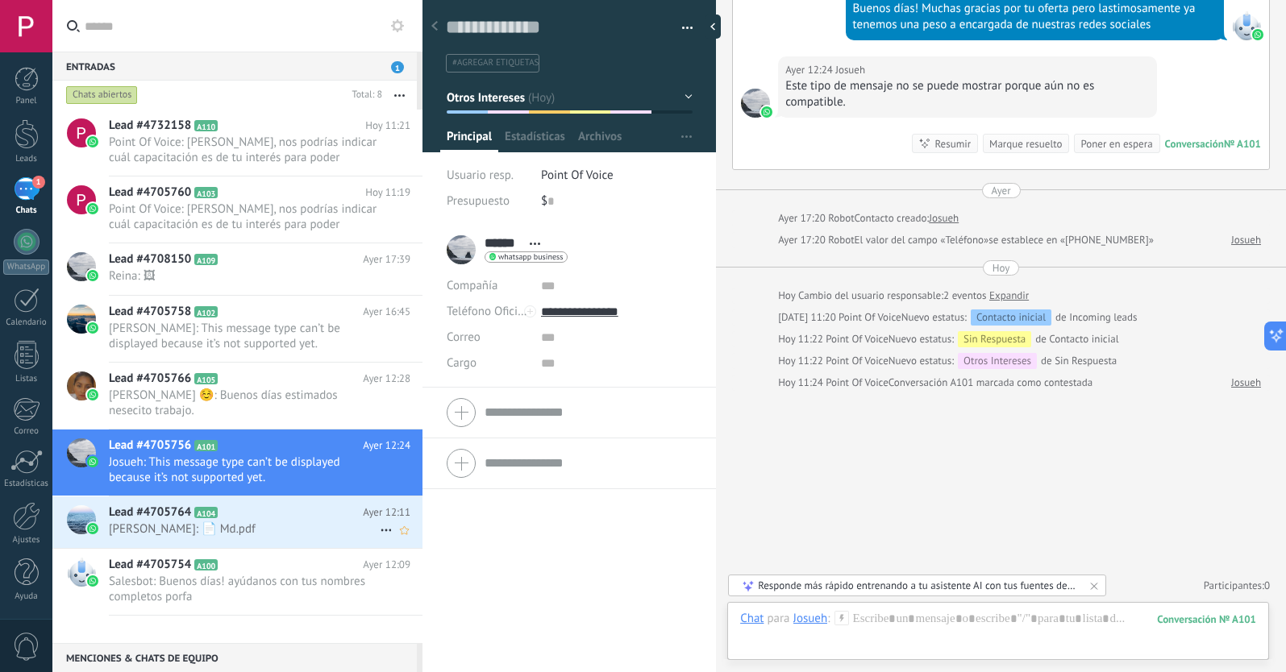
click at [314, 518] on h2 "Lead #4705764 A104" at bounding box center [236, 513] width 254 height 16
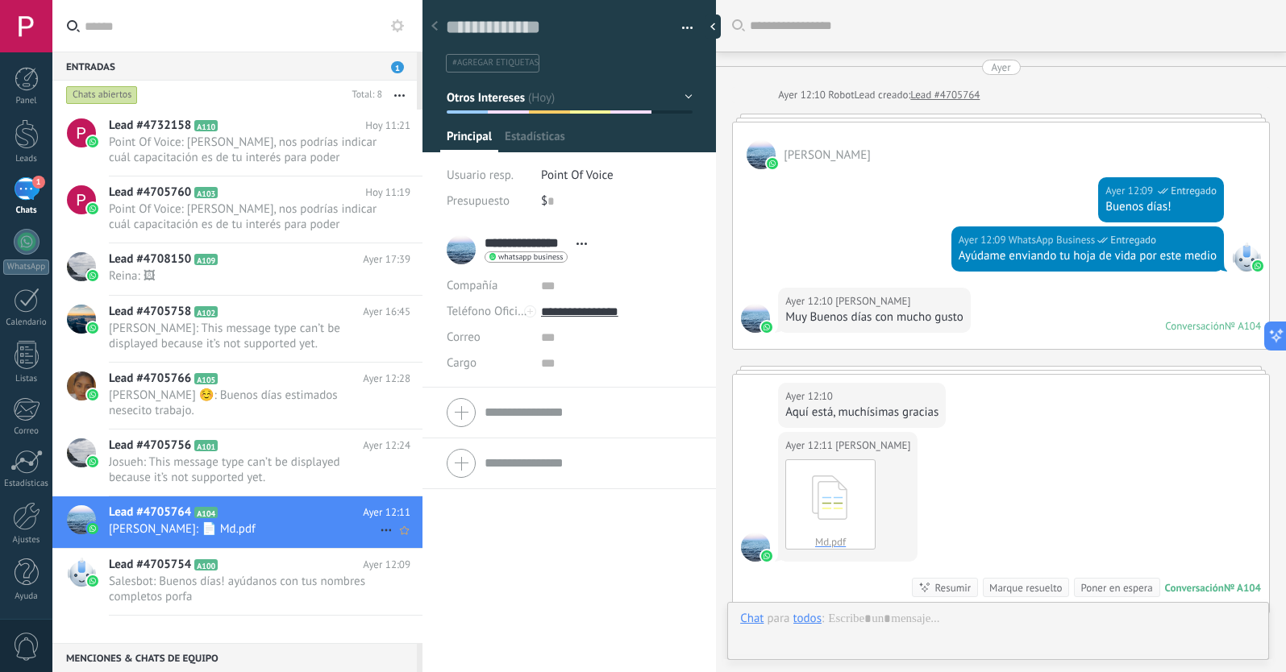
scroll to position [24, 0]
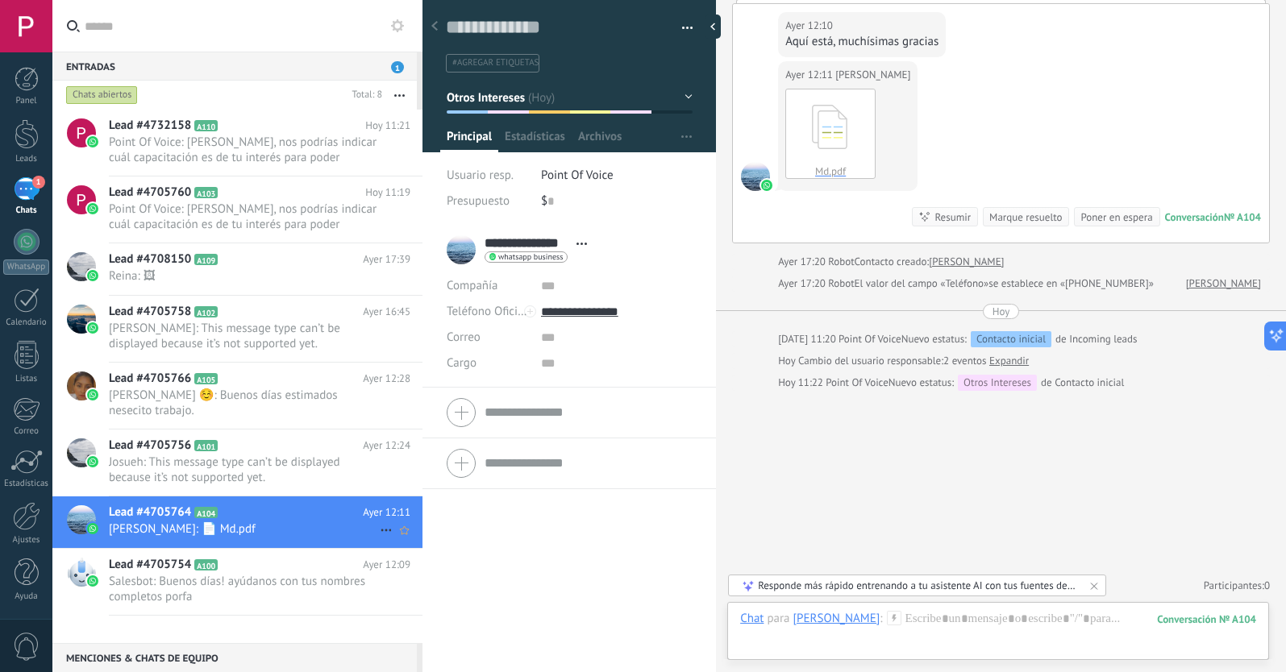
click at [381, 527] on icon at bounding box center [386, 530] width 19 height 19
click at [401, 546] on div "[PERSON_NAME] respondió" at bounding box center [465, 538] width 160 height 32
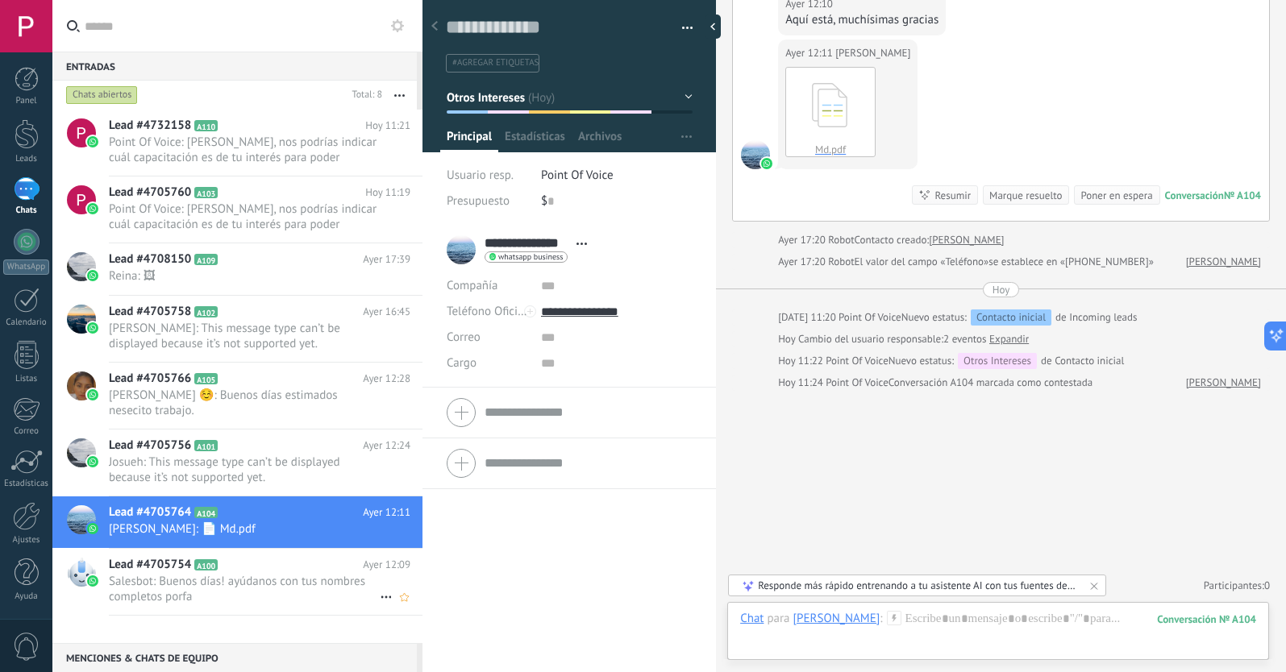
click at [311, 565] on h2 "Lead #4705754 A100" at bounding box center [236, 565] width 254 height 16
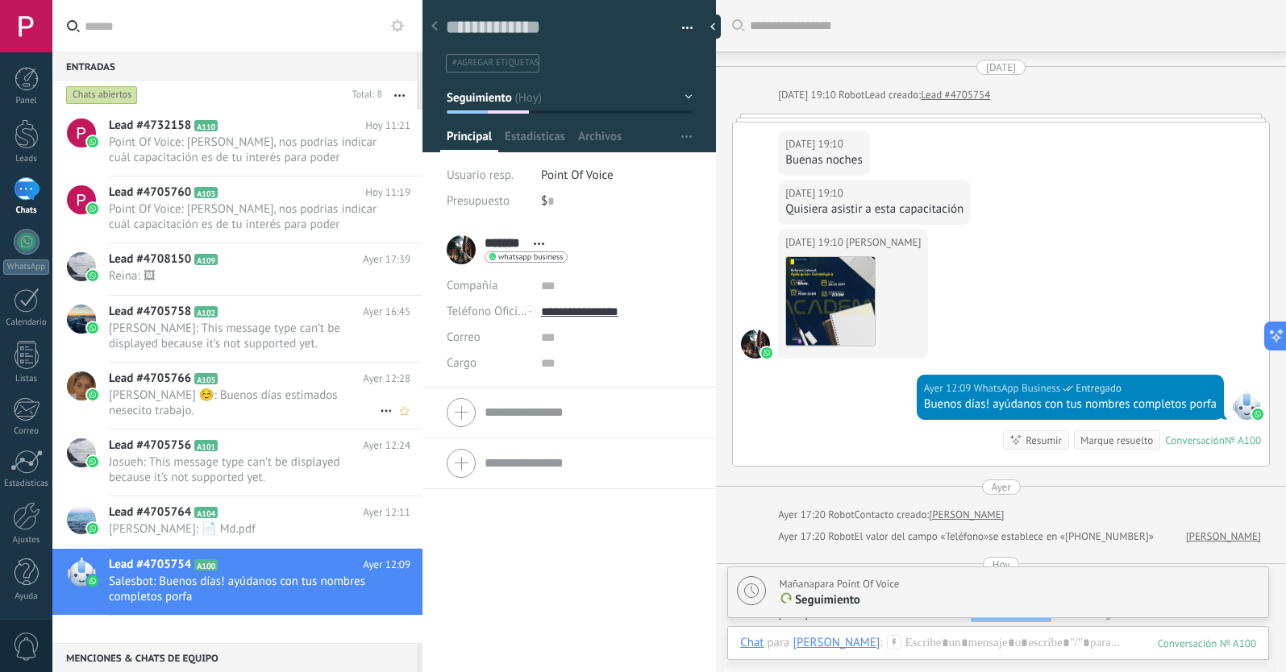
scroll to position [84, 0]
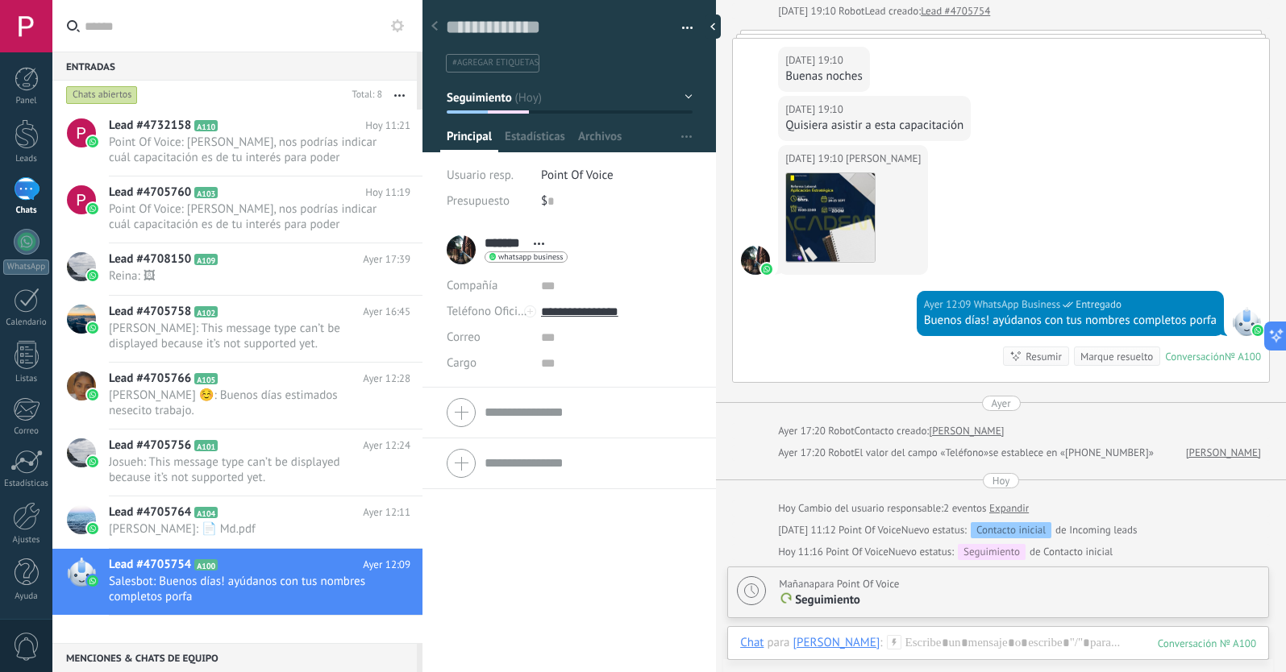
click at [434, 28] on use at bounding box center [434, 26] width 6 height 10
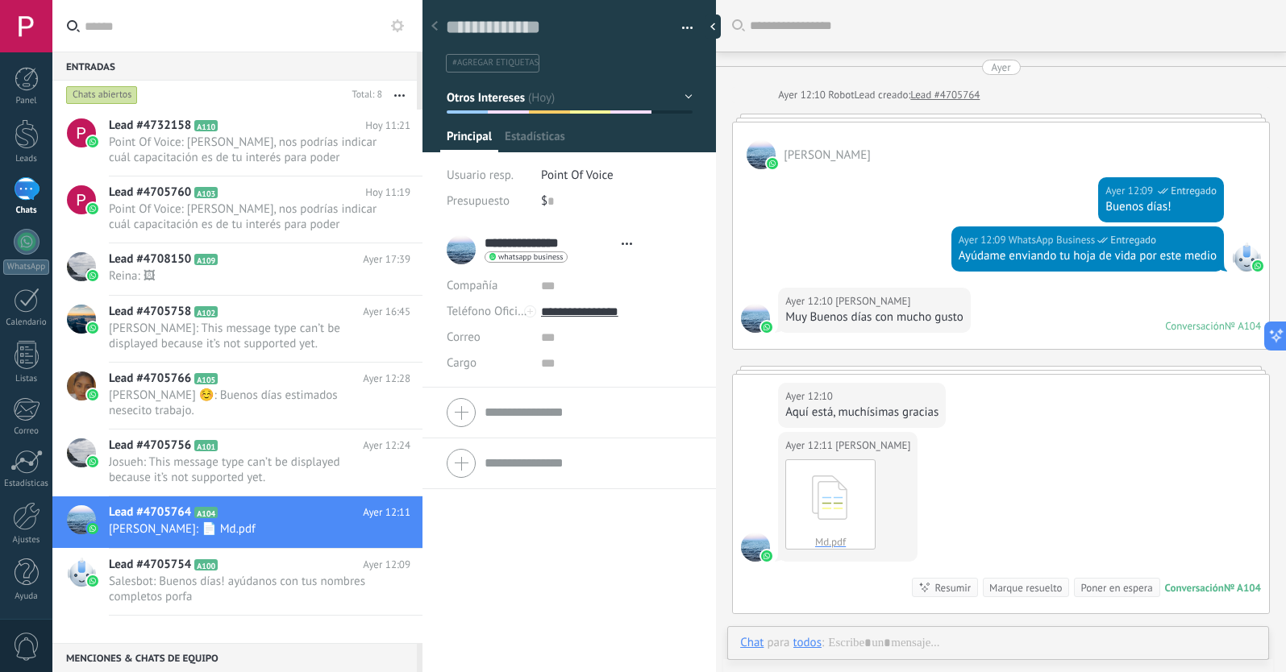
type textarea "**********"
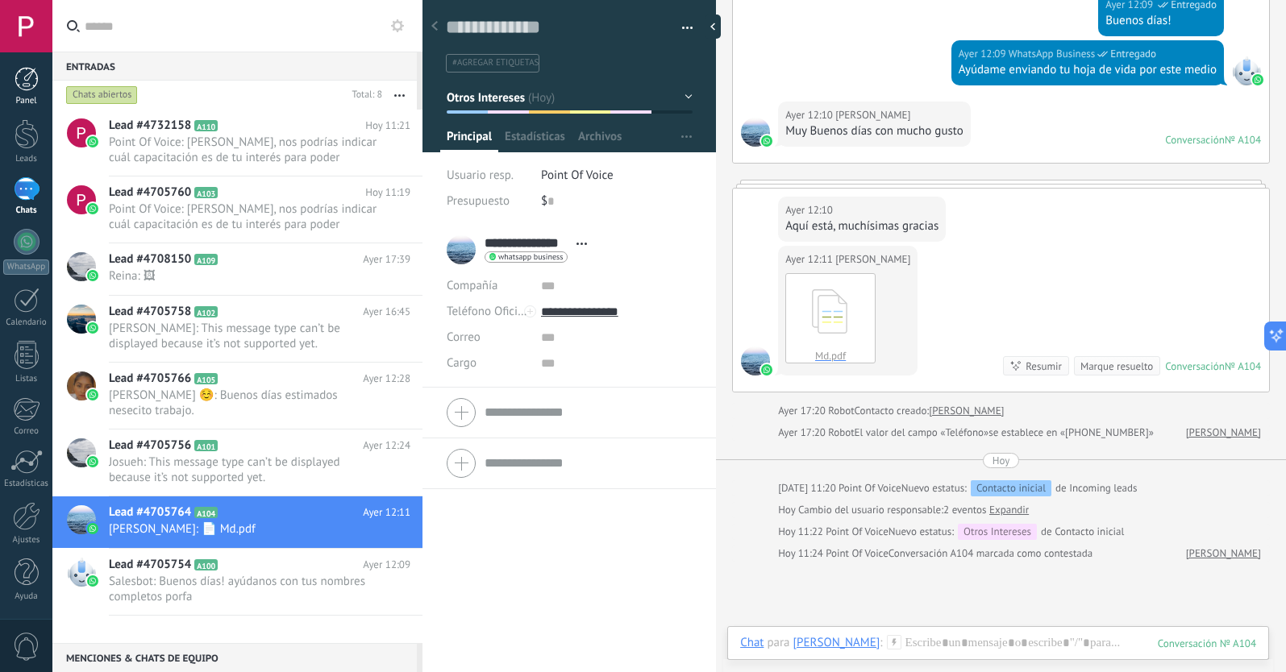
click at [29, 94] on link "Panel" at bounding box center [26, 87] width 52 height 40
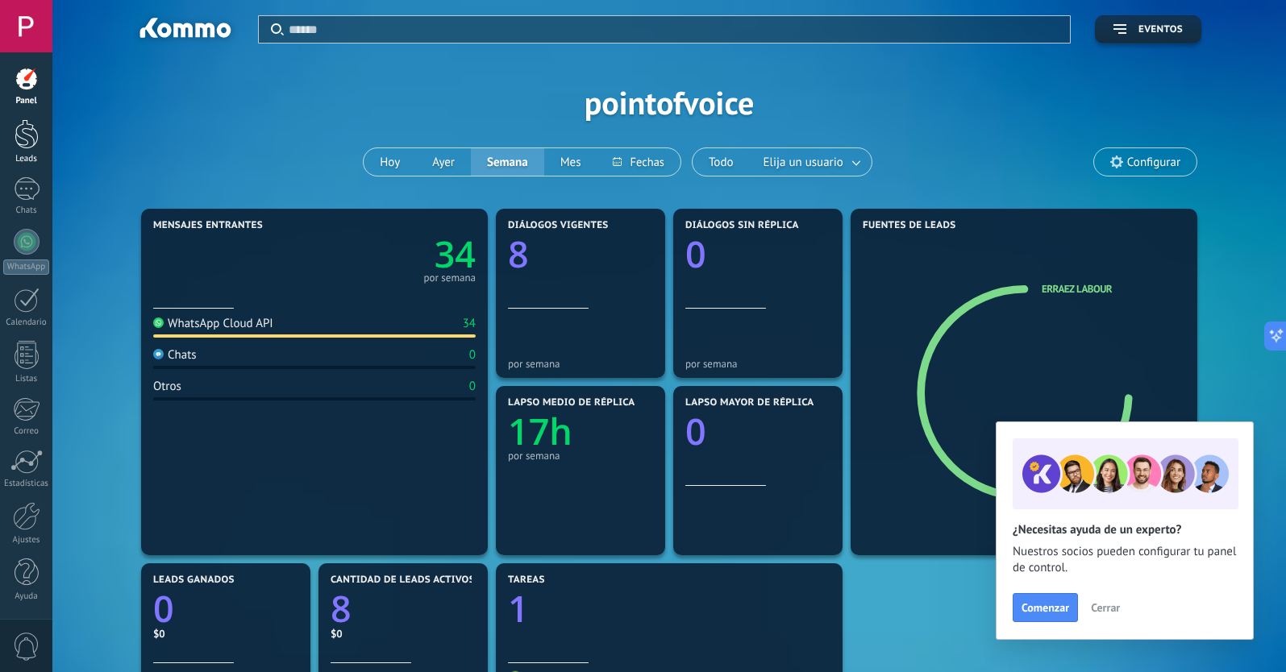
click at [27, 144] on div at bounding box center [27, 134] width 24 height 30
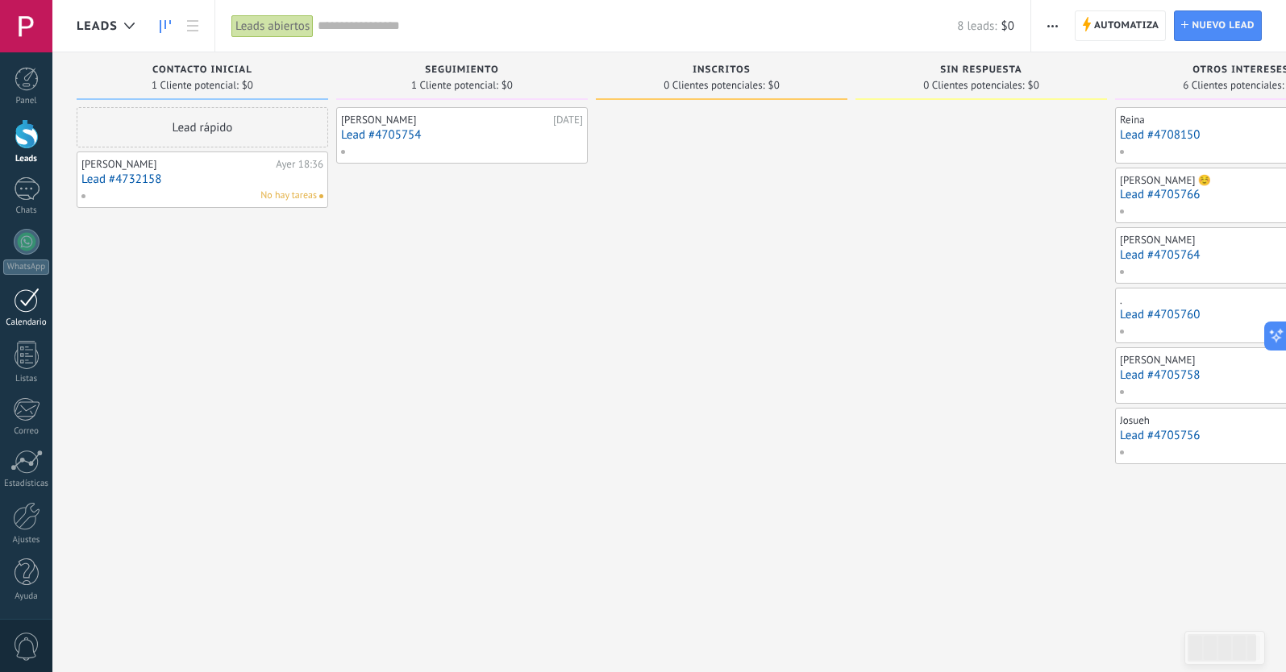
click at [28, 294] on div at bounding box center [27, 300] width 26 height 25
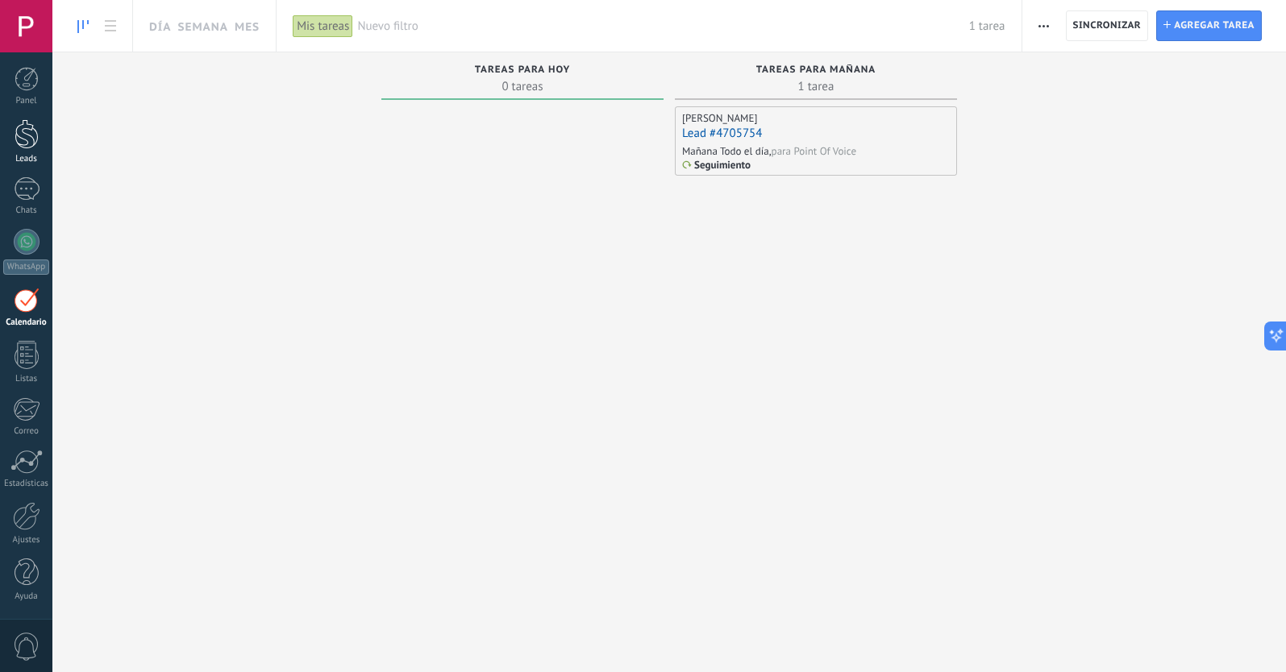
click at [20, 138] on div at bounding box center [27, 134] width 24 height 30
